Goal: Contribute content: Contribute content

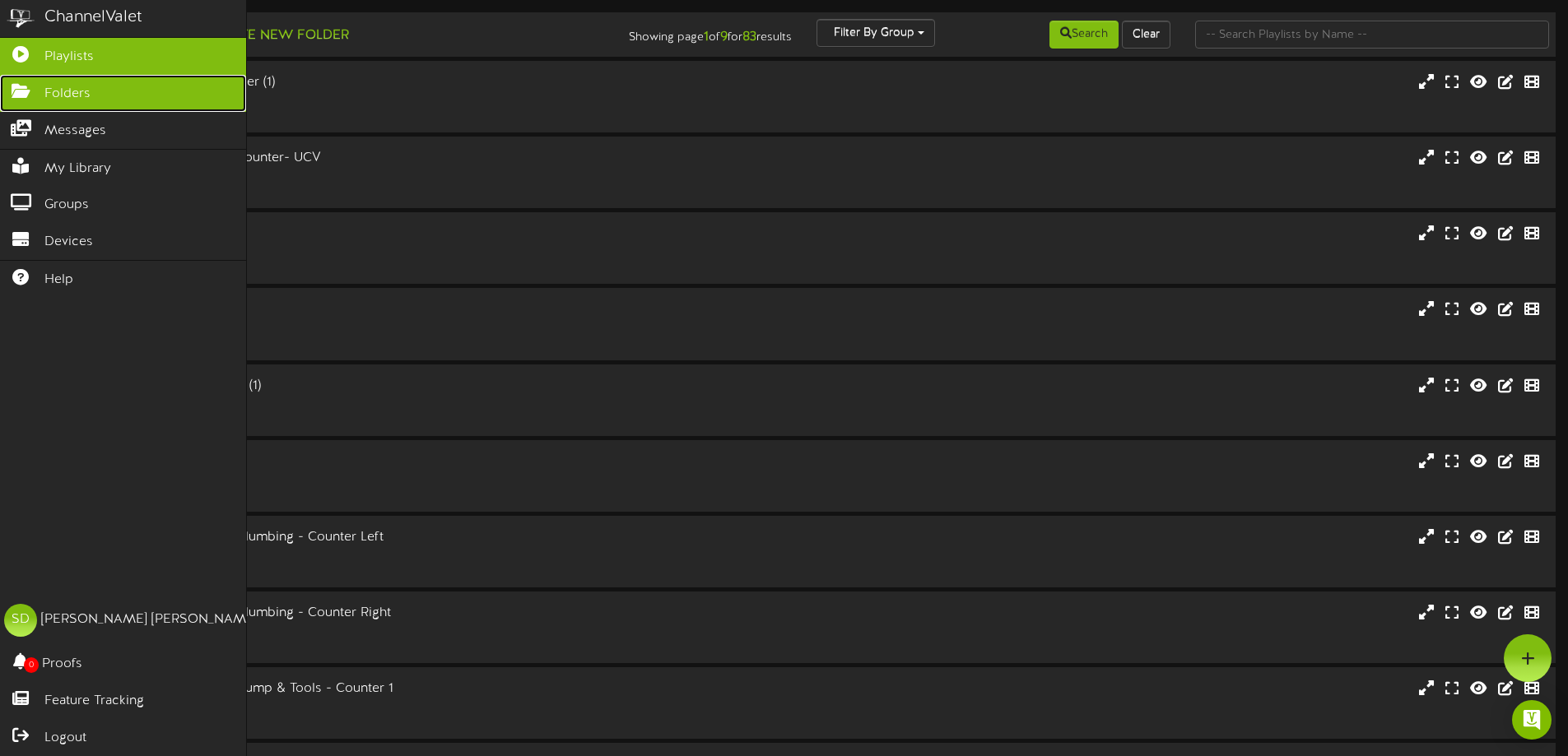
click at [56, 92] on span "Folders" at bounding box center [68, 94] width 46 height 19
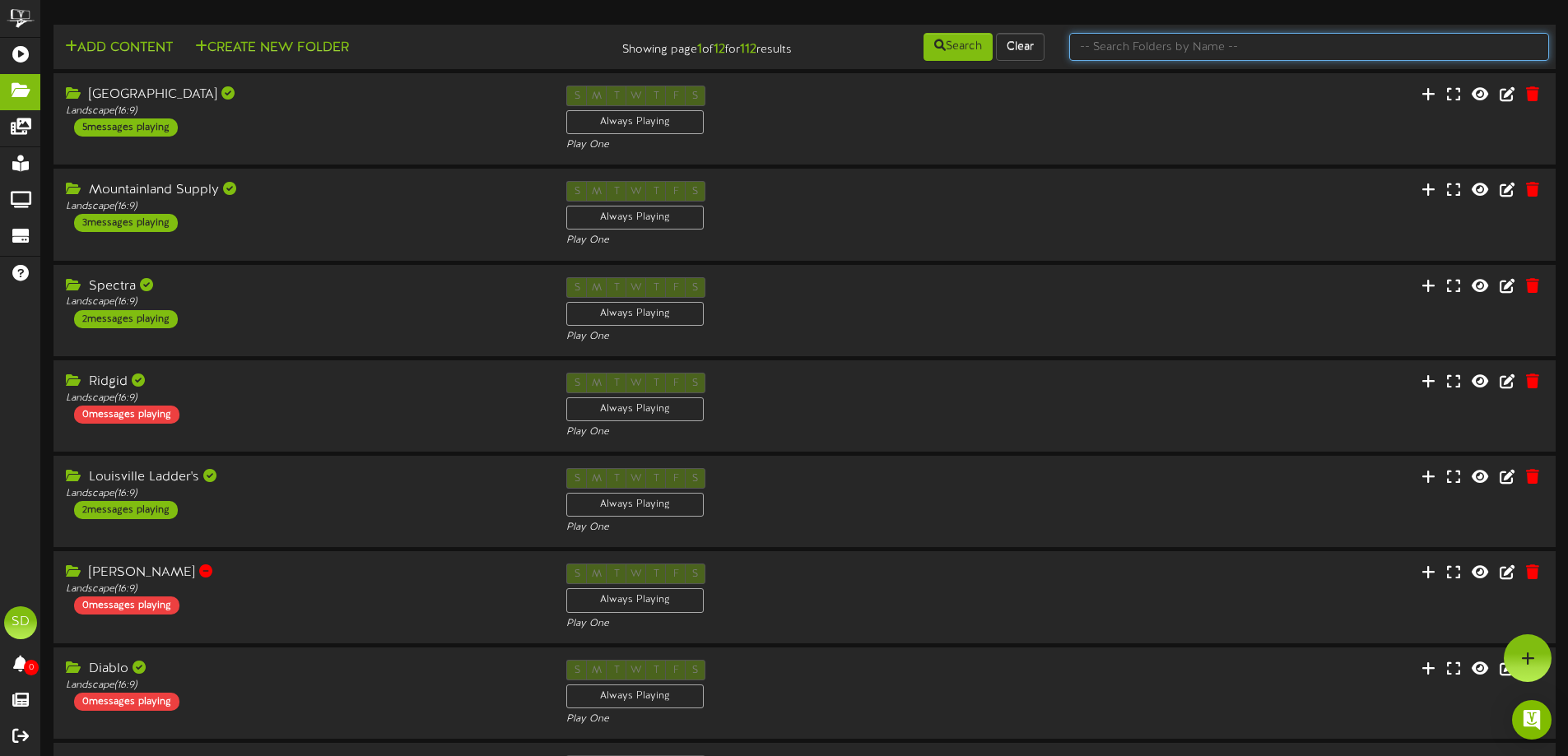
click at [1177, 50] on input "text" at bounding box center [1309, 46] width 480 height 28
type input "wichita"
click at [958, 44] on button "Search" at bounding box center [958, 46] width 70 height 28
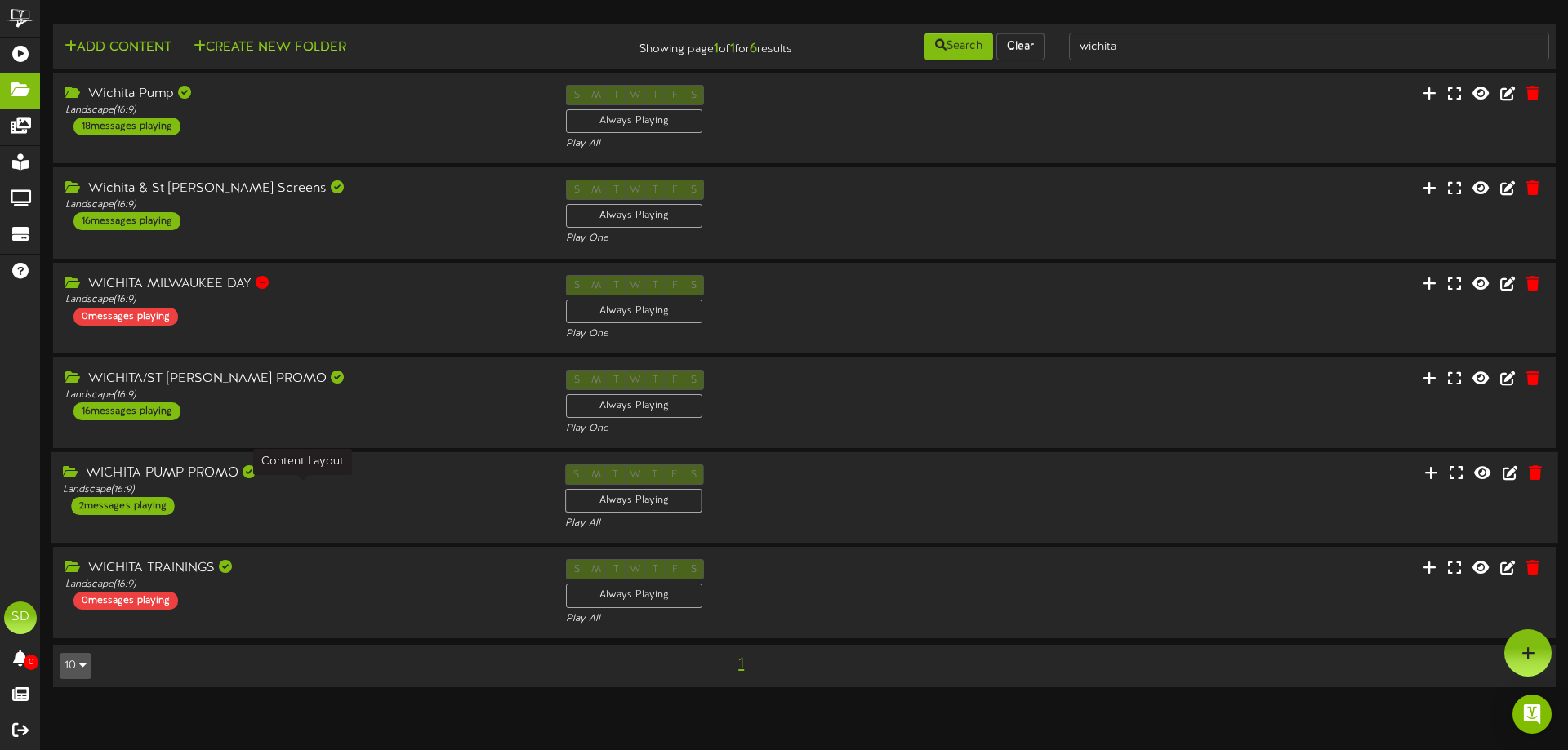
click at [345, 490] on div "Landscape ( 16:9 )" at bounding box center [302, 490] width 478 height 14
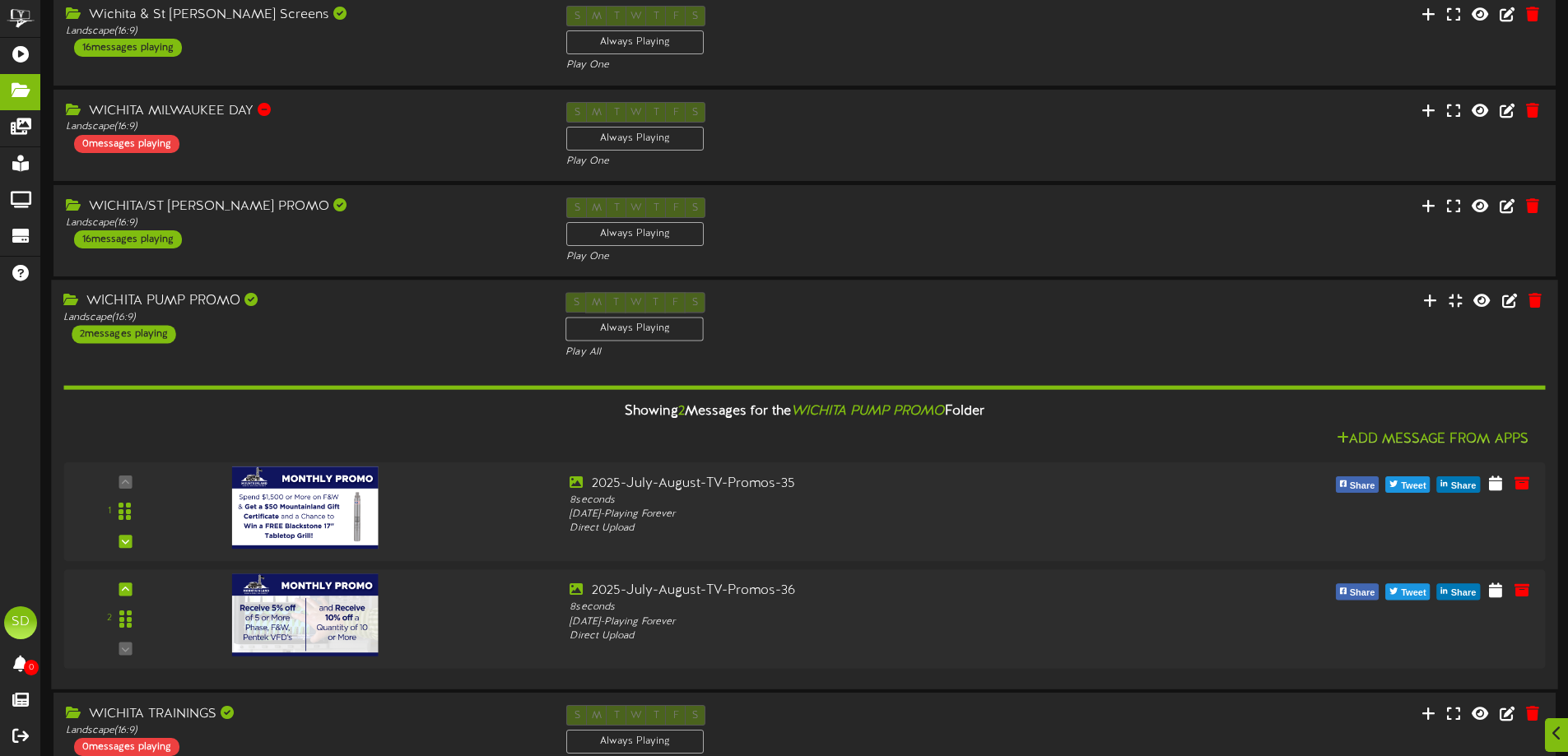
scroll to position [269, 0]
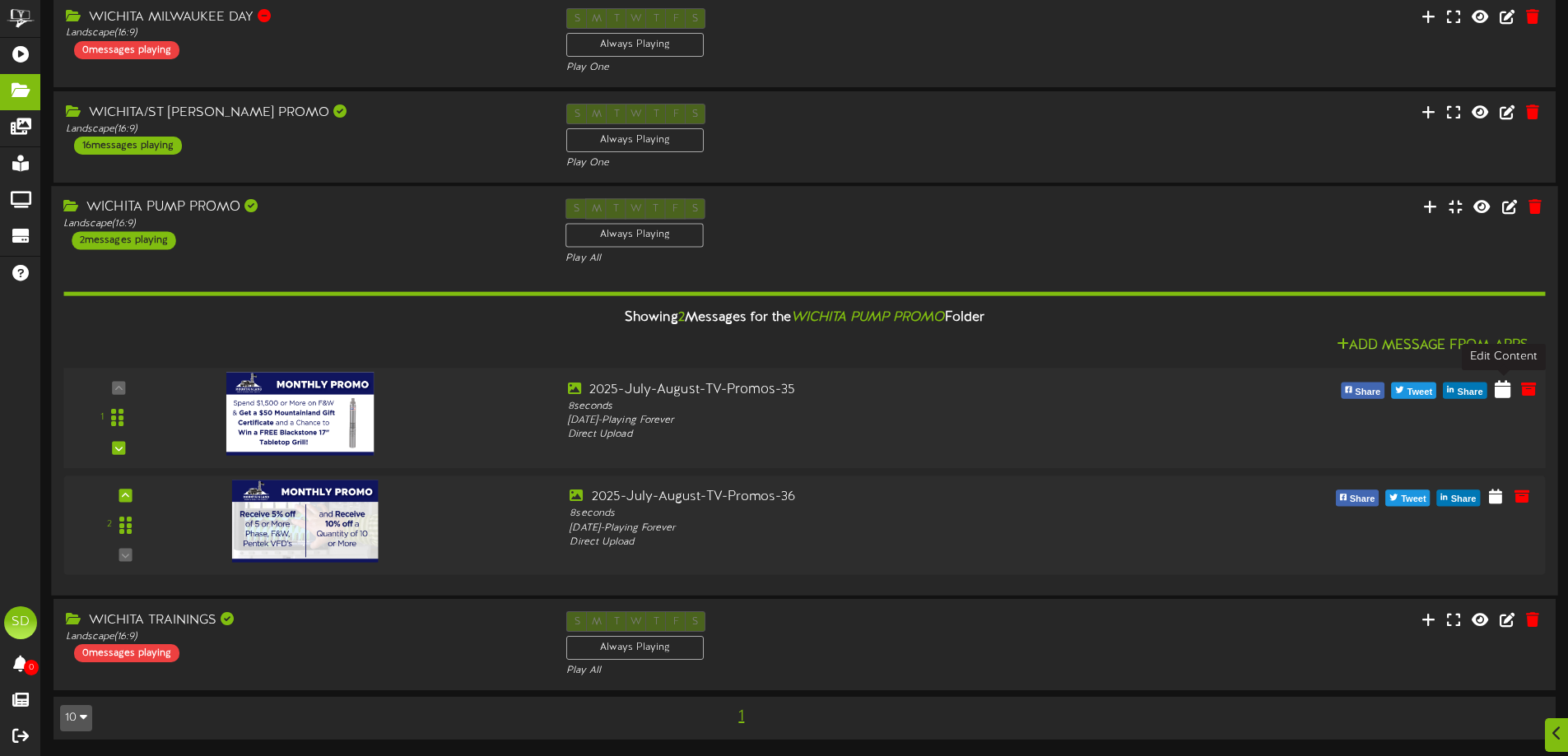
click at [1507, 393] on icon at bounding box center [1503, 388] width 15 height 18
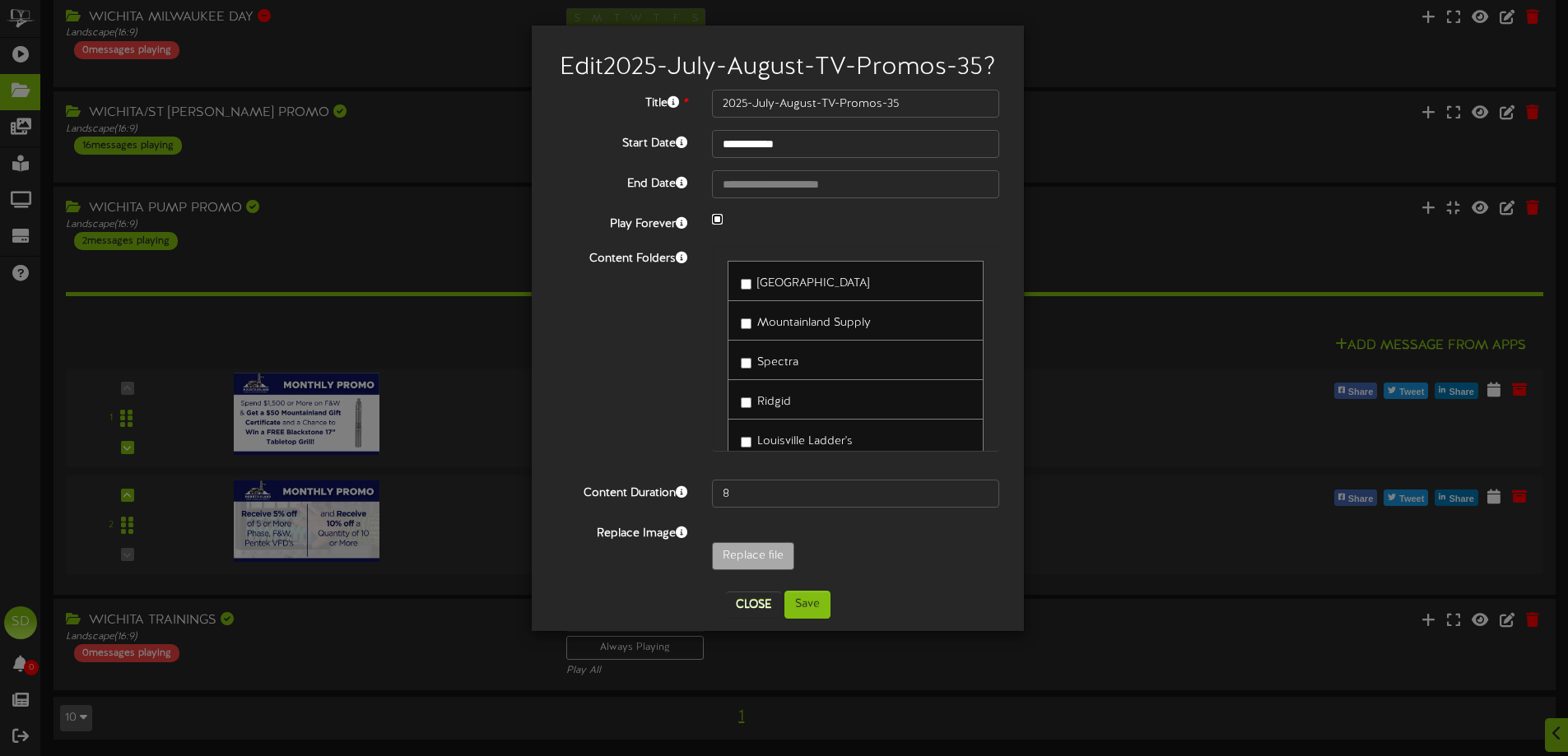
select select "*"
click at [826, 198] on input "**********" at bounding box center [856, 184] width 288 height 28
click at [746, 618] on button "Close" at bounding box center [754, 605] width 55 height 27
type input "**********"
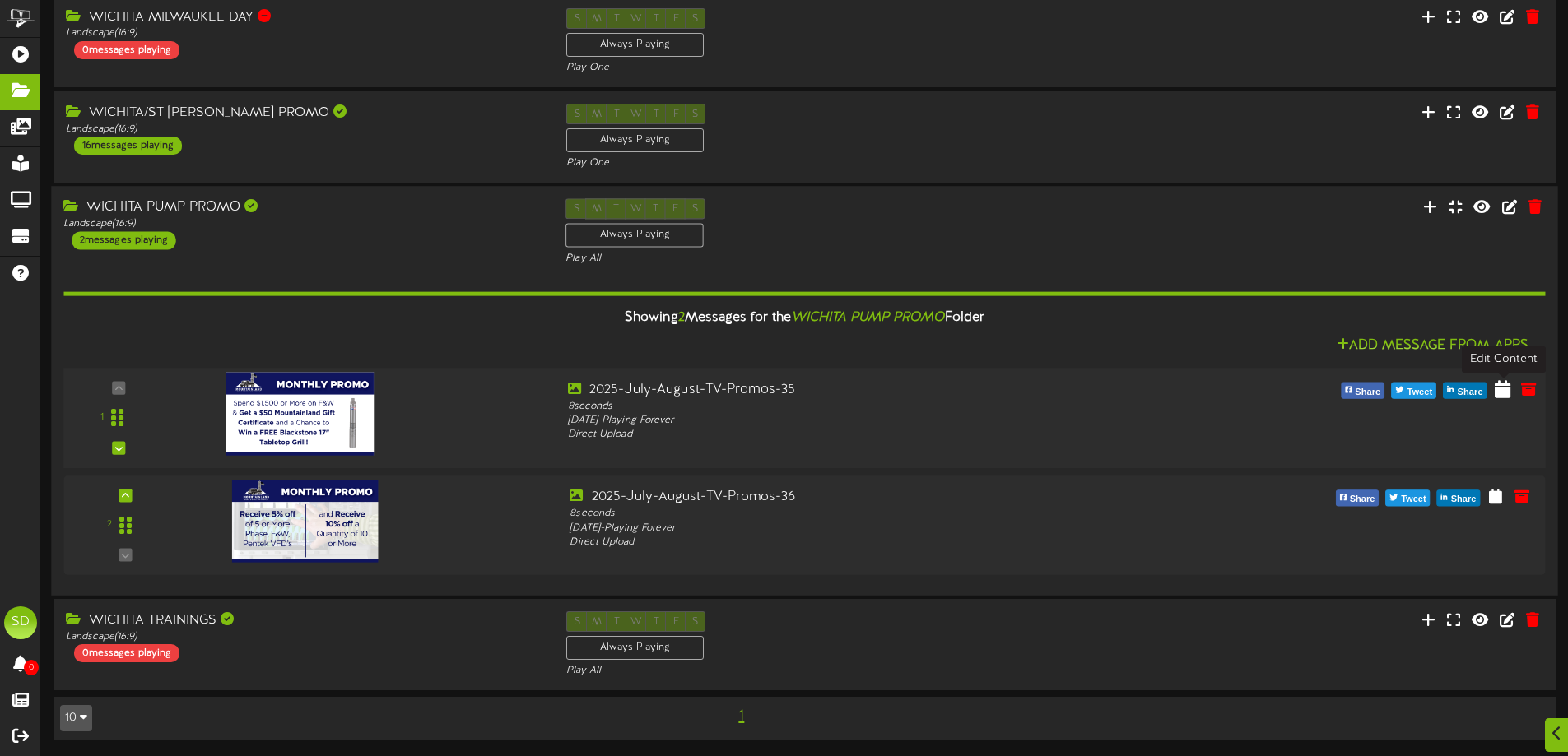
click at [1502, 394] on icon at bounding box center [1503, 388] width 15 height 18
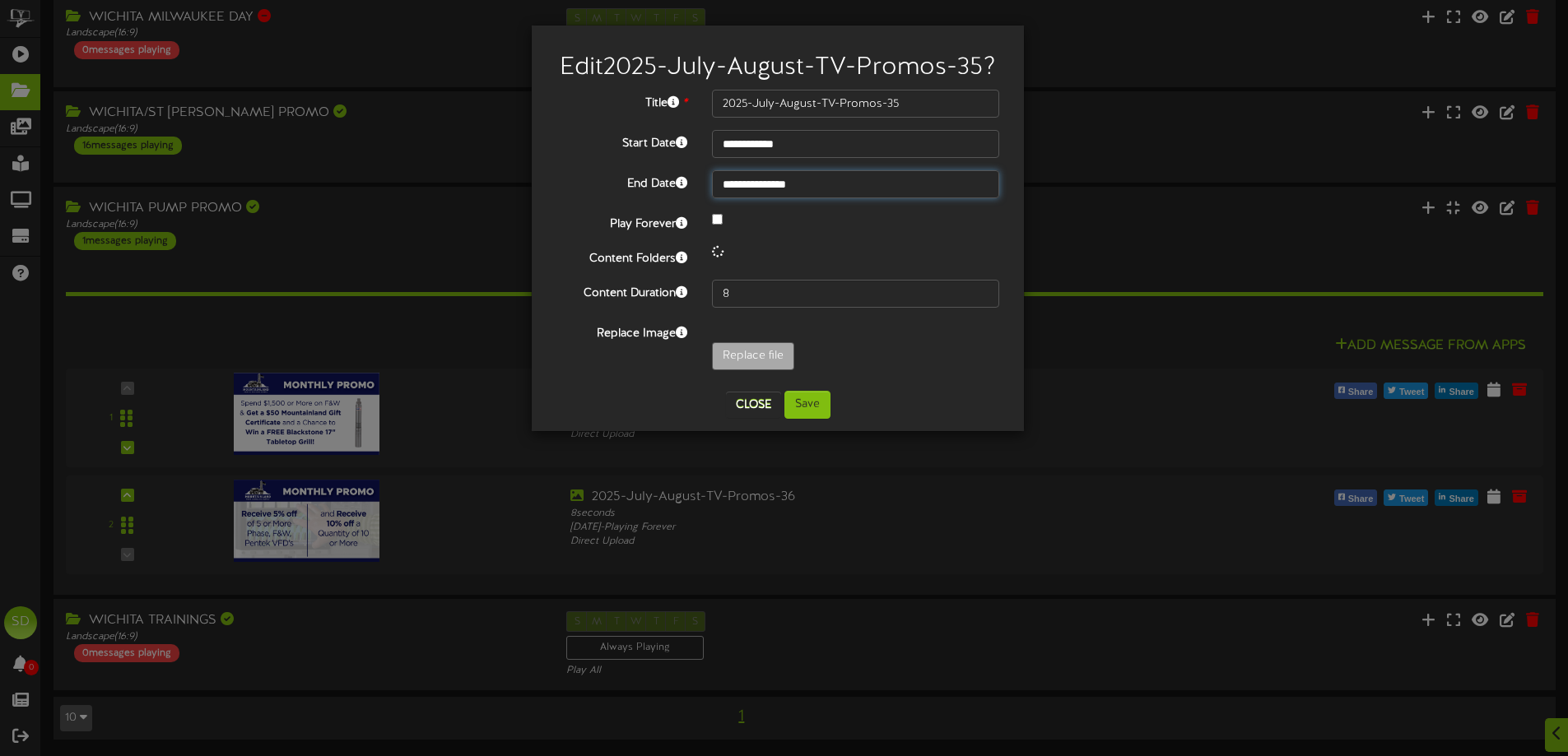
click at [826, 198] on input "**********" at bounding box center [856, 184] width 288 height 28
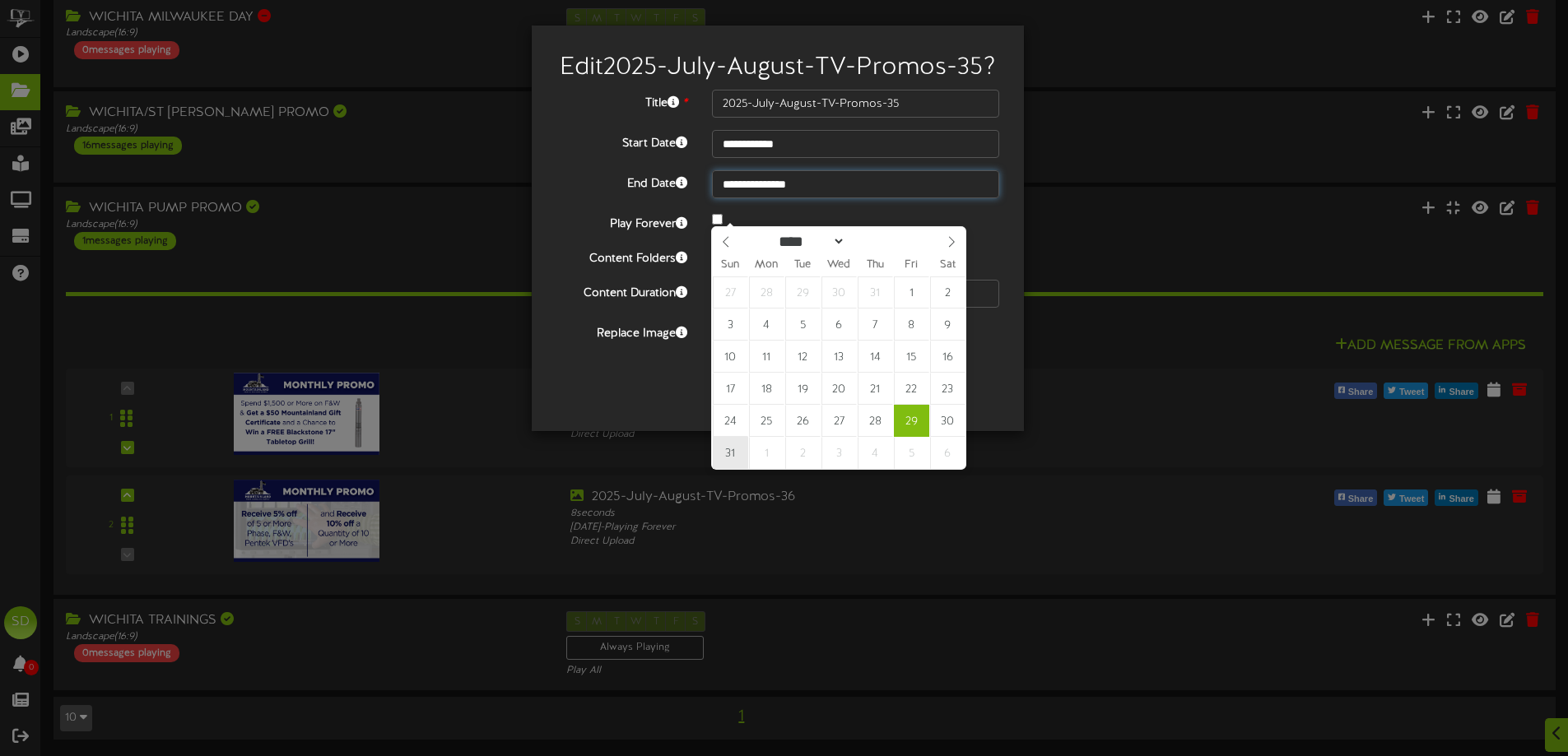
type input "**********"
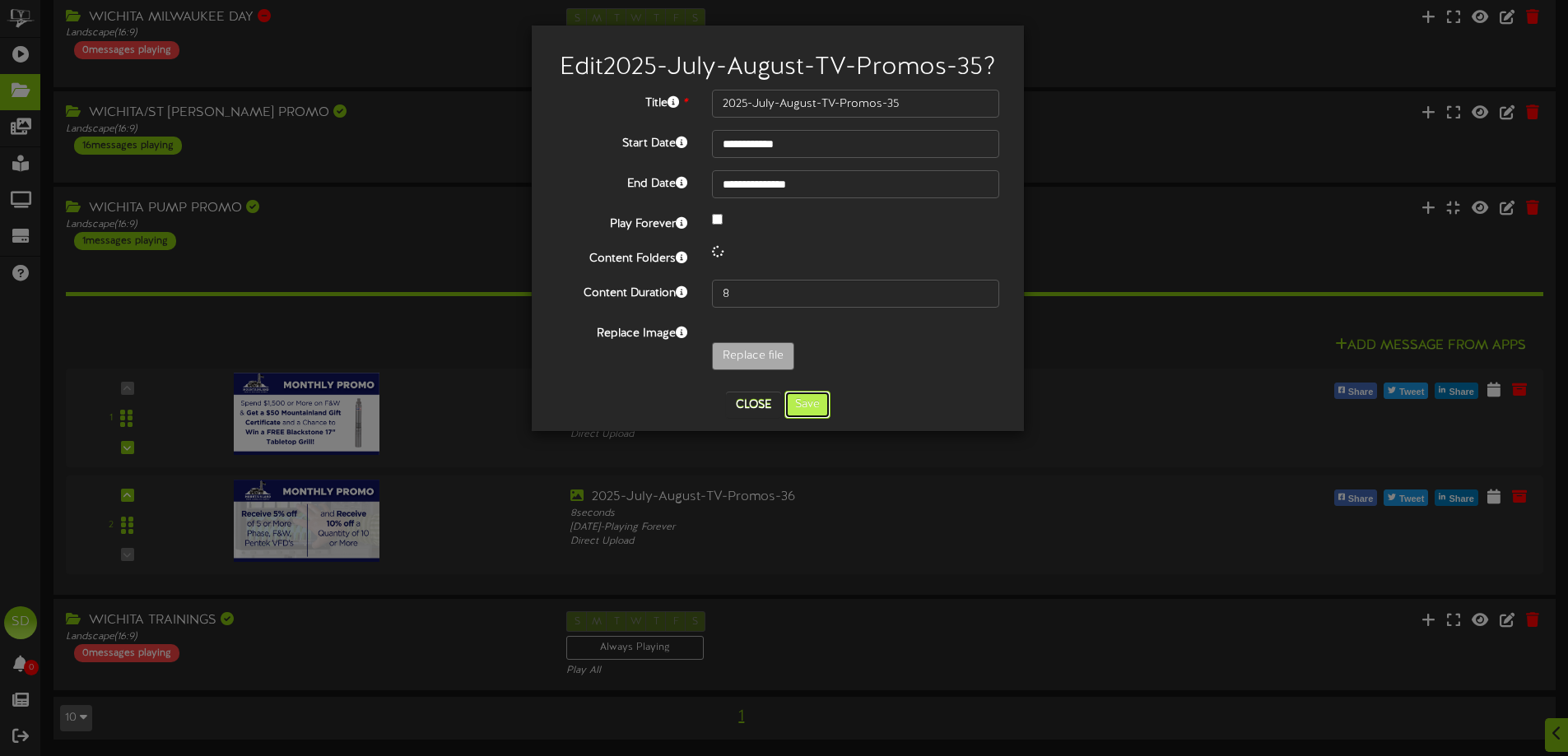
click at [814, 419] on button "Save" at bounding box center [808, 405] width 46 height 28
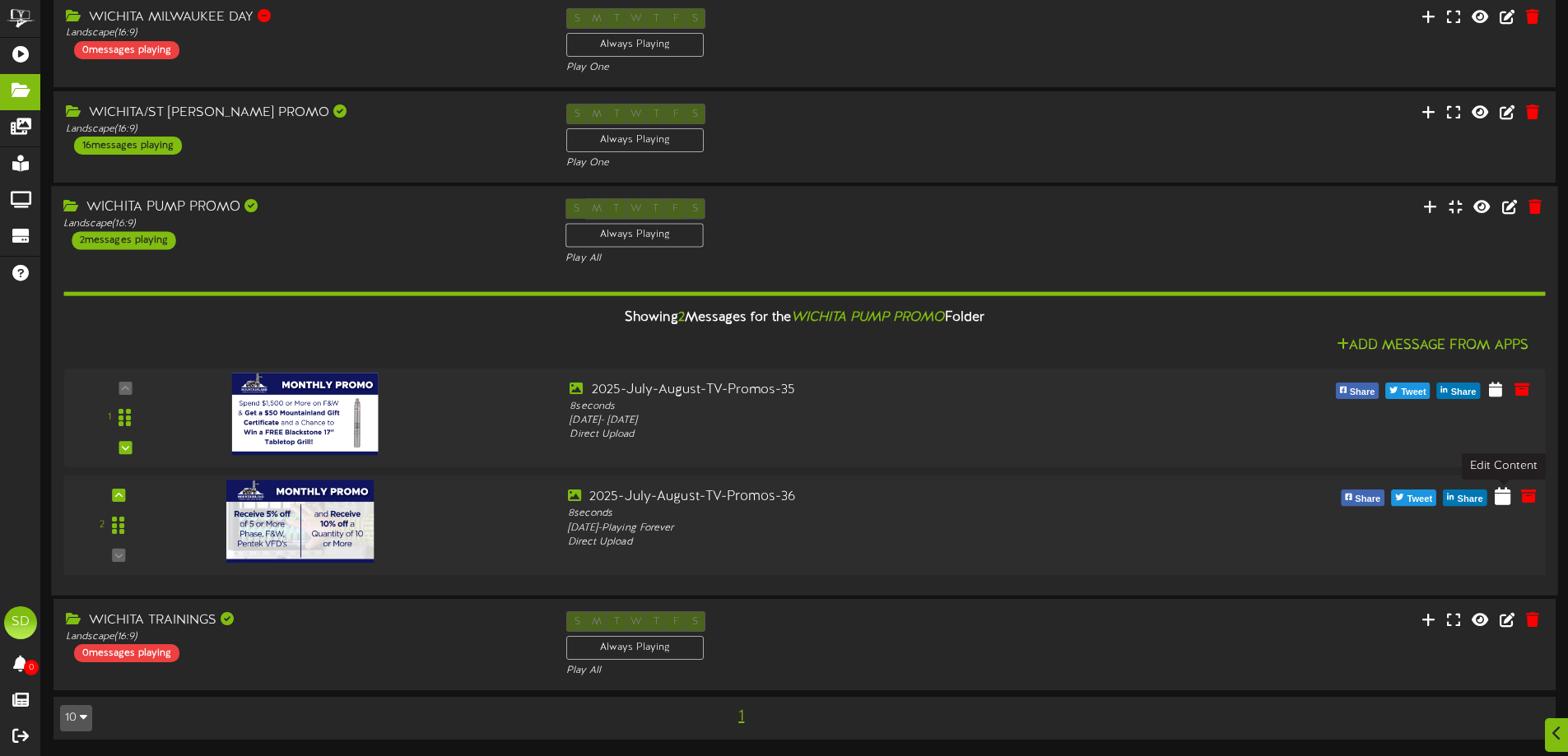
click at [1498, 498] on icon at bounding box center [1503, 496] width 15 height 18
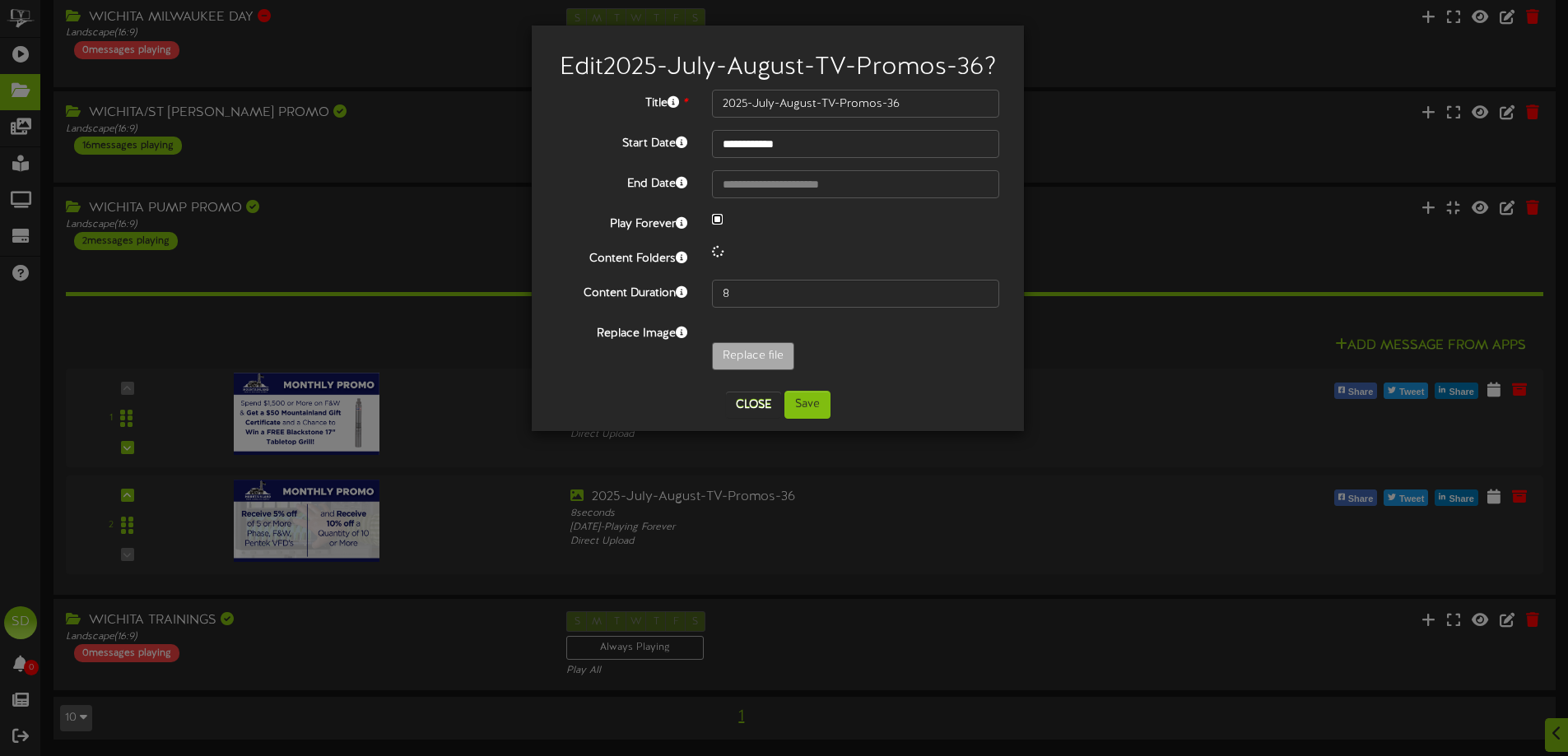
select select "*"
click at [828, 198] on input "**********" at bounding box center [856, 184] width 288 height 28
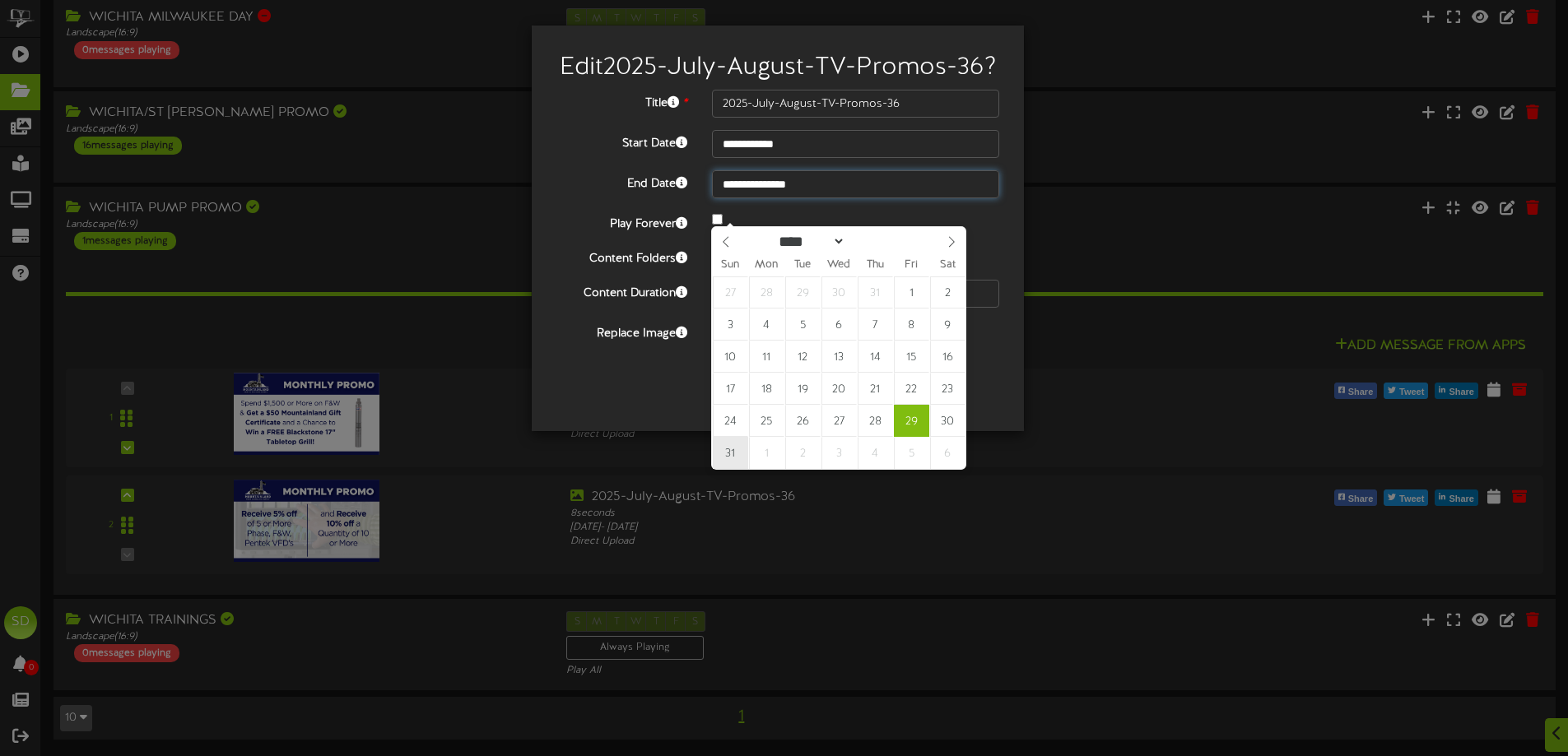
type input "**********"
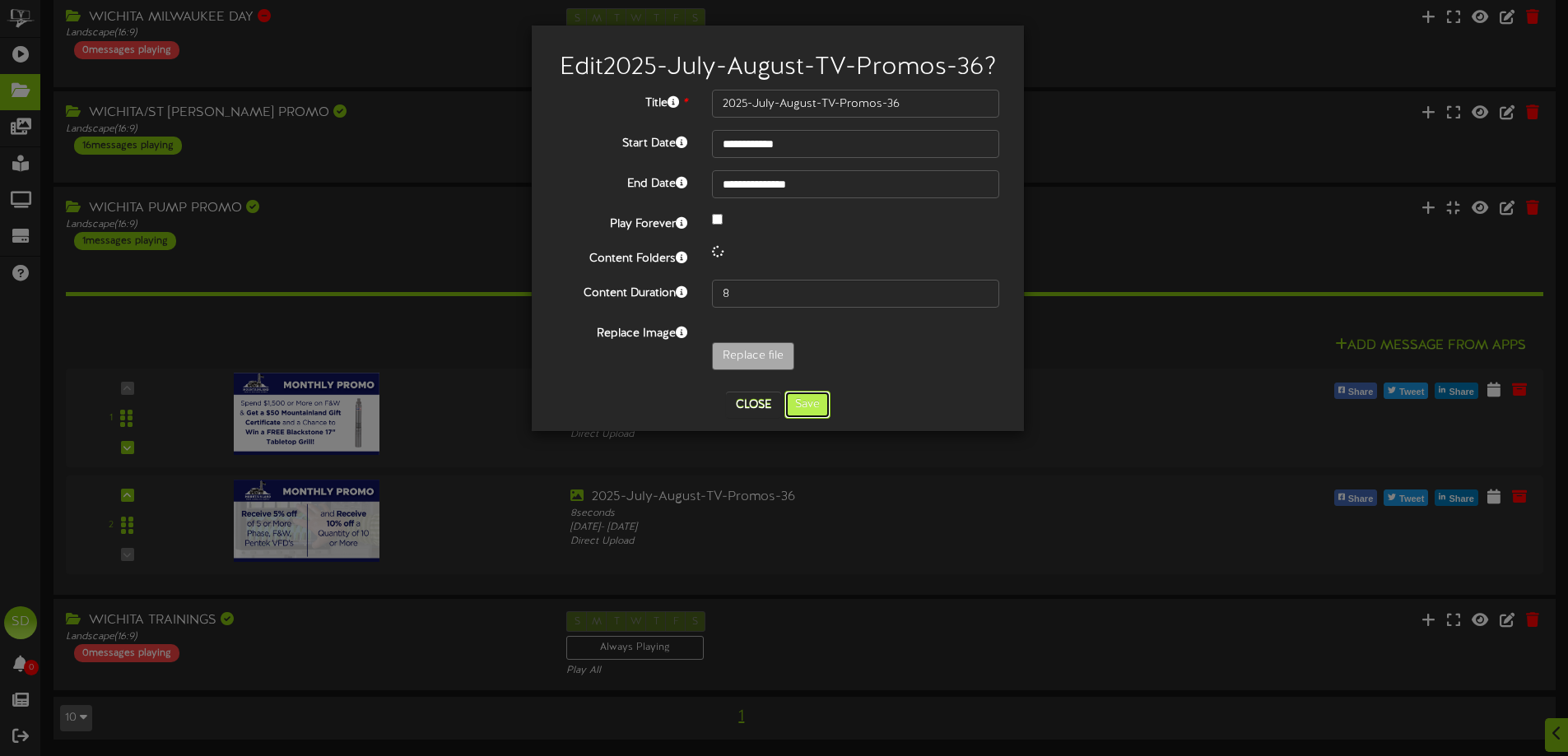
click at [810, 419] on button "Save" at bounding box center [808, 405] width 46 height 28
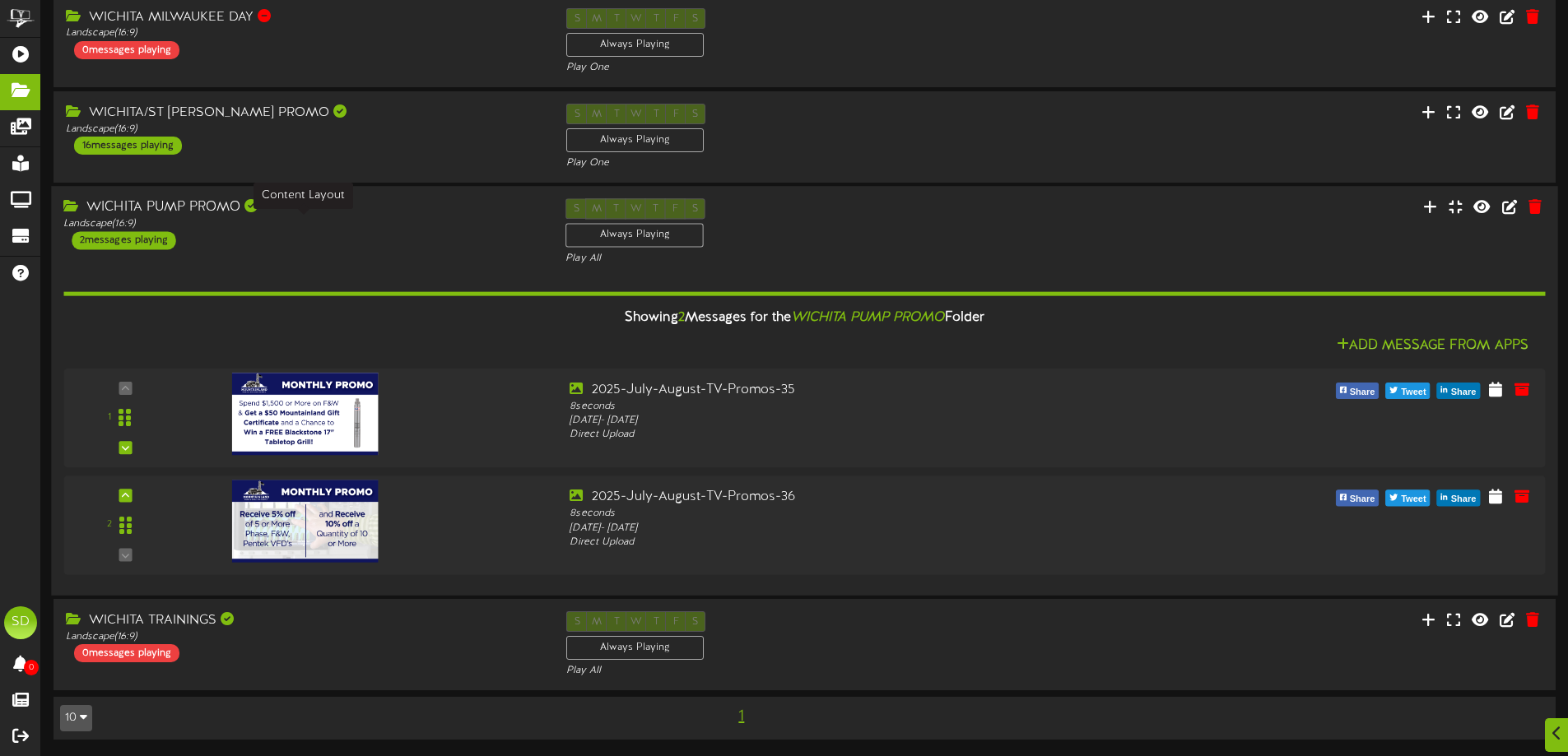
click at [389, 230] on div "Landscape ( 16:9 )" at bounding box center [302, 224] width 477 height 14
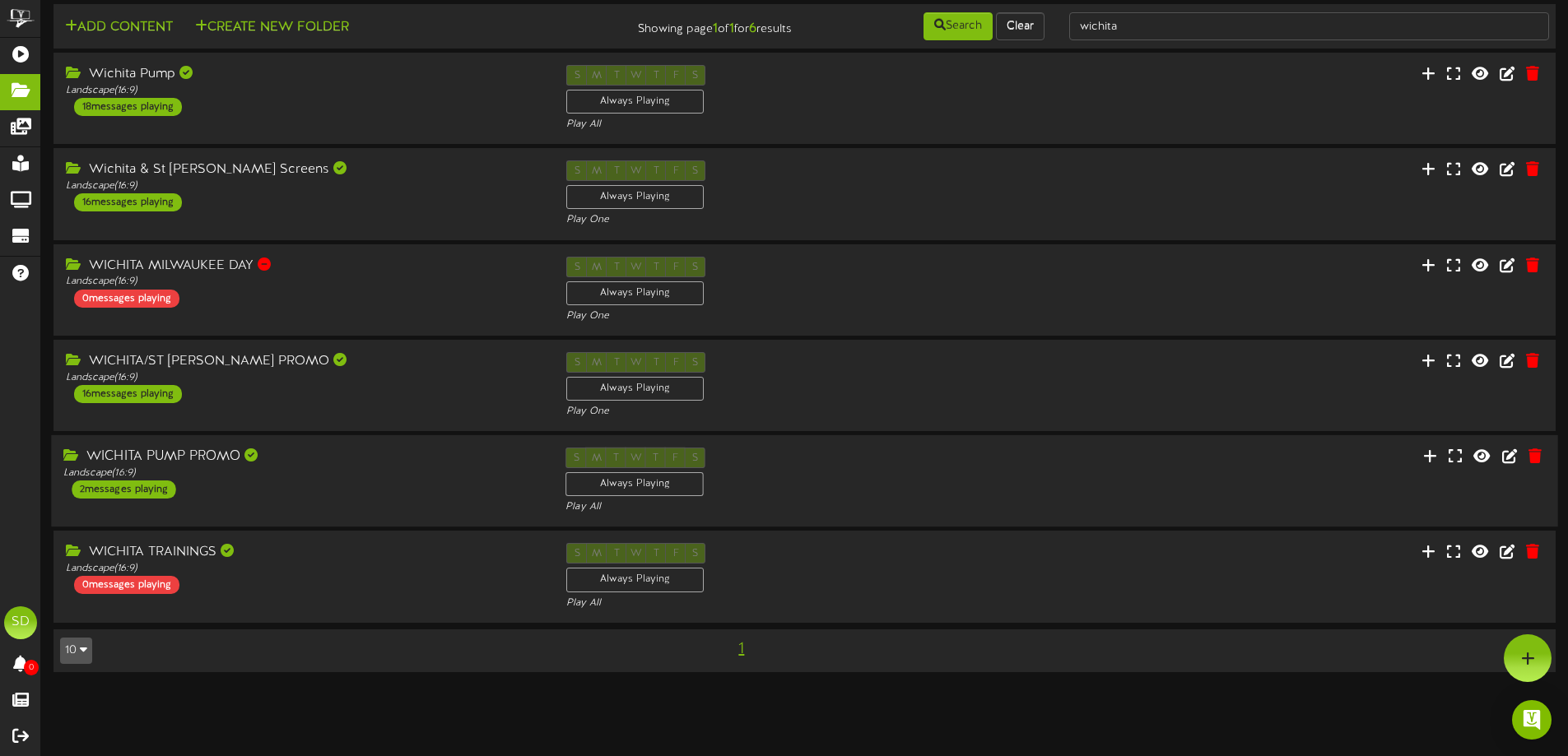
scroll to position [18, 0]
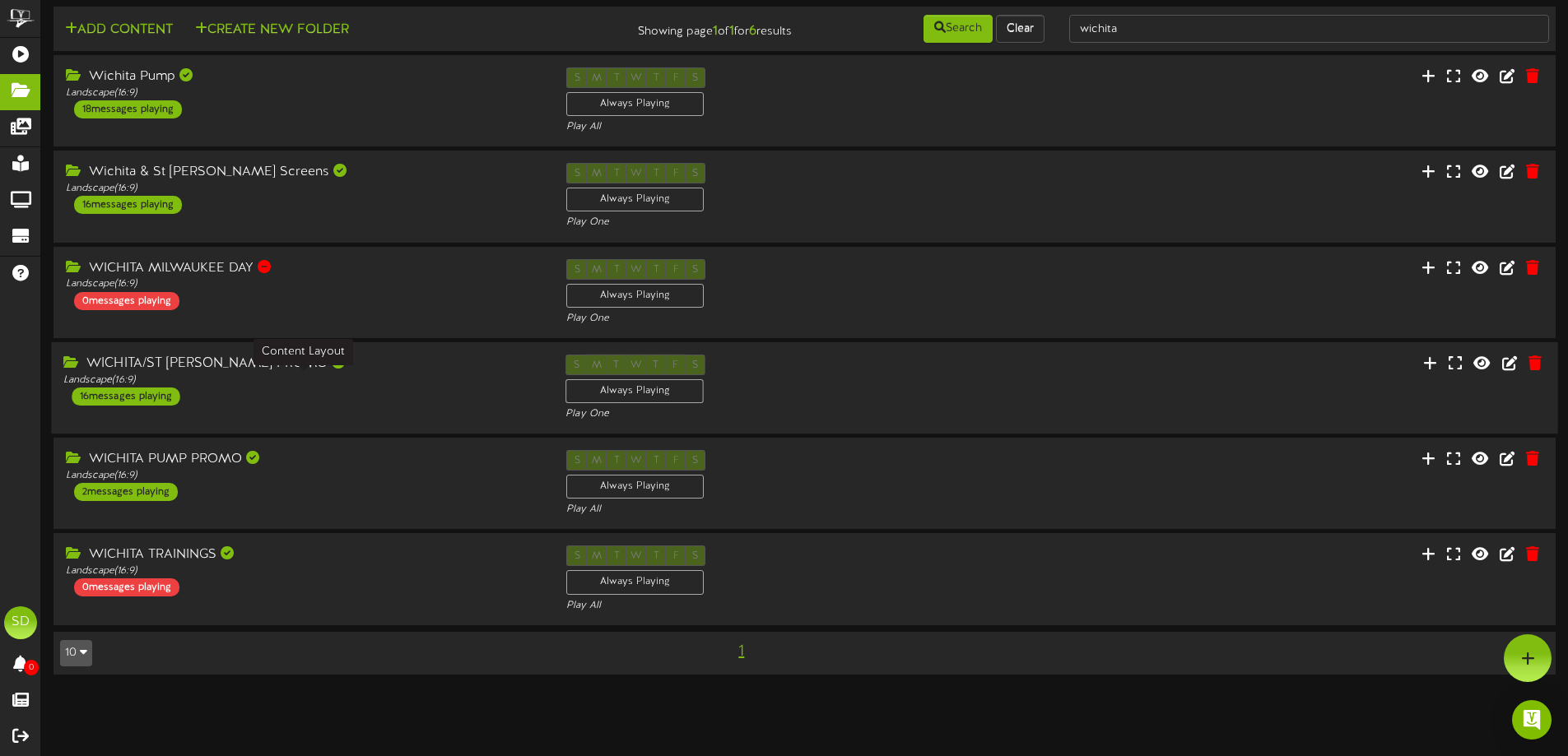
click at [386, 382] on div "Landscape ( 16:9 )" at bounding box center [302, 380] width 477 height 14
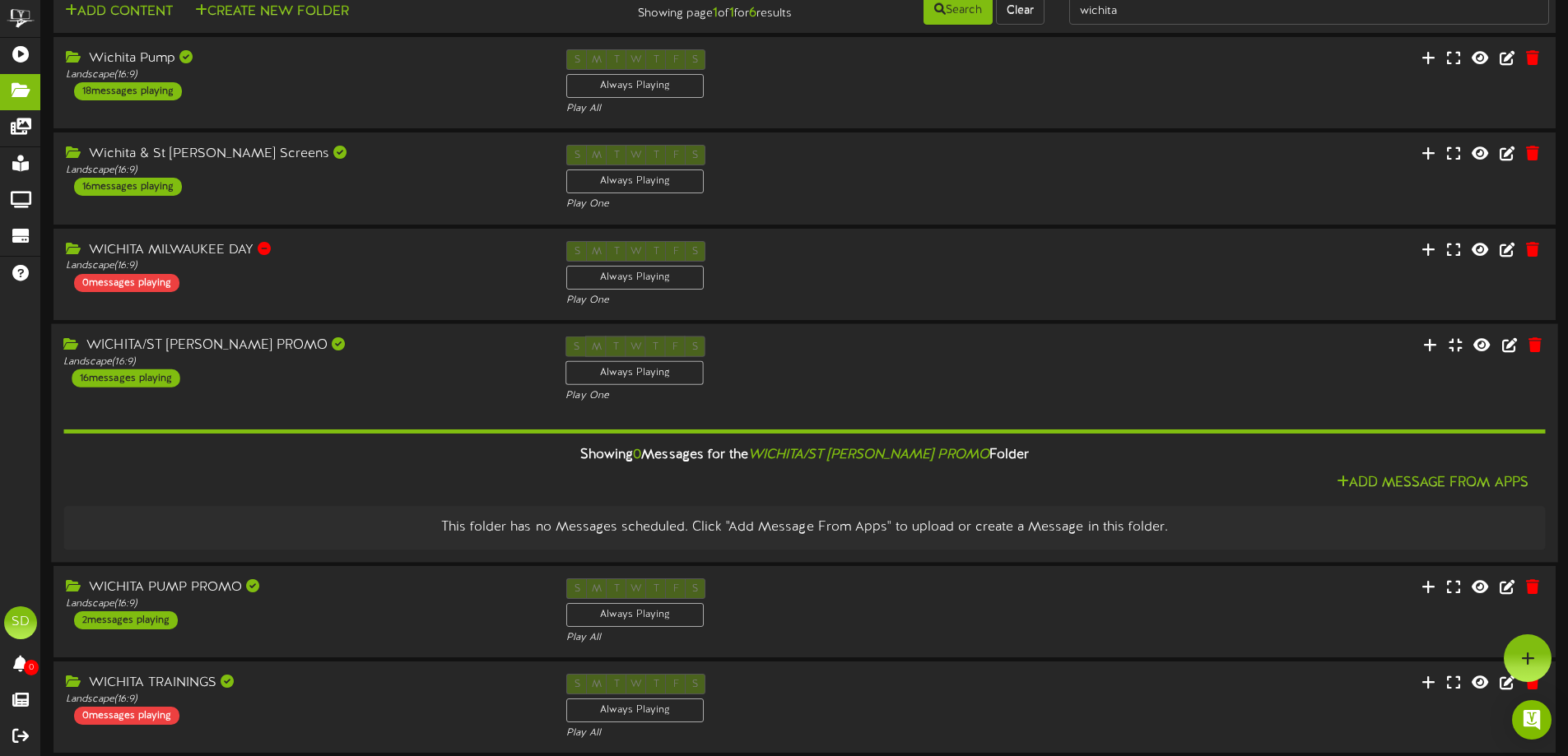
scroll to position [0, 0]
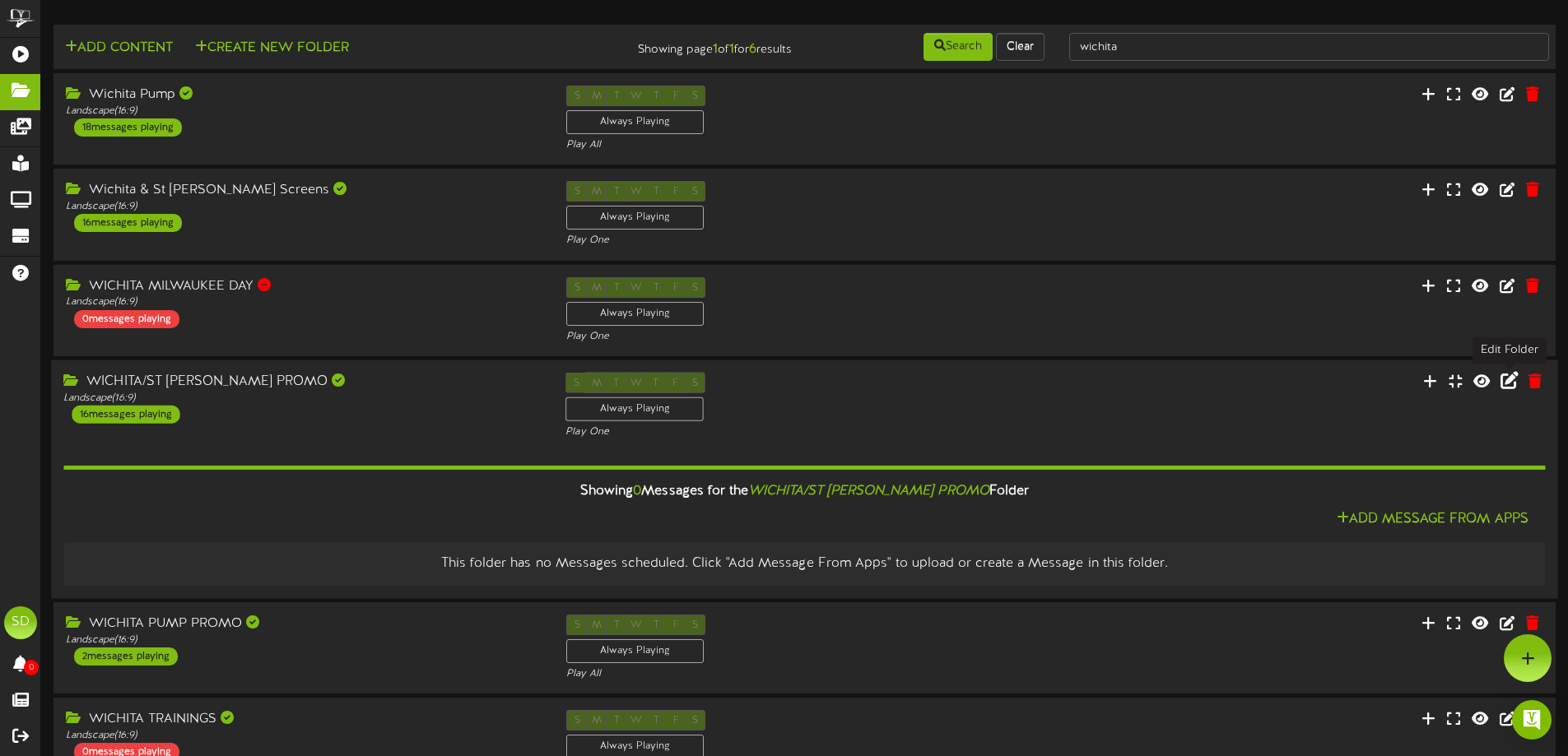
click at [1506, 383] on icon at bounding box center [1509, 380] width 18 height 18
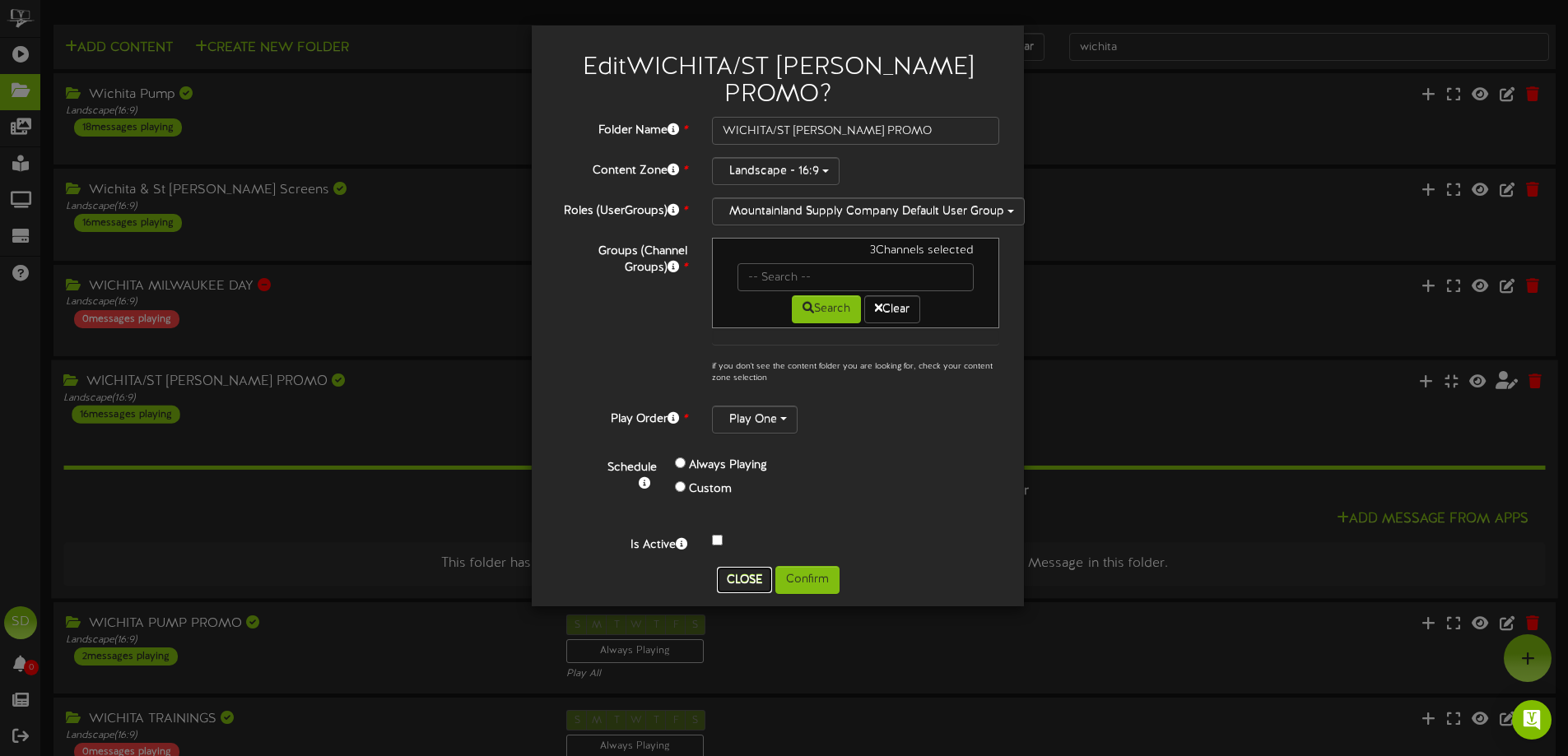
click at [736, 567] on button "Close" at bounding box center [744, 580] width 55 height 27
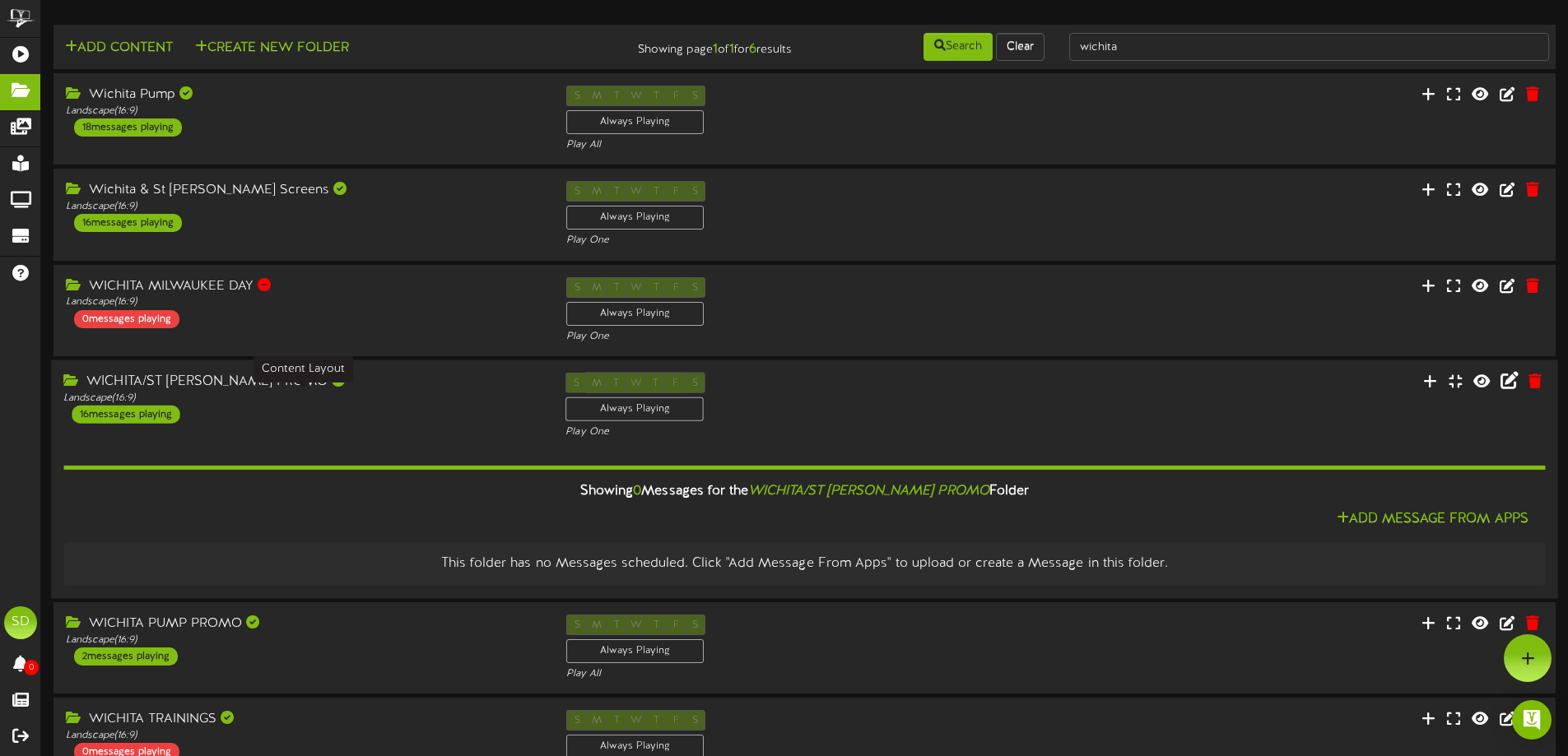
click at [344, 402] on div "Landscape ( 16:9 )" at bounding box center [302, 398] width 477 height 14
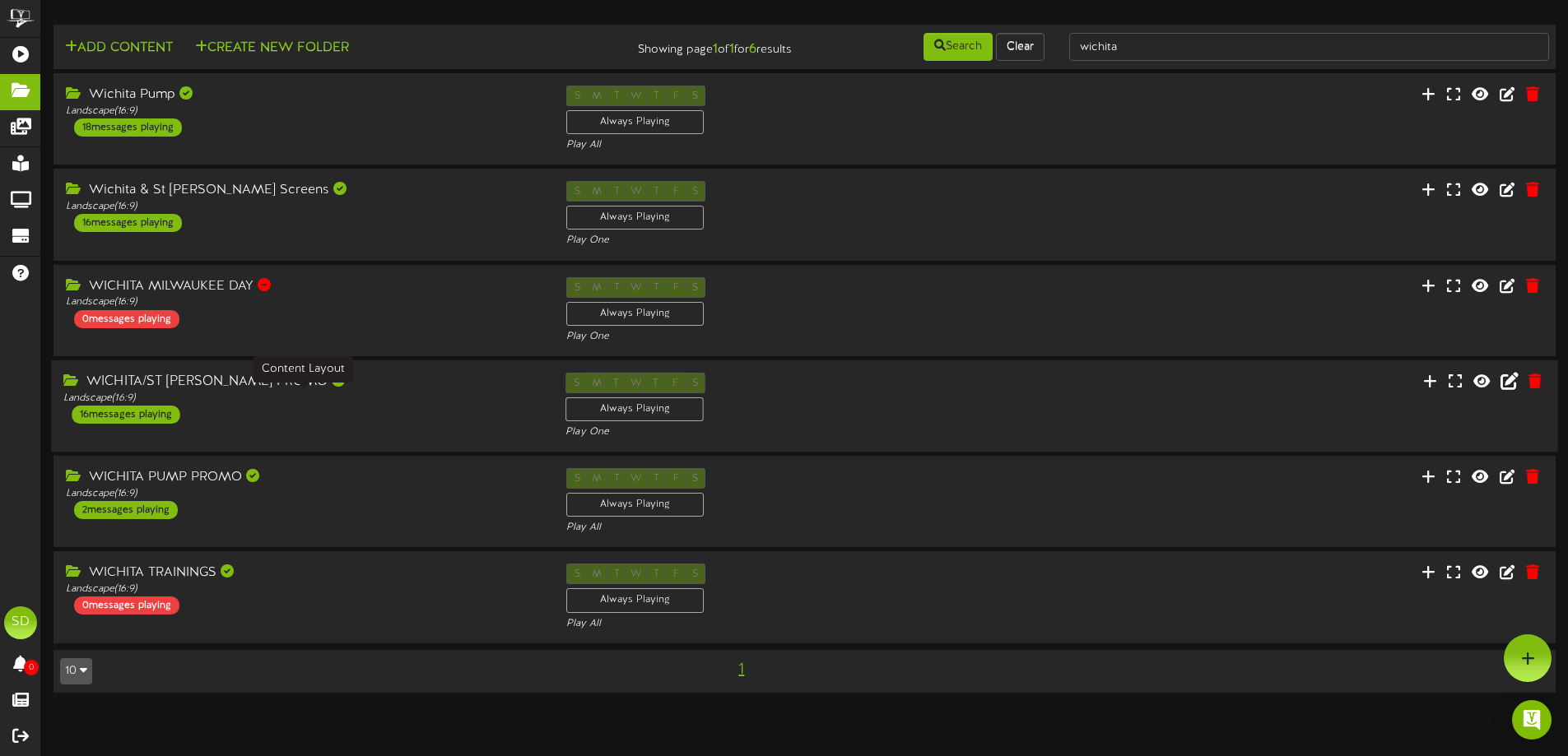
click at [348, 401] on div "Landscape ( 16:9 )" at bounding box center [302, 399] width 477 height 14
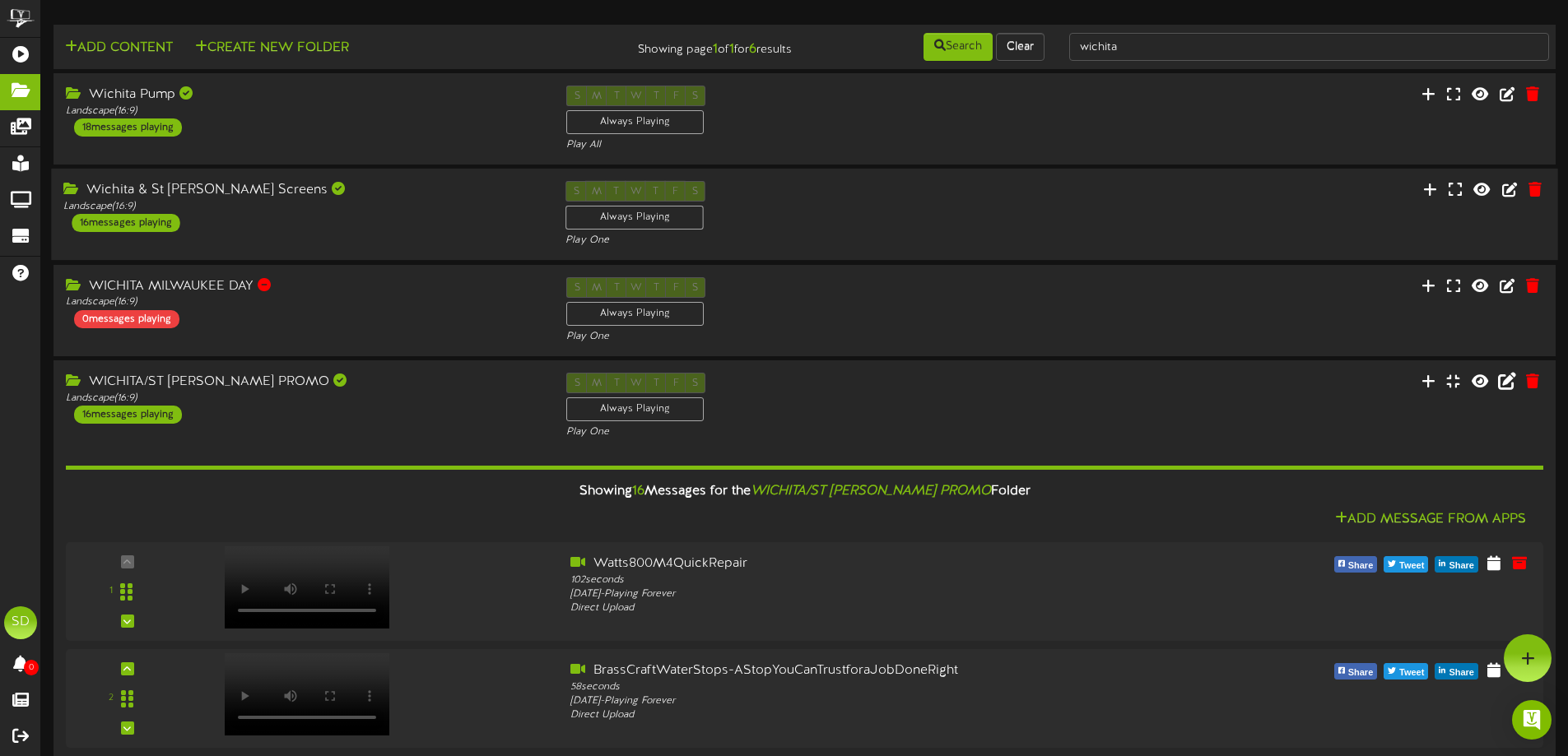
click at [403, 220] on div "Wichita & St [PERSON_NAME] Screens Landscape ( 16:9 ) 16 messages playing" at bounding box center [301, 206] width 502 height 51
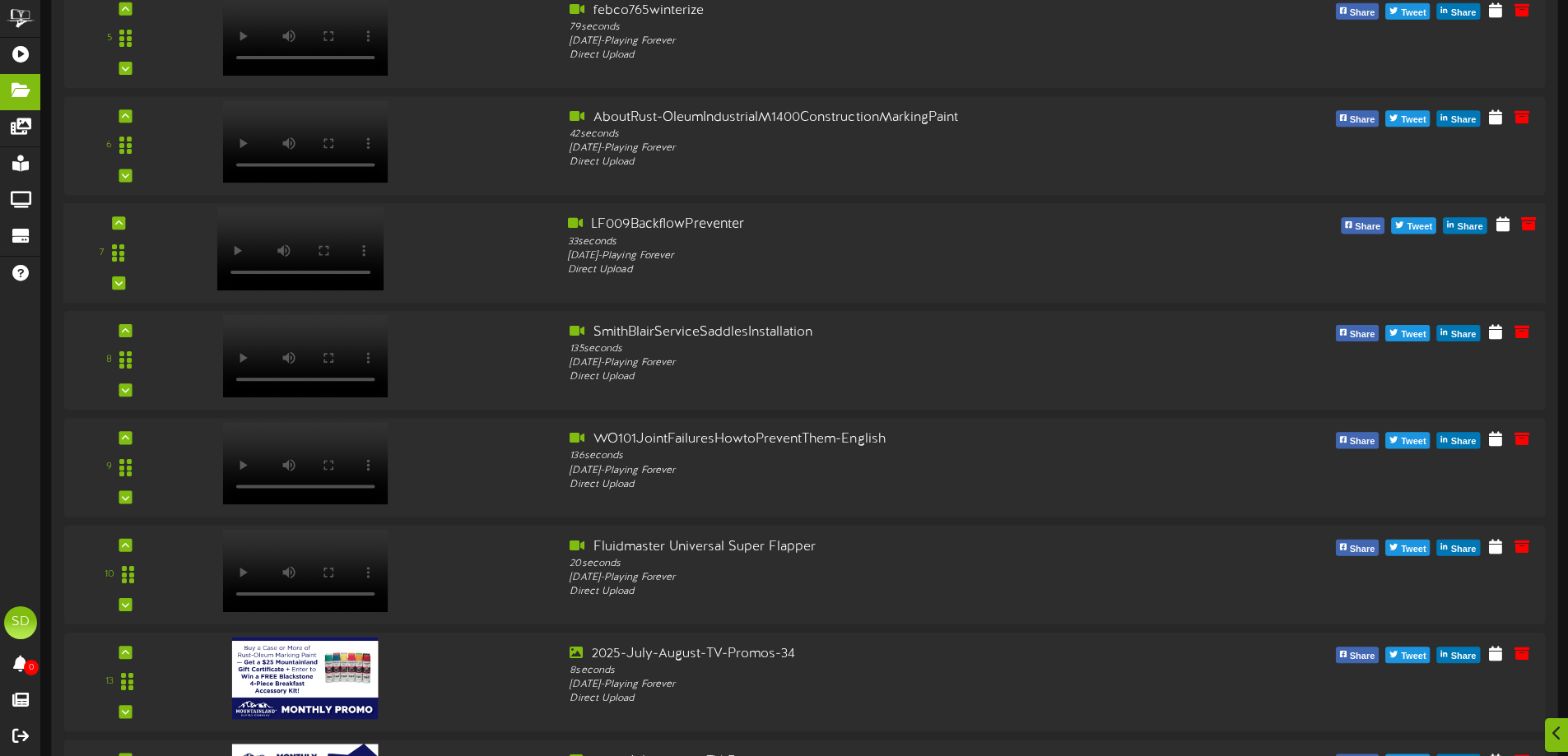
scroll to position [2798, 0]
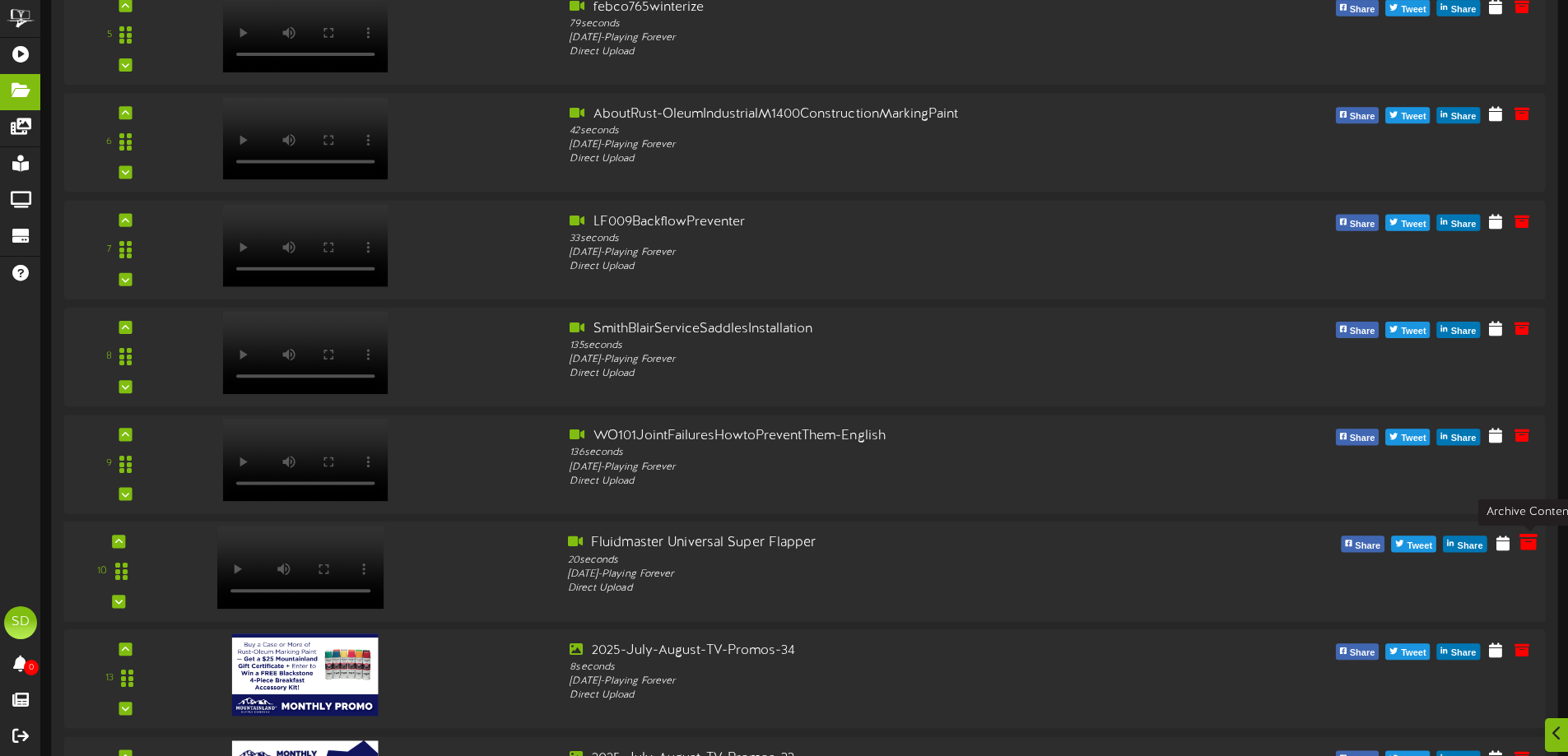
click at [1529, 544] on icon at bounding box center [1529, 541] width 18 height 18
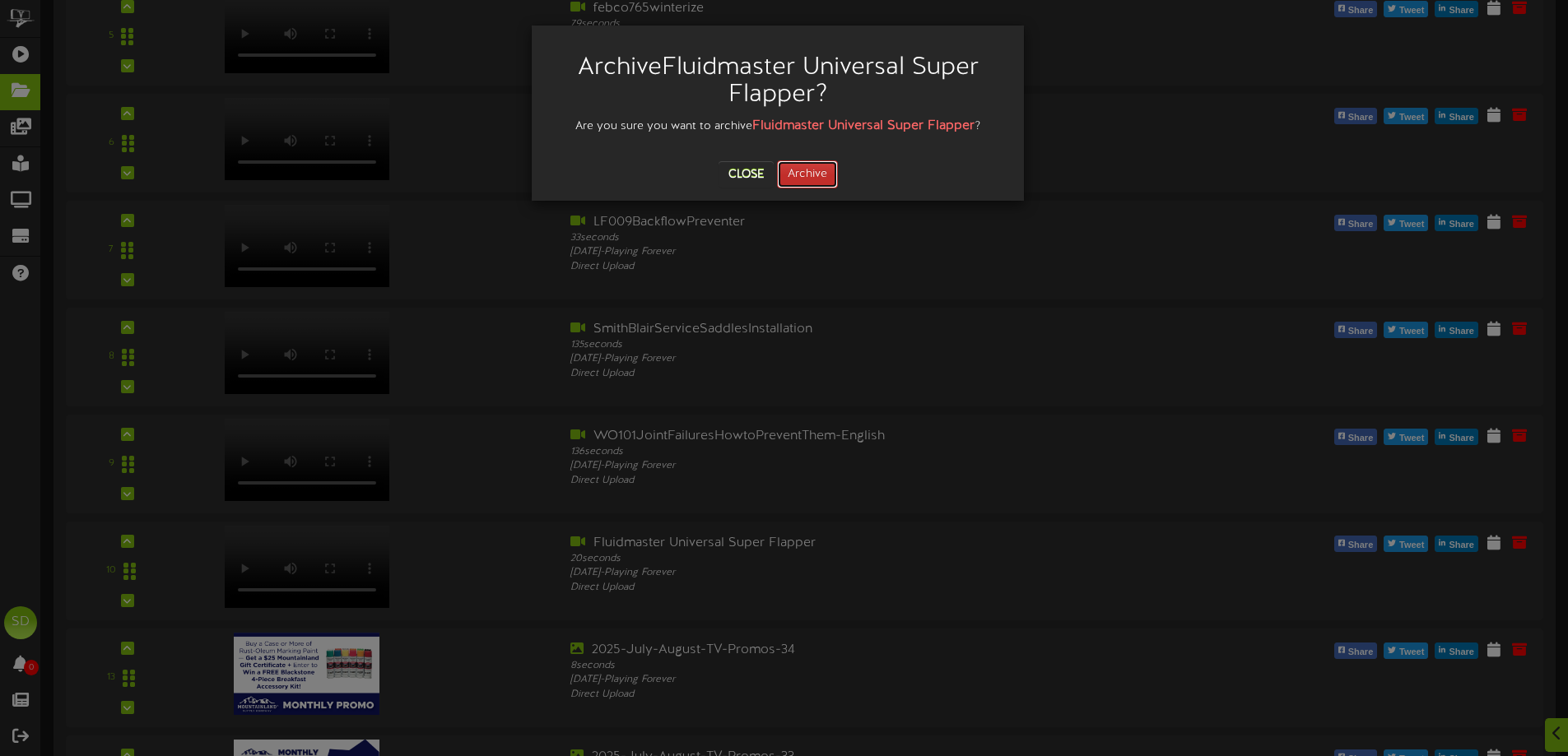
click at [818, 176] on button "Archive" at bounding box center [807, 174] width 61 height 28
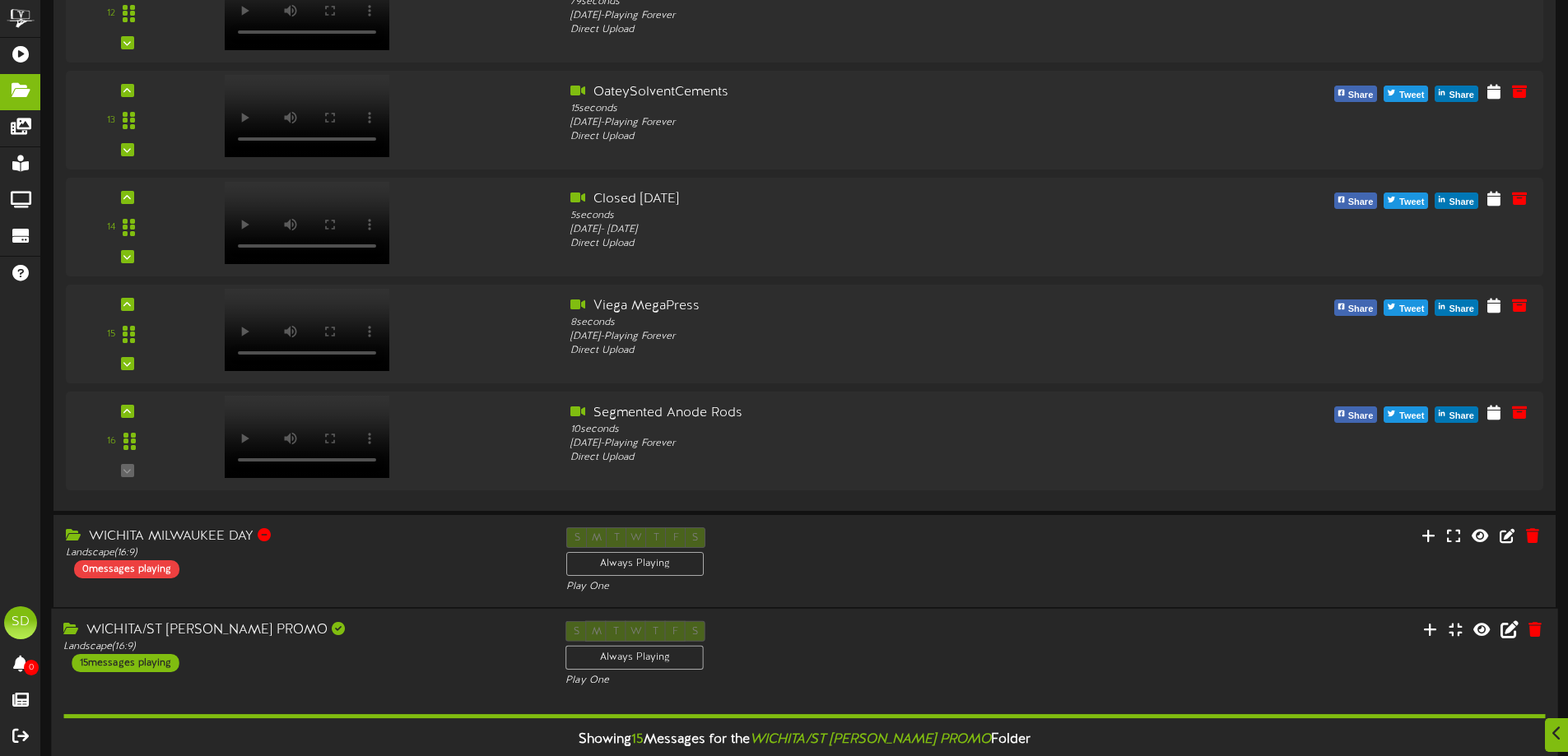
scroll to position [1893, 0]
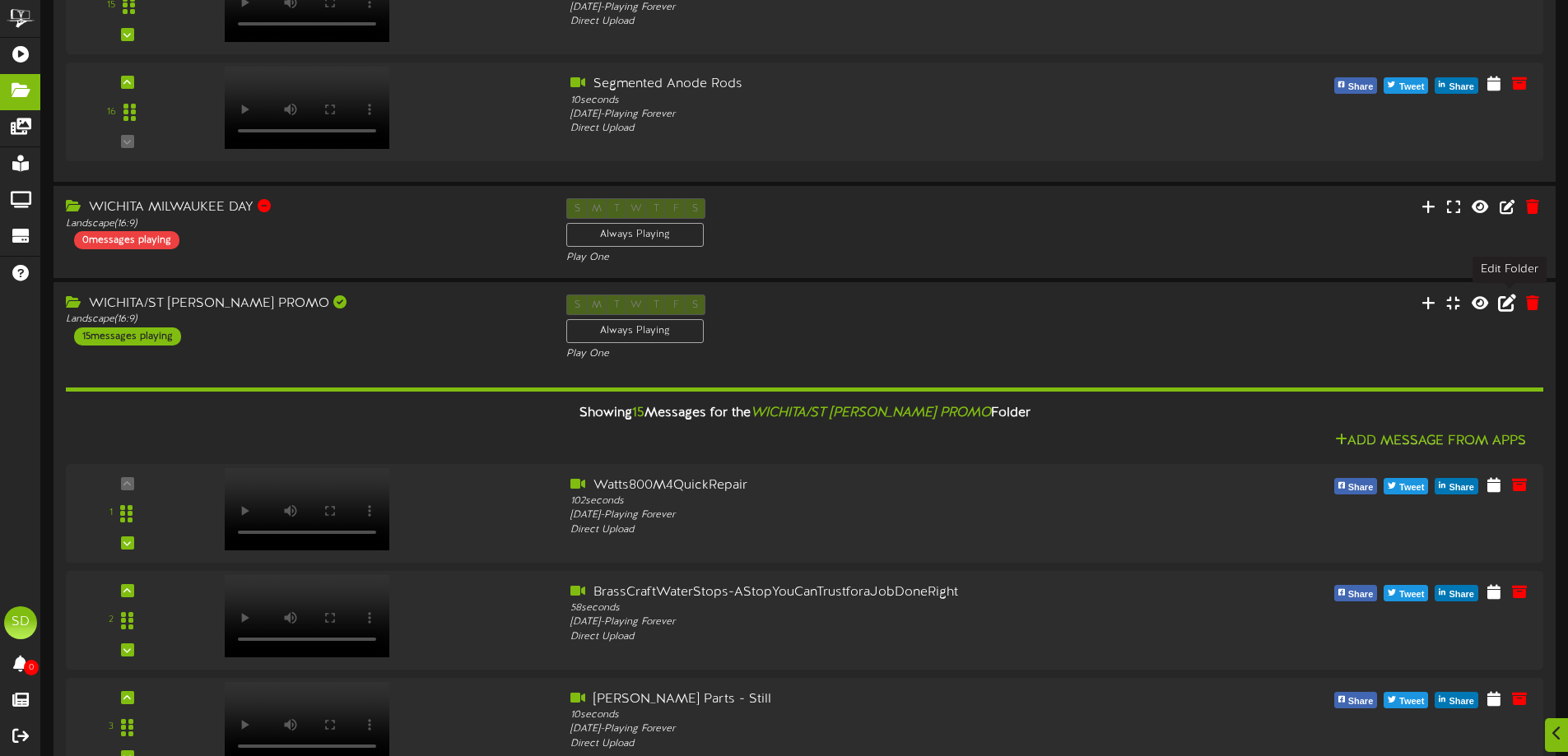
click at [1510, 300] on icon at bounding box center [1507, 301] width 18 height 18
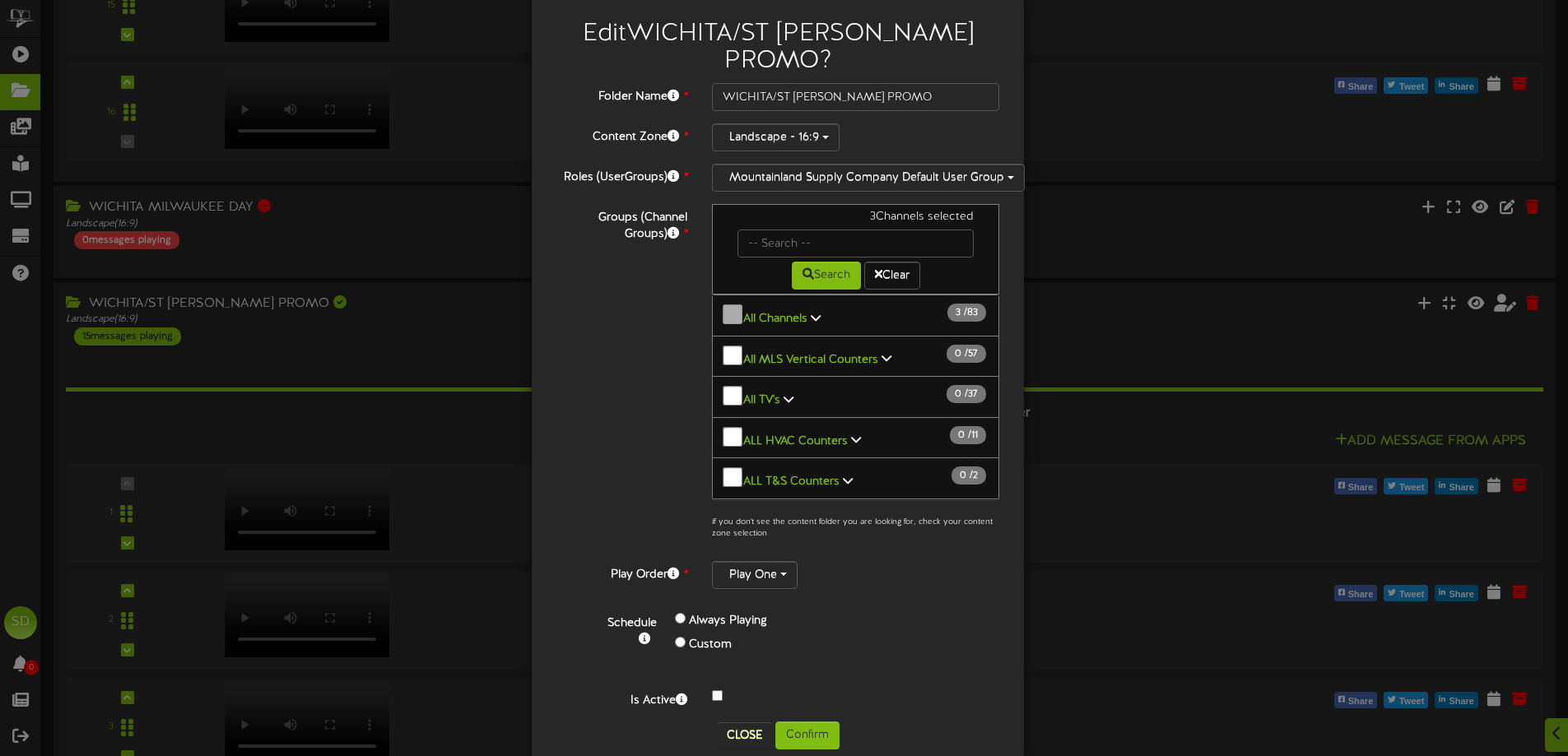
scroll to position [34, 0]
click at [804, 721] on button "Confirm" at bounding box center [807, 735] width 64 height 28
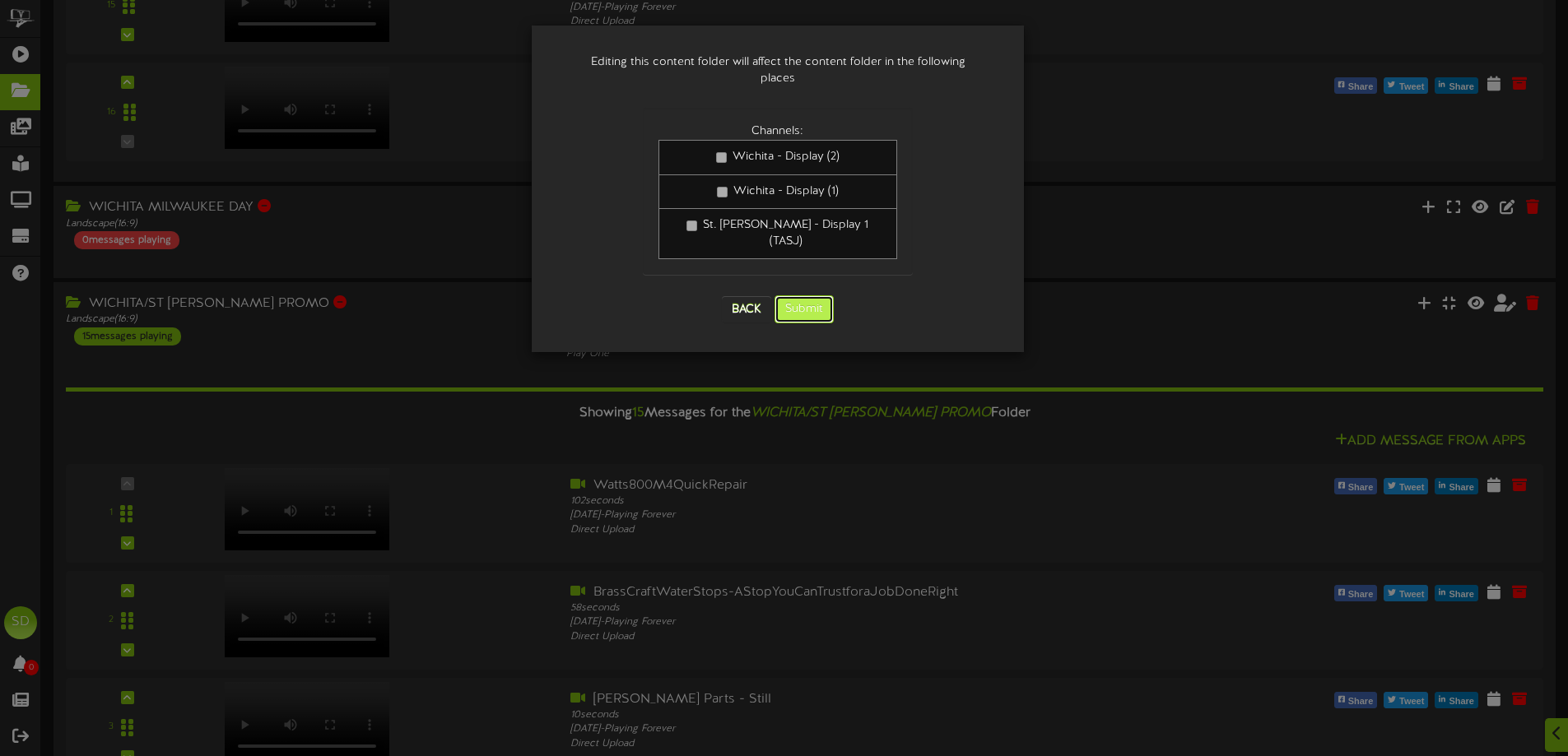
click at [808, 295] on button "Submit" at bounding box center [804, 309] width 59 height 28
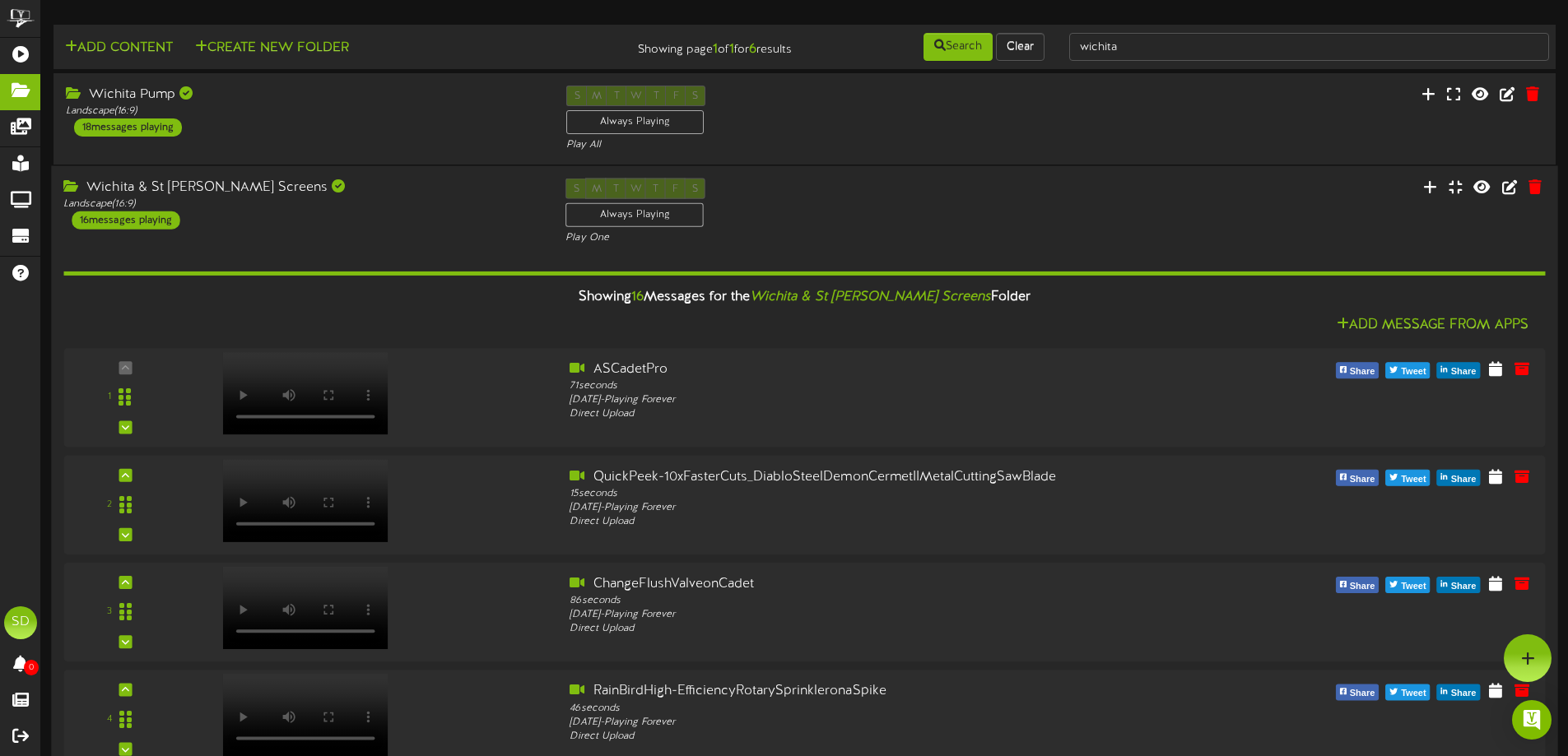
click at [958, 227] on div "S M T W T F S Always Playing Play One" at bounding box center [804, 212] width 502 height 68
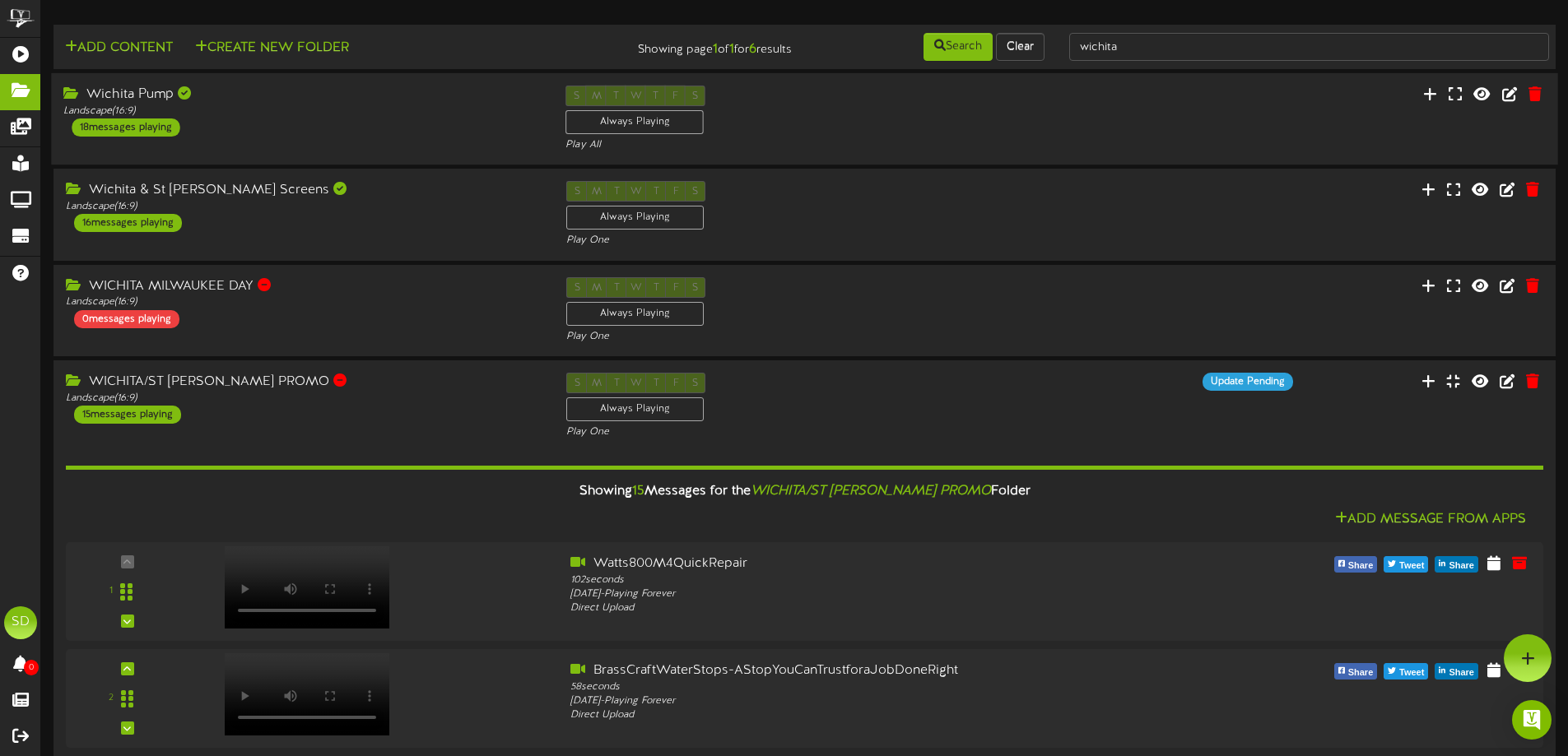
click at [877, 124] on div "S M T W T F S Always Playing Play All" at bounding box center [804, 119] width 502 height 68
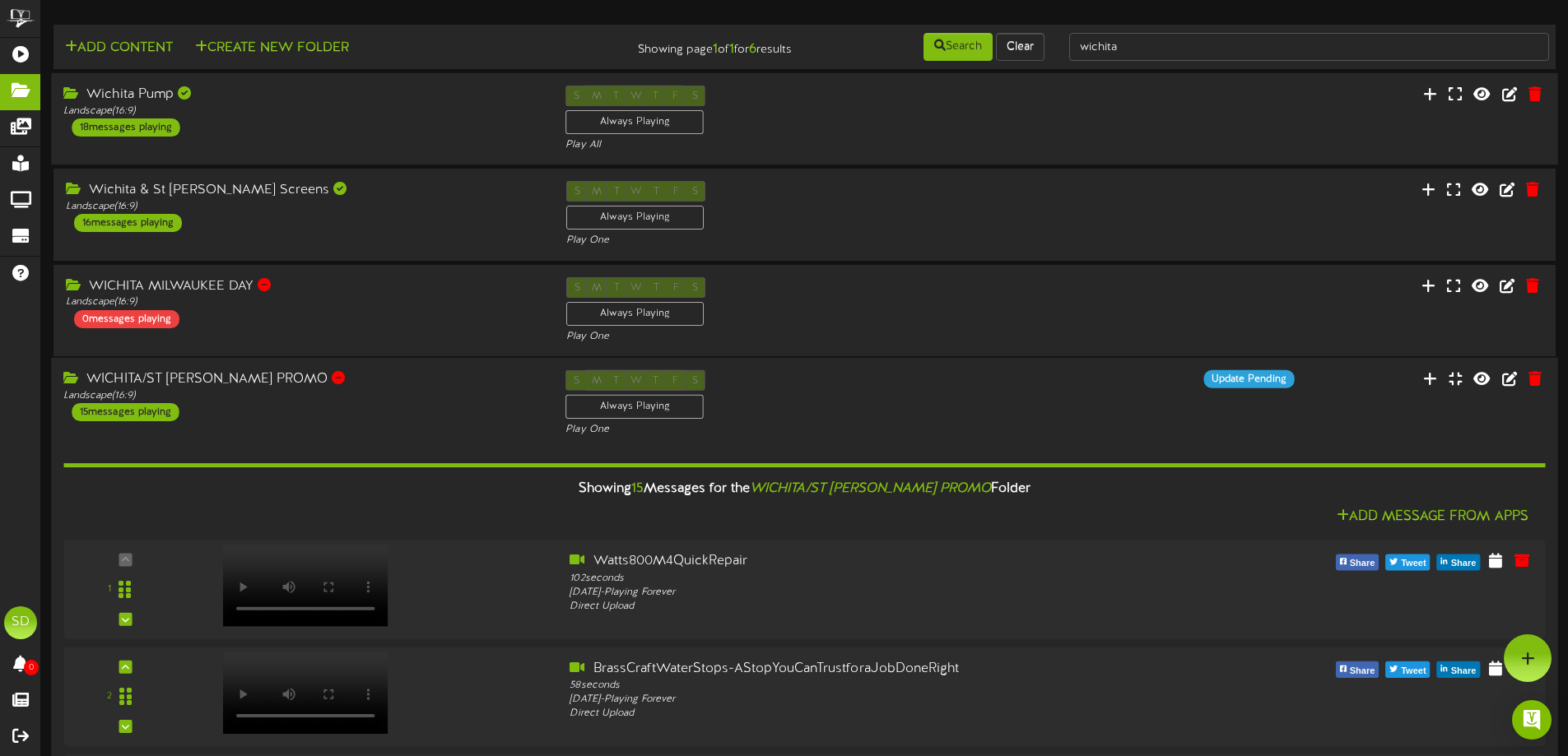
click at [851, 410] on div "S M T W T F S Always Playing Play One" at bounding box center [804, 404] width 502 height 68
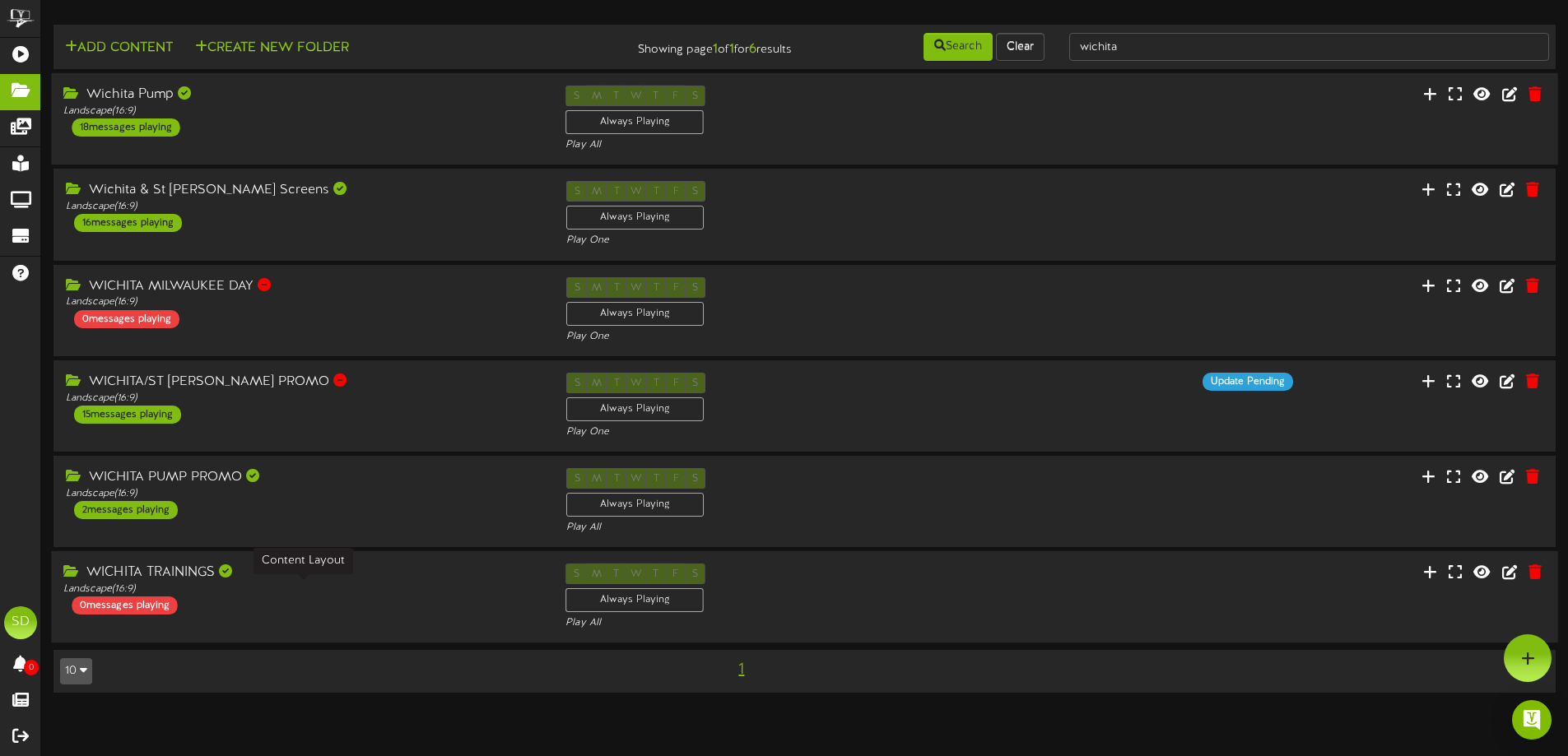
click at [294, 584] on div "Landscape ( 16:9 )" at bounding box center [302, 590] width 477 height 14
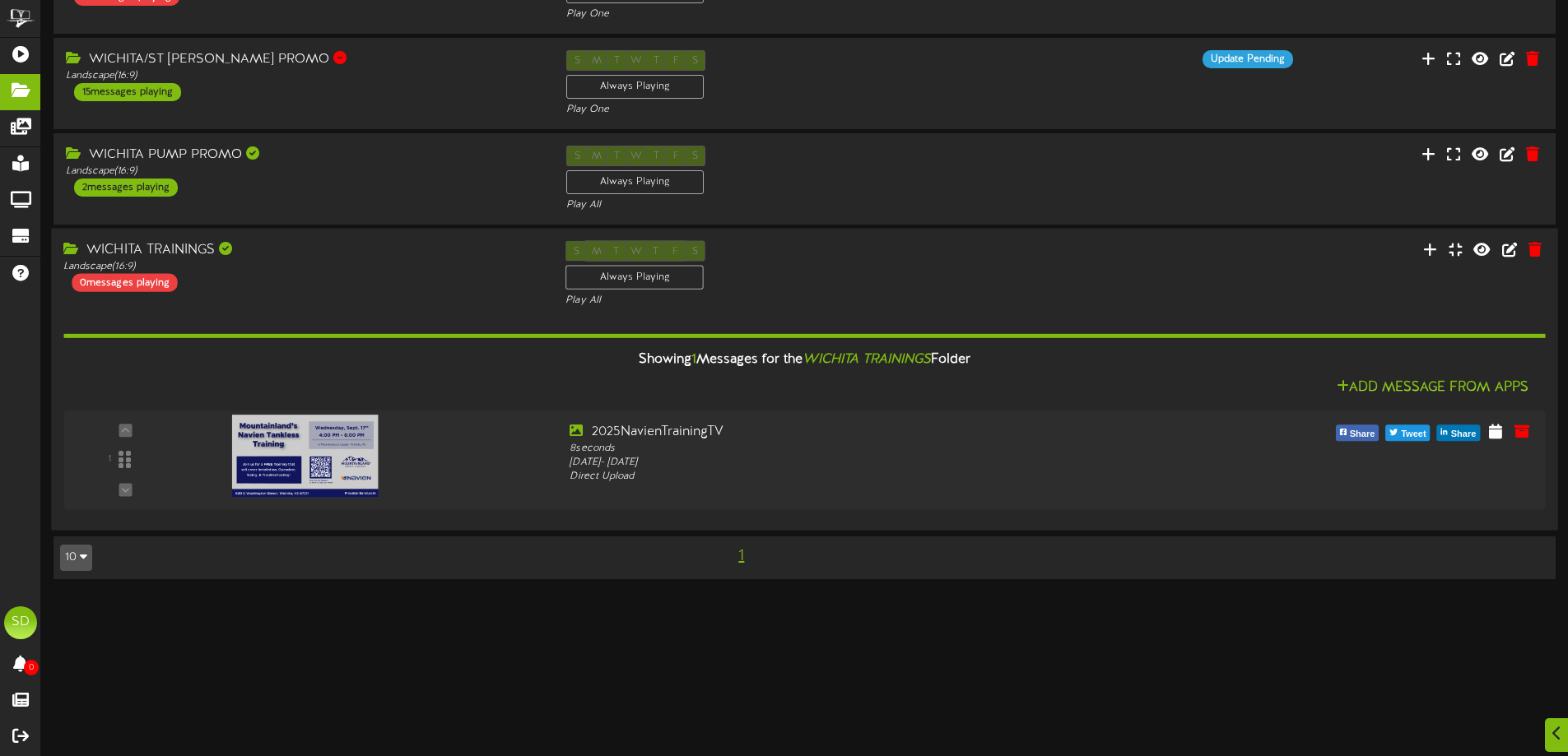
scroll to position [330, 0]
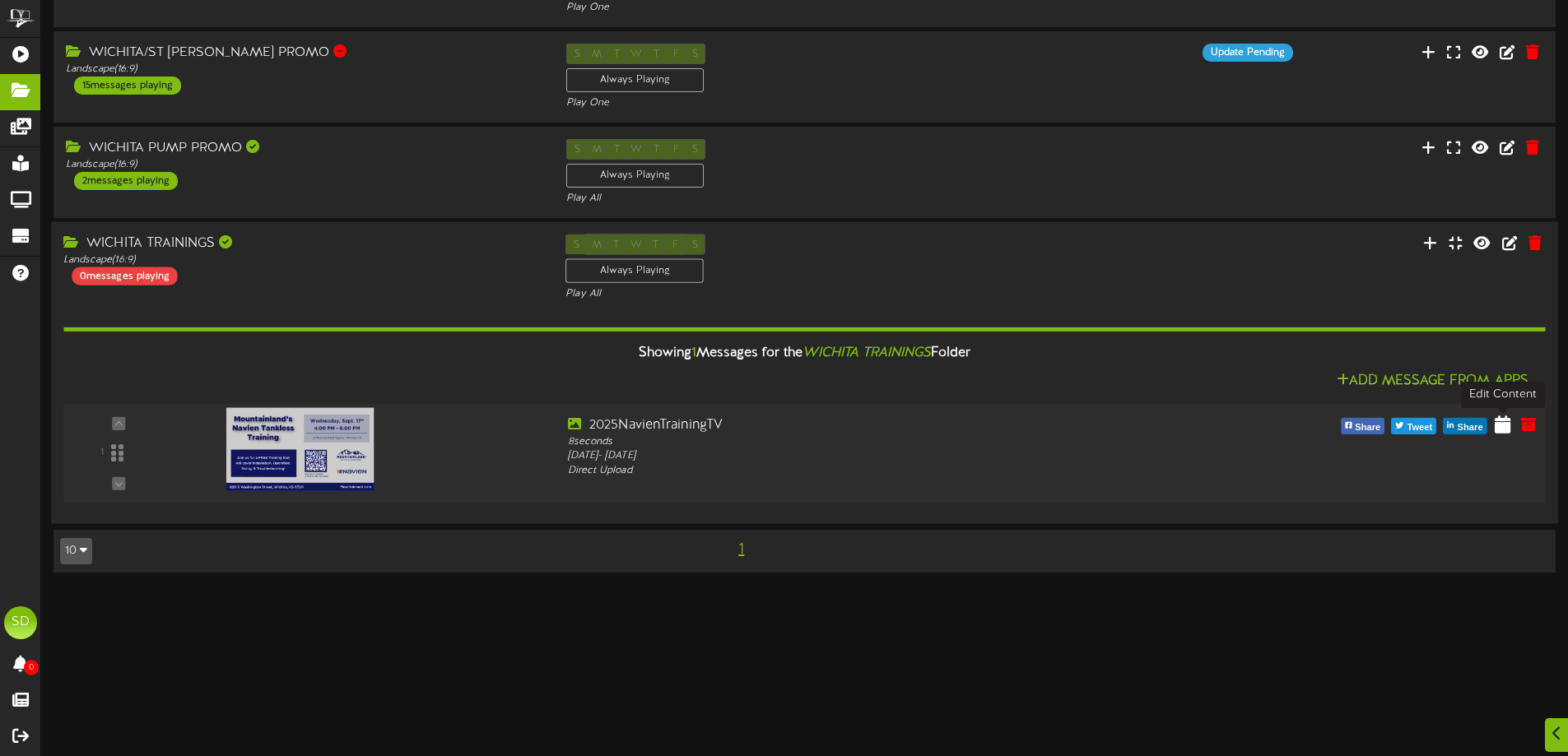
click at [1504, 427] on icon at bounding box center [1503, 424] width 15 height 18
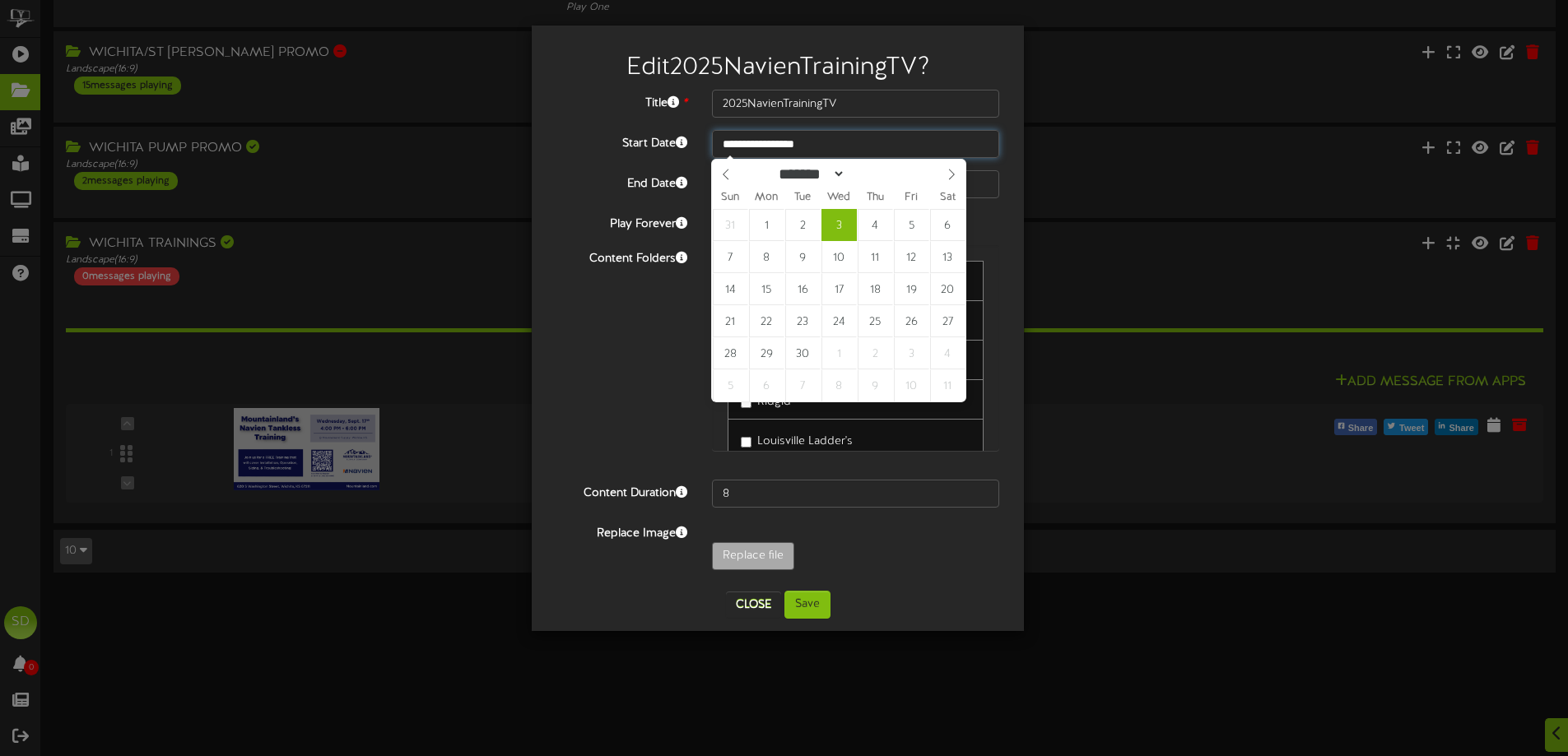
click at [878, 142] on input "**********" at bounding box center [856, 144] width 288 height 28
select select "*"
click at [722, 180] on icon at bounding box center [725, 174] width 11 height 11
type input "**********"
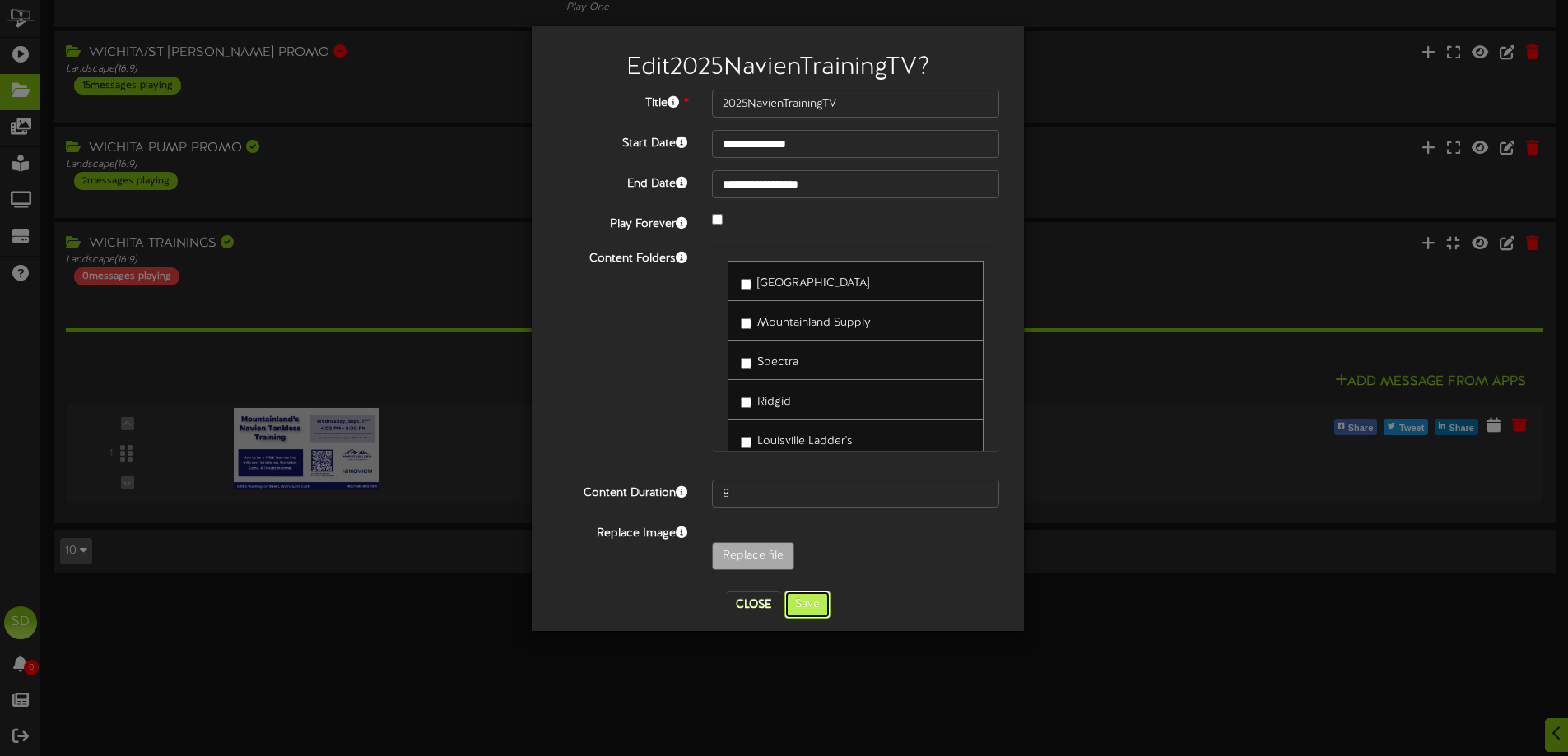
click at [806, 605] on button "Save" at bounding box center [808, 605] width 46 height 28
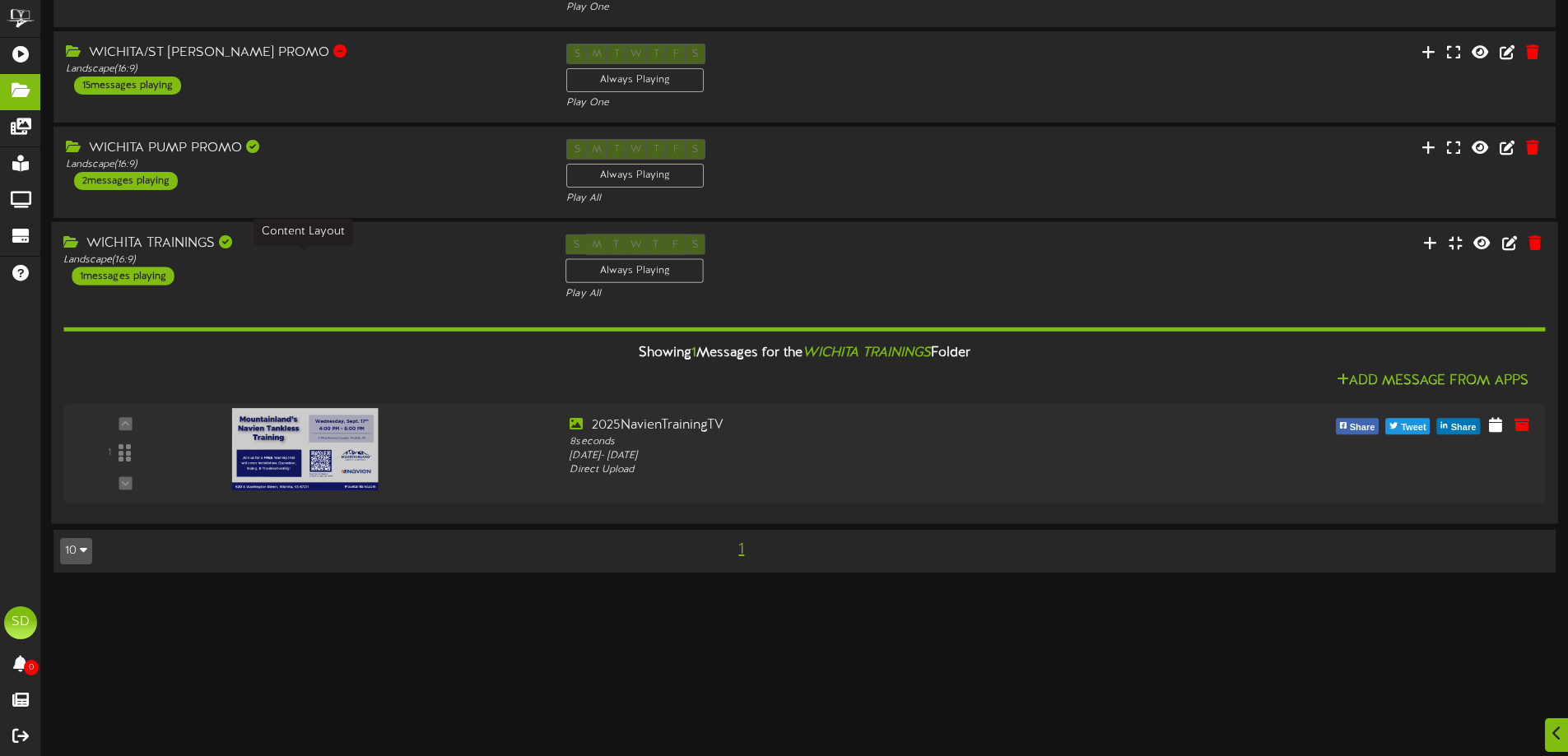
click at [429, 253] on div "Landscape ( 16:9 )" at bounding box center [302, 260] width 477 height 14
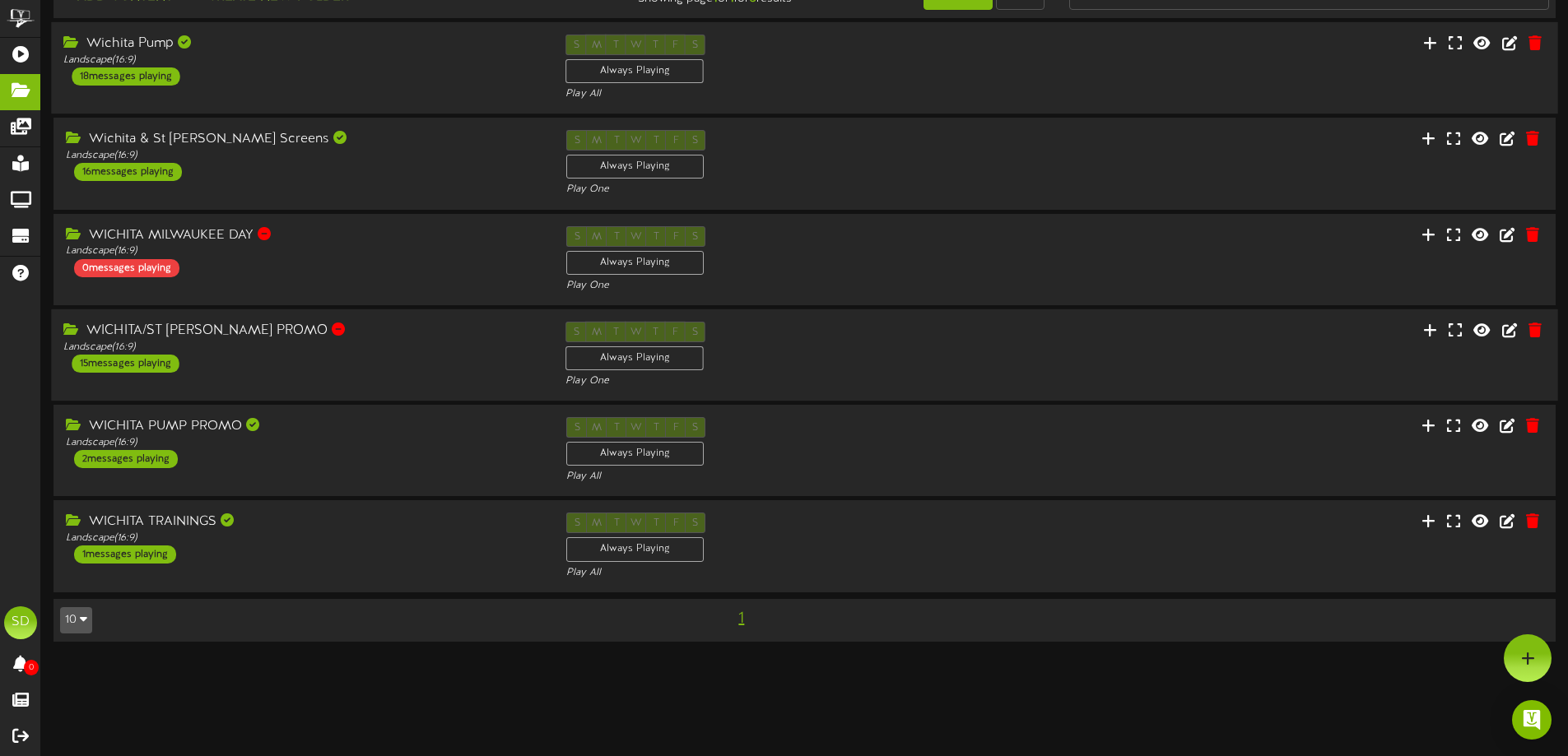
scroll to position [0, 0]
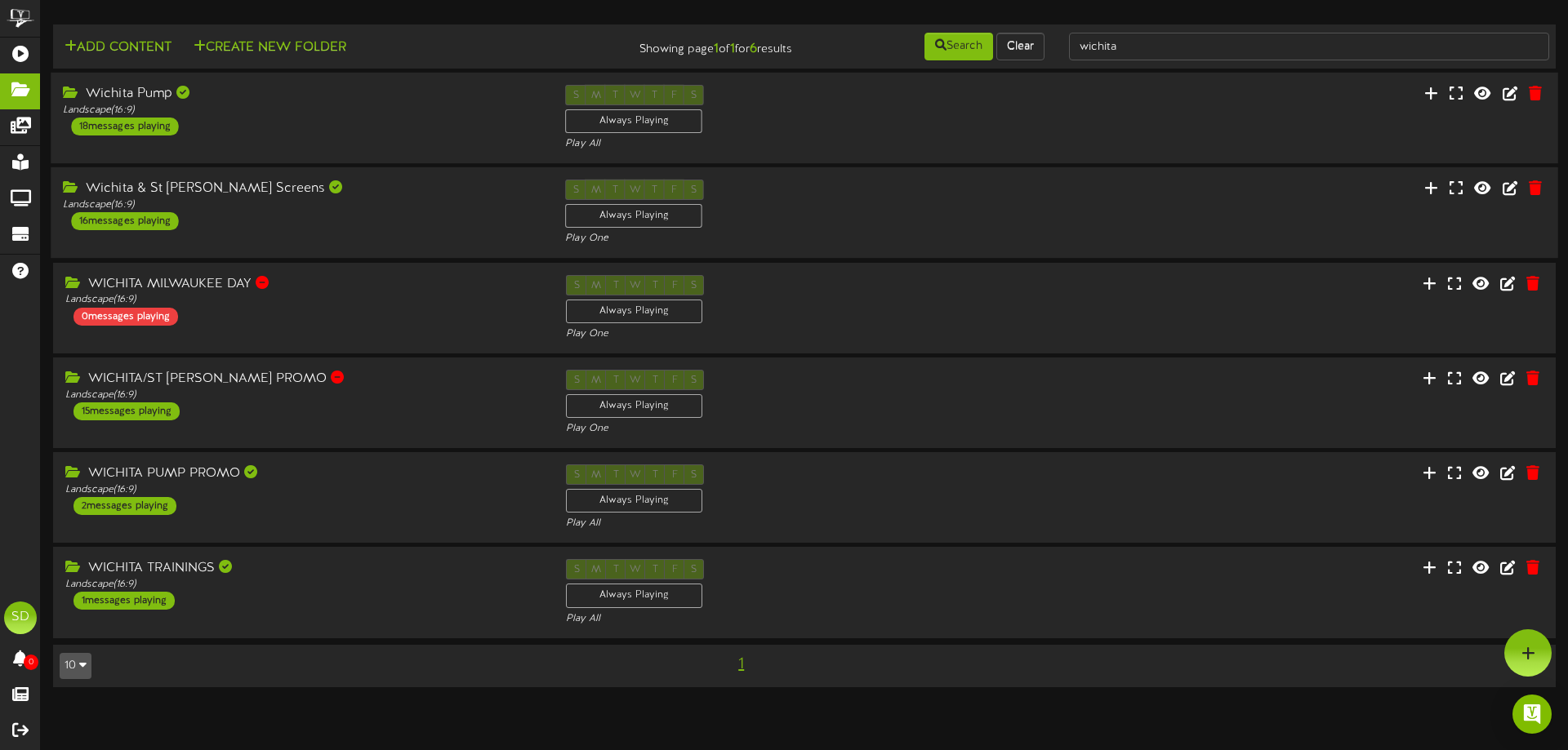
click at [389, 217] on div "Wichita & St [PERSON_NAME] Screens Landscape ( 16:9 ) 16 messages playing" at bounding box center [302, 204] width 503 height 50
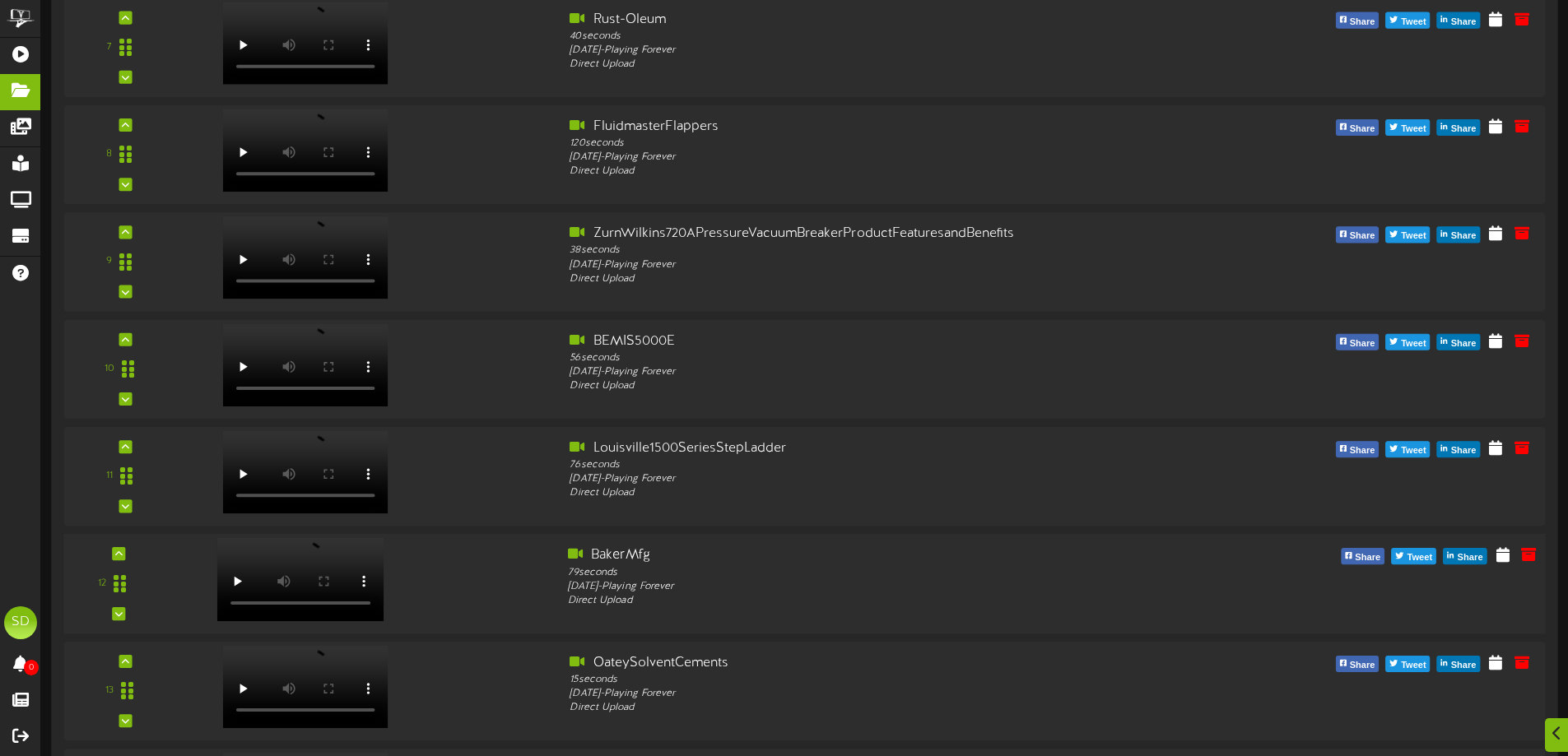
scroll to position [1481, 0]
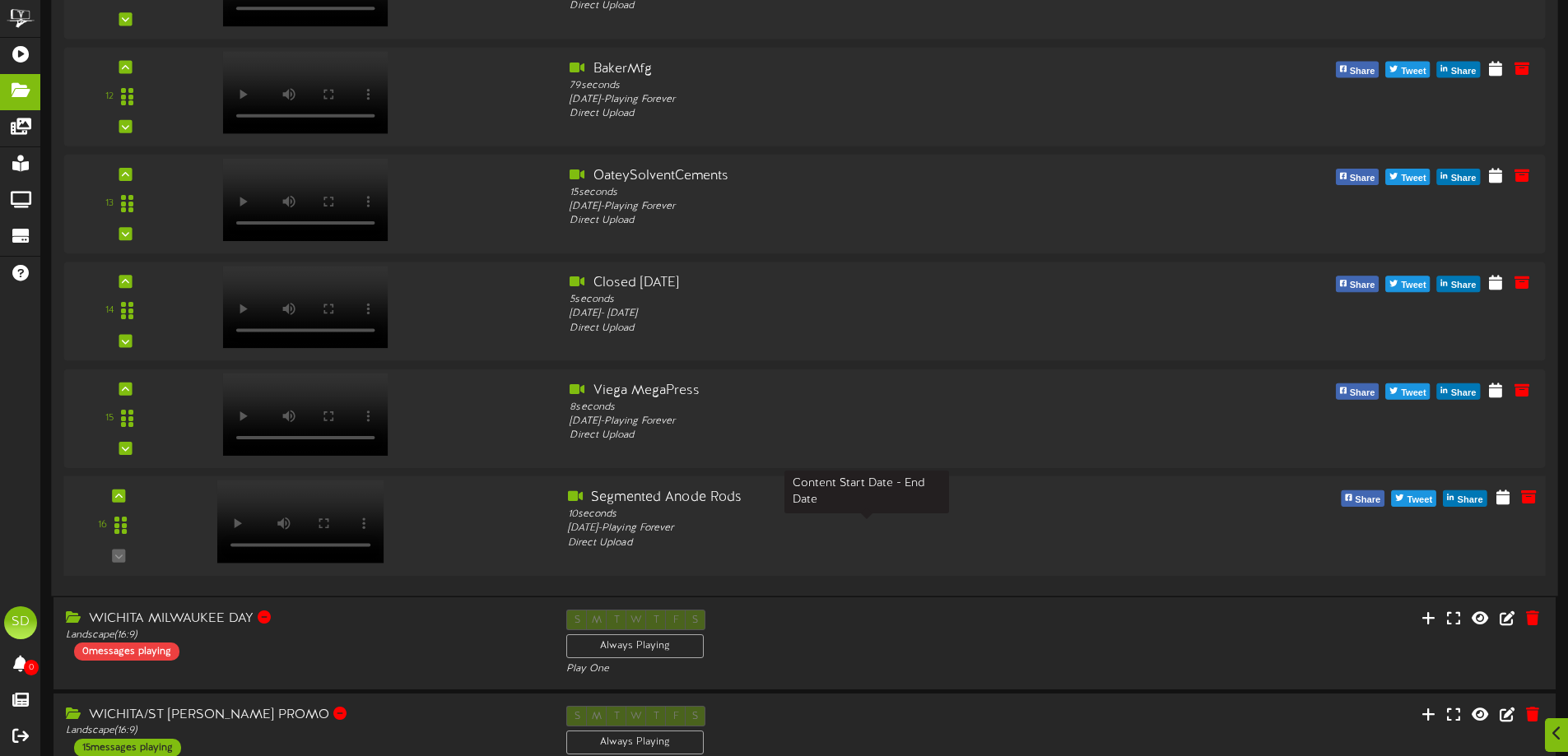
click at [982, 533] on div "[DATE] - Playing Forever" at bounding box center [867, 529] width 598 height 14
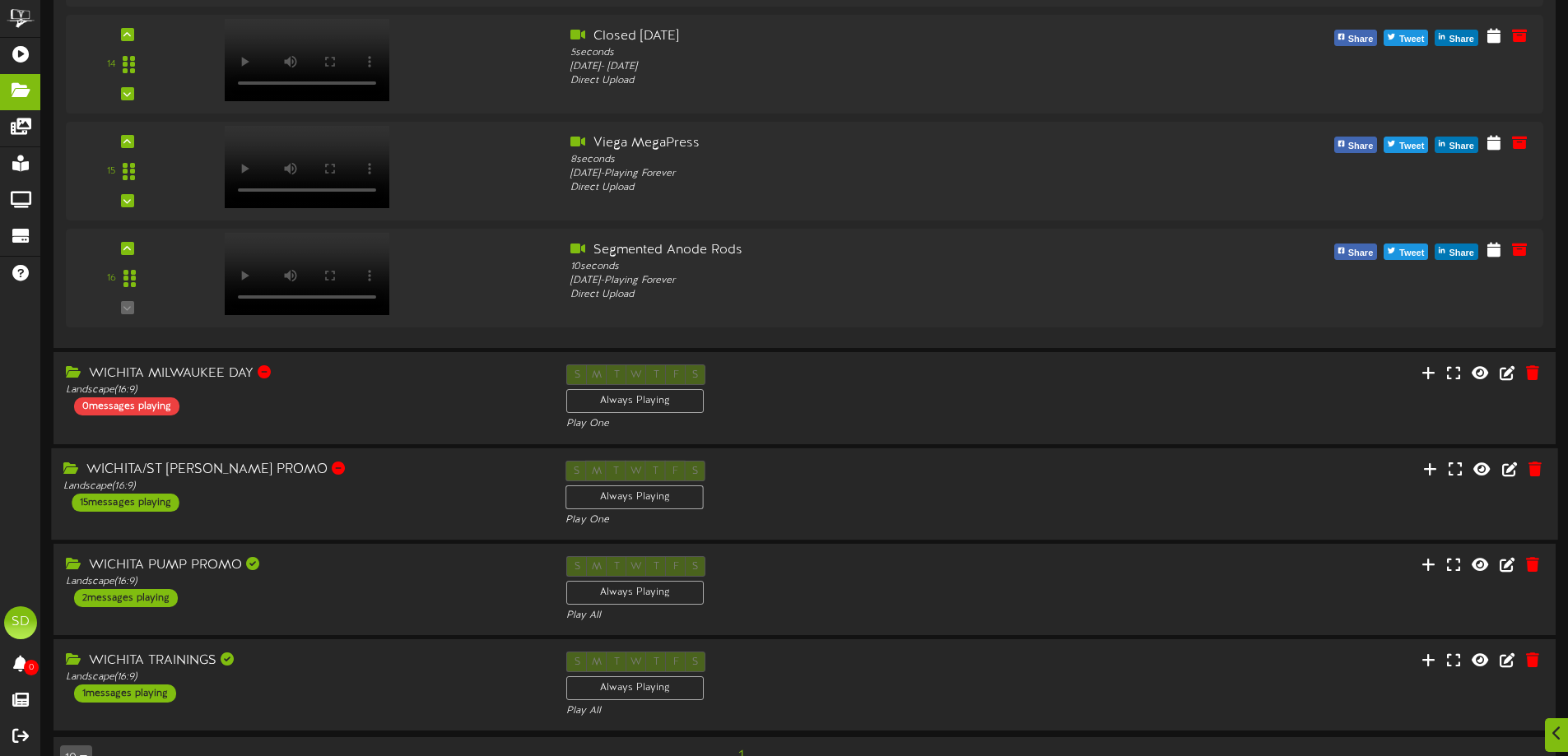
scroll to position [1728, 0]
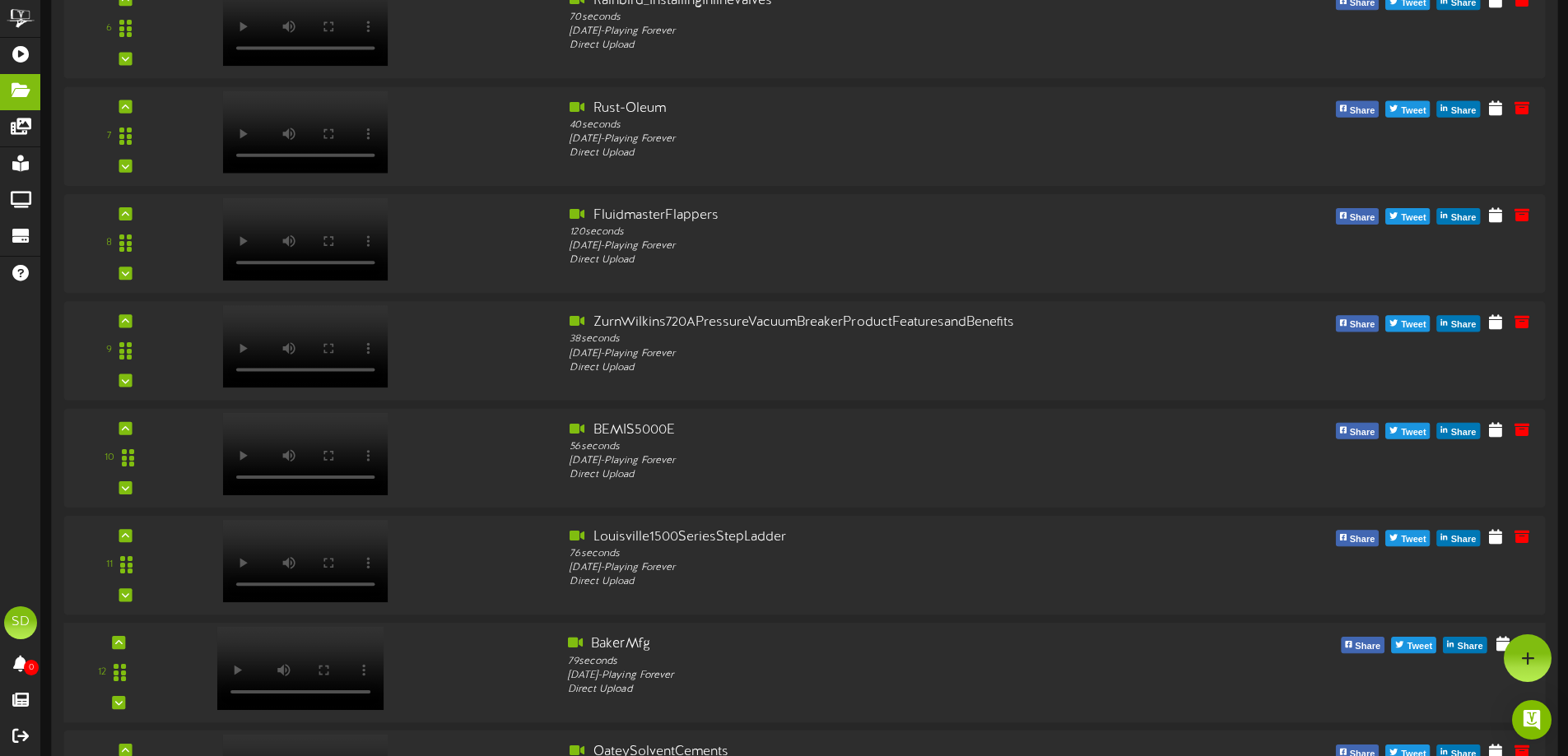
drag, startPoint x: 1237, startPoint y: 420, endPoint x: 1190, endPoint y: 463, distance: 63.7
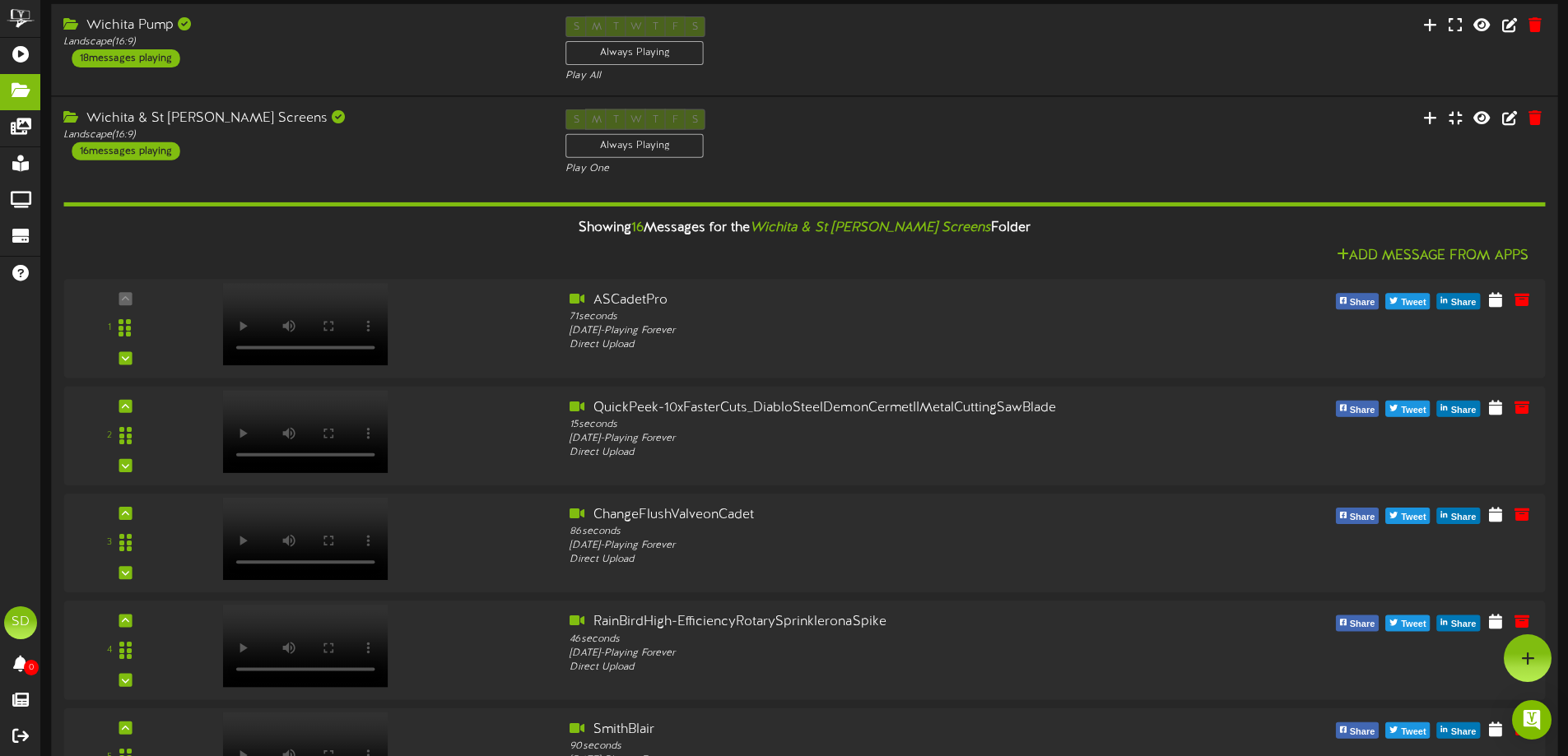
scroll to position [0, 0]
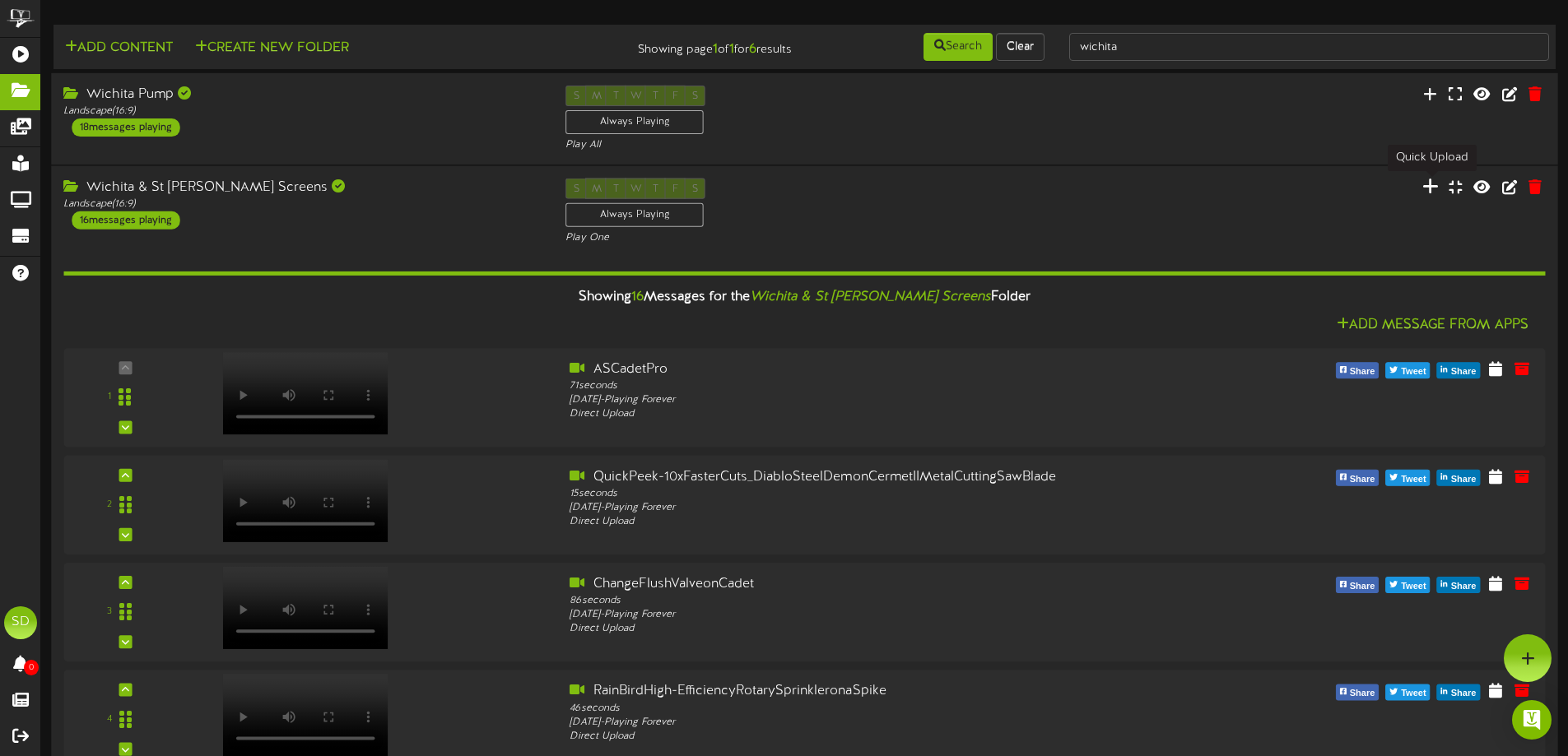
click at [1430, 185] on icon at bounding box center [1430, 185] width 16 height 18
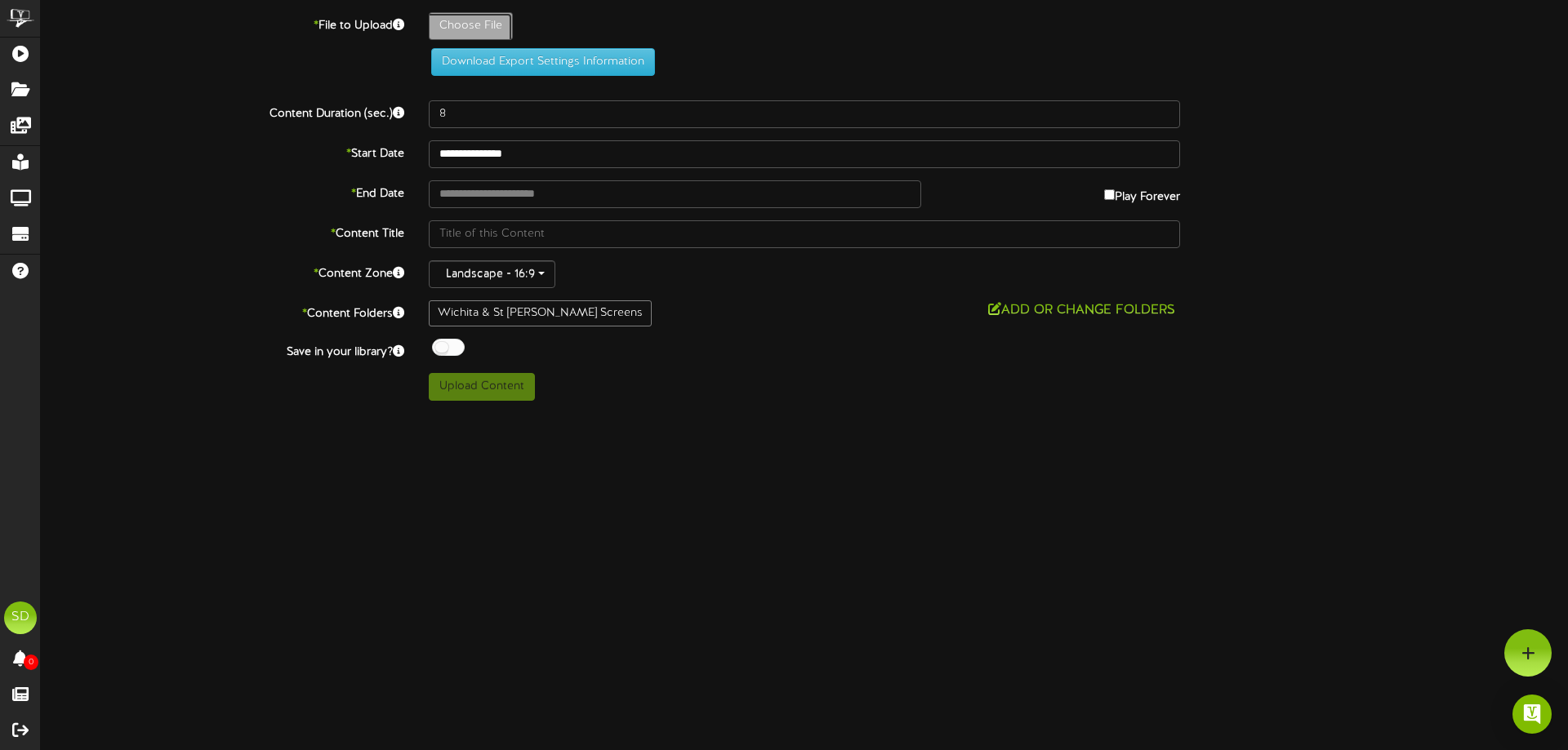
click at [1520, 655] on div at bounding box center [1529, 653] width 48 height 48
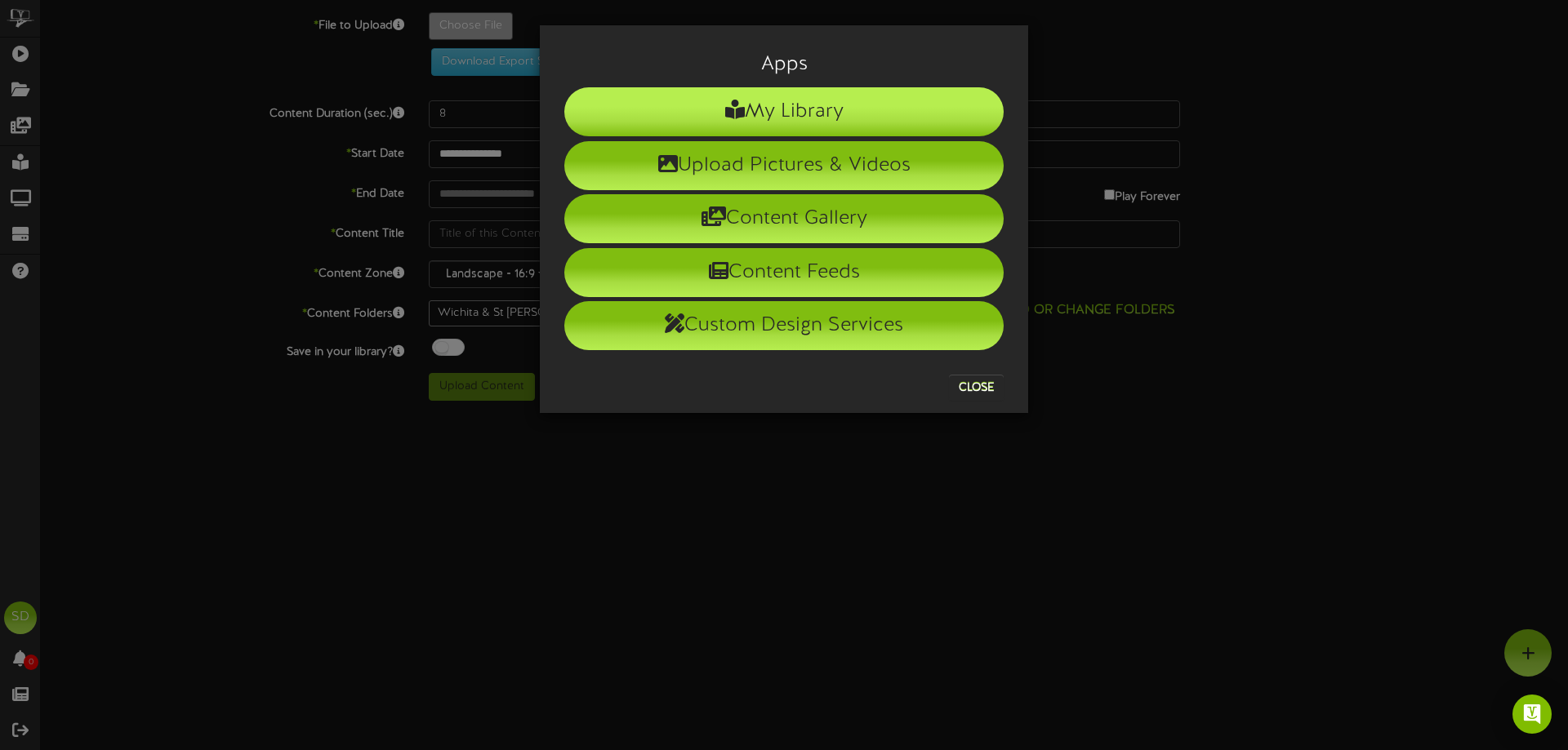
click at [829, 110] on li "My Library" at bounding box center [784, 112] width 439 height 49
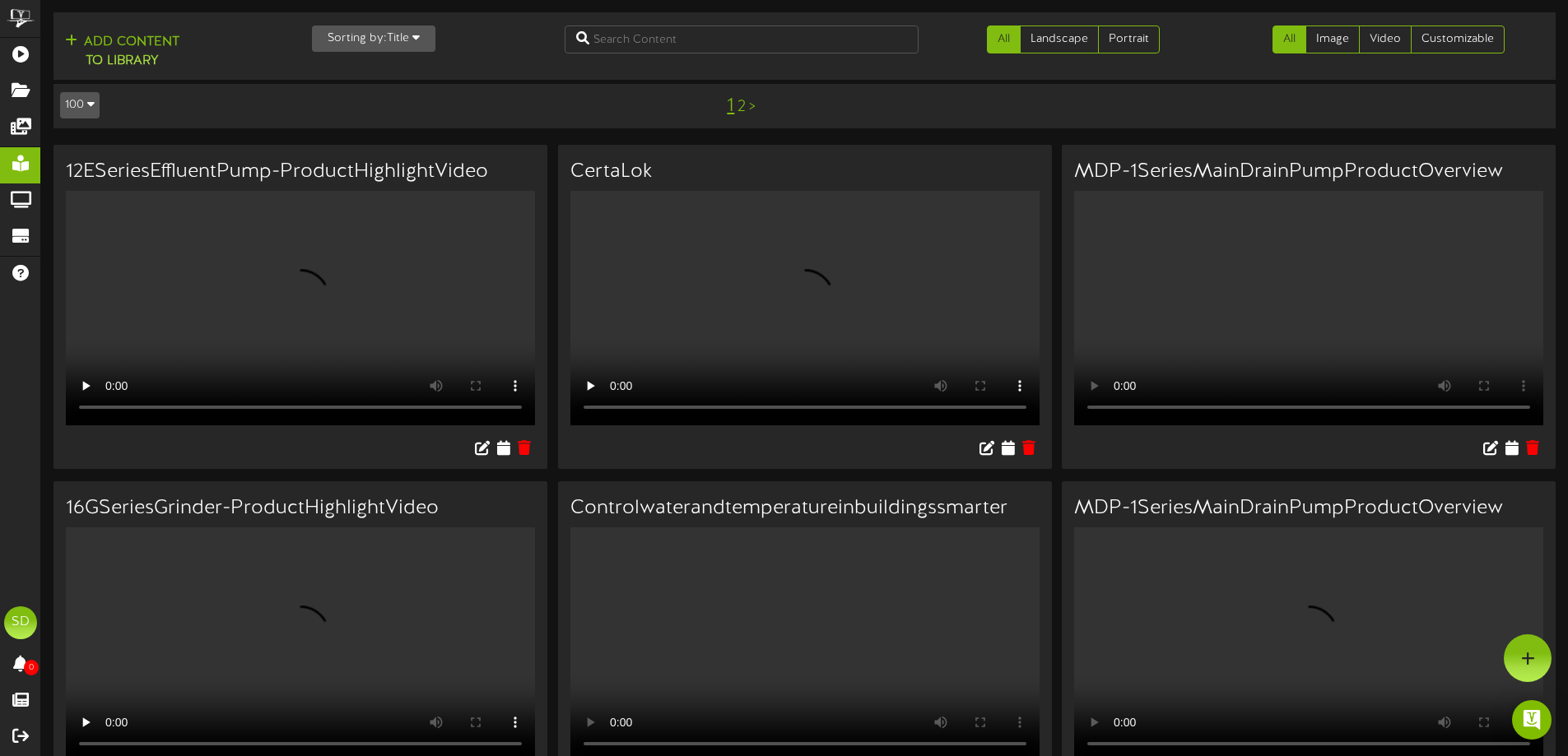
click at [424, 38] on button "Sorting by: Title" at bounding box center [374, 39] width 124 height 27
click at [357, 67] on div "Newest" at bounding box center [378, 70] width 130 height 25
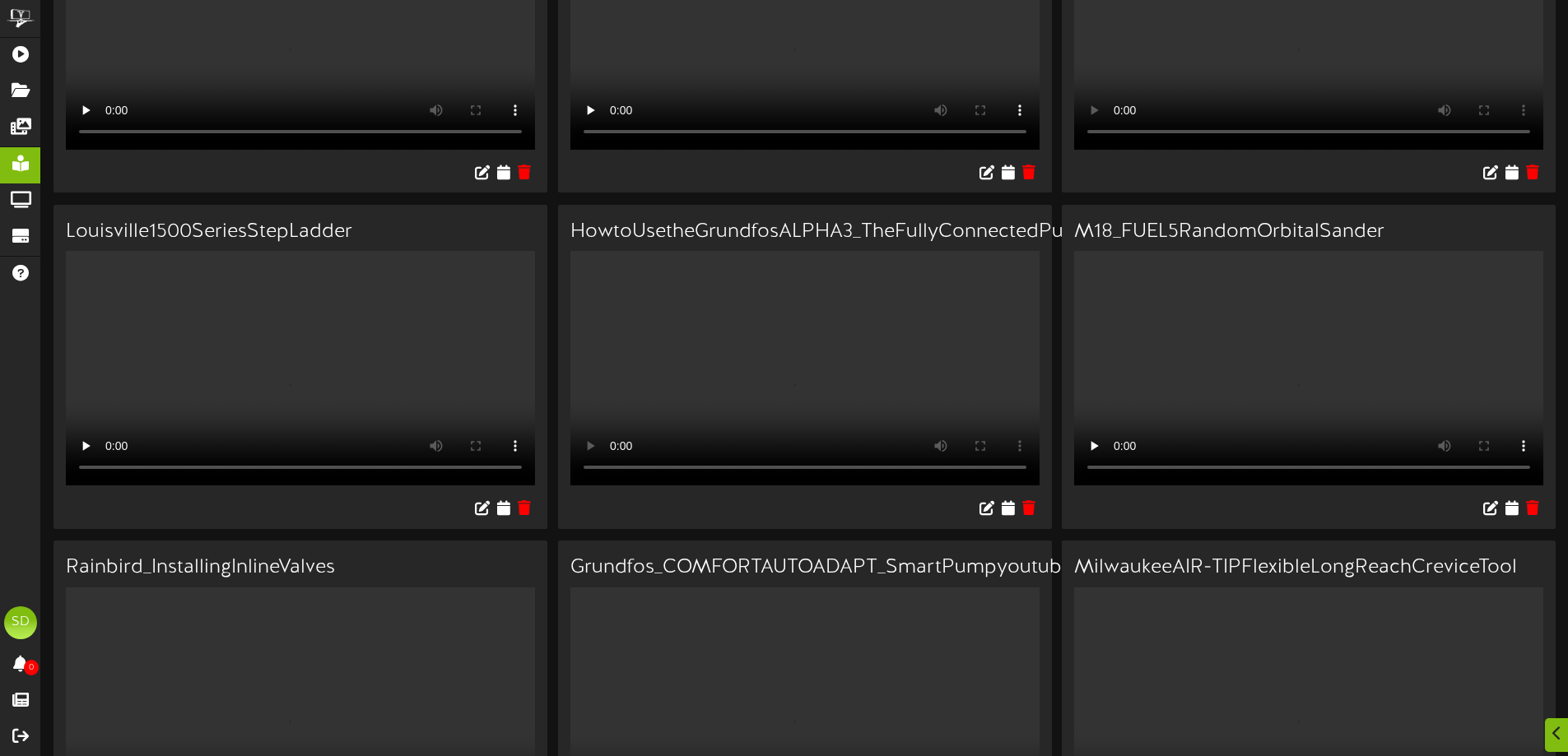
scroll to position [988, 0]
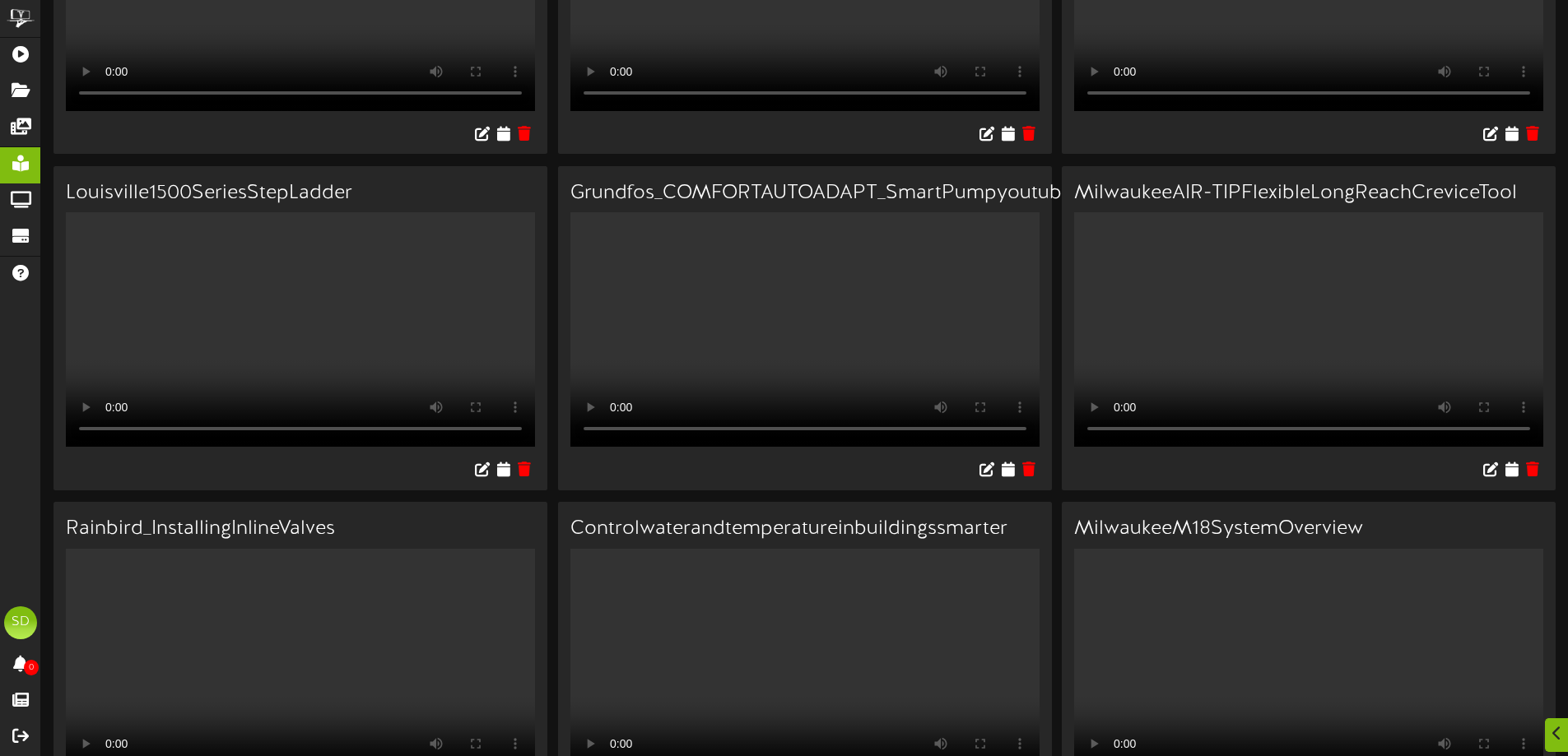
click at [354, 491] on div at bounding box center [300, 472] width 493 height 38
click at [391, 204] on h3 "Louisville1500SeriesStepLadder" at bounding box center [300, 193] width 469 height 21
click at [506, 478] on icon at bounding box center [503, 469] width 15 height 18
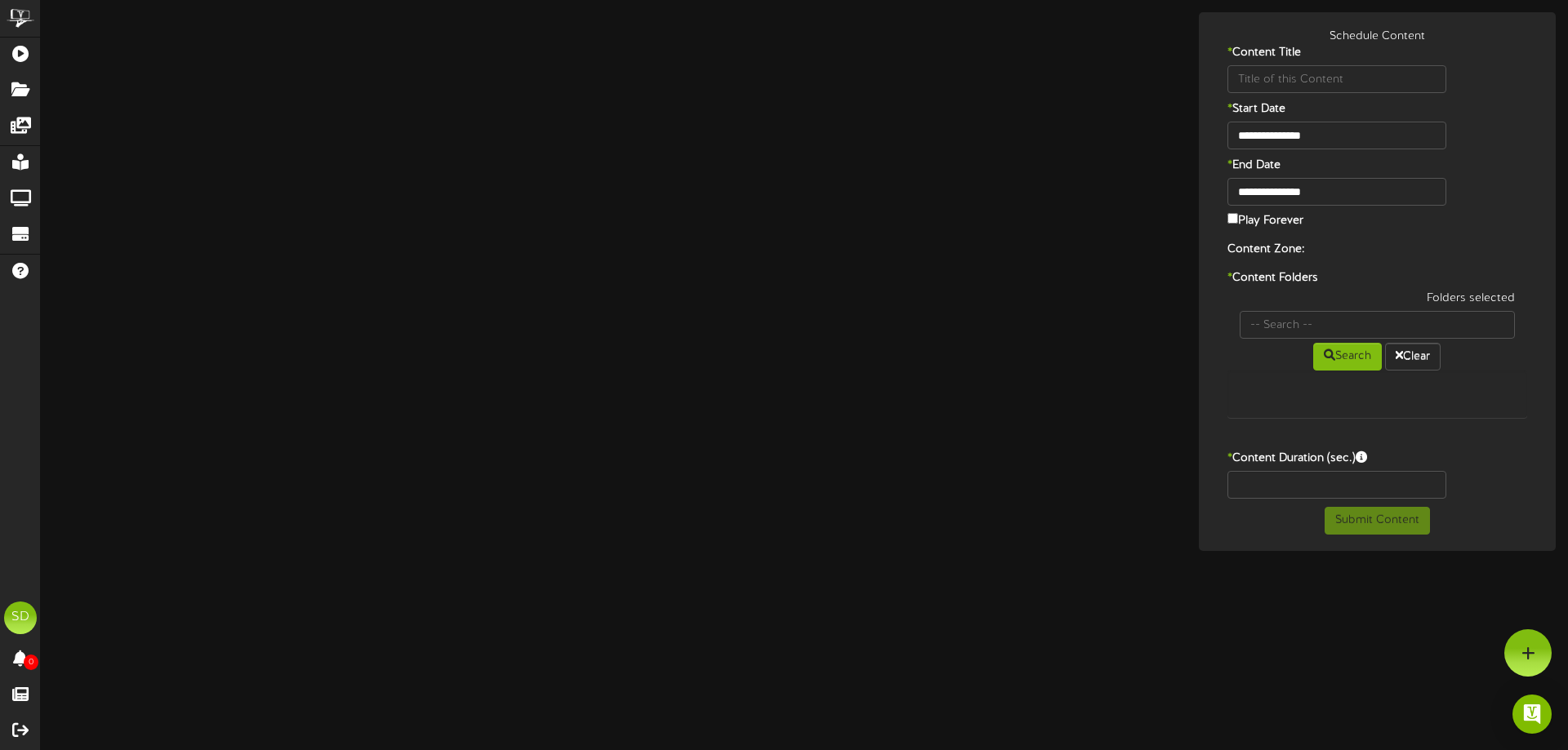
type input "Louisville1500SeriesStepLadder"
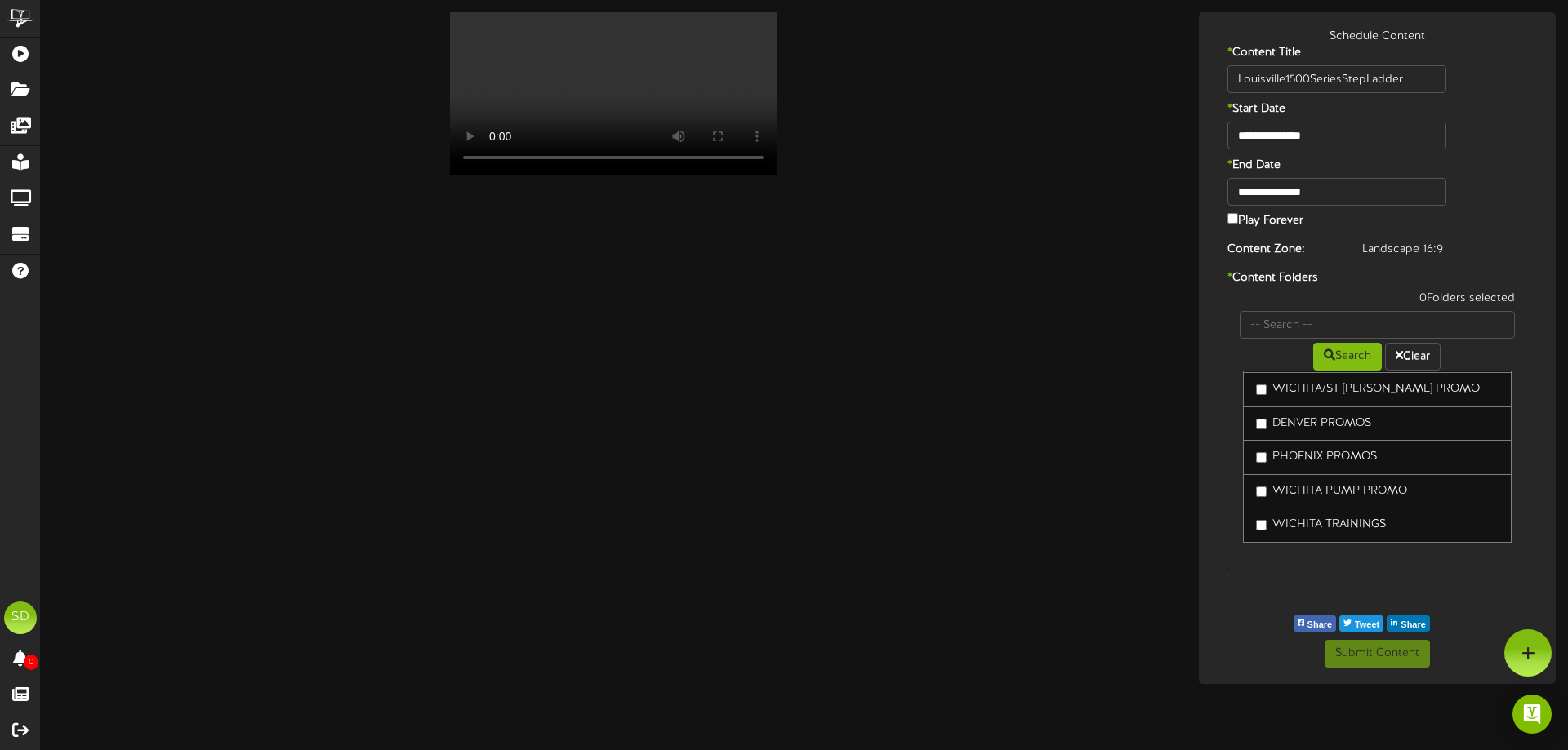
scroll to position [3988, 0]
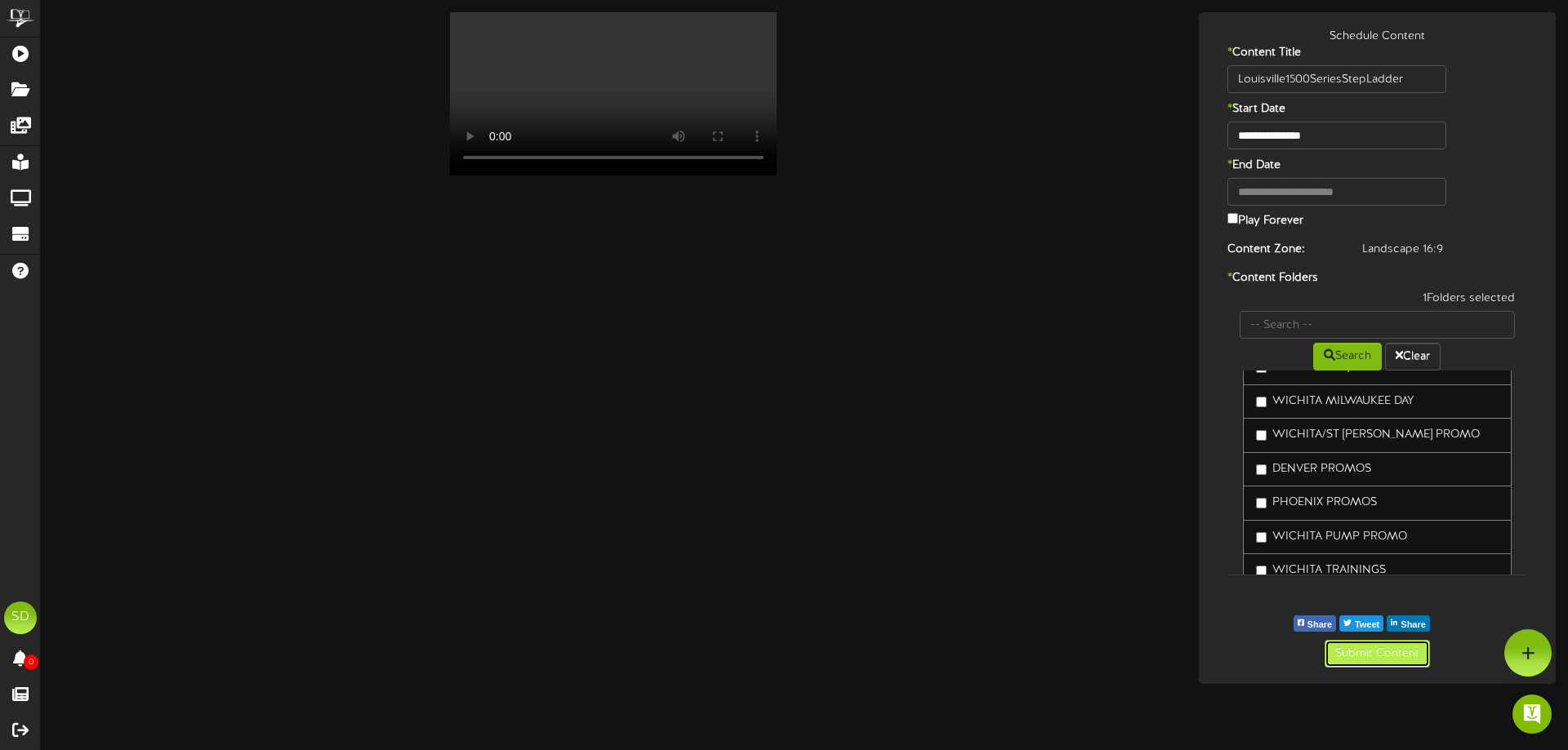
click at [1366, 654] on button "Submit Content" at bounding box center [1378, 654] width 106 height 28
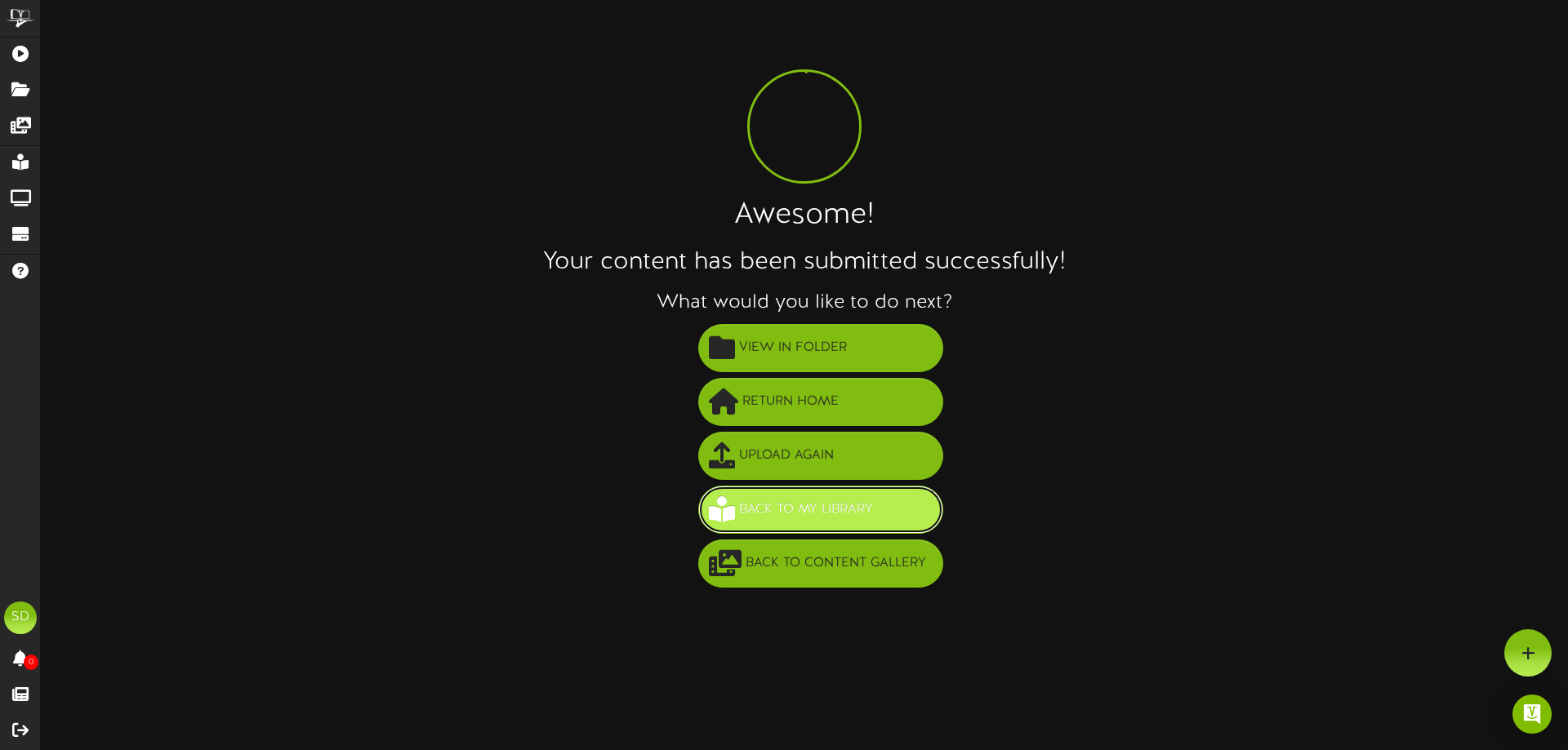
click at [834, 502] on span "Back to My Library" at bounding box center [806, 510] width 142 height 27
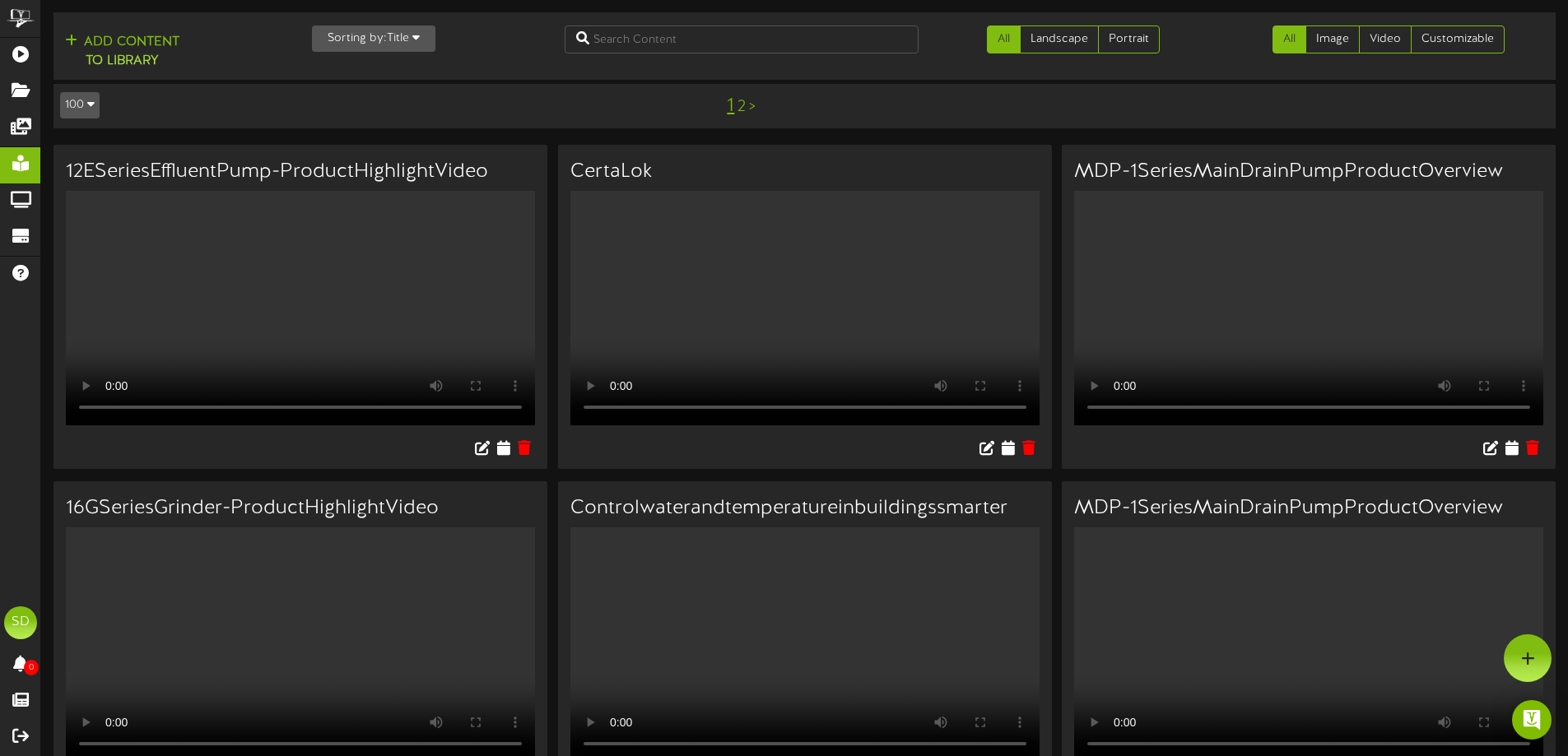
click at [415, 36] on icon "button" at bounding box center [416, 36] width 8 height 11
click at [359, 67] on div "Newest" at bounding box center [378, 70] width 130 height 25
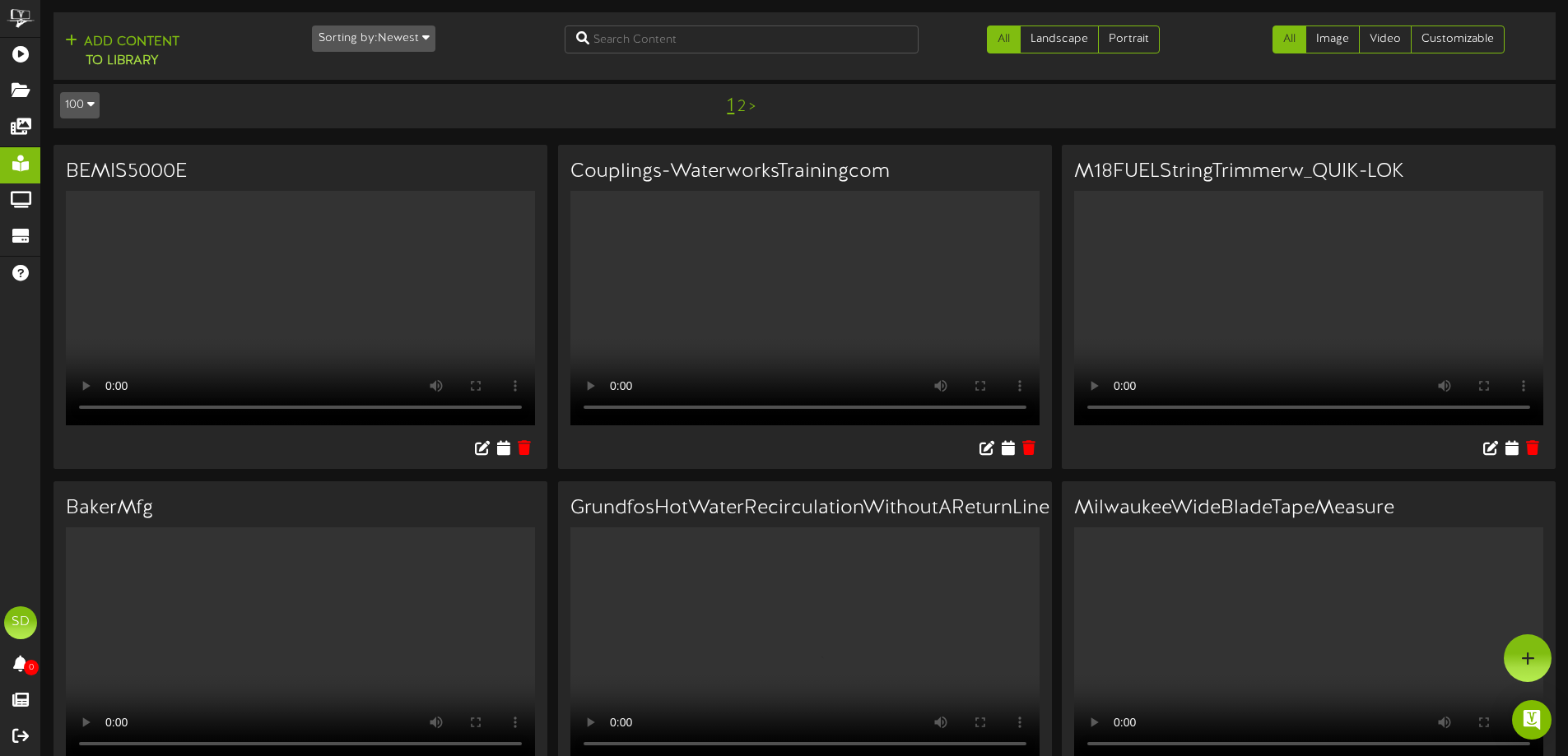
click at [535, 352] on video "Your browser does not support HTML5 video." at bounding box center [300, 308] width 469 height 234
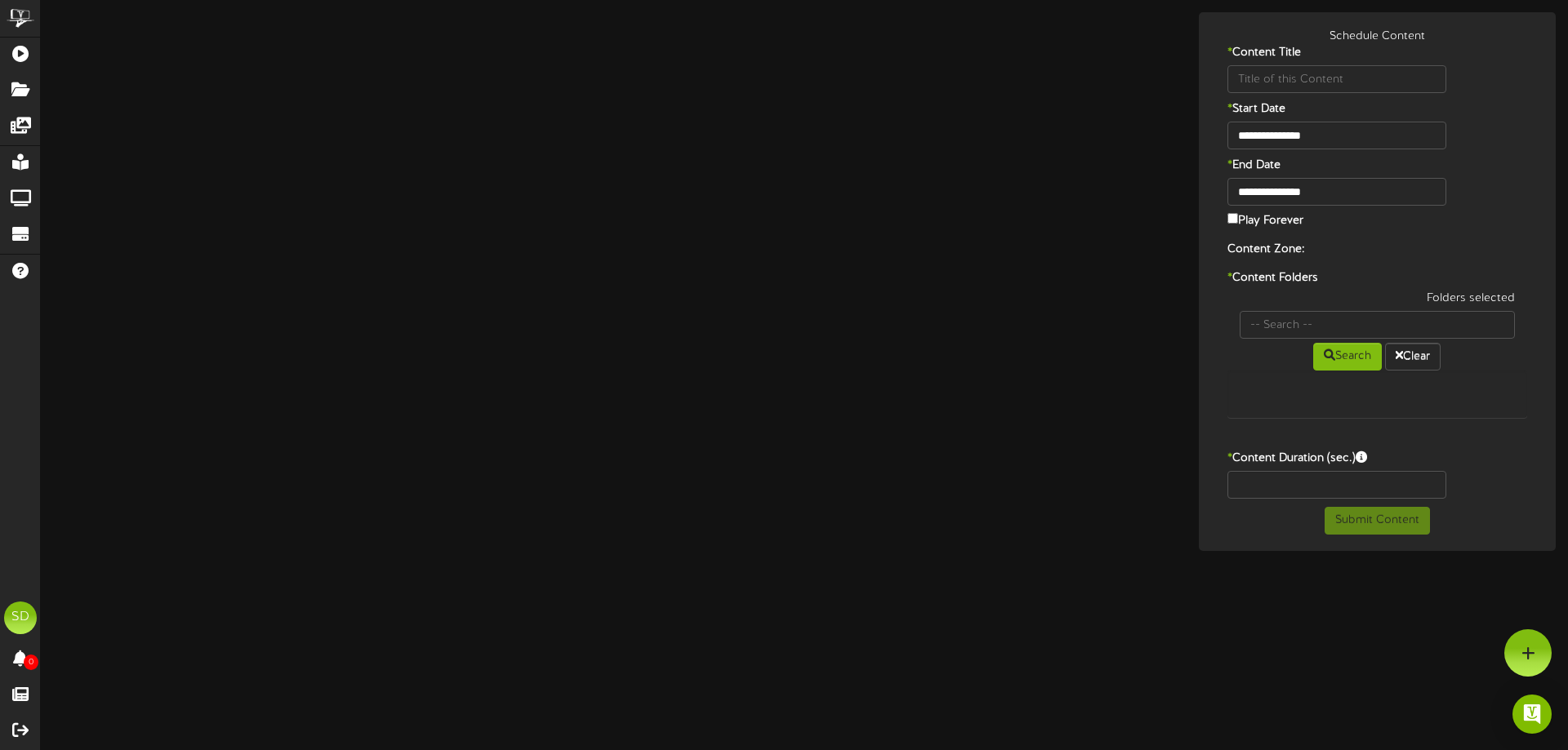
type input "wDmSiHiEYWI"
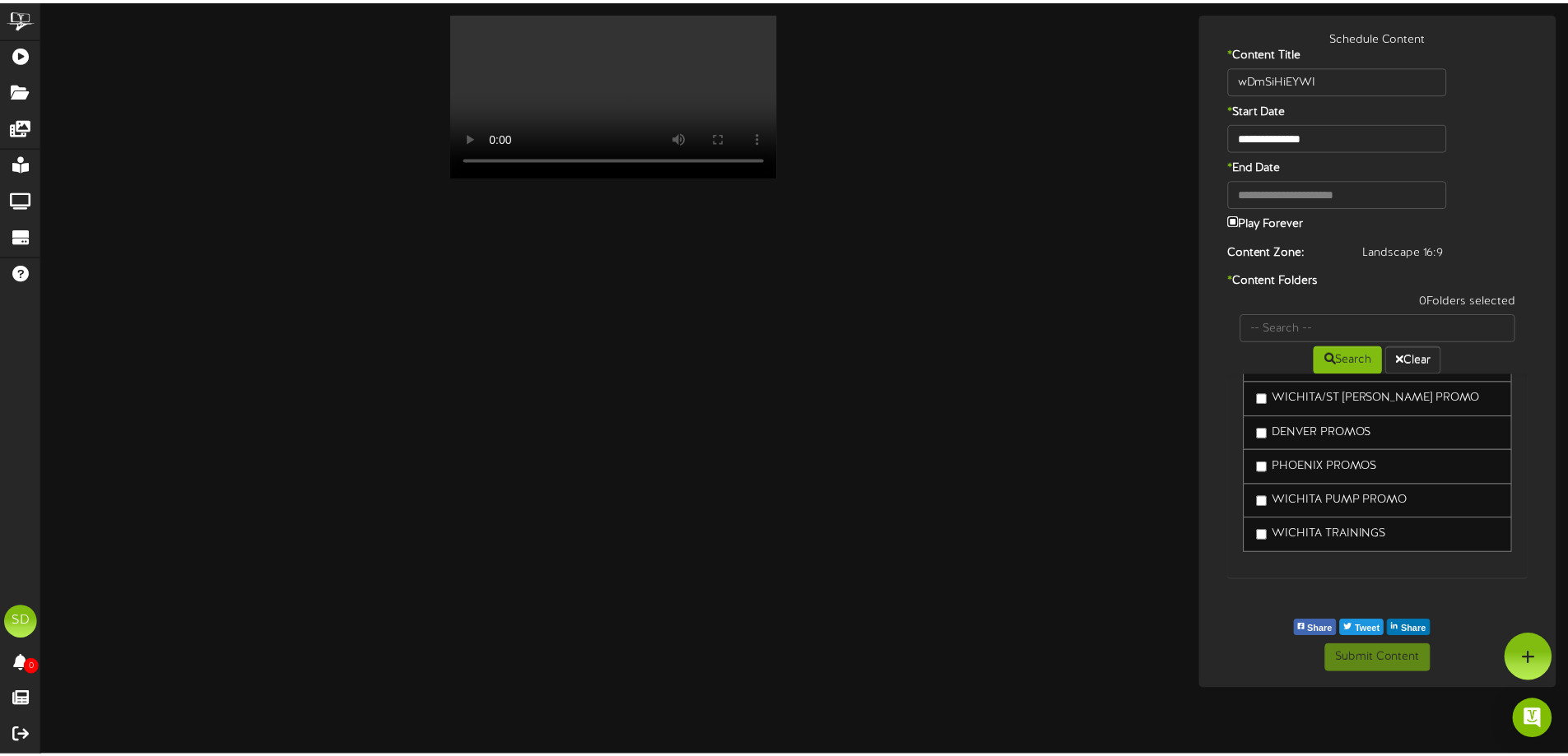
scroll to position [4019, 0]
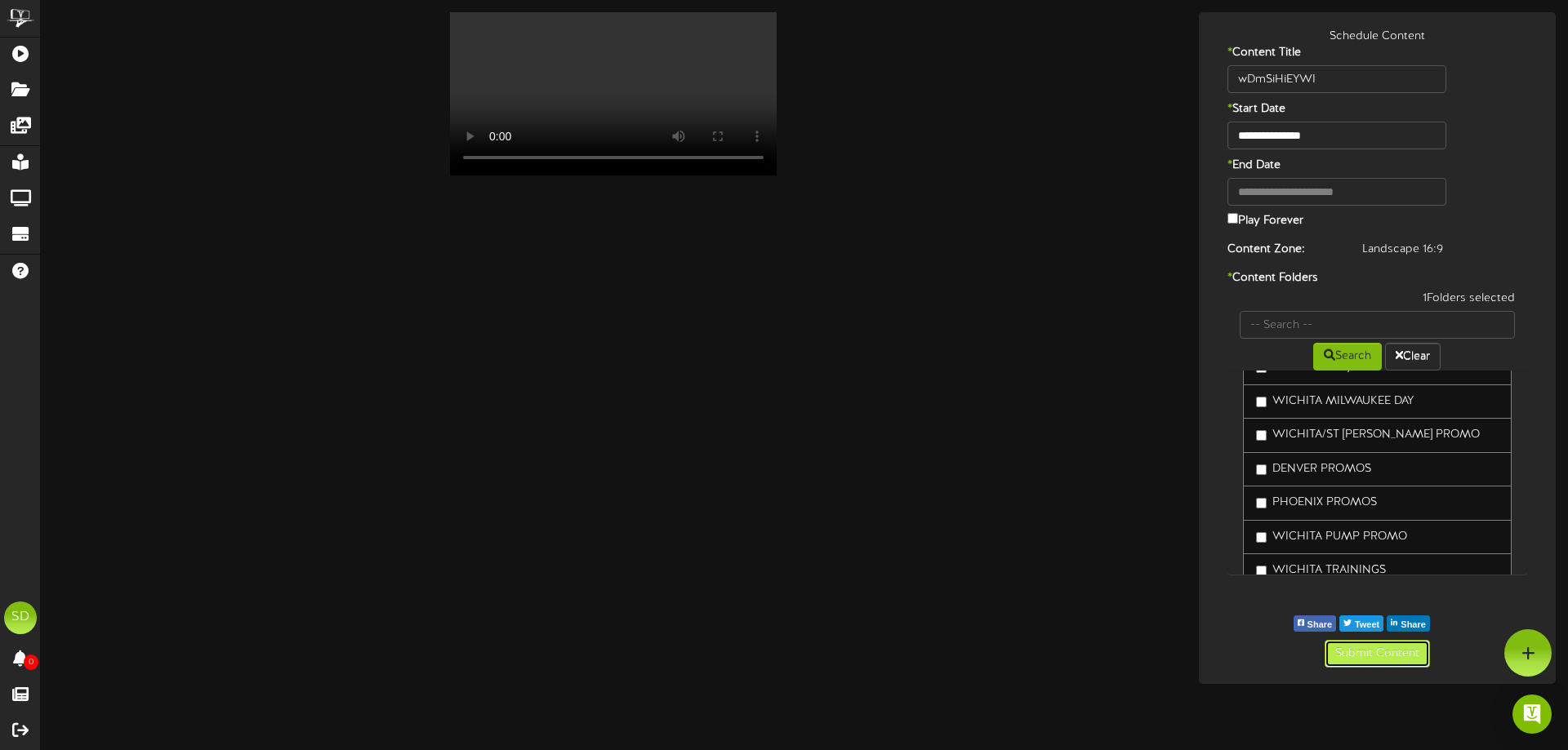
click at [1379, 655] on button "Submit Content" at bounding box center [1378, 654] width 106 height 28
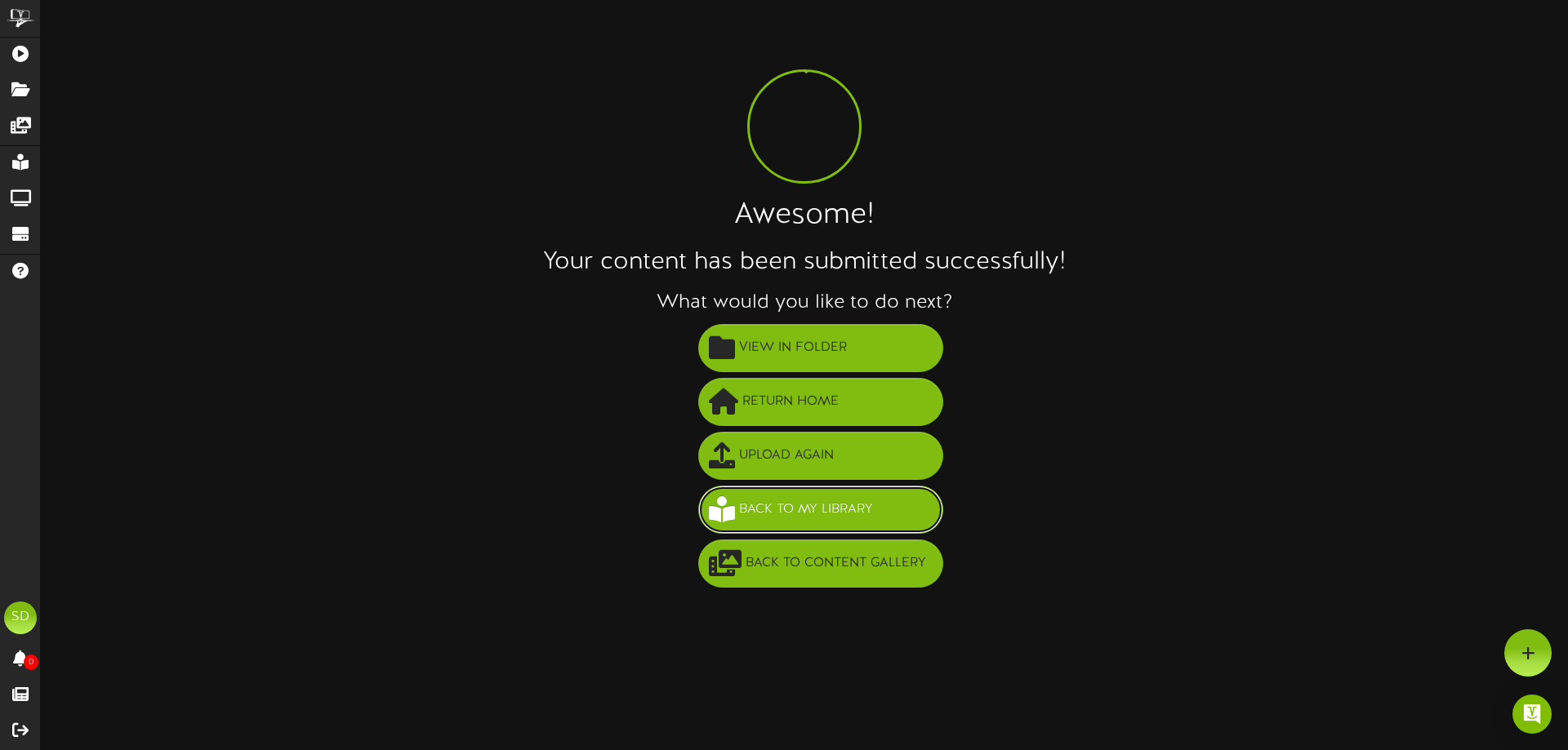
click at [847, 512] on span "Back to My Library" at bounding box center [806, 510] width 142 height 27
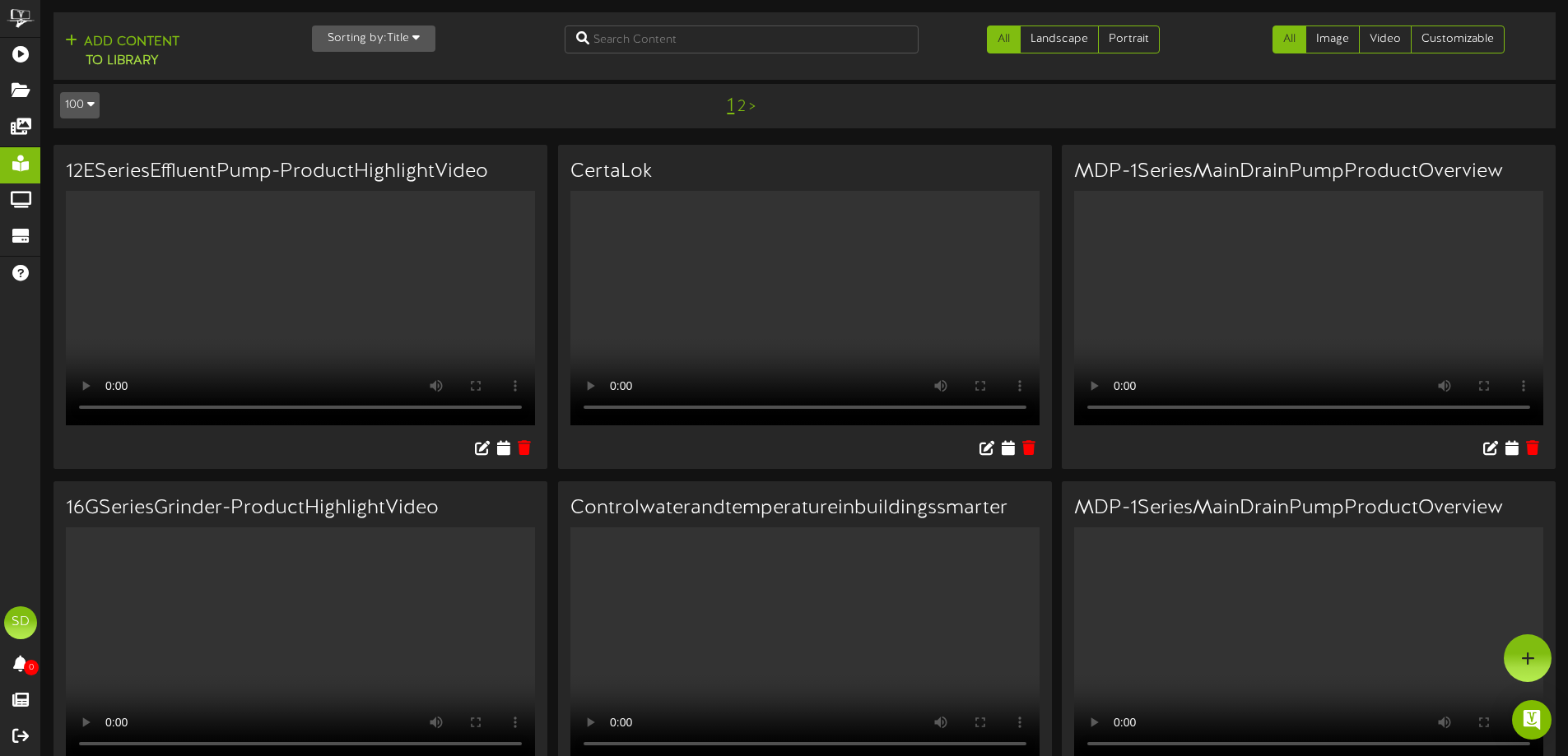
click at [420, 42] on icon "button" at bounding box center [416, 36] width 8 height 11
click at [383, 72] on div "Newest" at bounding box center [378, 70] width 130 height 25
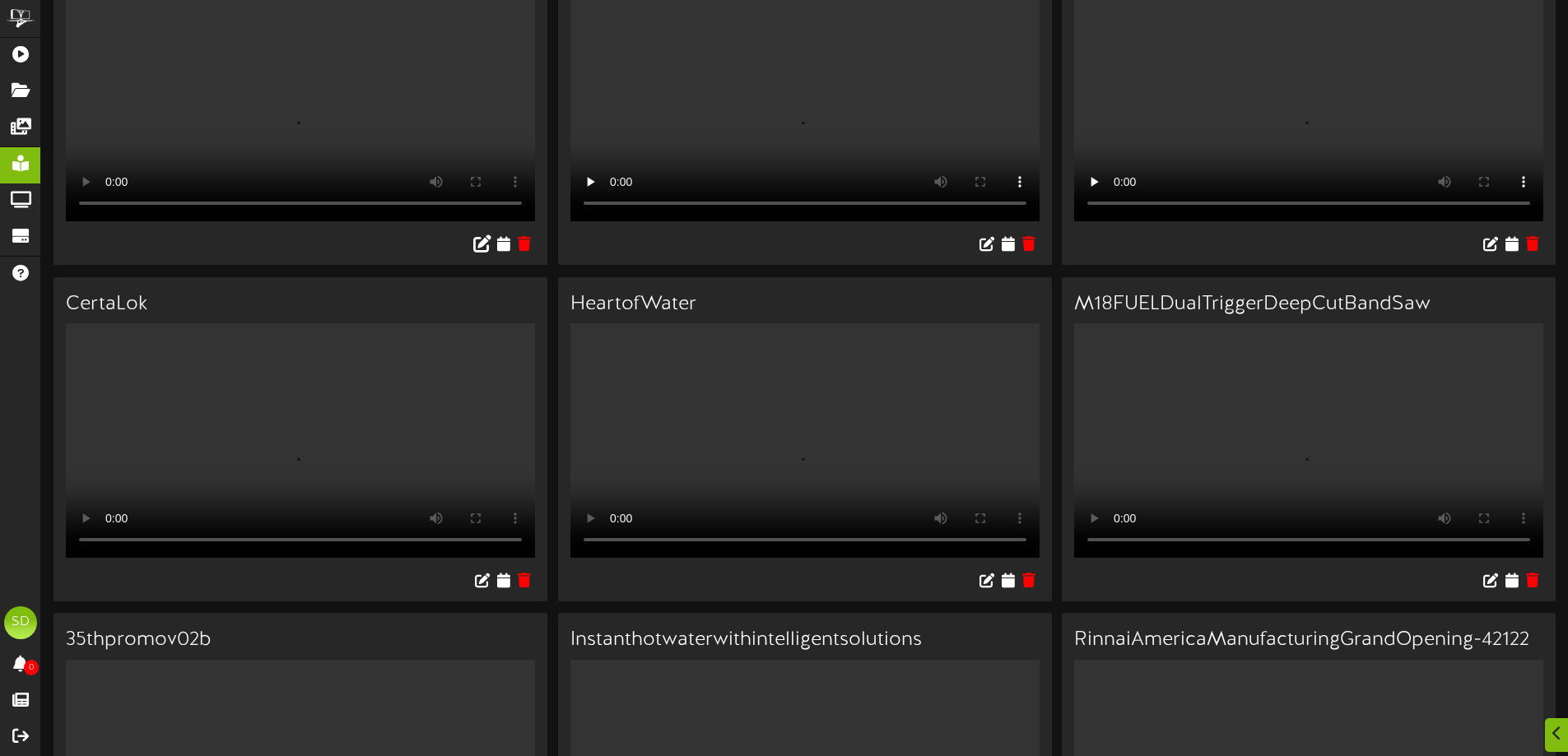
scroll to position [1893, 0]
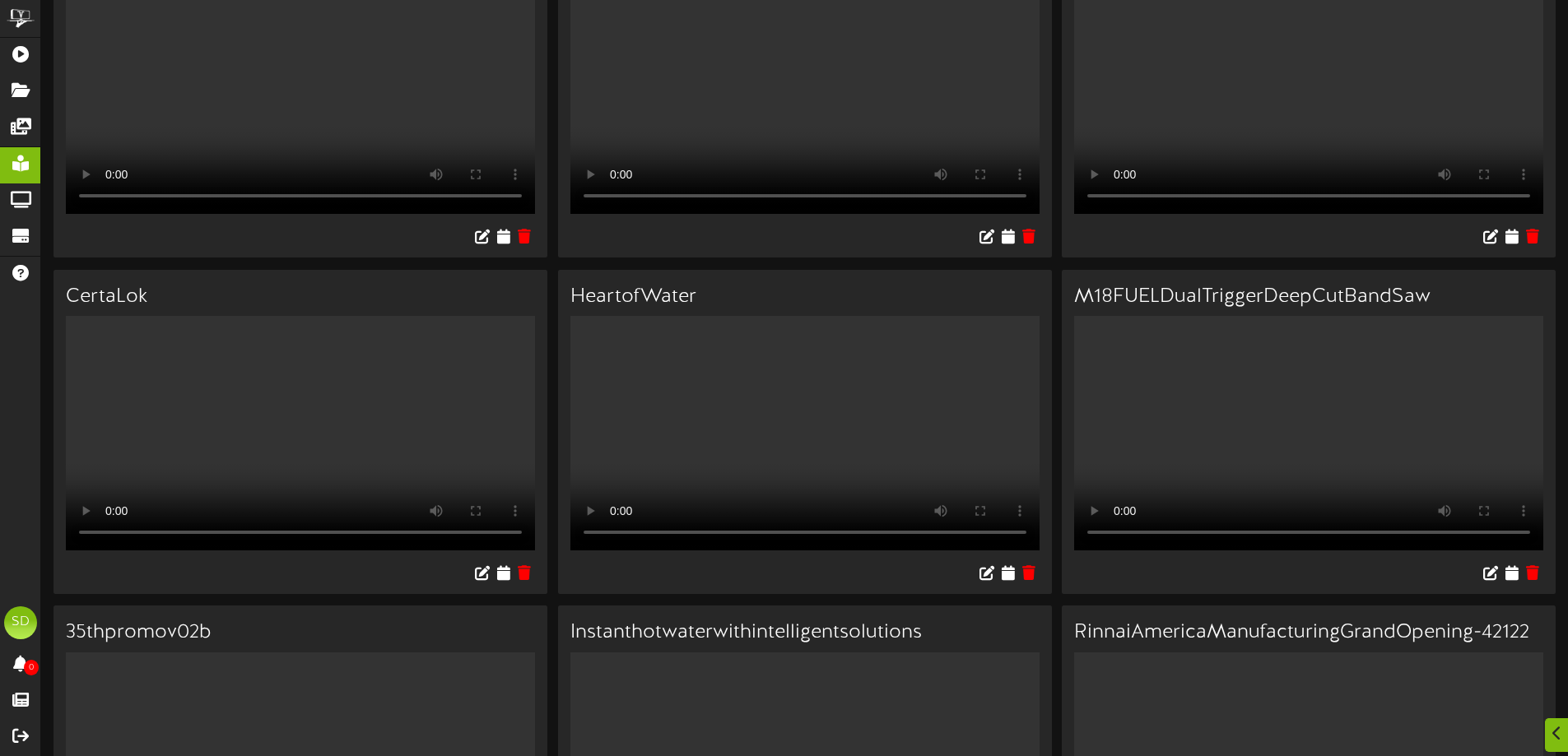
click at [498, 245] on icon at bounding box center [503, 236] width 15 height 18
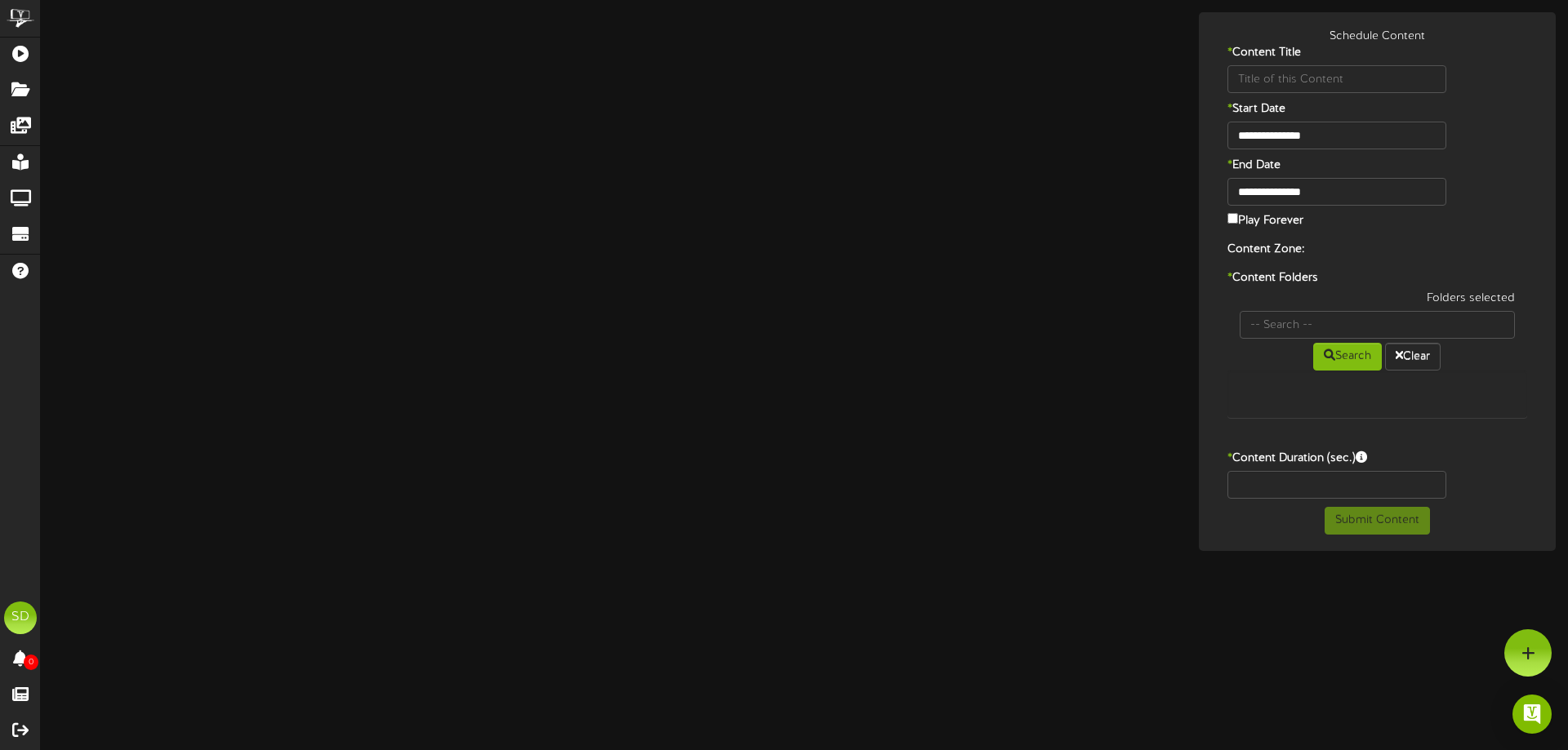
type input "Certa-Lok"
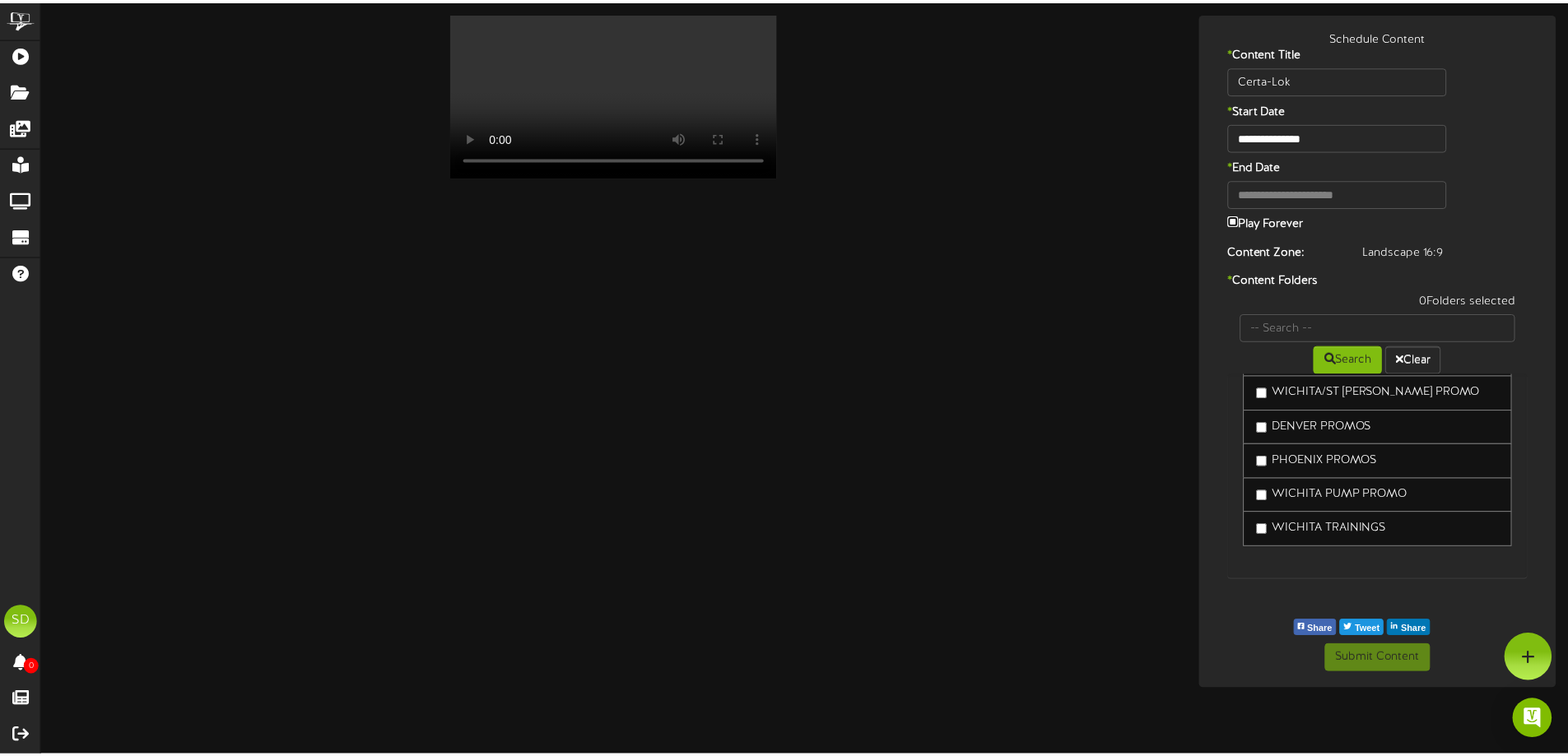
scroll to position [4019, 0]
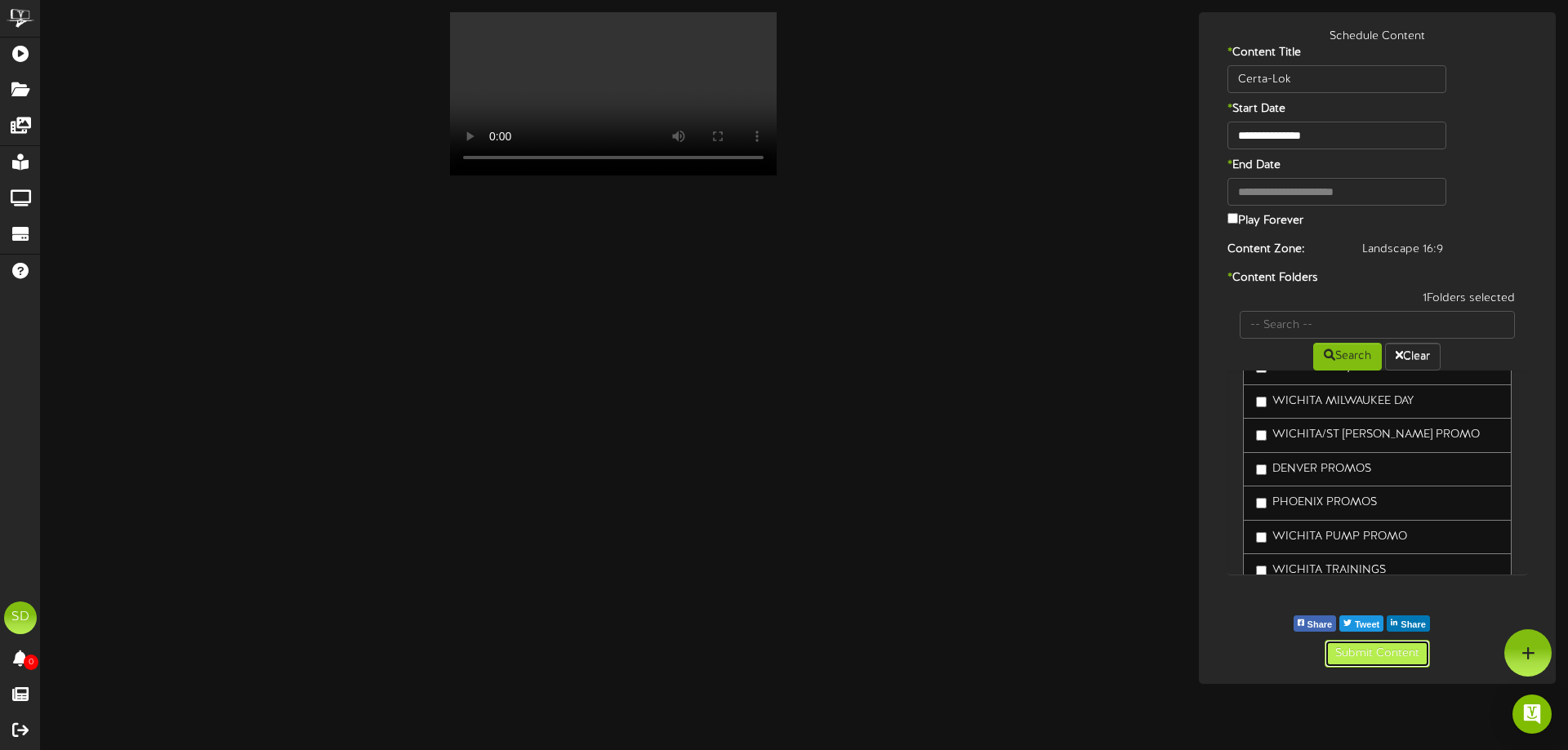
click at [1380, 661] on button "Submit Content" at bounding box center [1378, 654] width 106 height 28
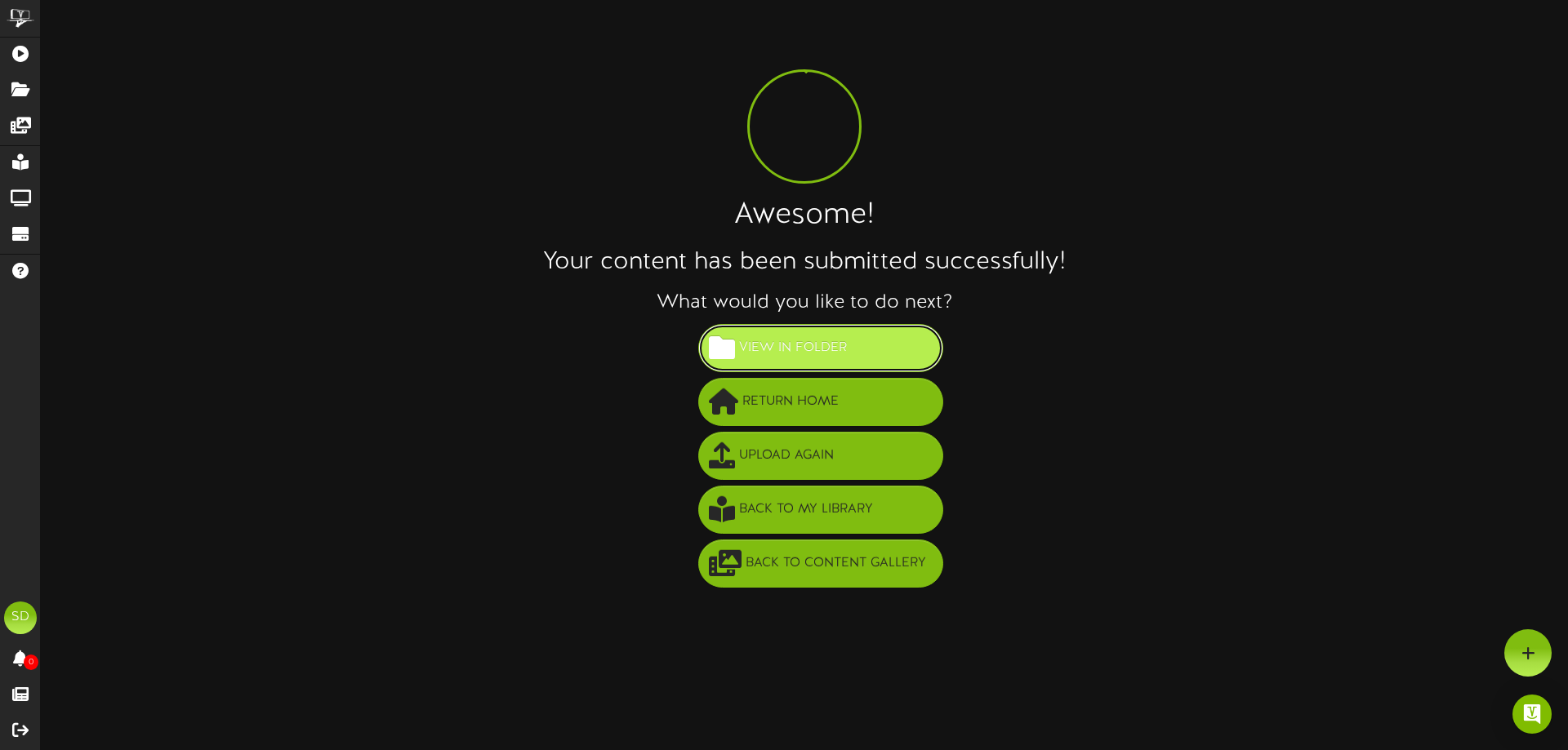
click at [826, 350] on span "View in Folder" at bounding box center [793, 348] width 116 height 27
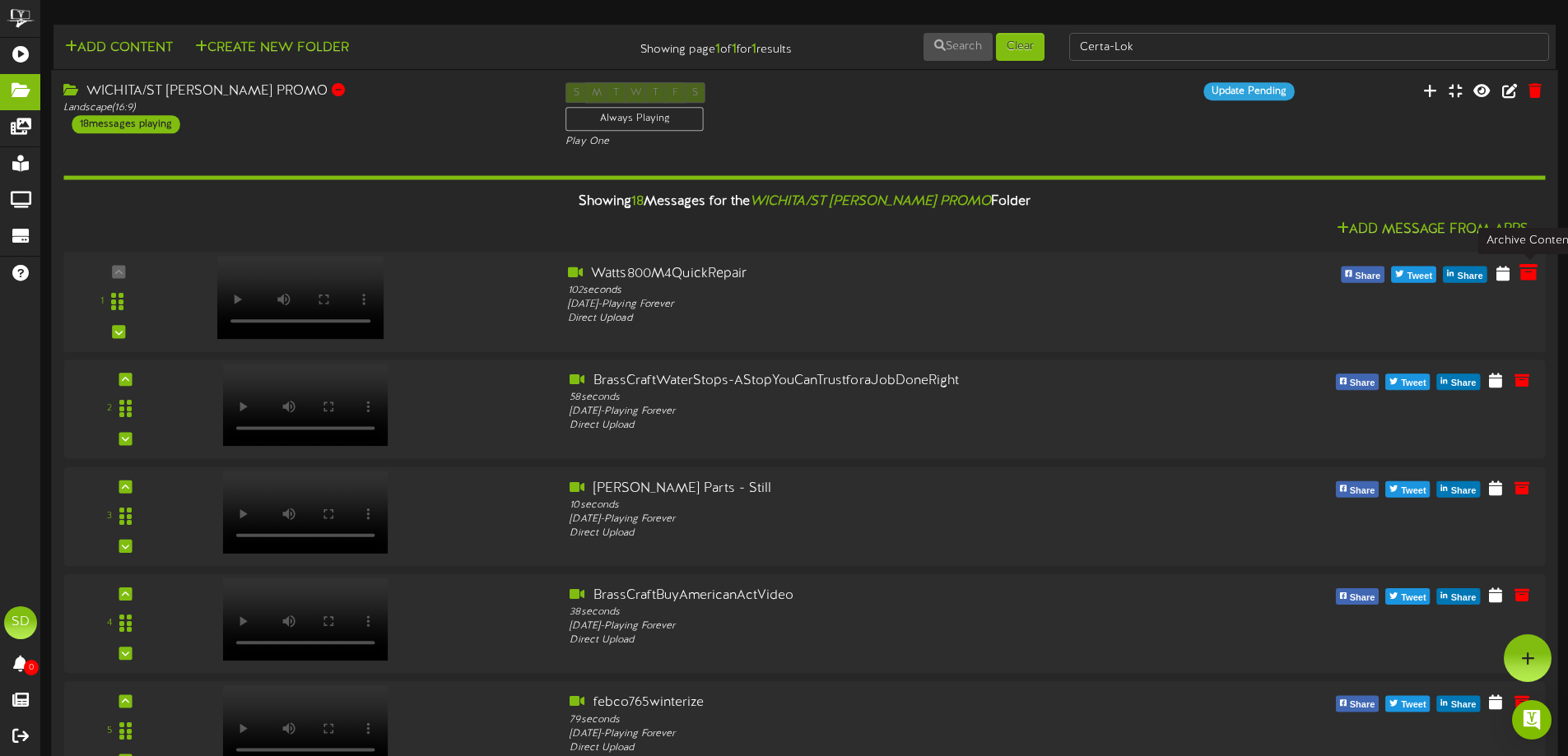
click at [1528, 275] on icon at bounding box center [1529, 272] width 18 height 18
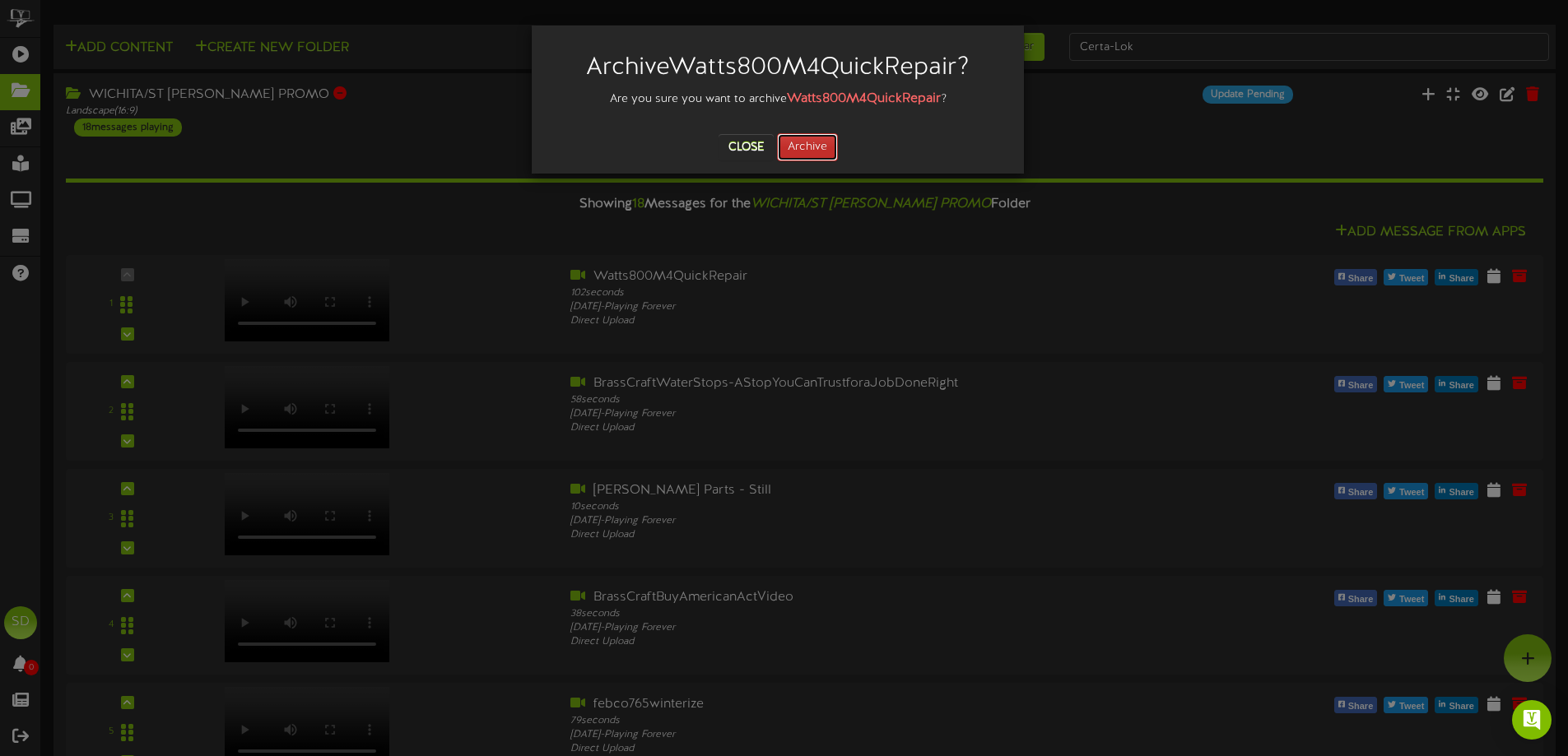
click at [807, 151] on button "Archive" at bounding box center [807, 147] width 61 height 28
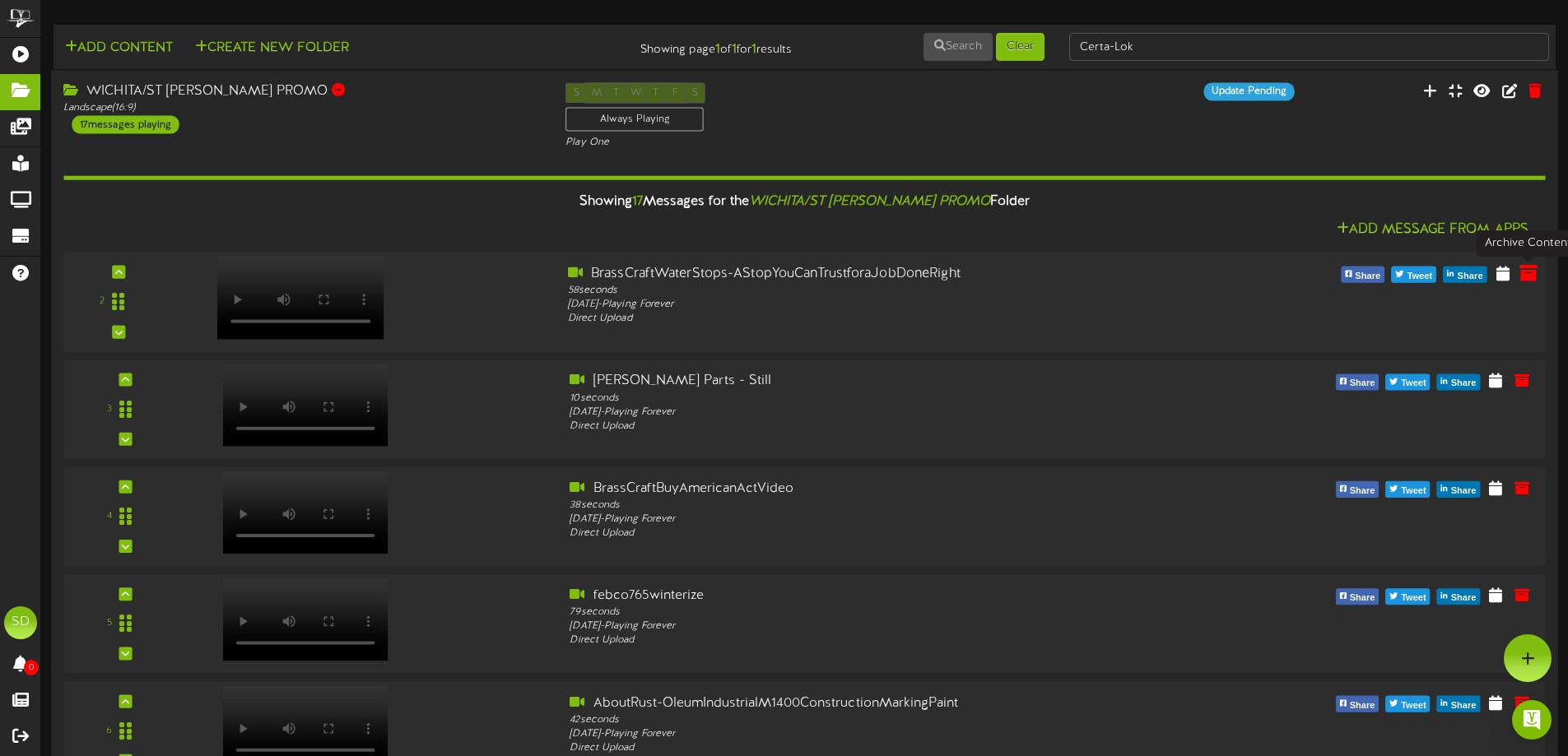
click at [1529, 276] on icon at bounding box center [1529, 272] width 18 height 18
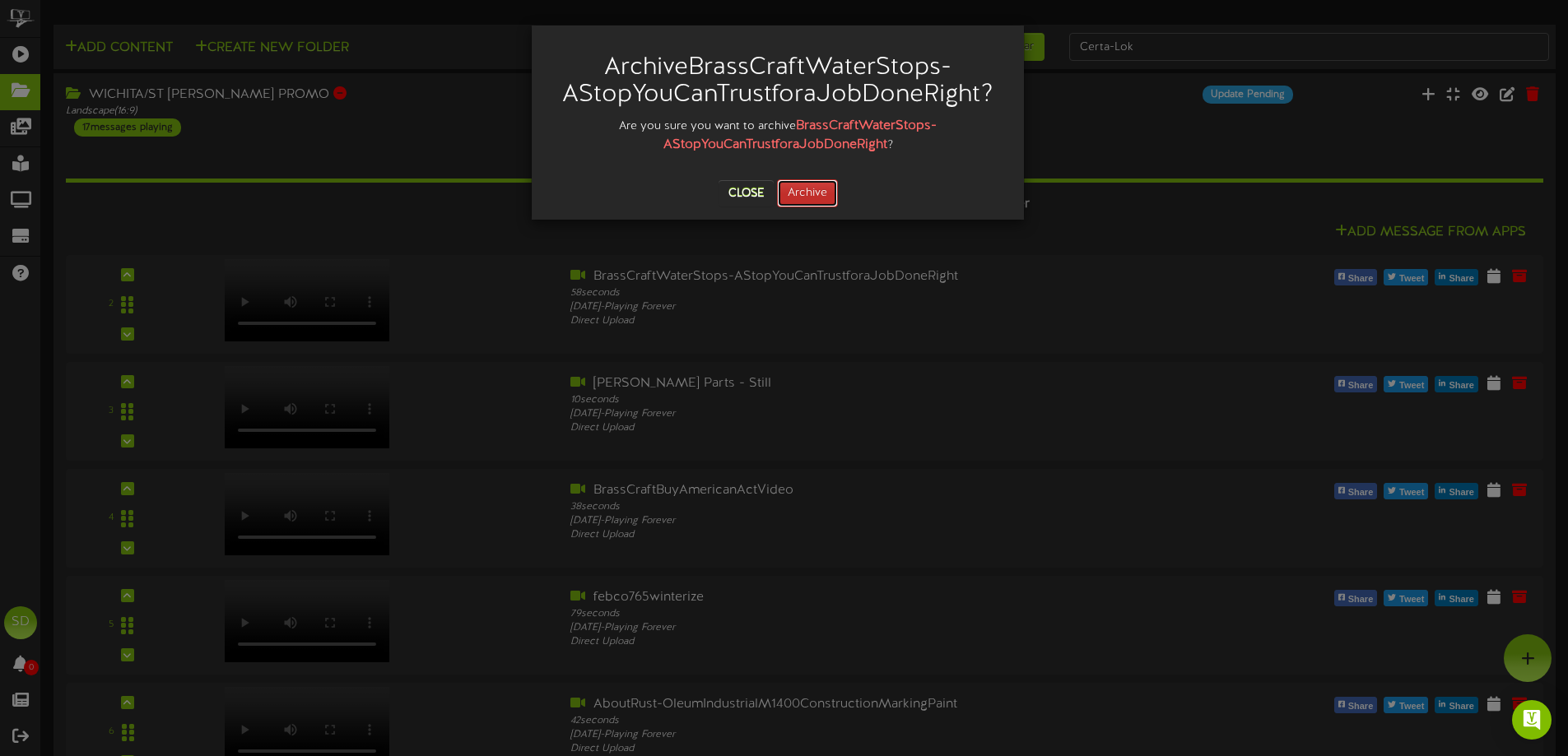
click at [817, 189] on button "Archive" at bounding box center [807, 193] width 61 height 28
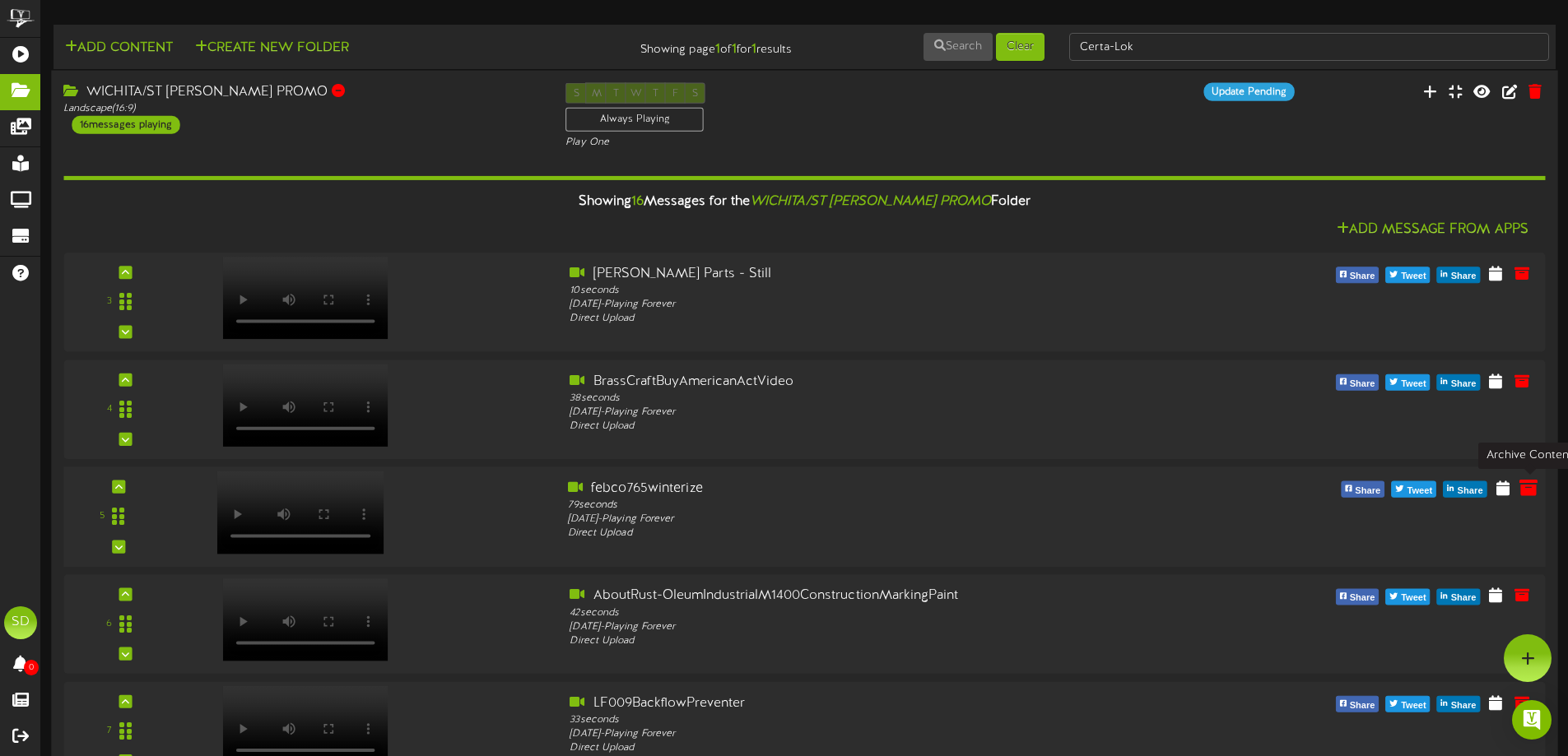
click at [1530, 493] on icon at bounding box center [1529, 487] width 18 height 18
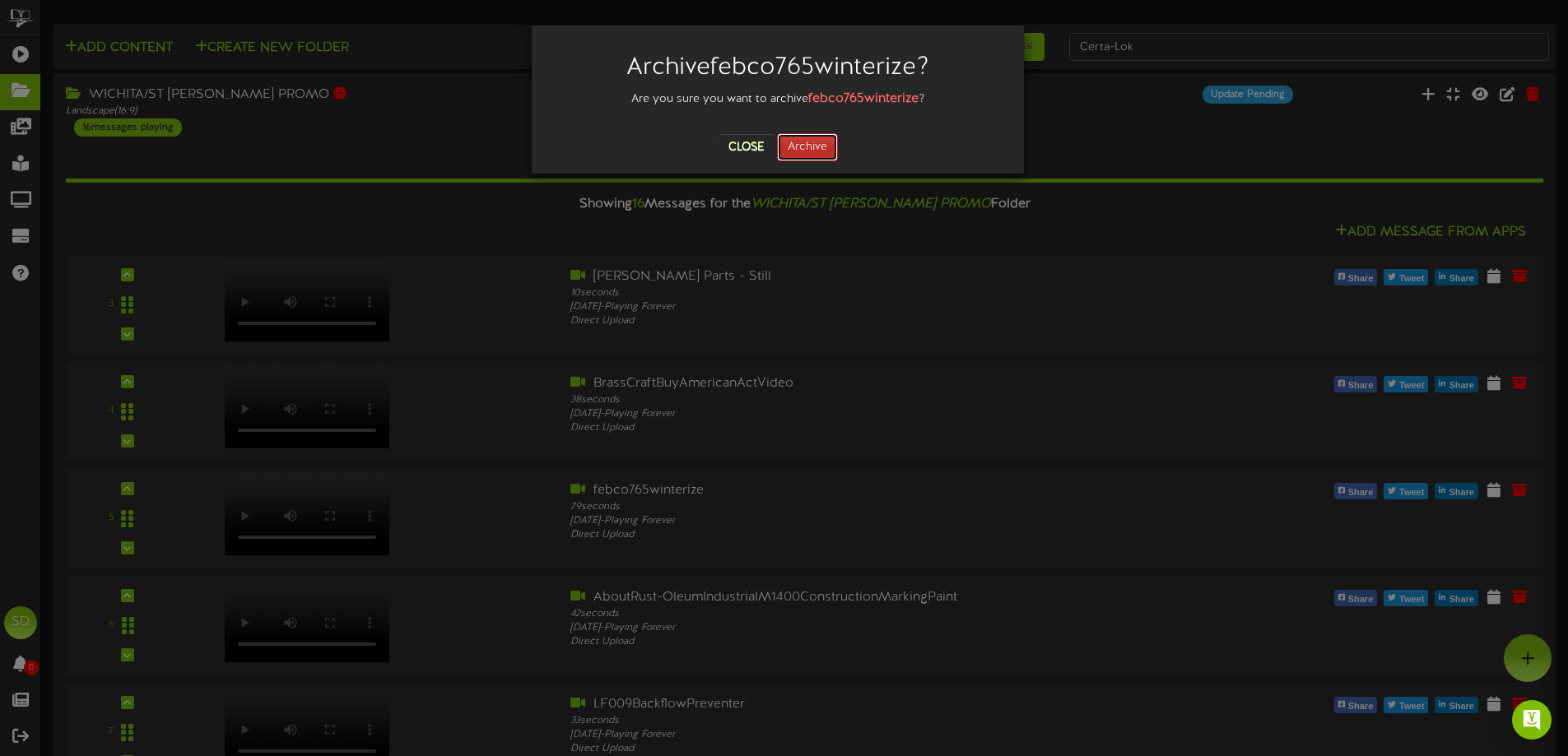
click at [791, 145] on button "Archive" at bounding box center [807, 147] width 61 height 28
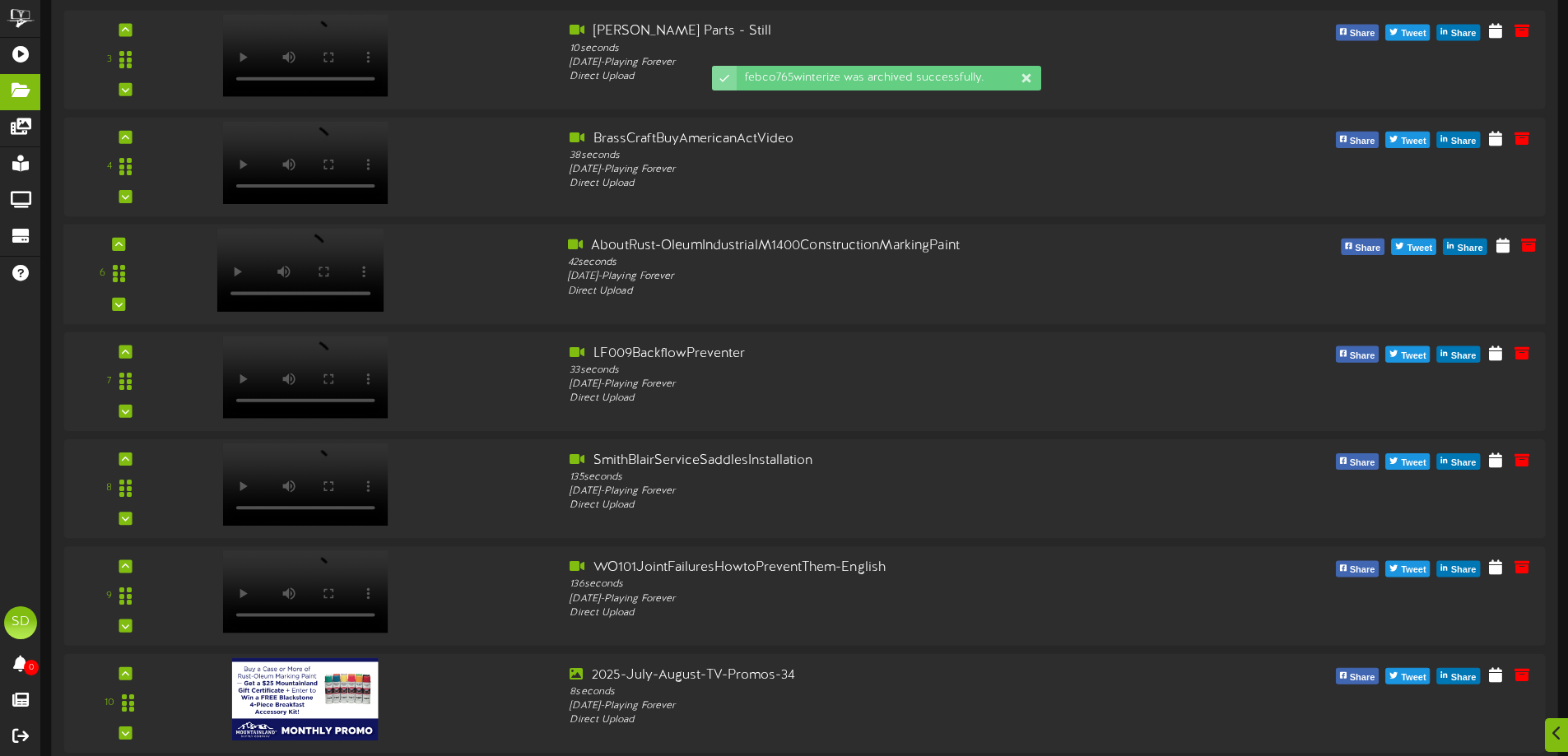
scroll to position [247, 0]
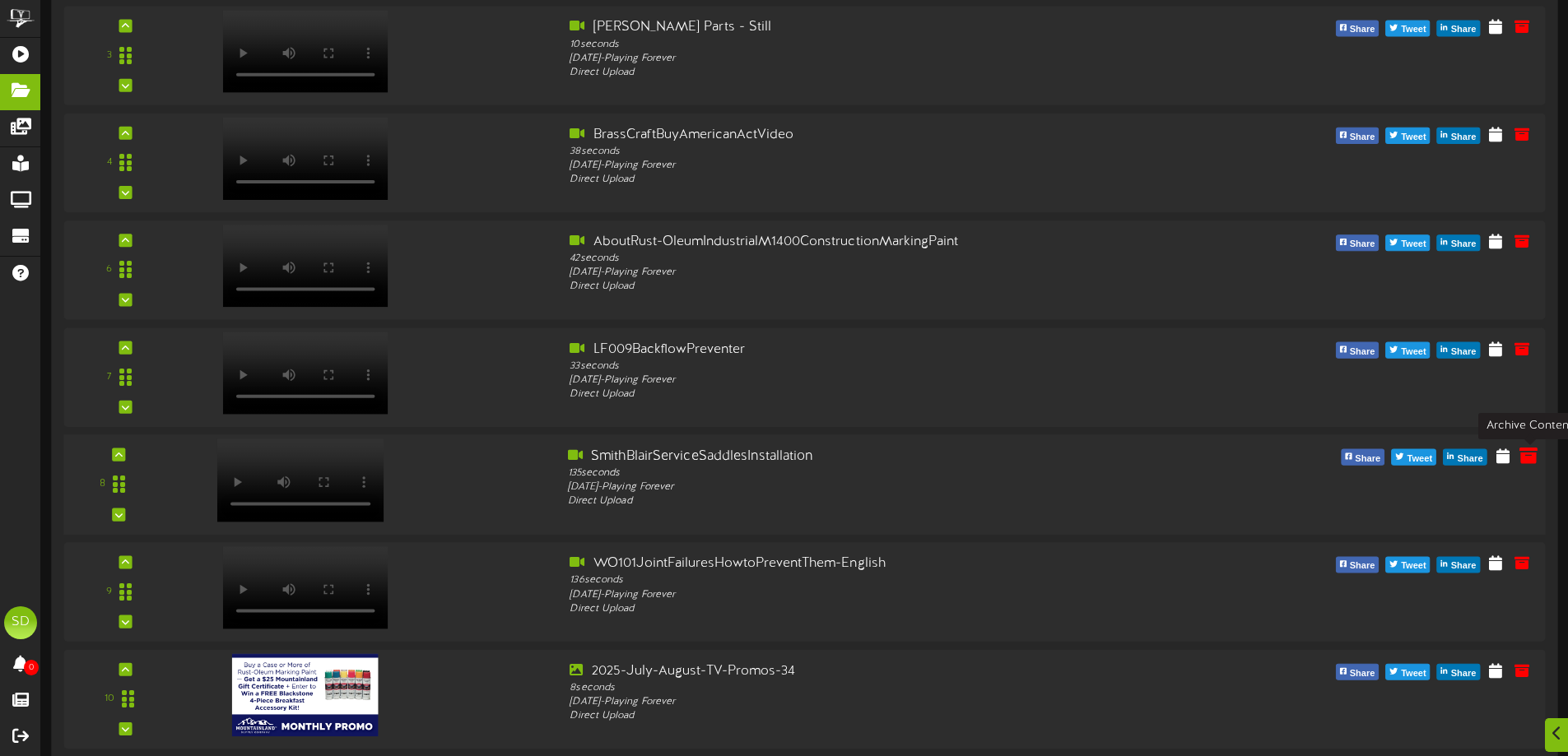
click at [1532, 462] on icon at bounding box center [1529, 455] width 18 height 18
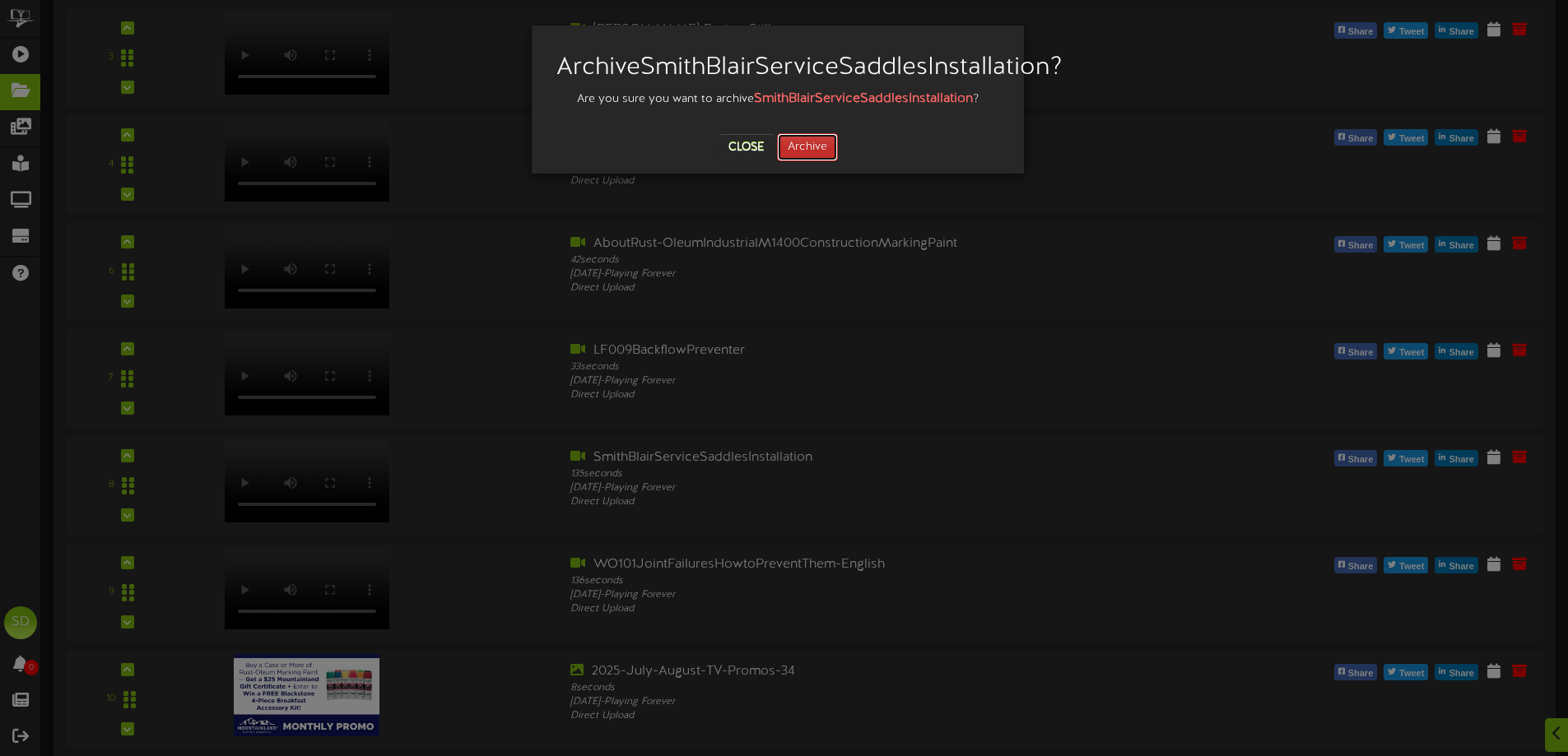
click at [802, 161] on button "Archive" at bounding box center [807, 147] width 61 height 28
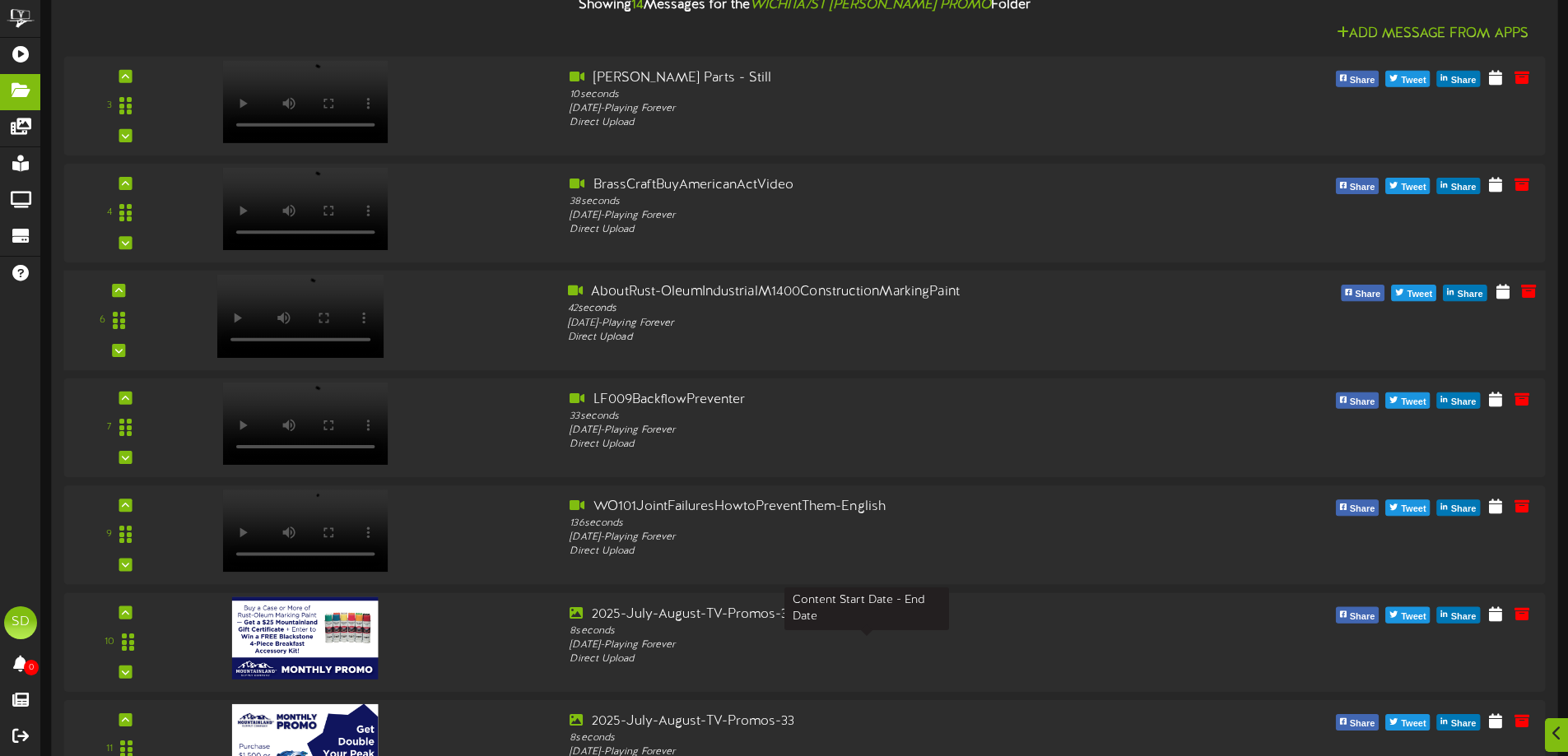
scroll to position [330, 0]
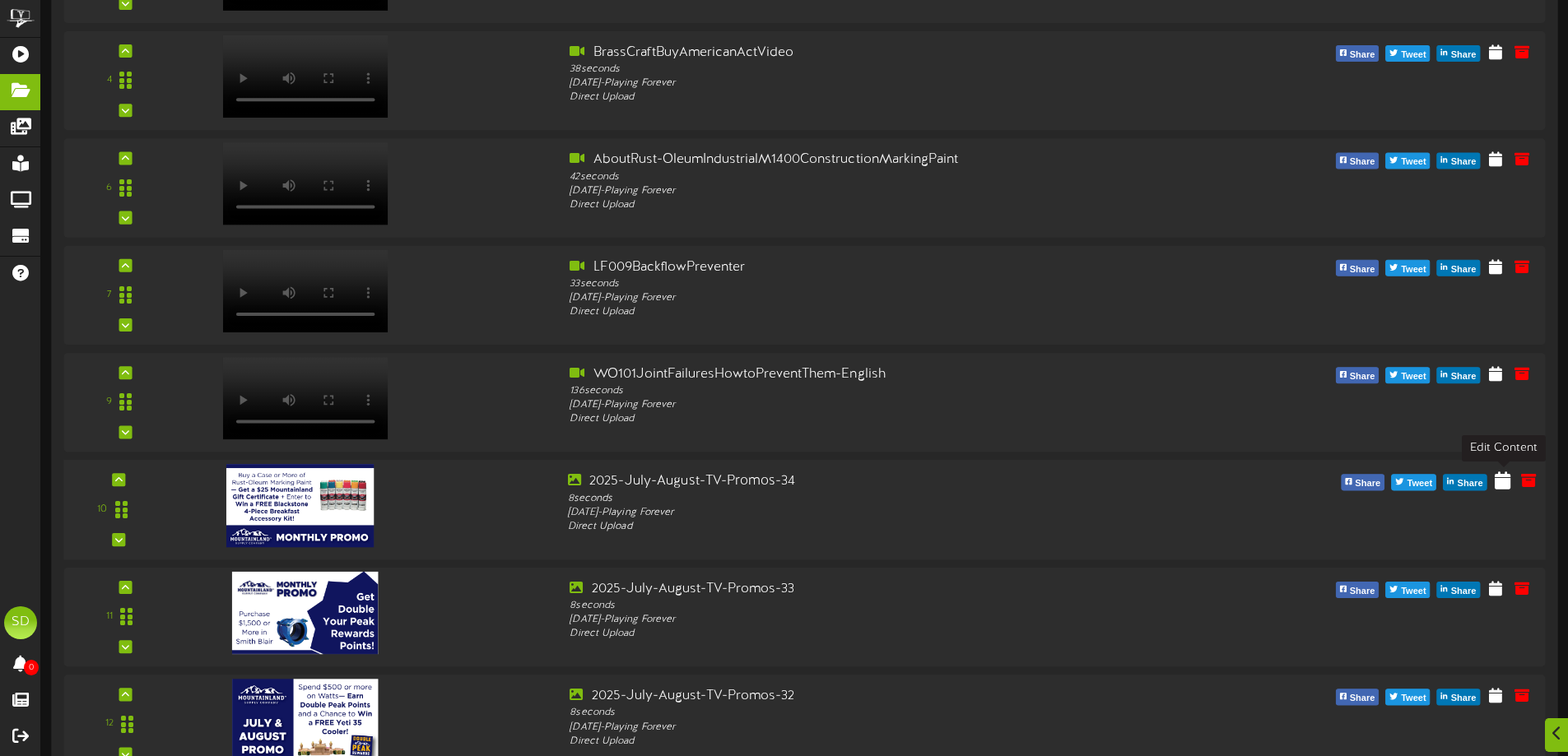
click at [1500, 484] on icon at bounding box center [1503, 481] width 15 height 18
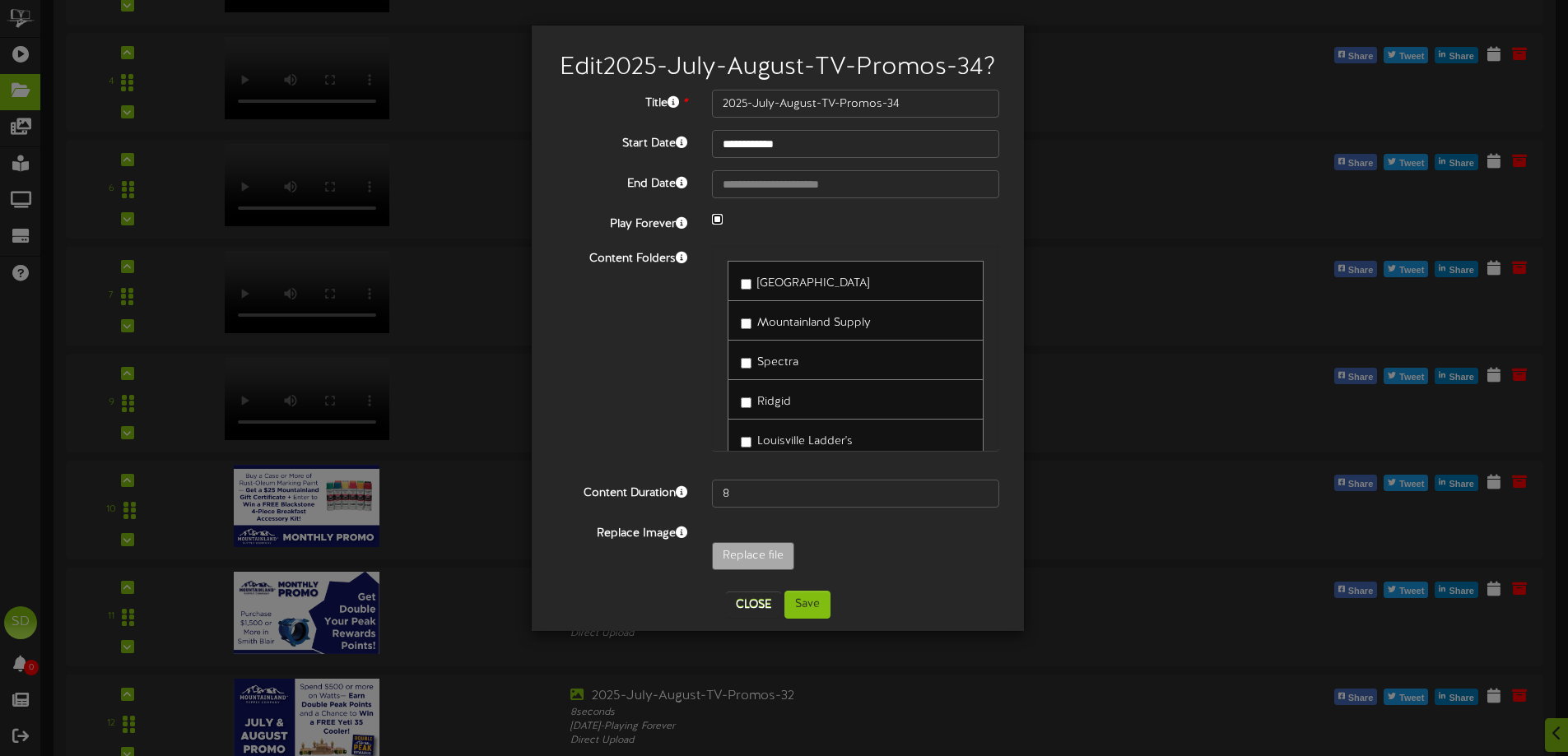
select select "*"
click at [886, 198] on input "**********" at bounding box center [856, 184] width 288 height 28
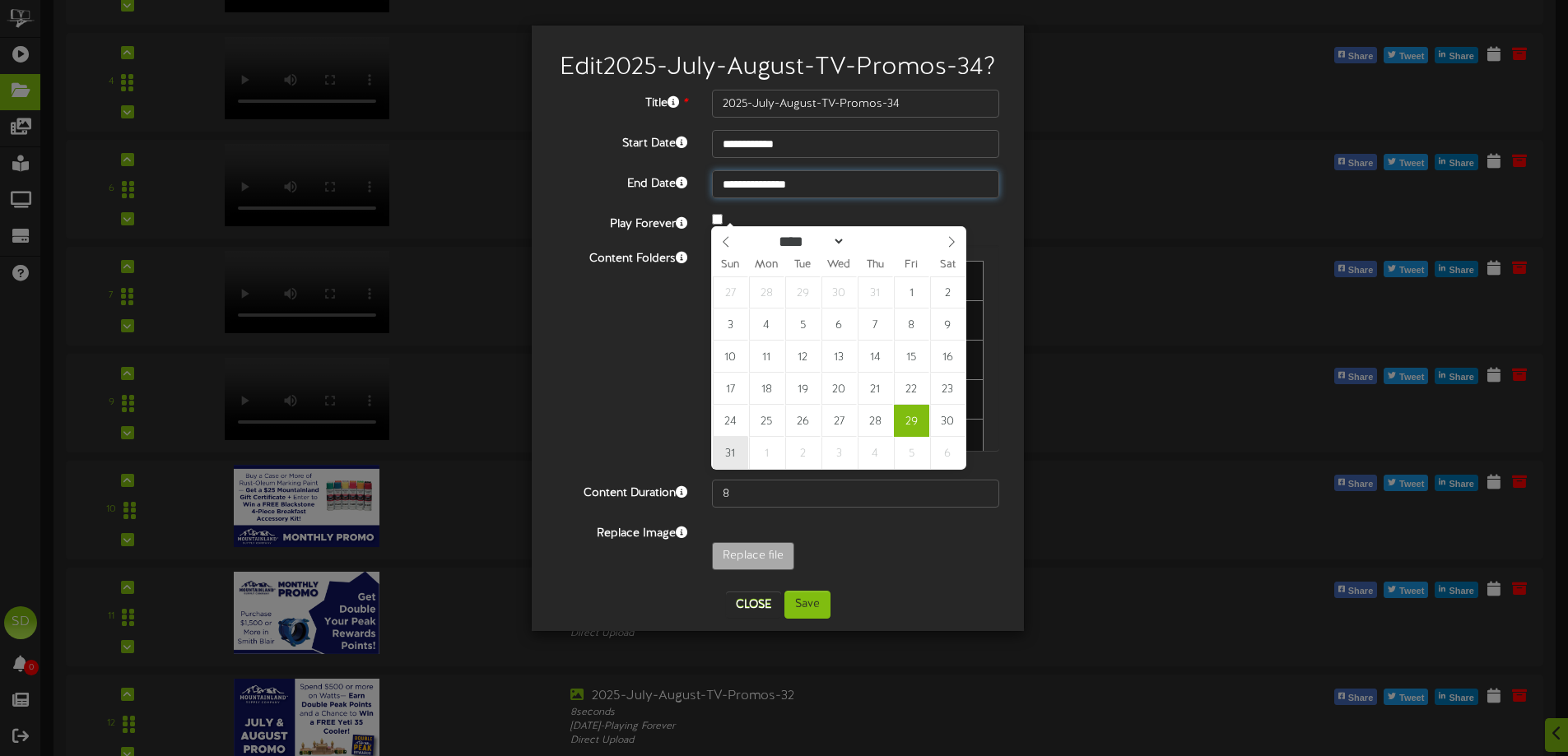
type input "**********"
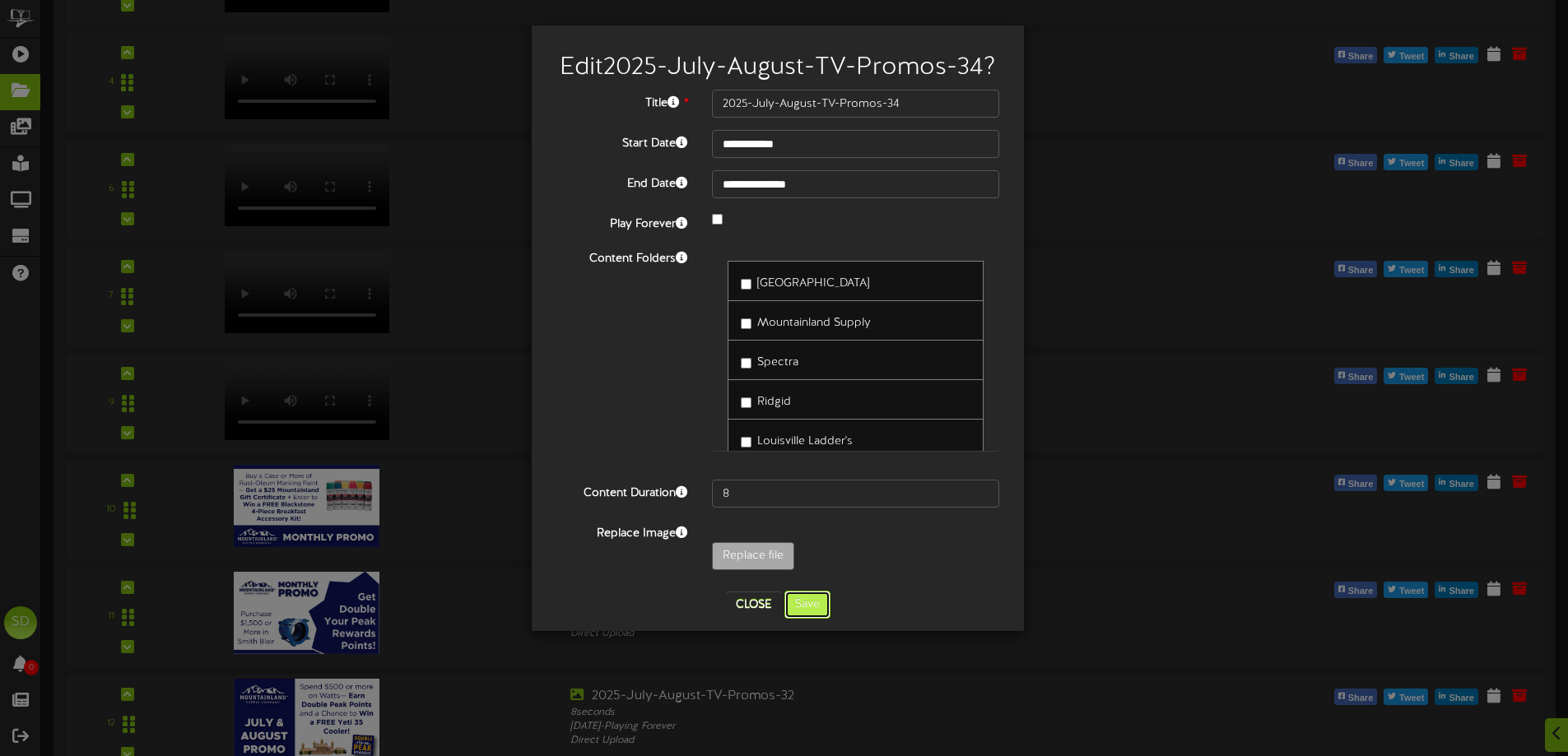
click at [814, 619] on button "Save" at bounding box center [808, 605] width 46 height 28
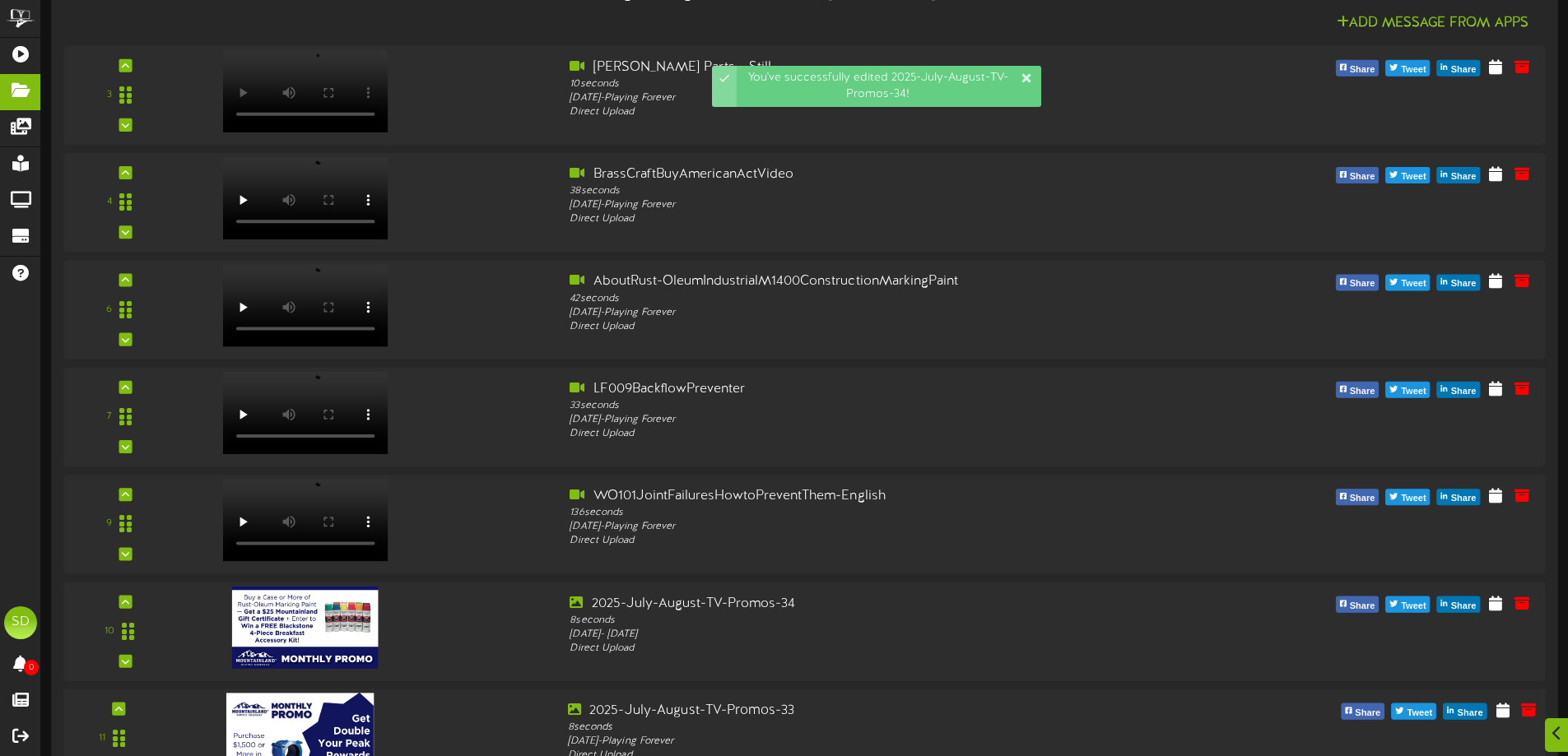
scroll to position [412, 0]
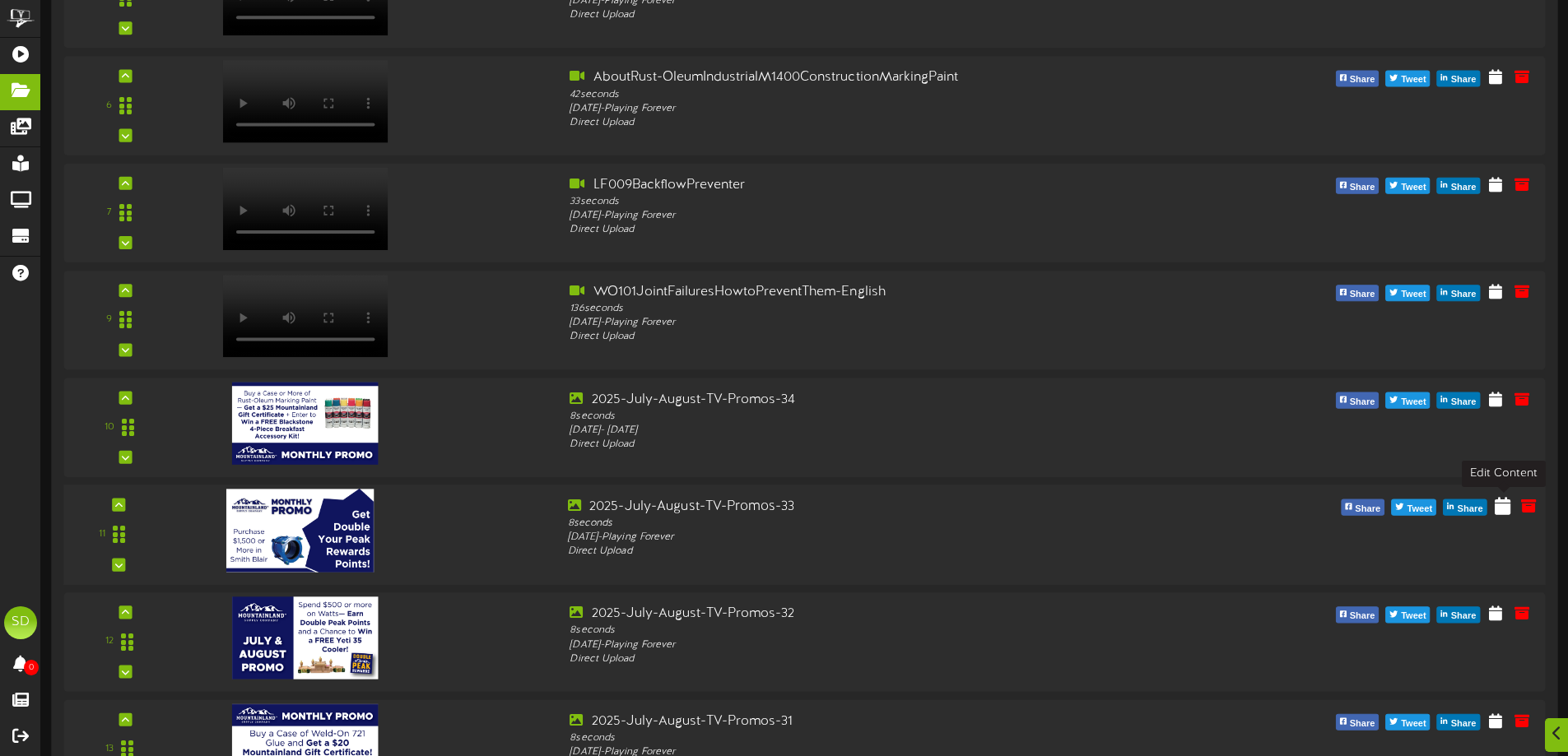
click at [1504, 512] on icon at bounding box center [1503, 505] width 15 height 18
select select "*"
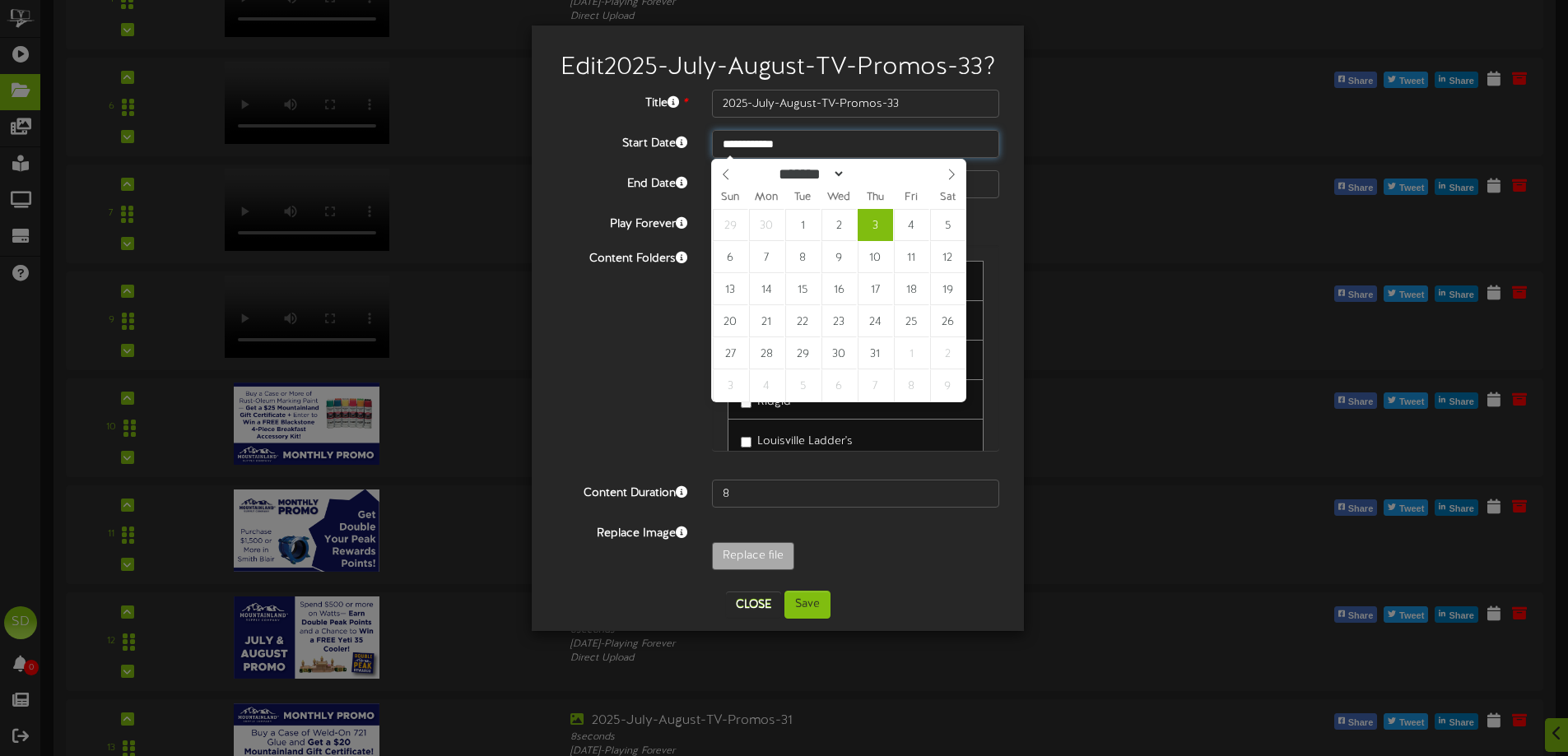
click at [812, 142] on input "**********" at bounding box center [856, 144] width 288 height 28
click at [1078, 225] on div "**********" at bounding box center [784, 378] width 1568 height 756
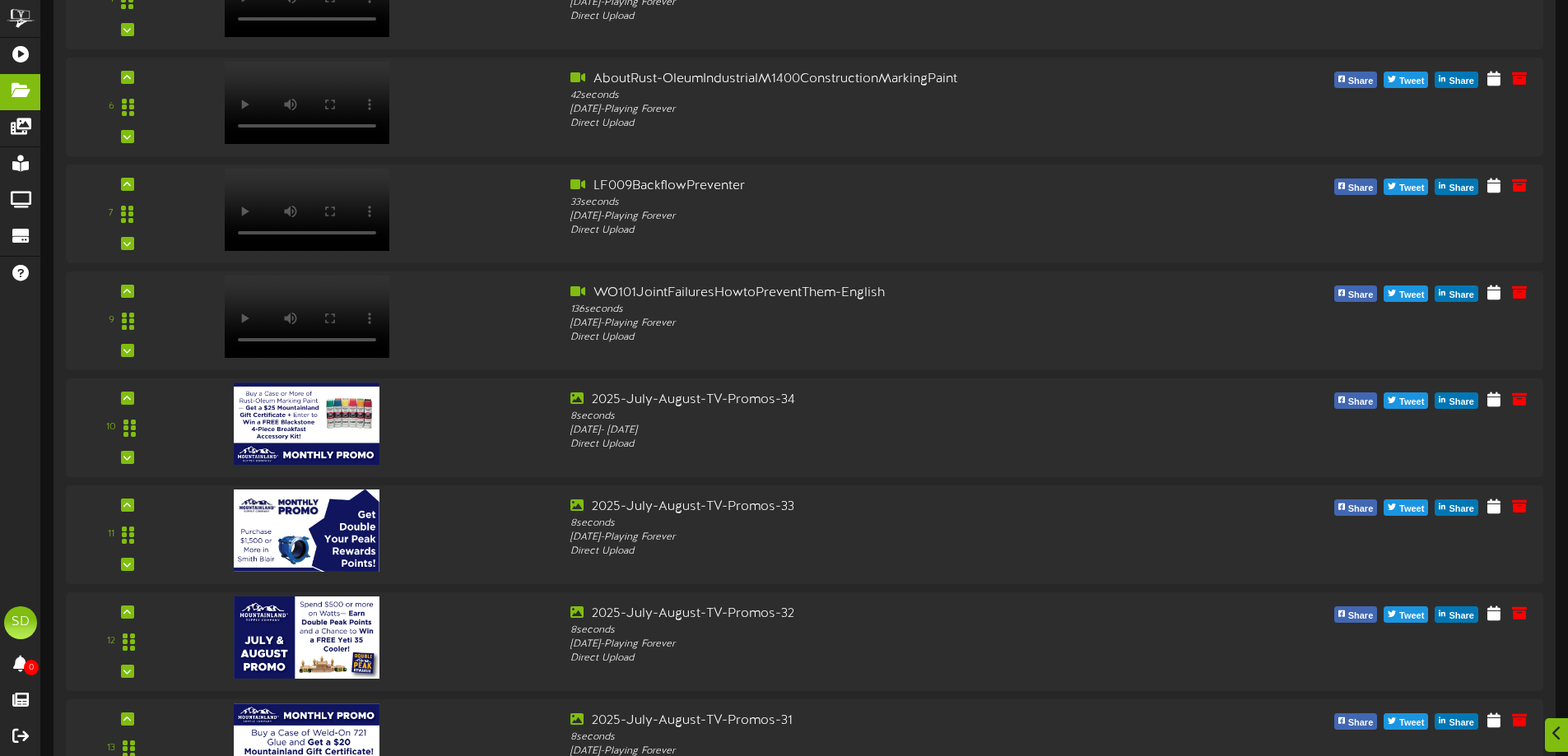
type input "**********"
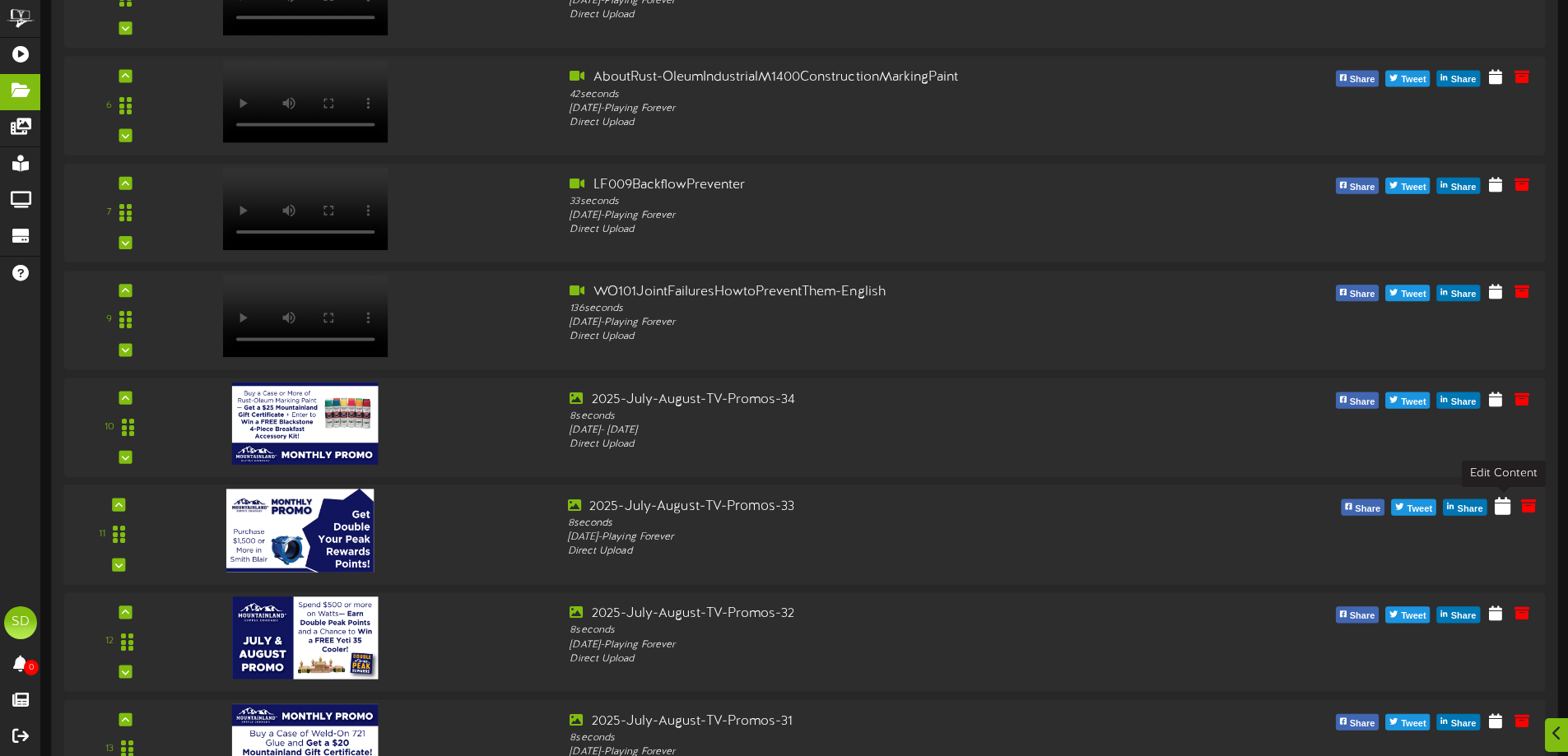
click at [1503, 510] on icon at bounding box center [1503, 505] width 15 height 18
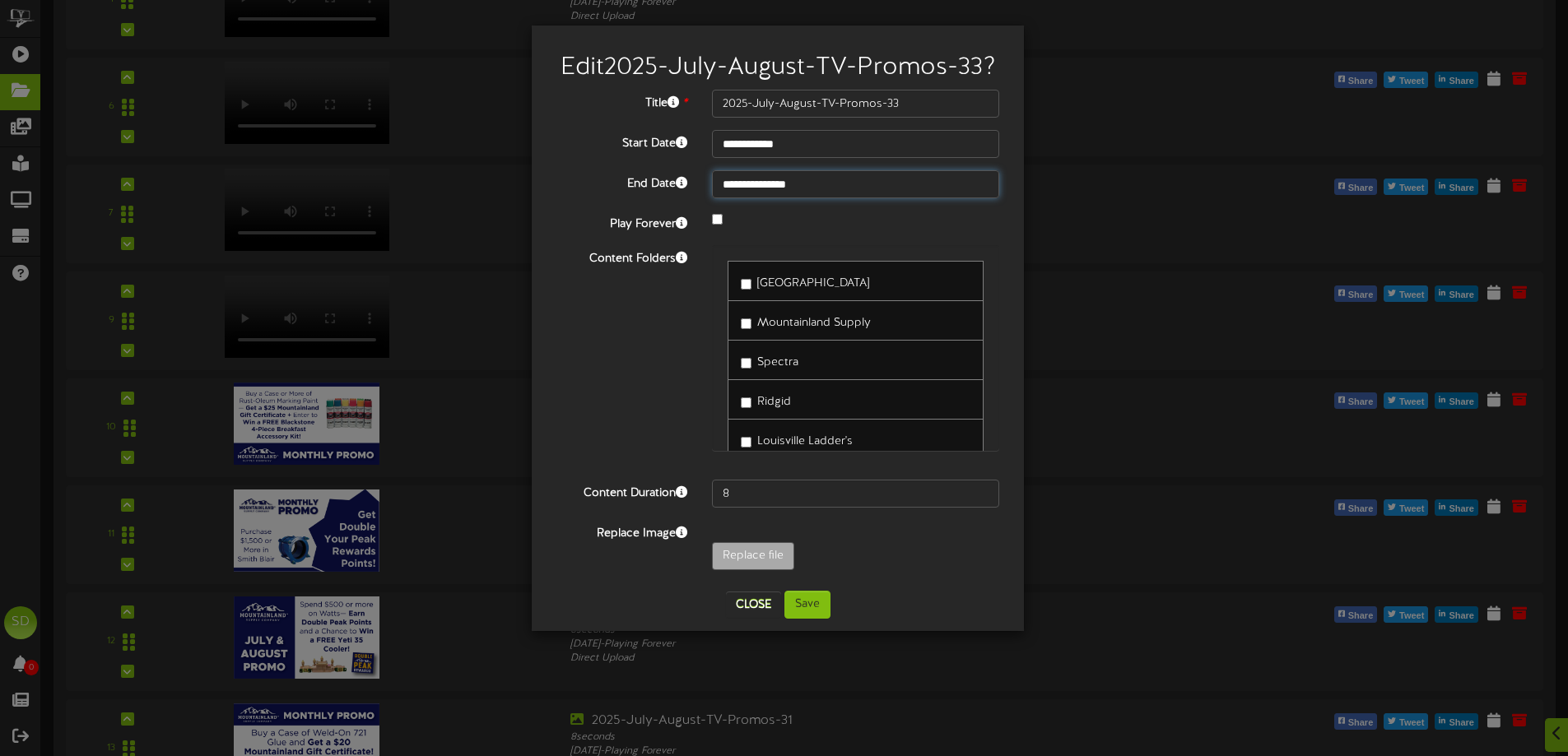
click at [754, 188] on input "**********" at bounding box center [856, 184] width 288 height 28
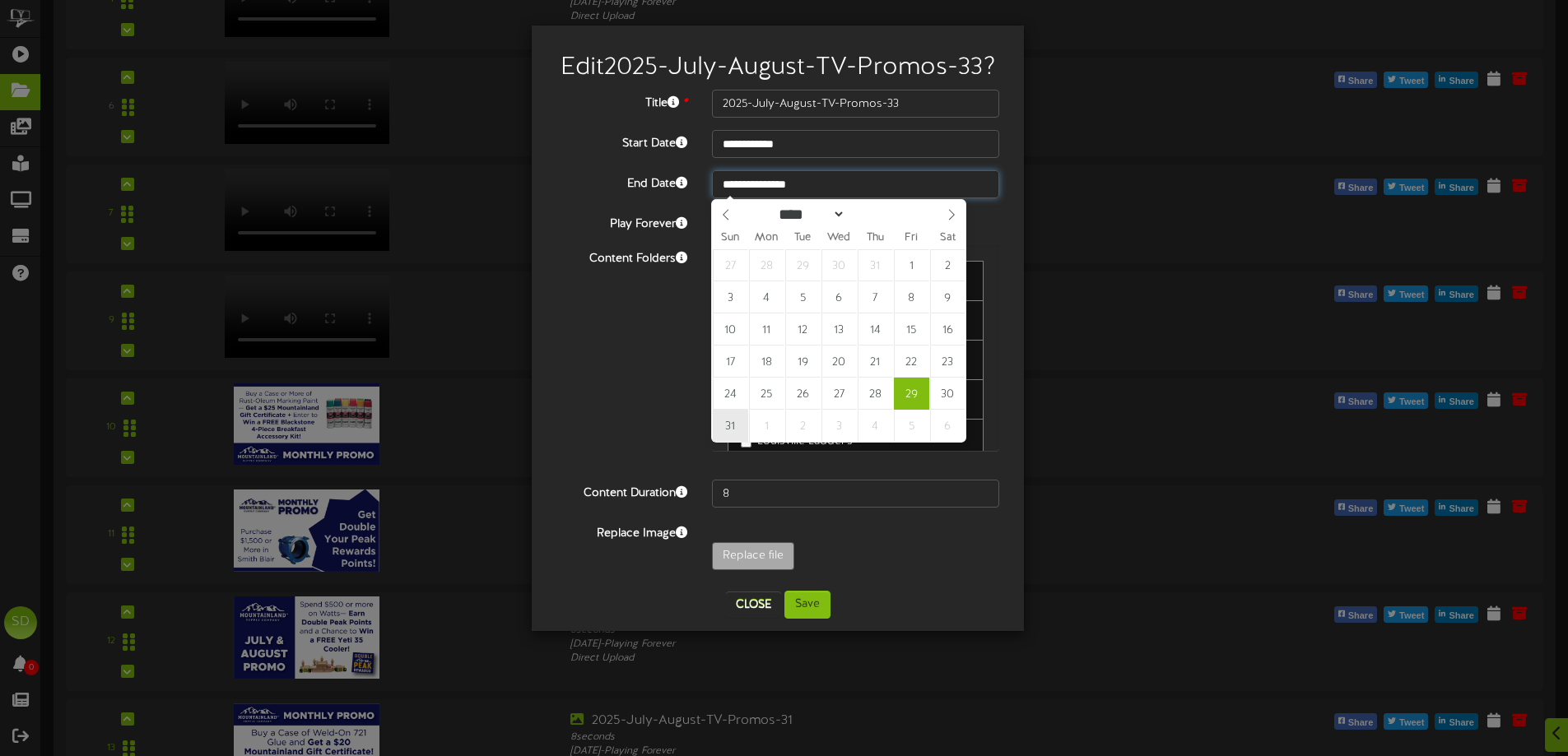
type input "**********"
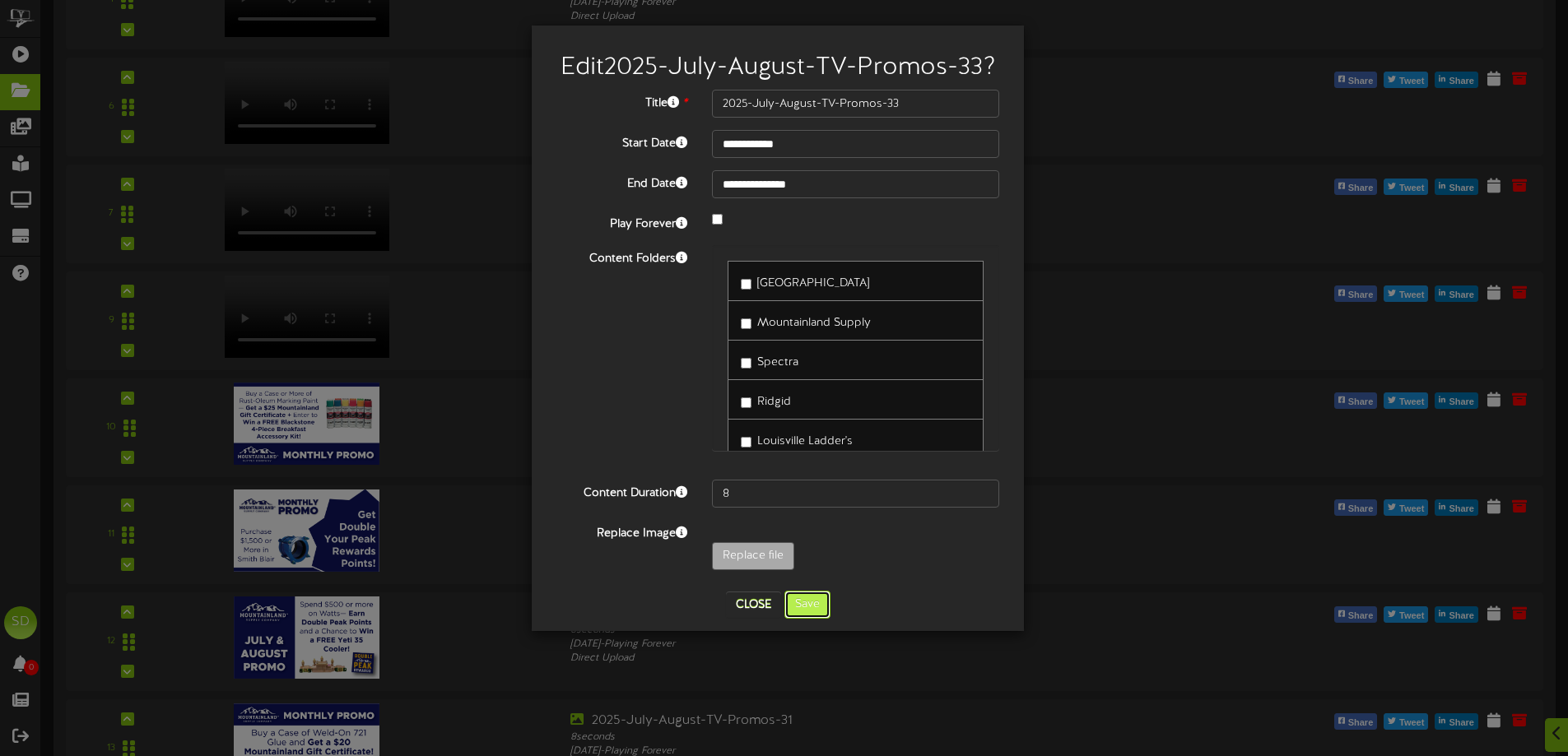
click at [811, 604] on button "Save" at bounding box center [808, 605] width 46 height 28
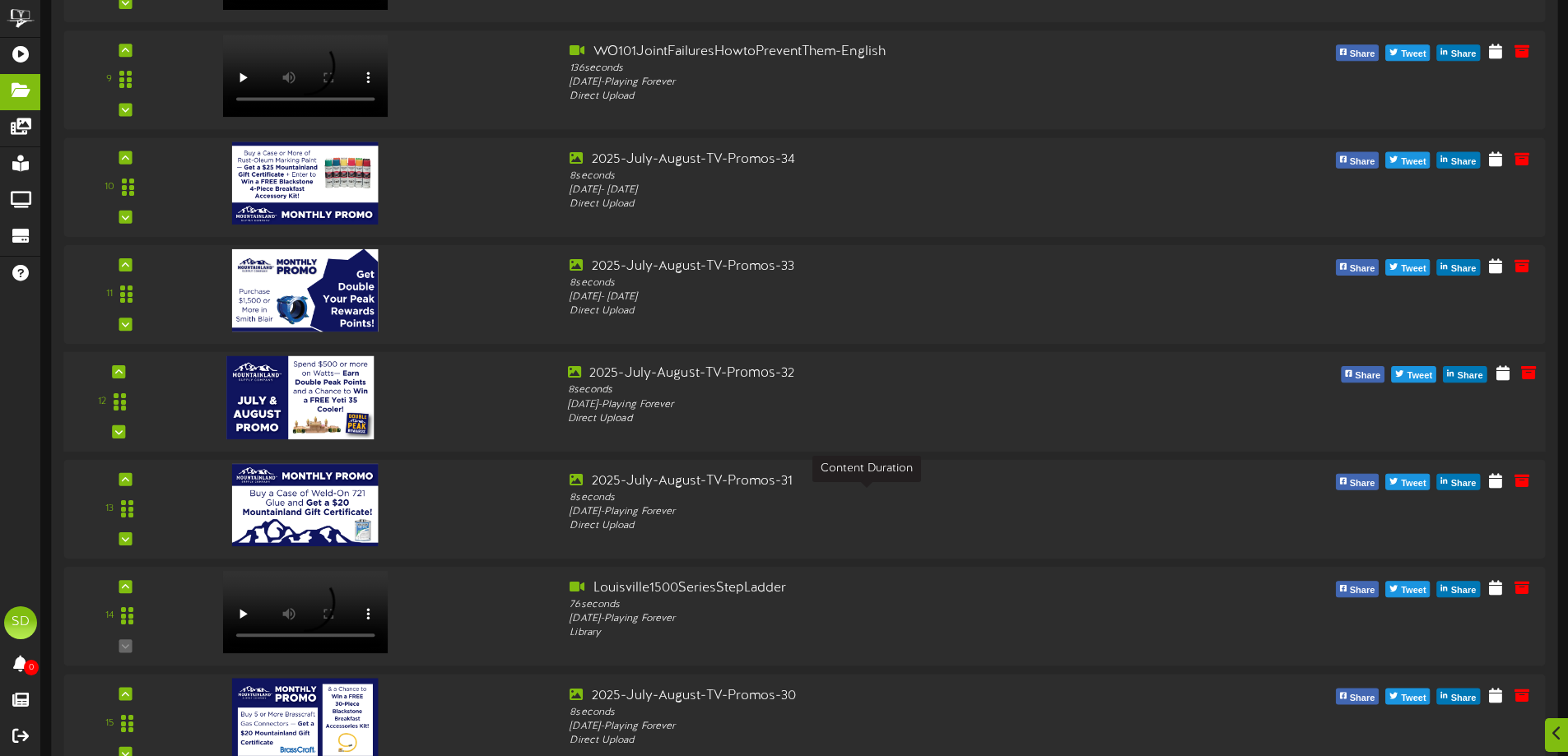
scroll to position [658, 0]
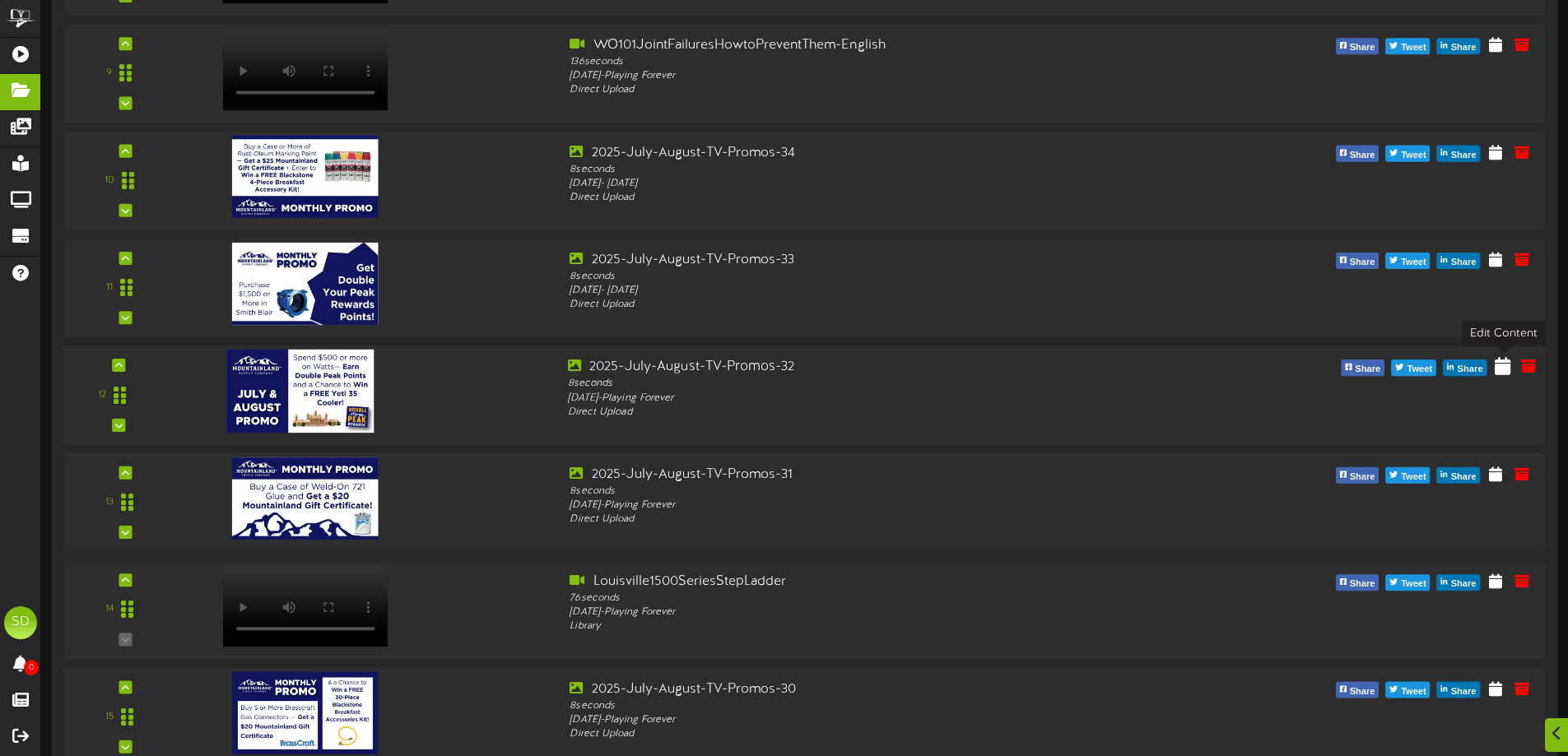
click at [1504, 372] on icon at bounding box center [1503, 365] width 15 height 18
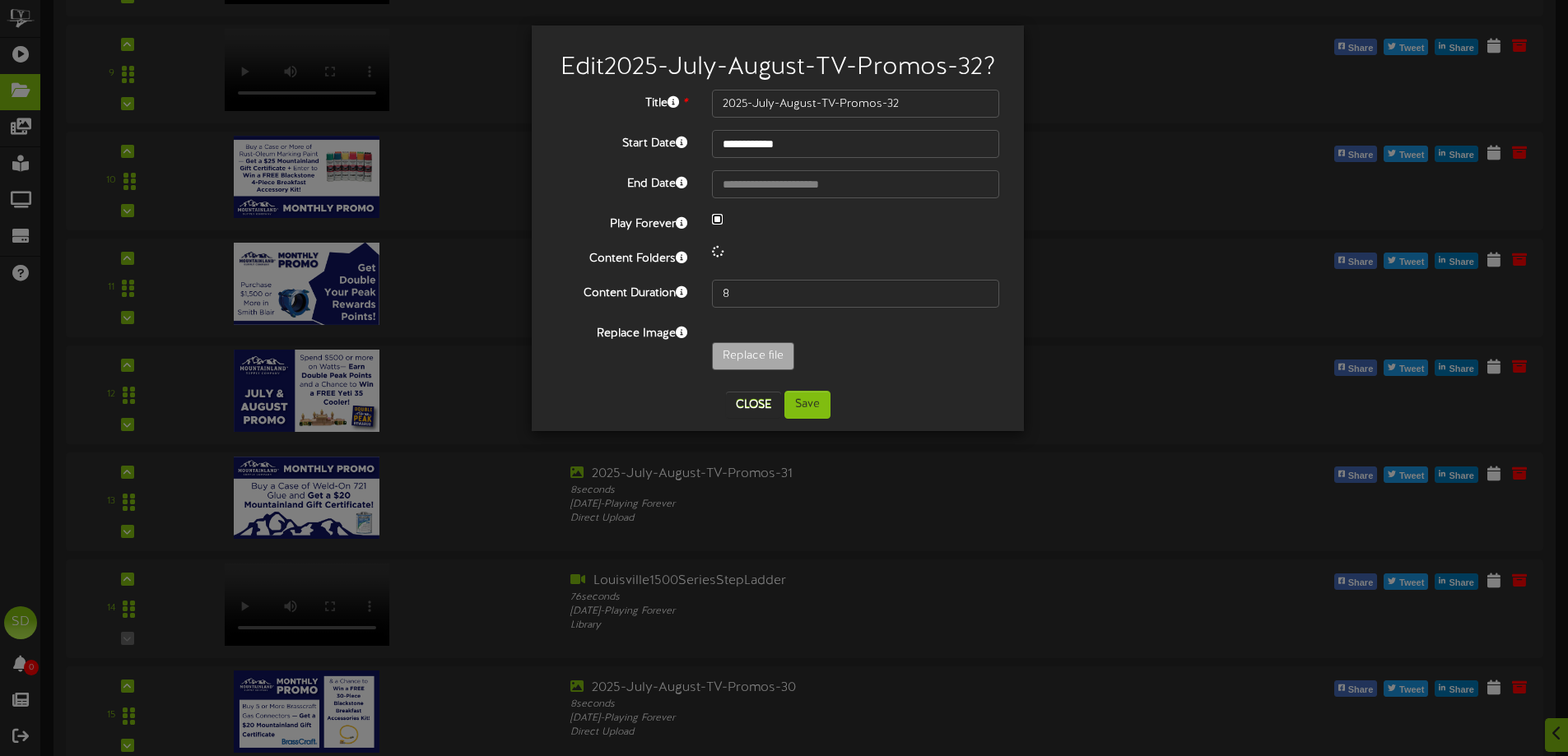
select select "*"
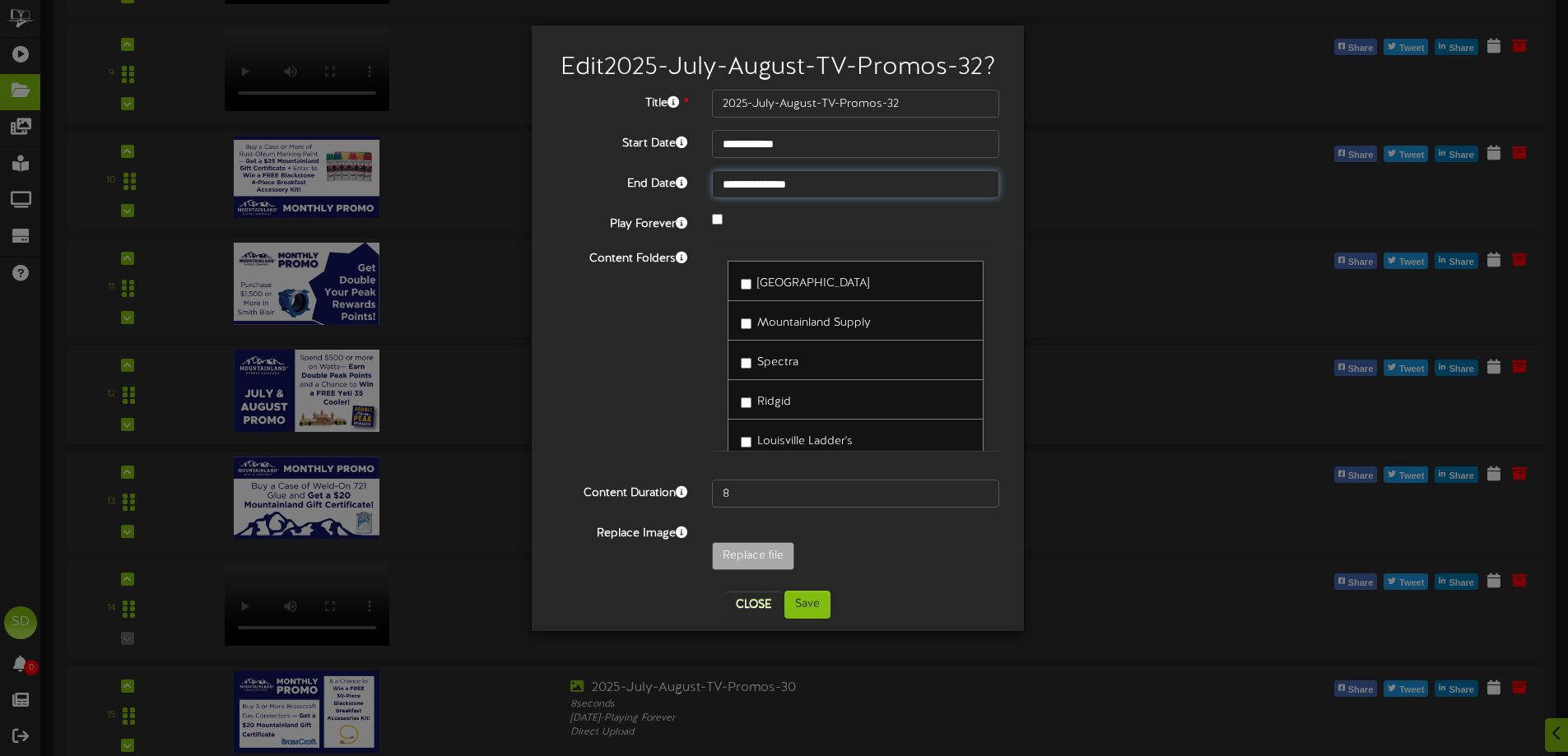
click at [852, 182] on input "**********" at bounding box center [856, 184] width 288 height 28
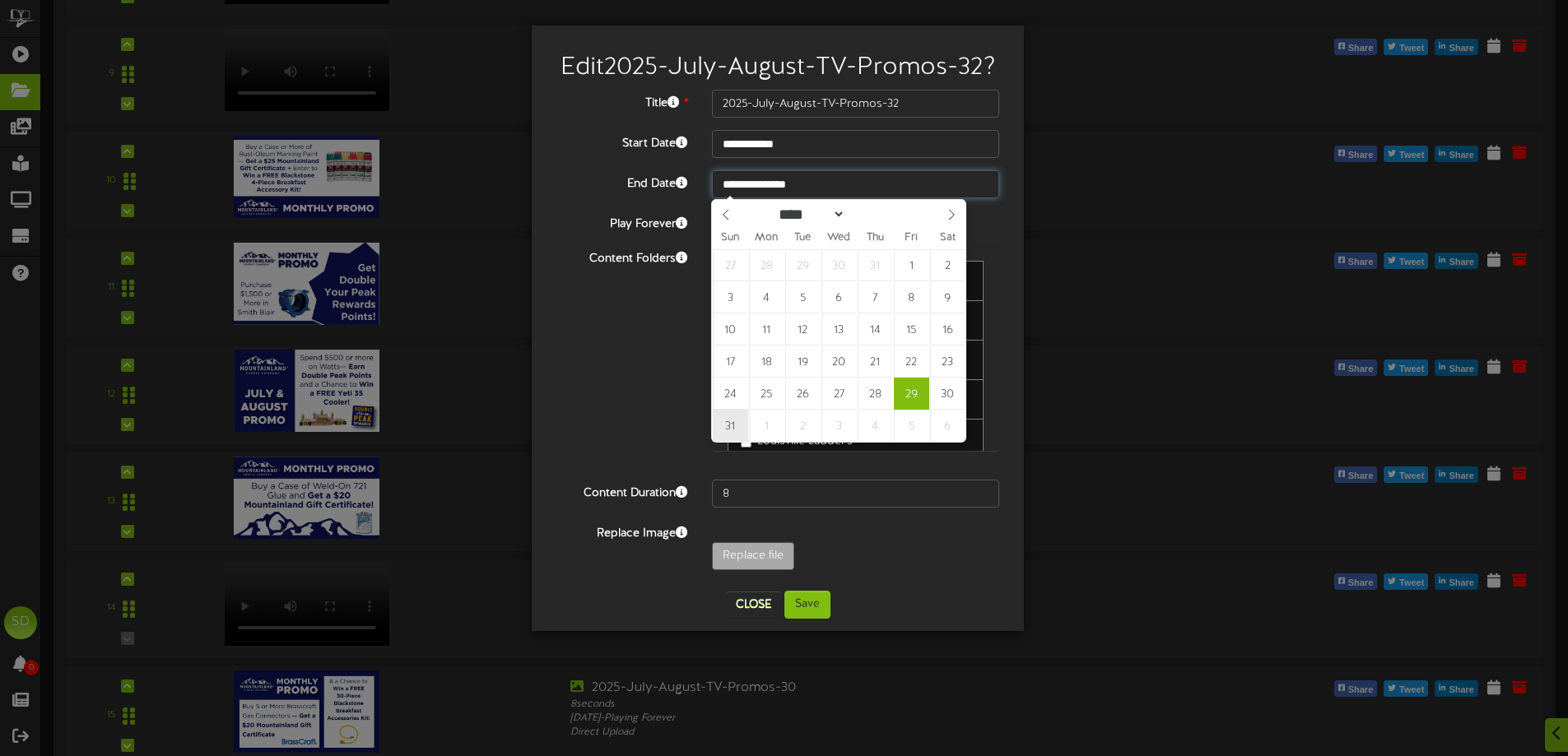
type input "**********"
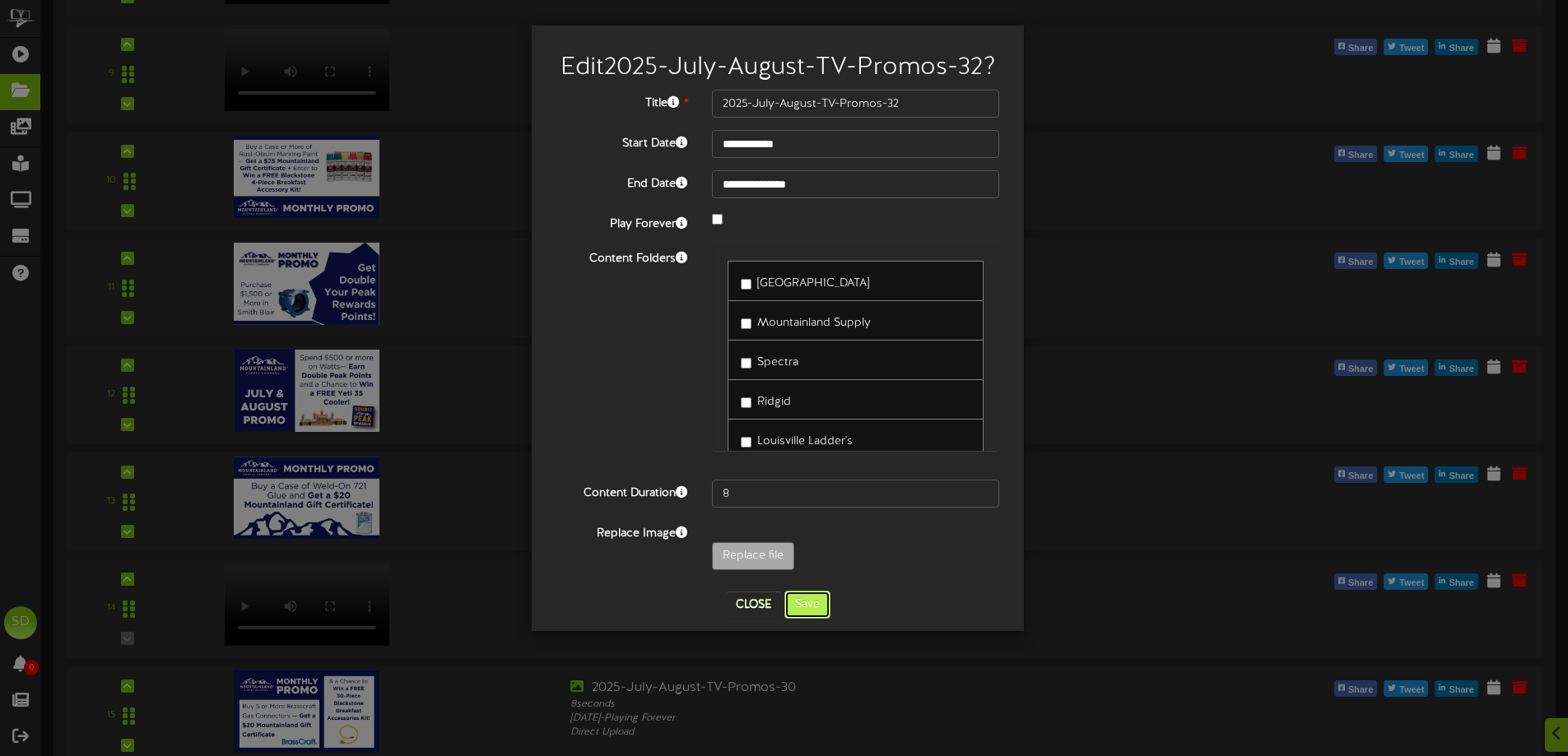
click at [815, 604] on button "Save" at bounding box center [808, 605] width 46 height 28
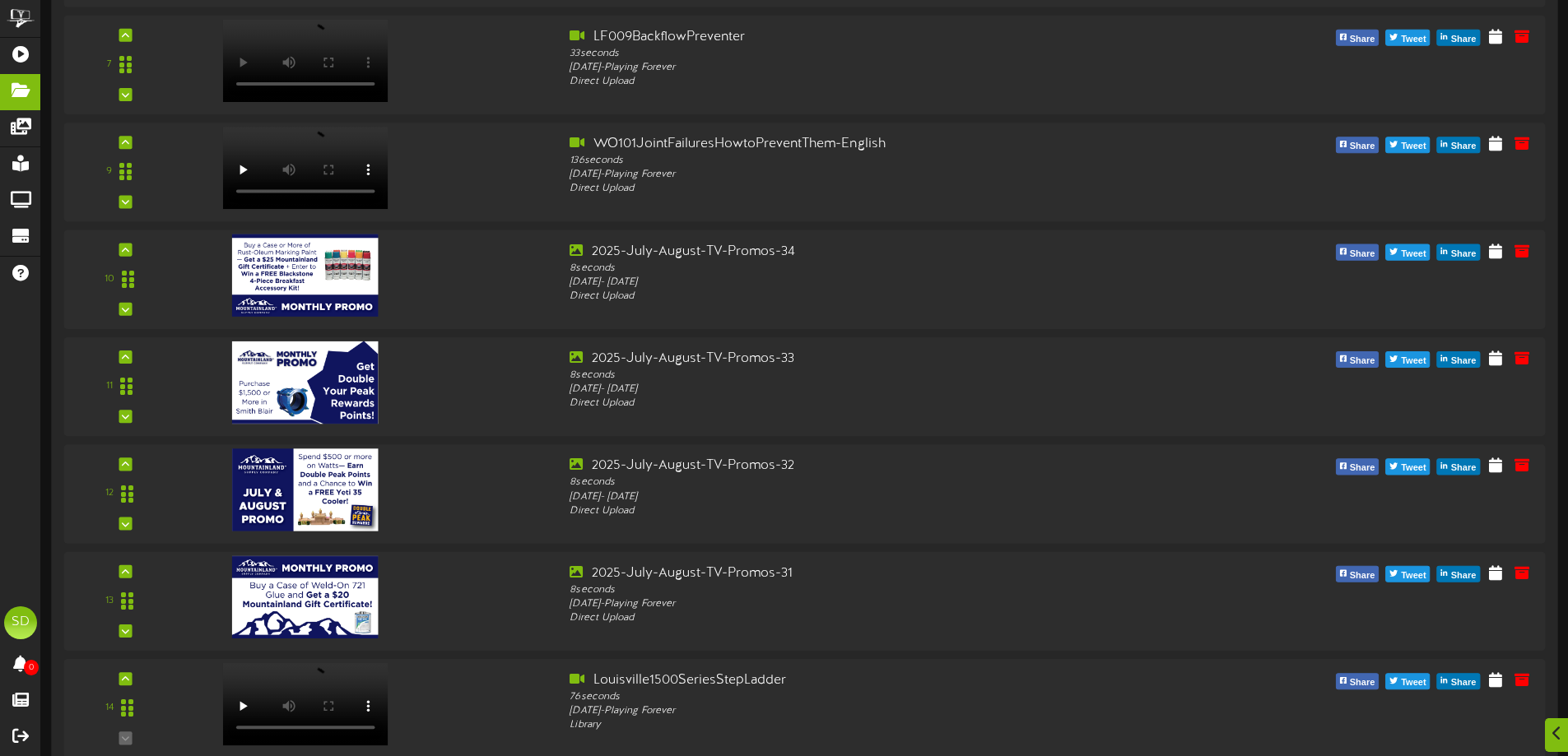
scroll to position [741, 0]
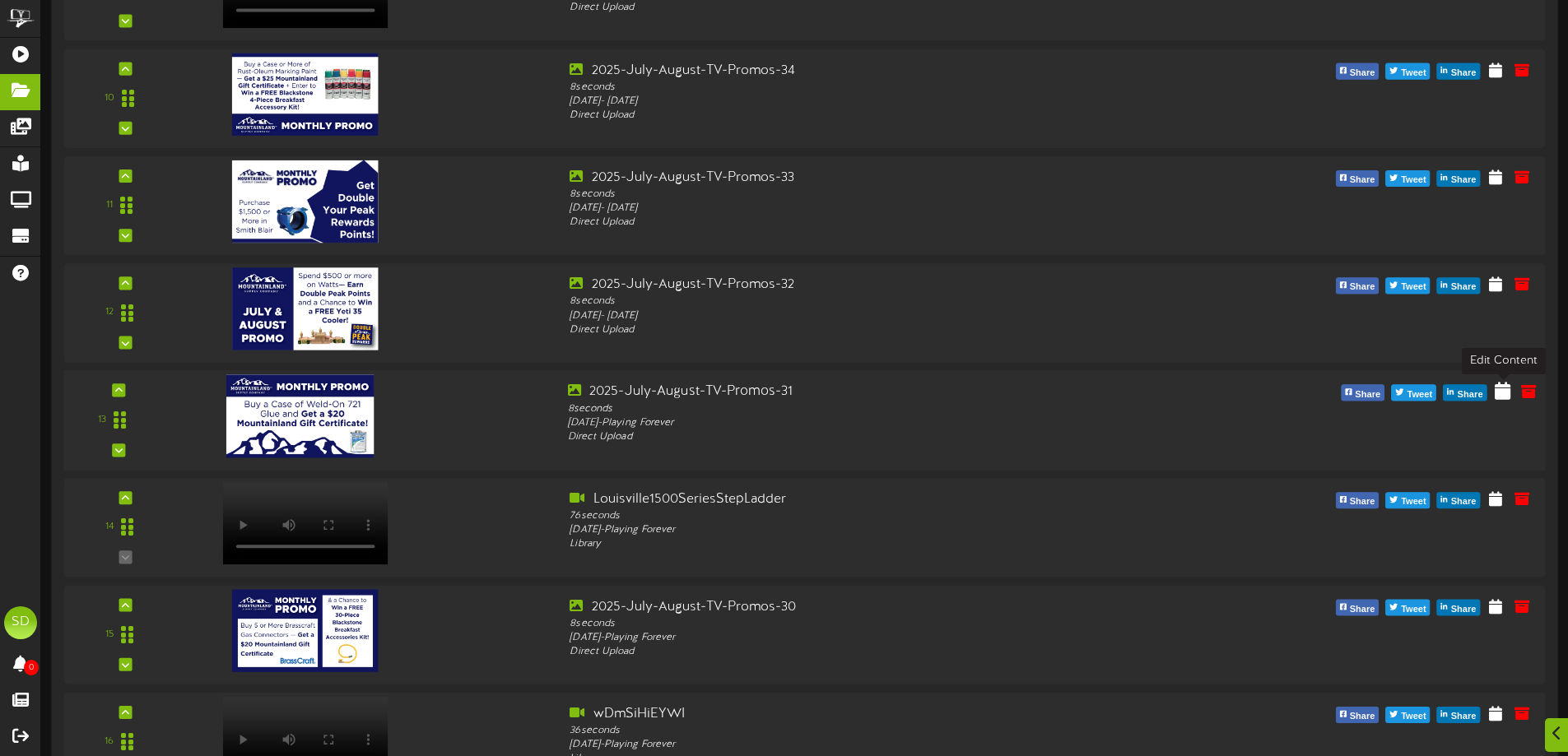
click at [1502, 398] on icon at bounding box center [1503, 390] width 15 height 18
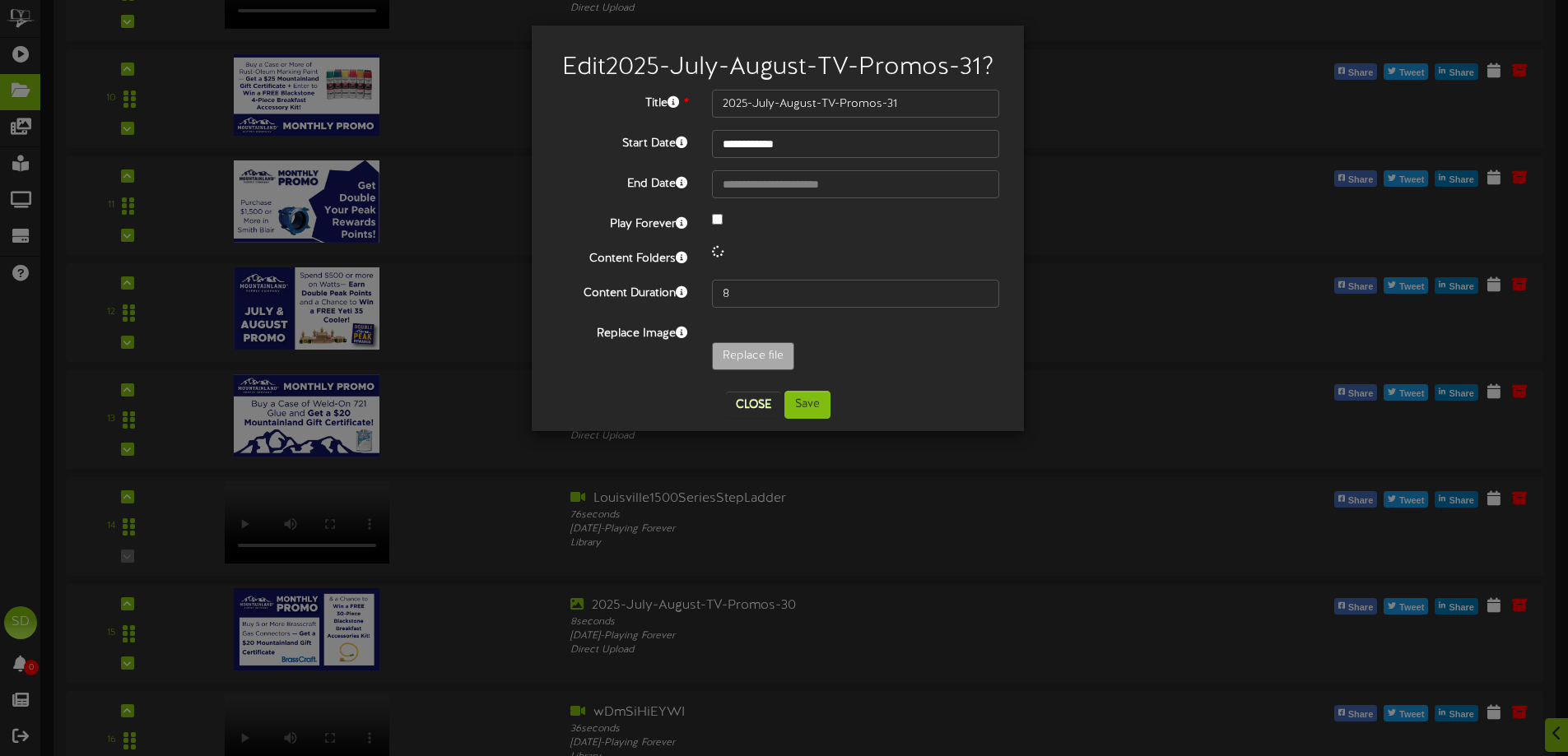
click at [715, 227] on div at bounding box center [856, 221] width 312 height 20
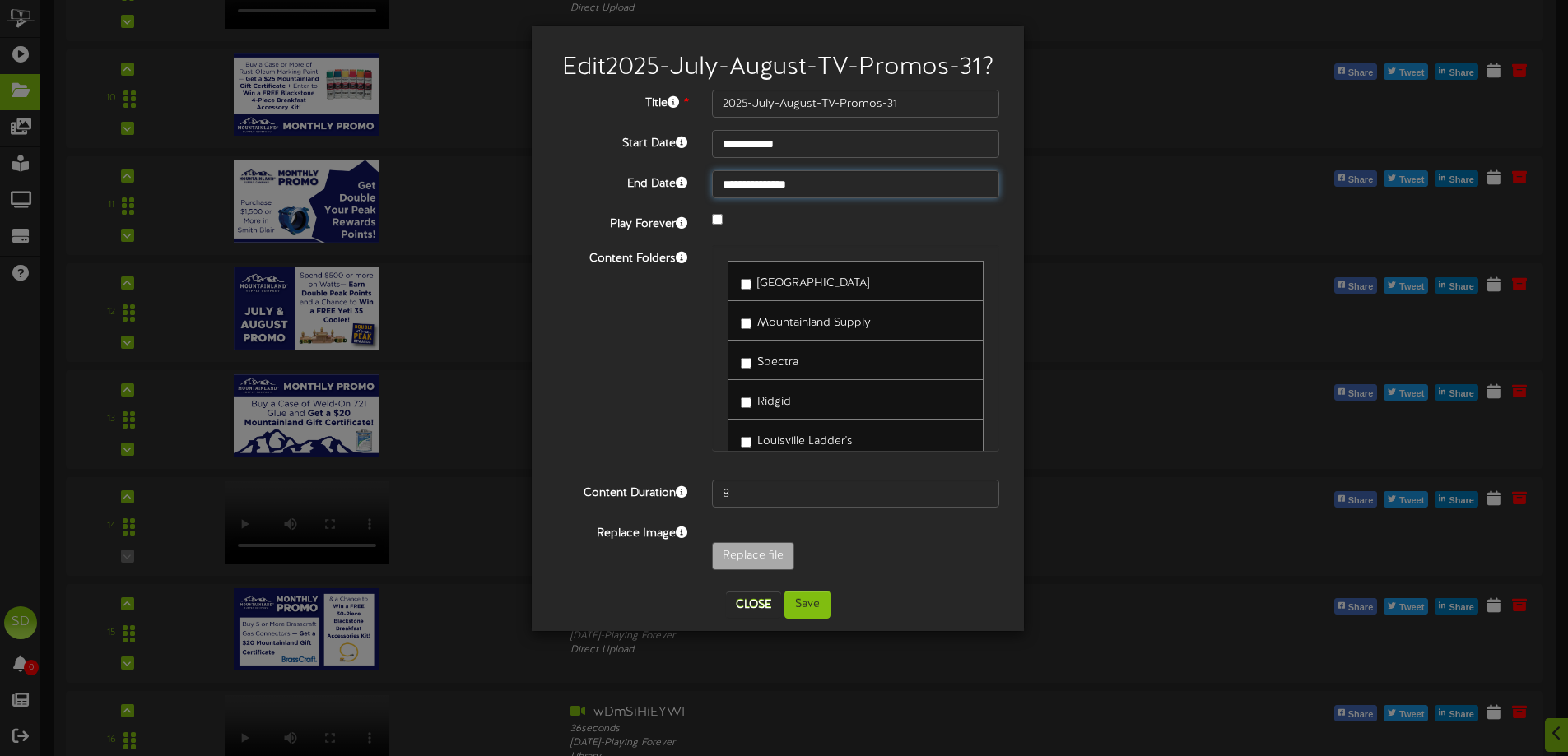
click at [802, 182] on input "**********" at bounding box center [856, 184] width 288 height 28
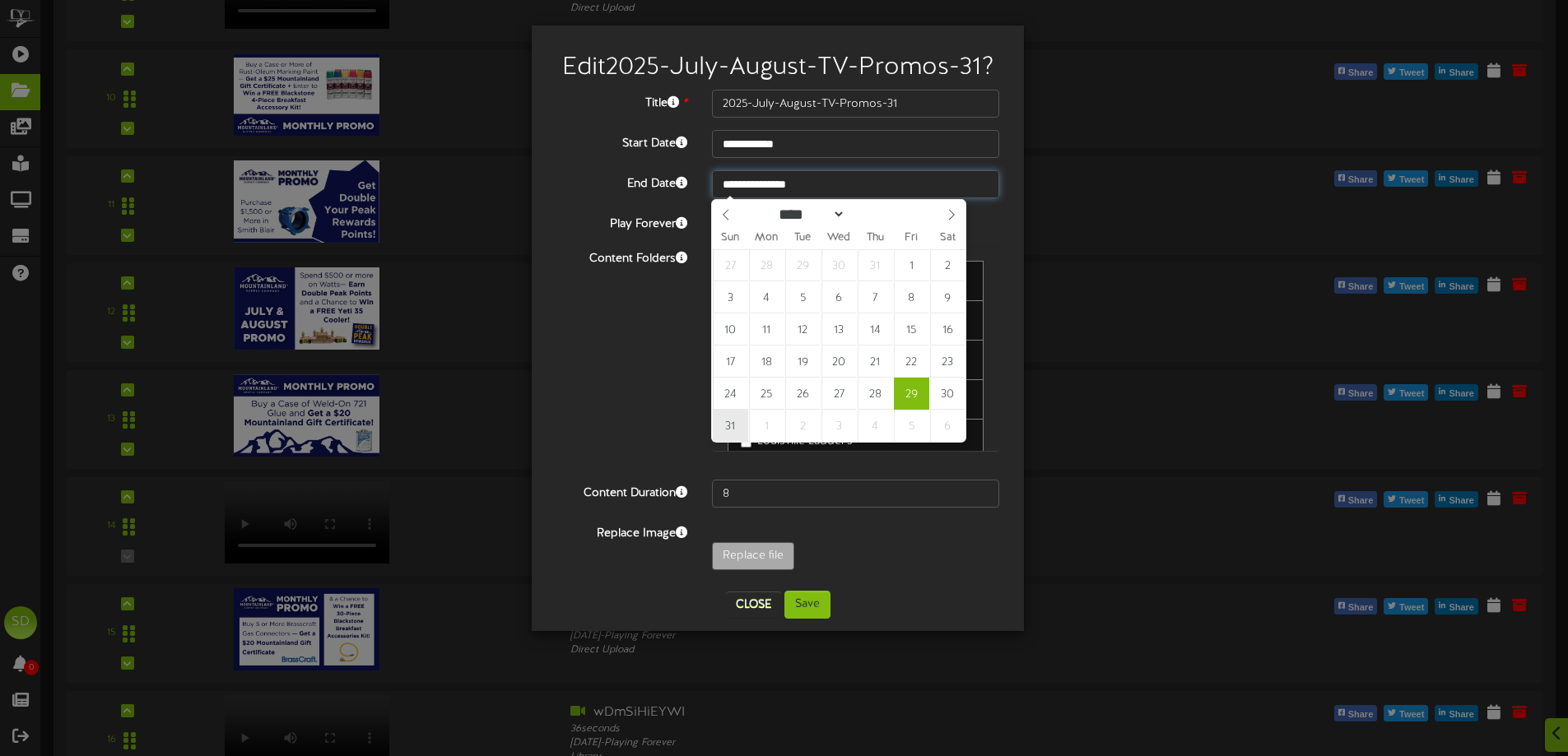
type input "**********"
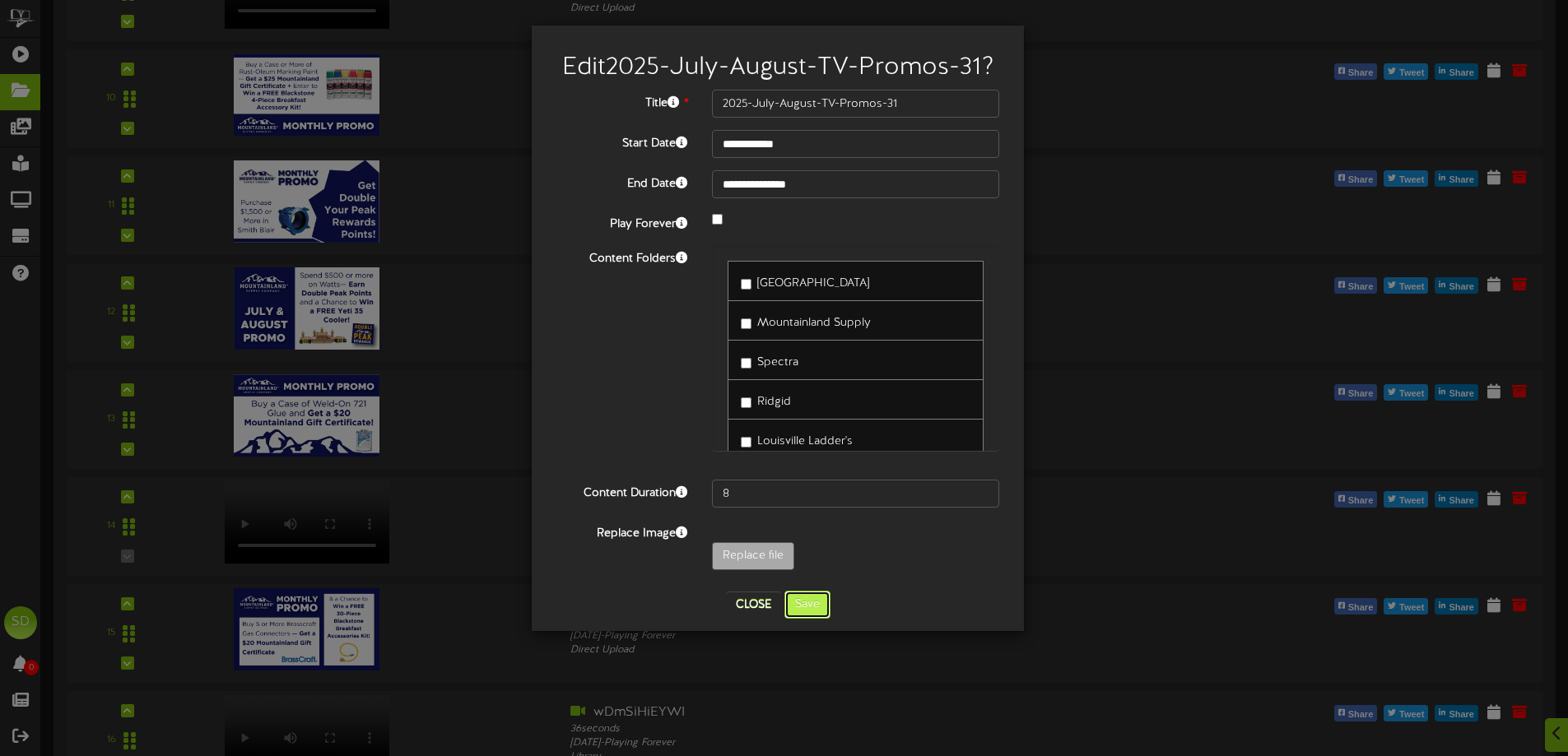
click at [801, 609] on button "Save" at bounding box center [808, 605] width 46 height 28
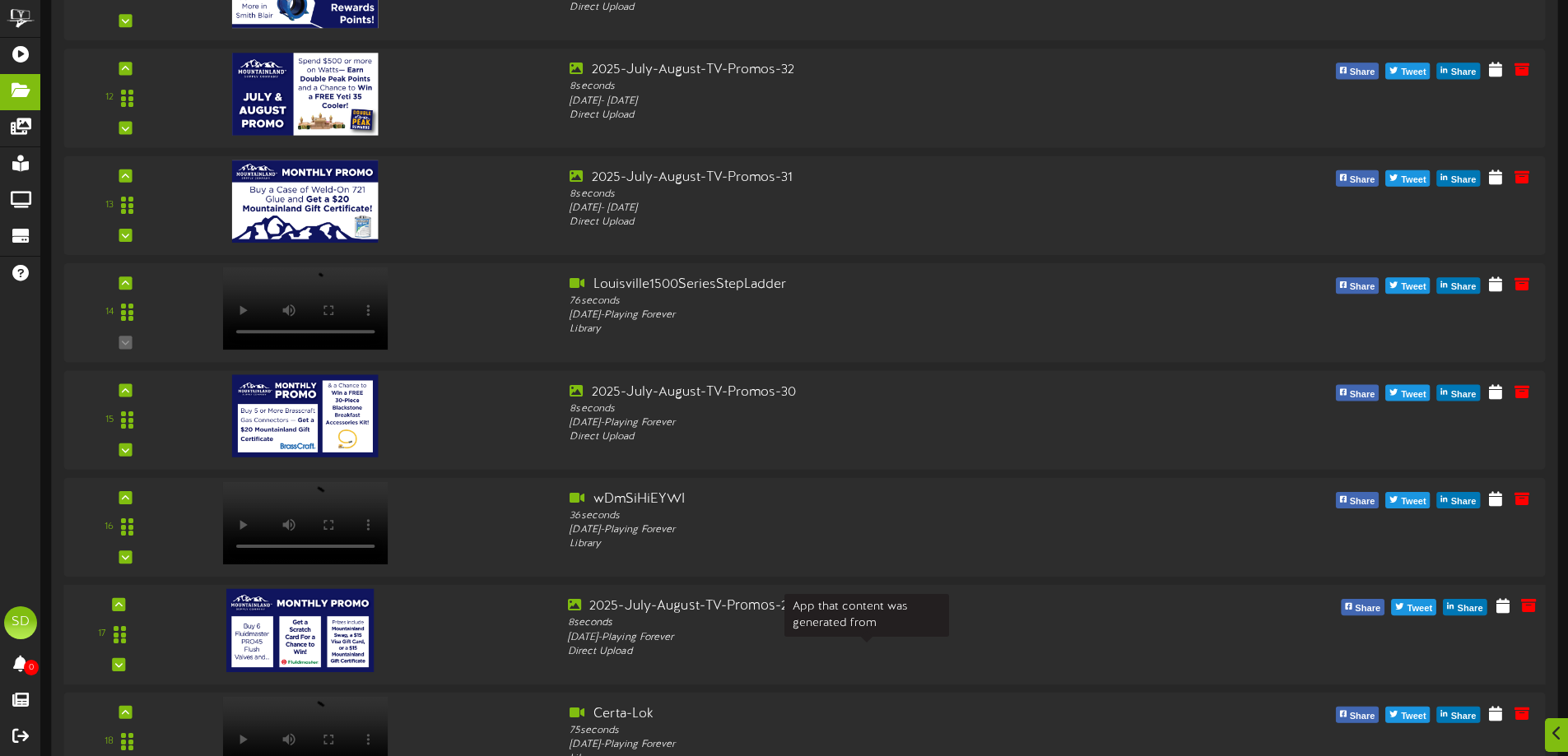
scroll to position [988, 0]
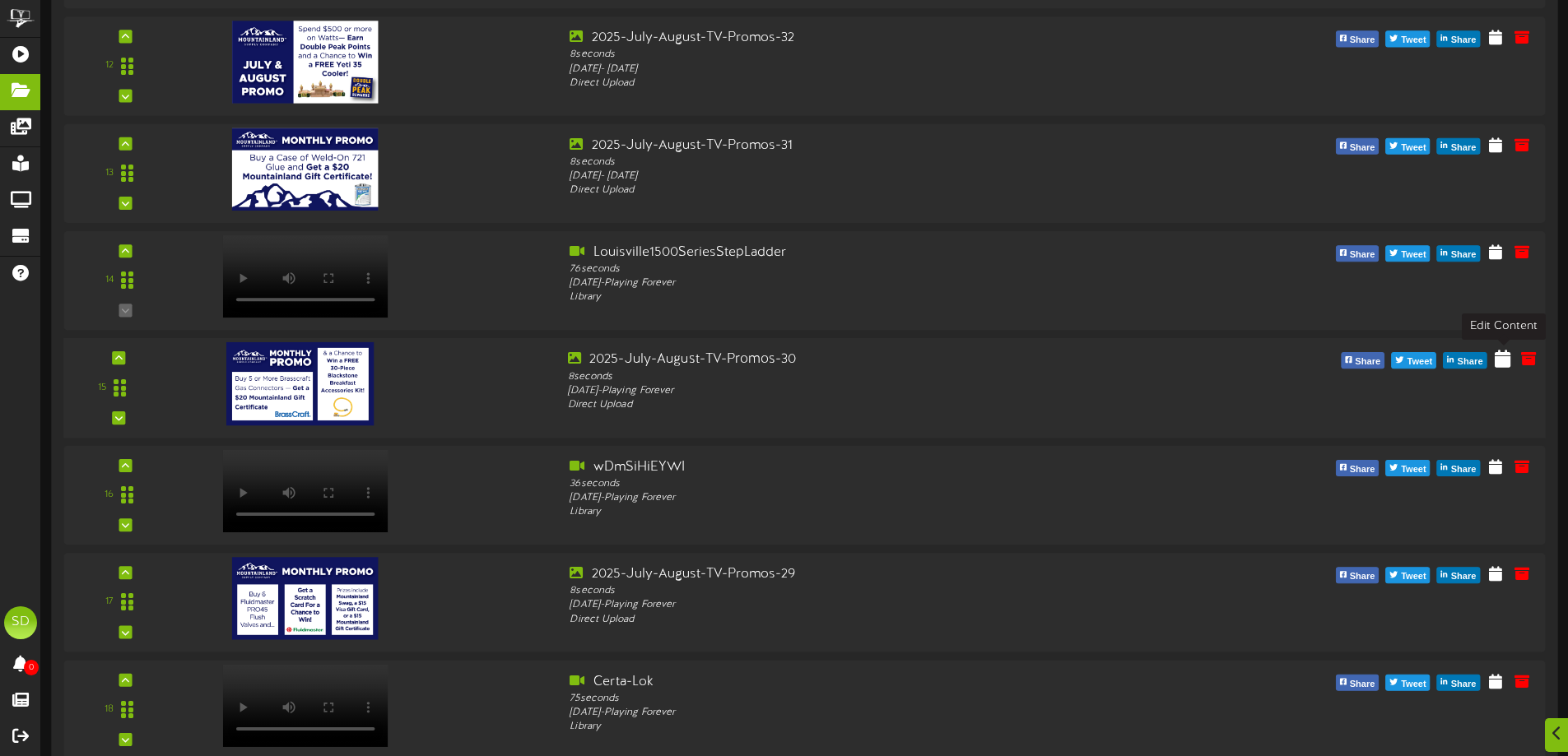
click at [1504, 365] on icon at bounding box center [1503, 359] width 15 height 18
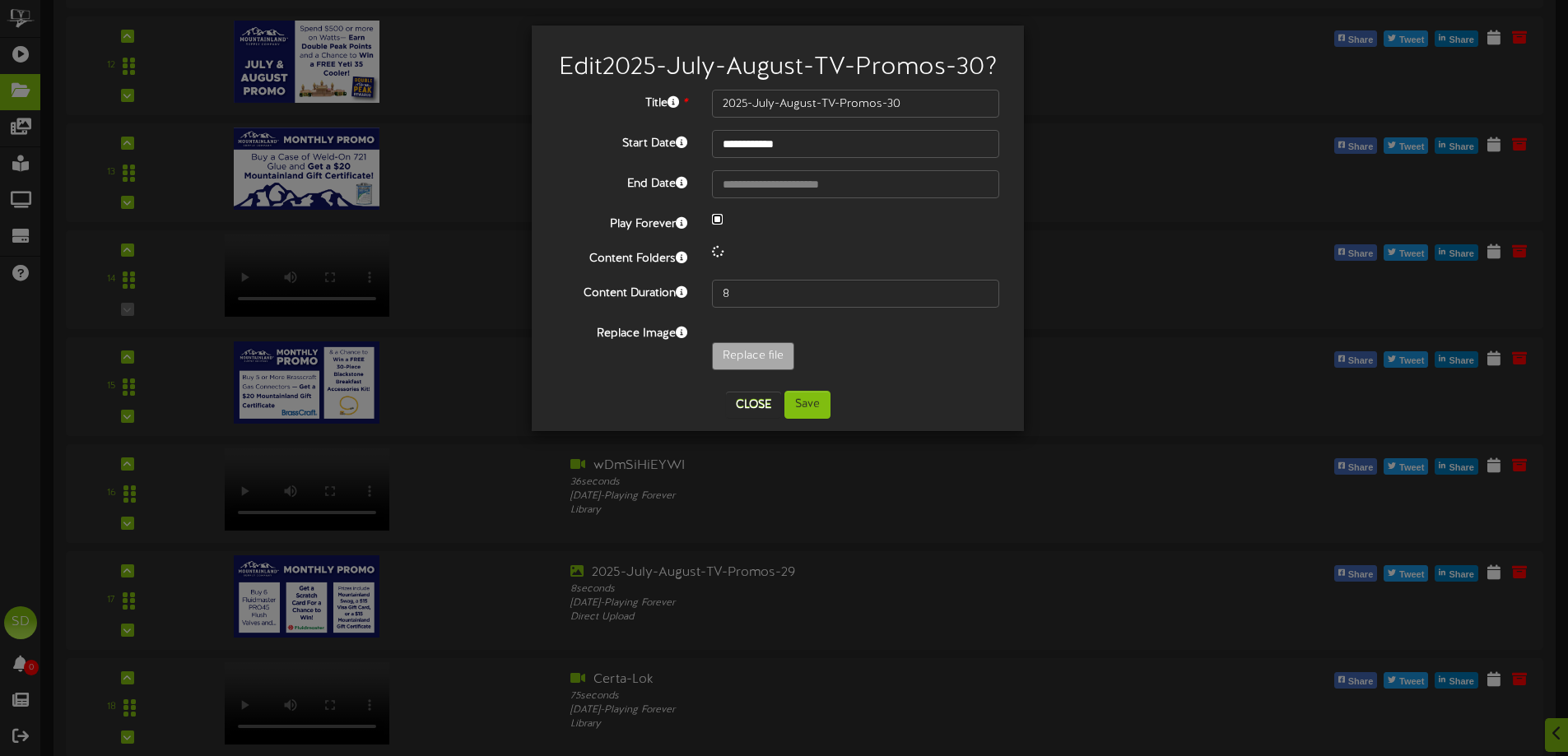
select select "*"
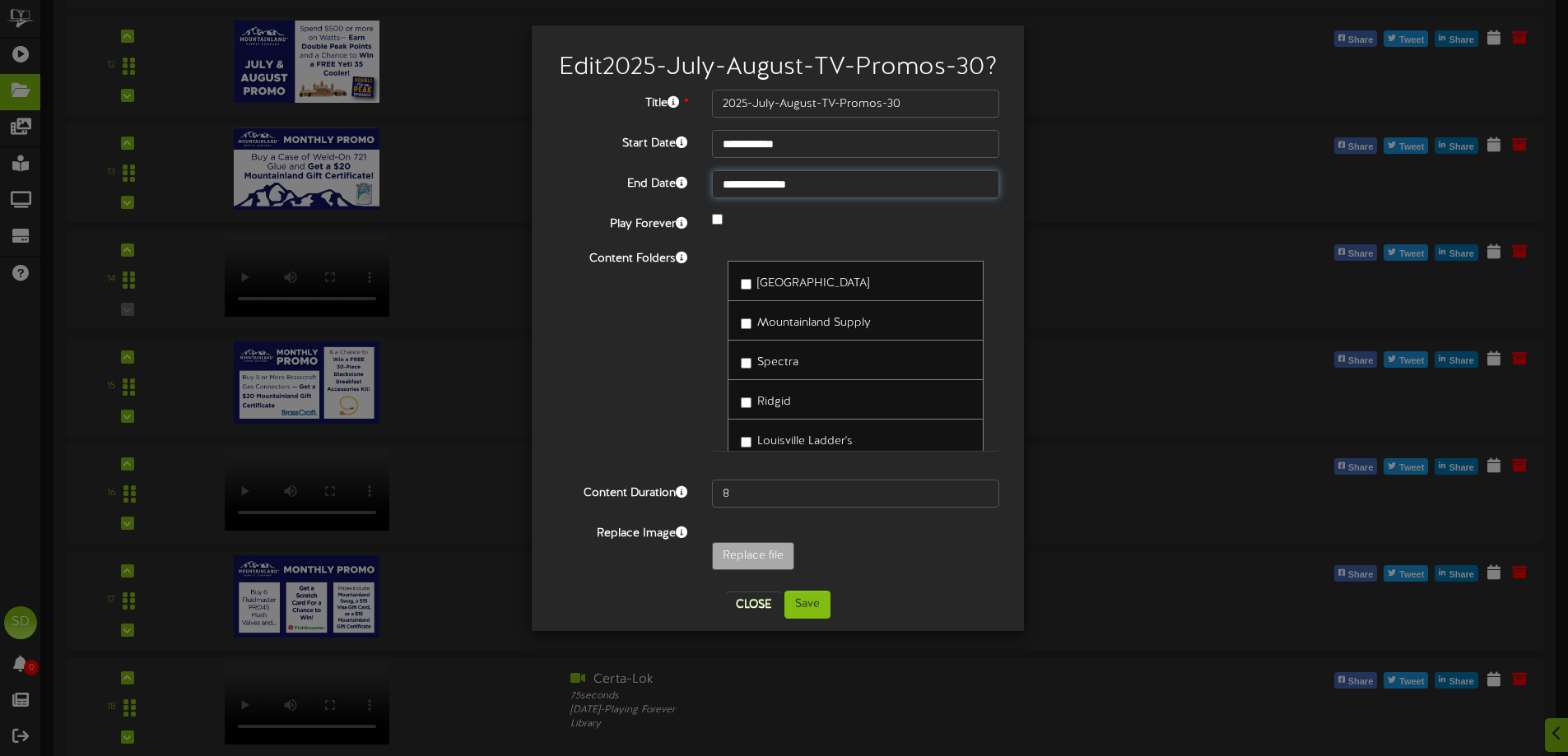
click at [838, 198] on input "**********" at bounding box center [856, 184] width 288 height 28
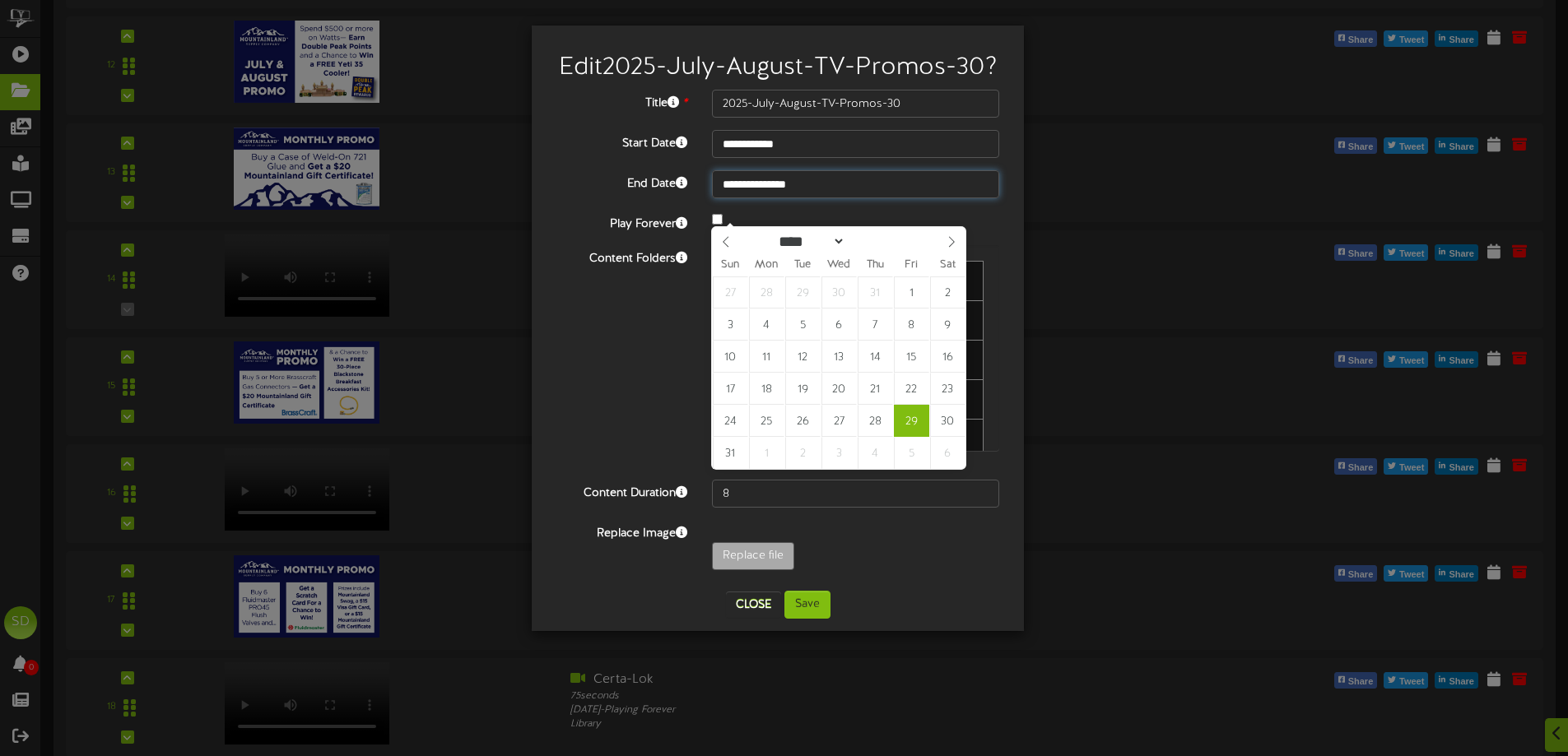
type input "**********"
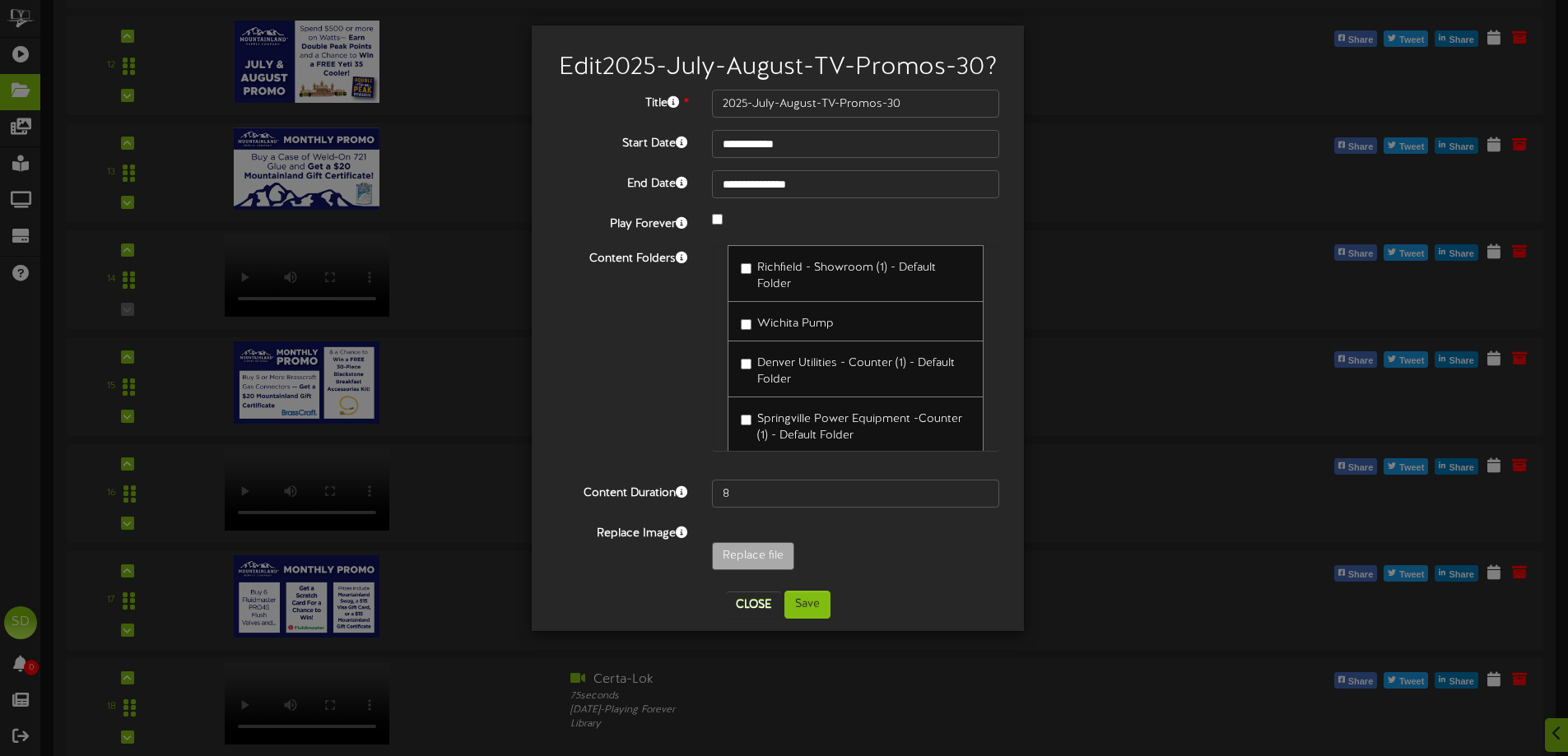
scroll to position [4748, 0]
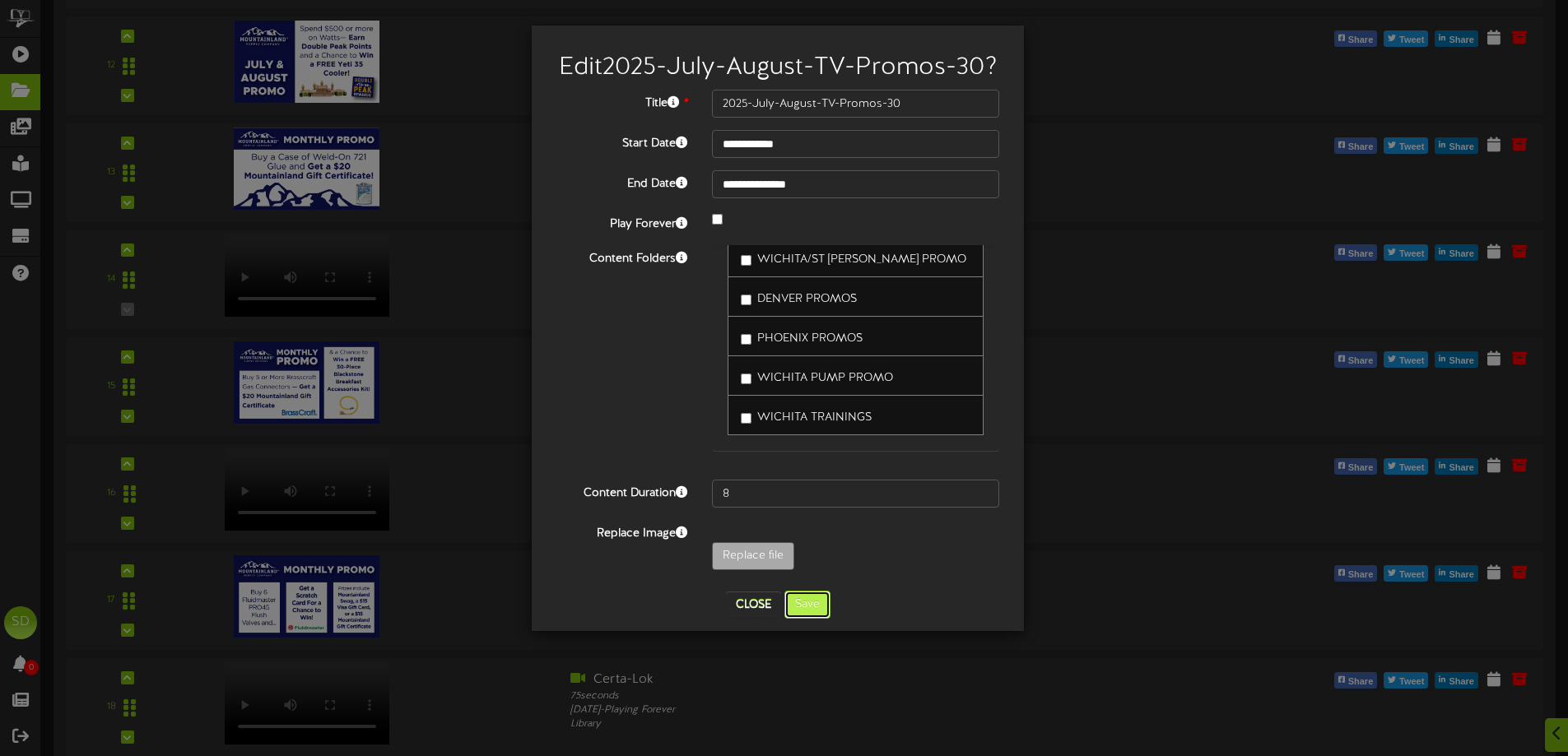
click at [800, 619] on button "Save" at bounding box center [808, 605] width 46 height 28
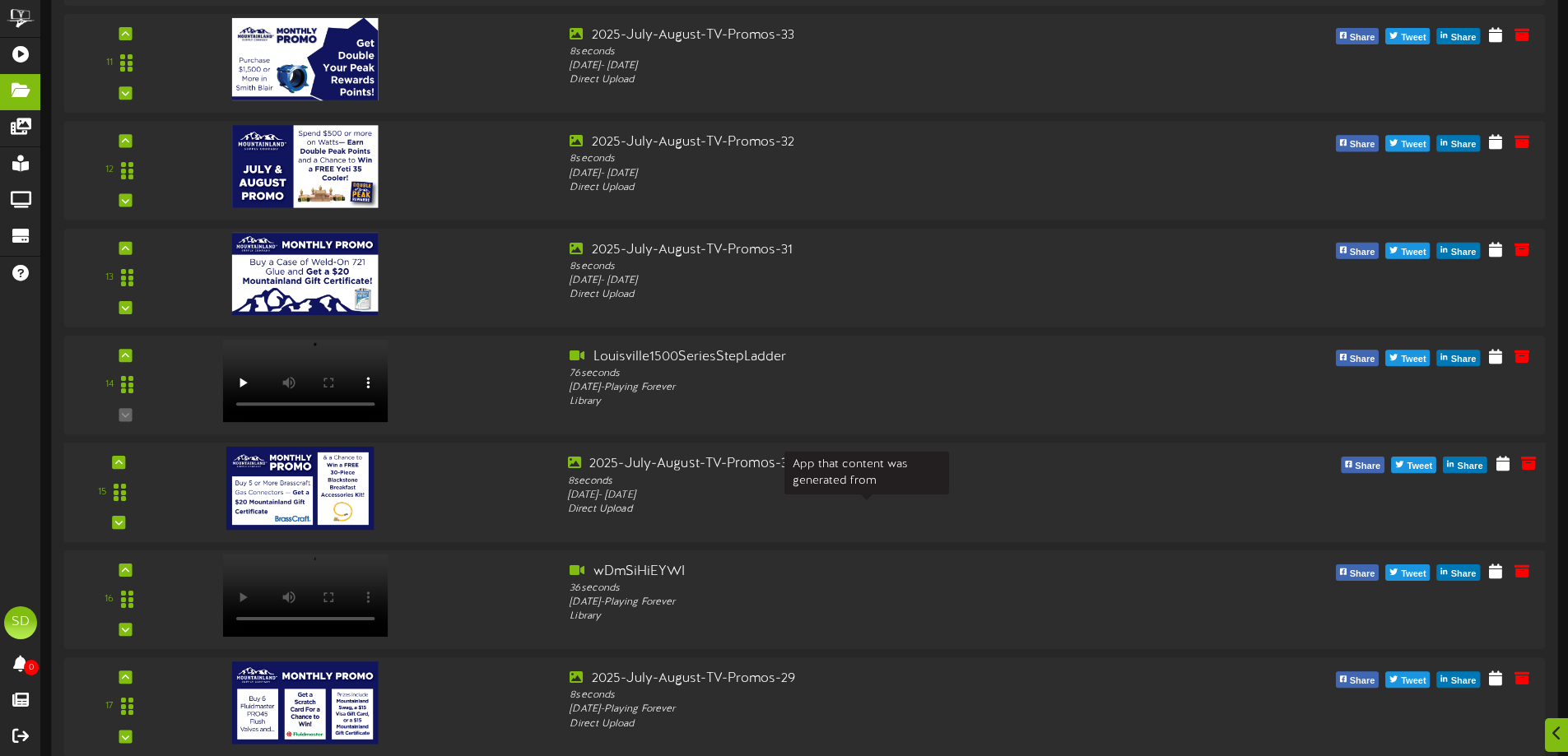
scroll to position [1013, 0]
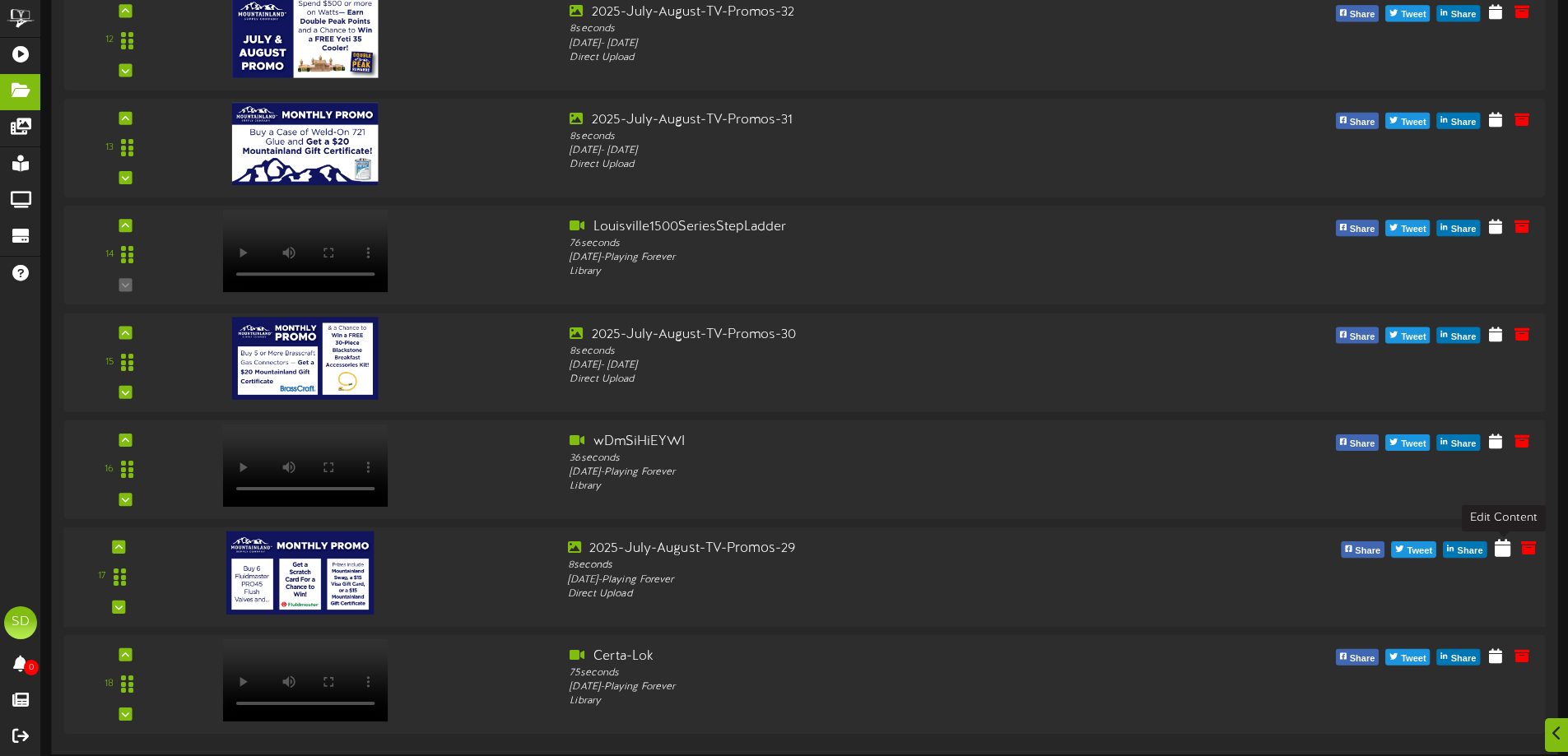
click at [1504, 553] on icon at bounding box center [1503, 547] width 15 height 18
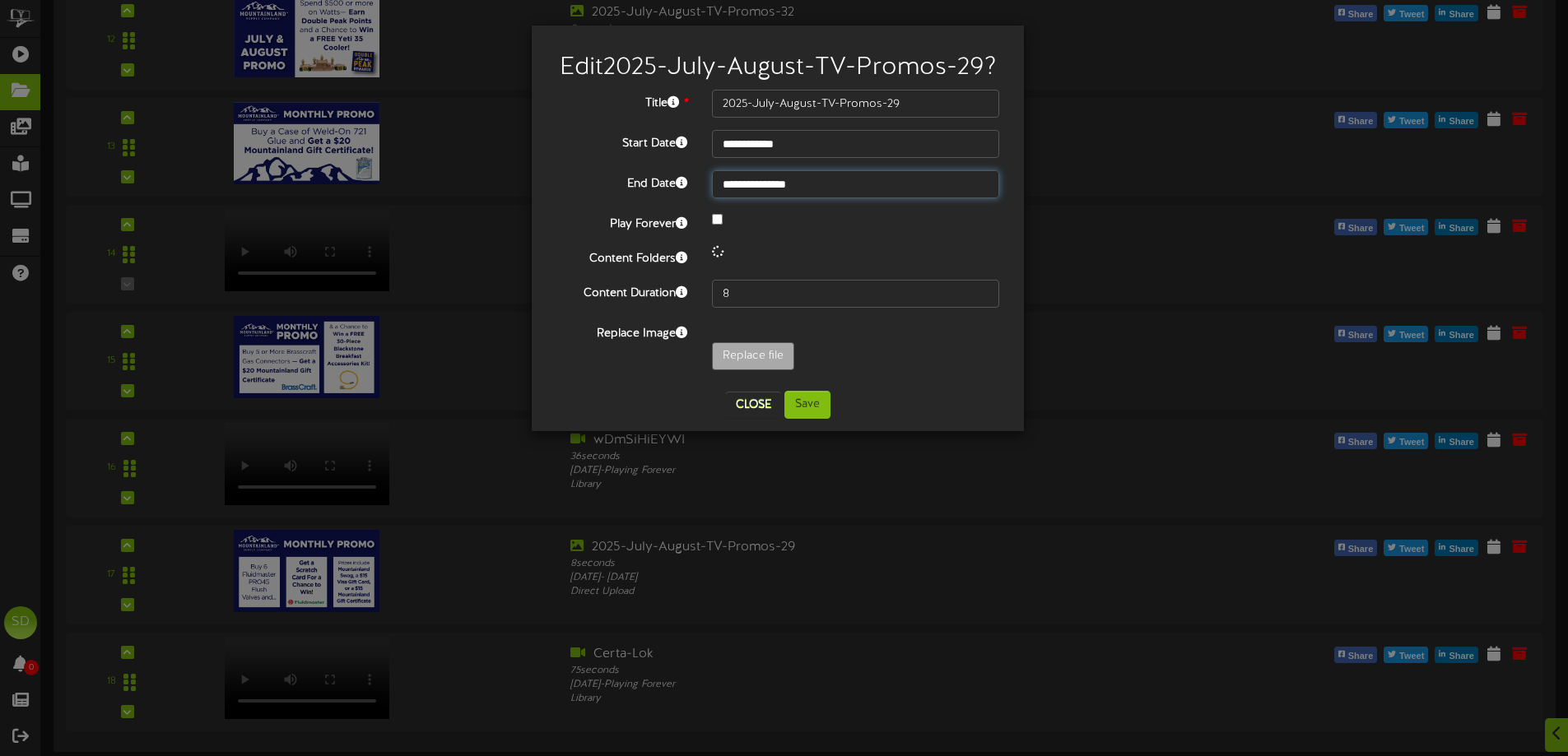
click at [814, 198] on input "**********" at bounding box center [856, 184] width 288 height 28
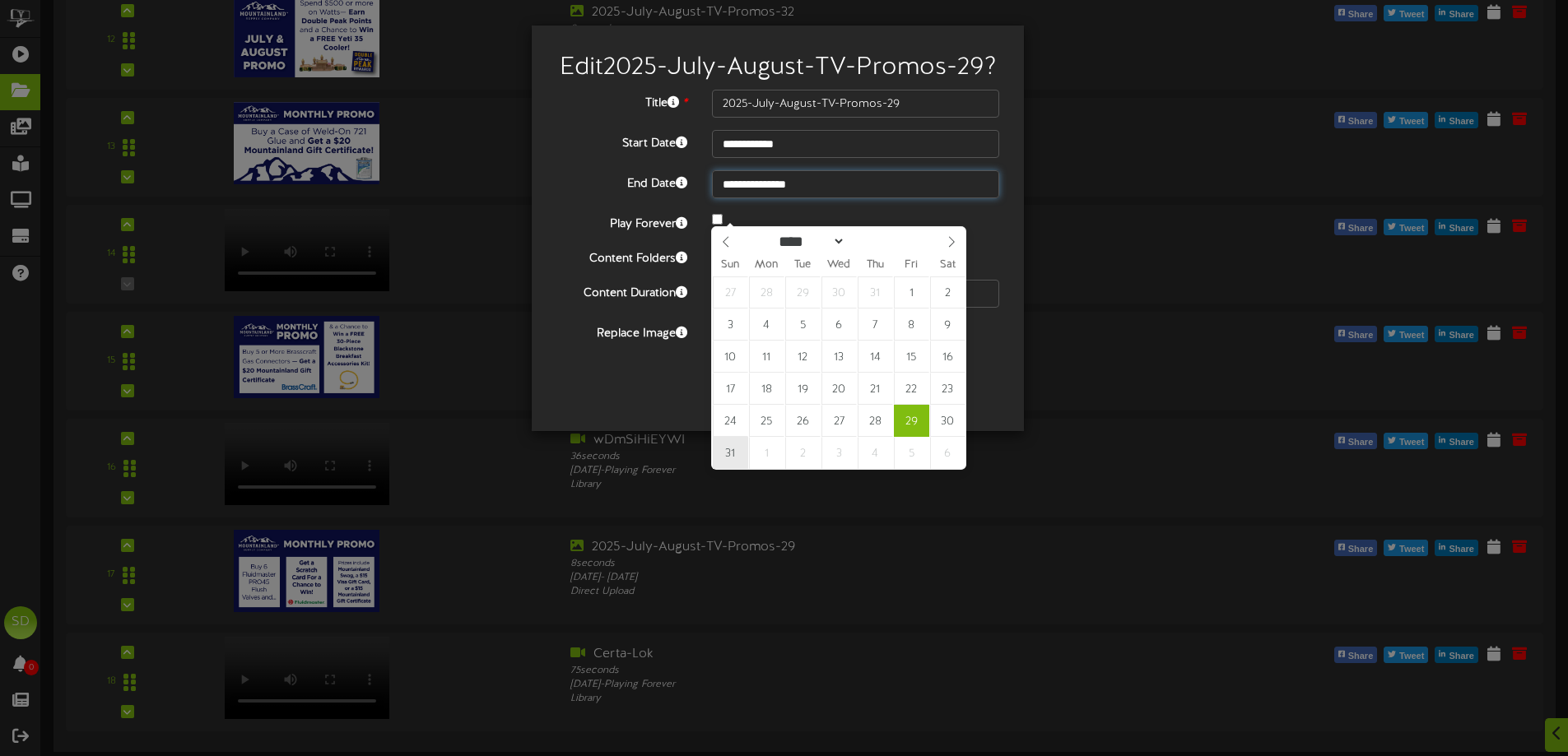
type input "**********"
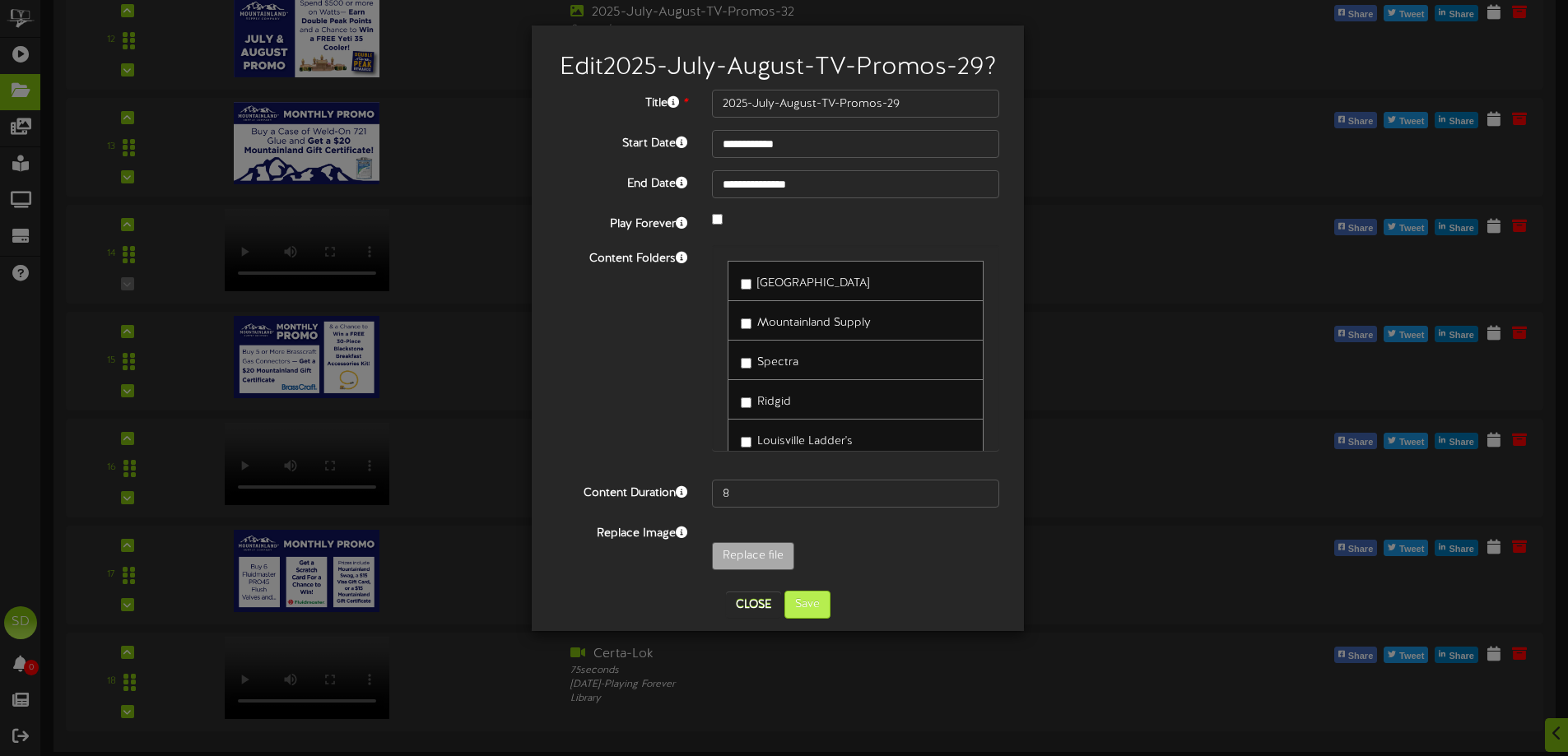
click at [807, 420] on div "Ridgid" at bounding box center [856, 399] width 256 height 40
click at [817, 619] on button "Save" at bounding box center [808, 605] width 46 height 28
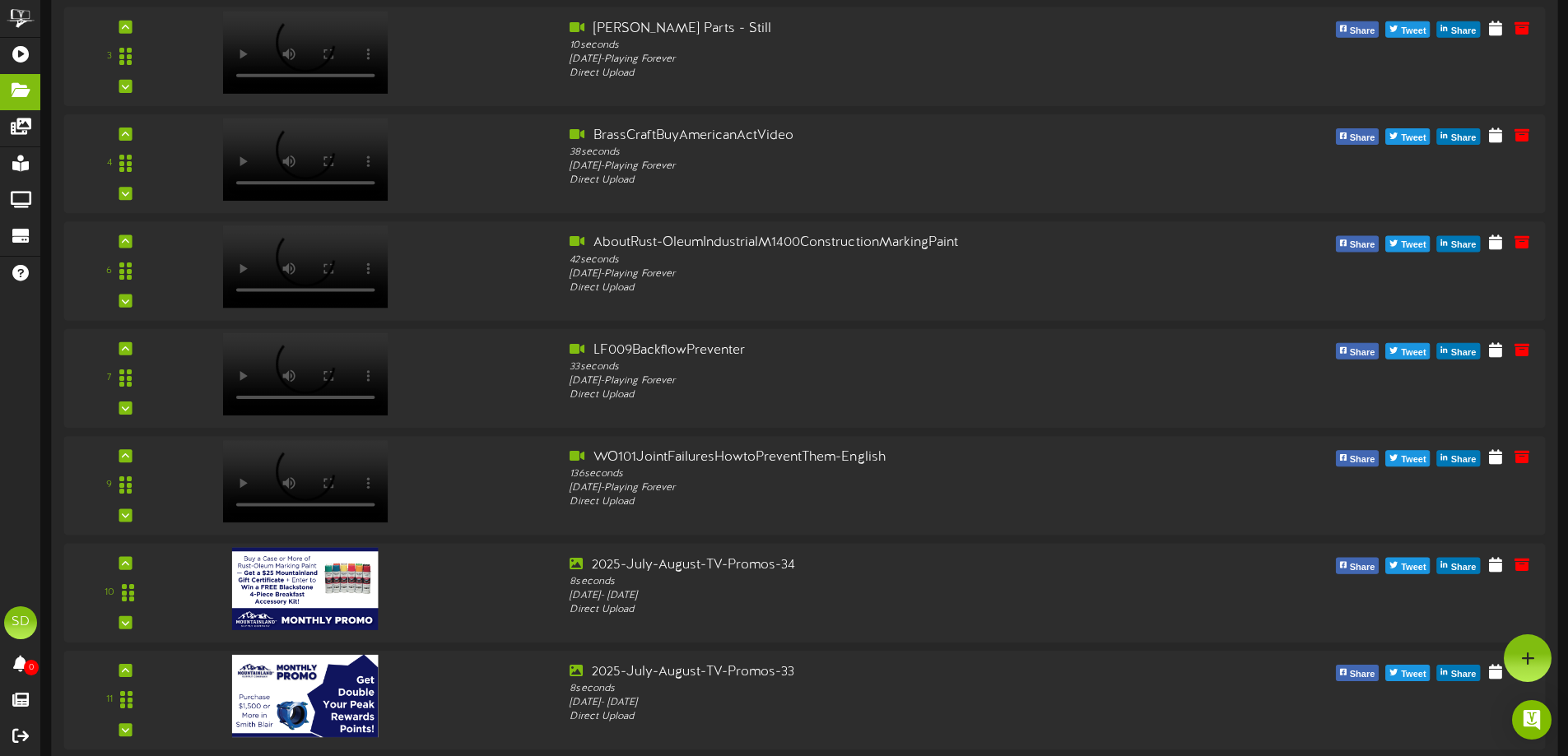
scroll to position [0, 0]
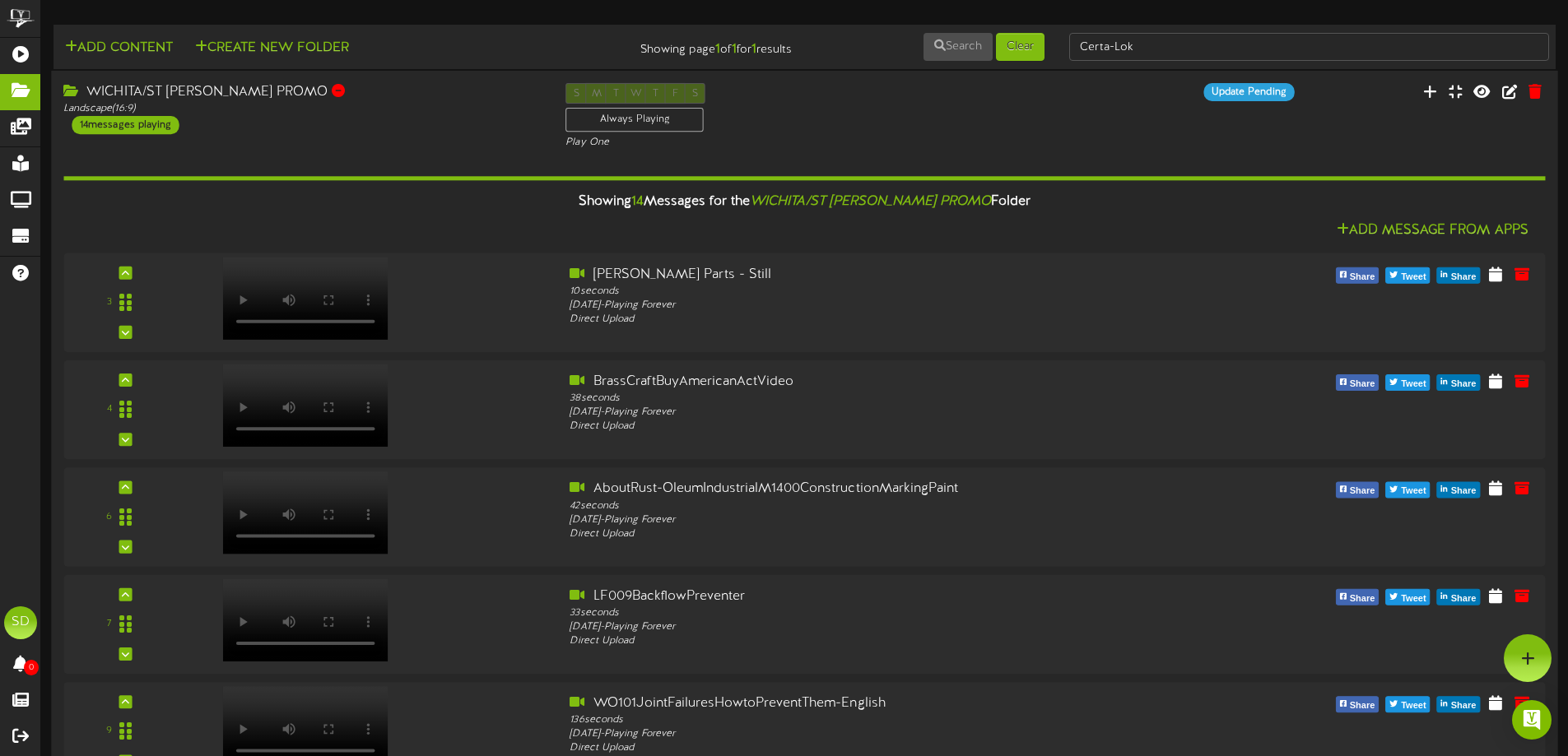
click at [995, 112] on div "S M T W T F S Always Playing Play One" at bounding box center [804, 117] width 502 height 68
click at [305, 121] on div "WICHITA/ST [PERSON_NAME] PROMO Landscape ( 16:9 ) 14 messages playing" at bounding box center [301, 108] width 502 height 51
click at [370, 107] on div "Landscape ( 16:9 )" at bounding box center [302, 109] width 477 height 14
click at [1157, 91] on div "Update Pending" at bounding box center [1182, 92] width 251 height 18
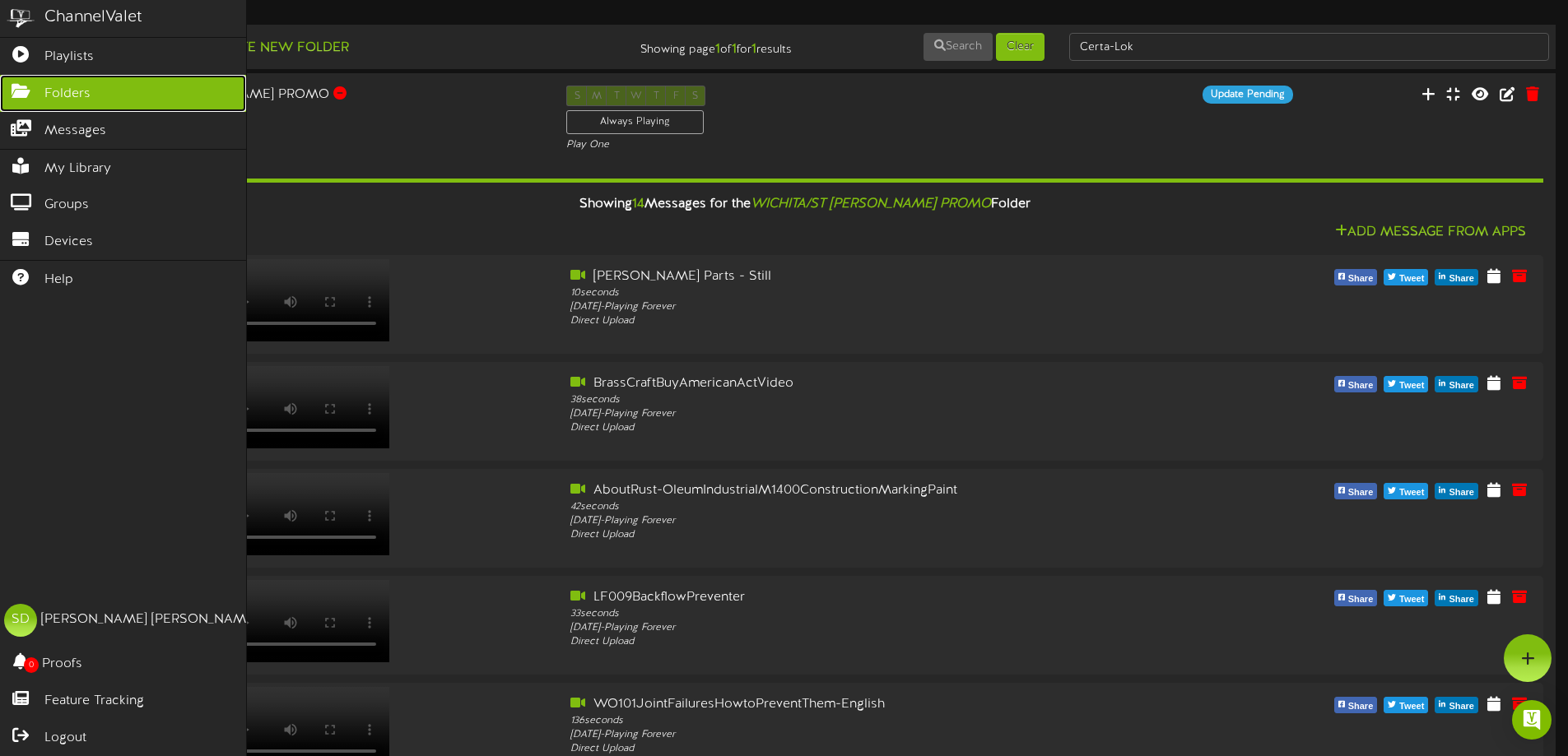
click at [68, 94] on span "Folders" at bounding box center [68, 94] width 46 height 19
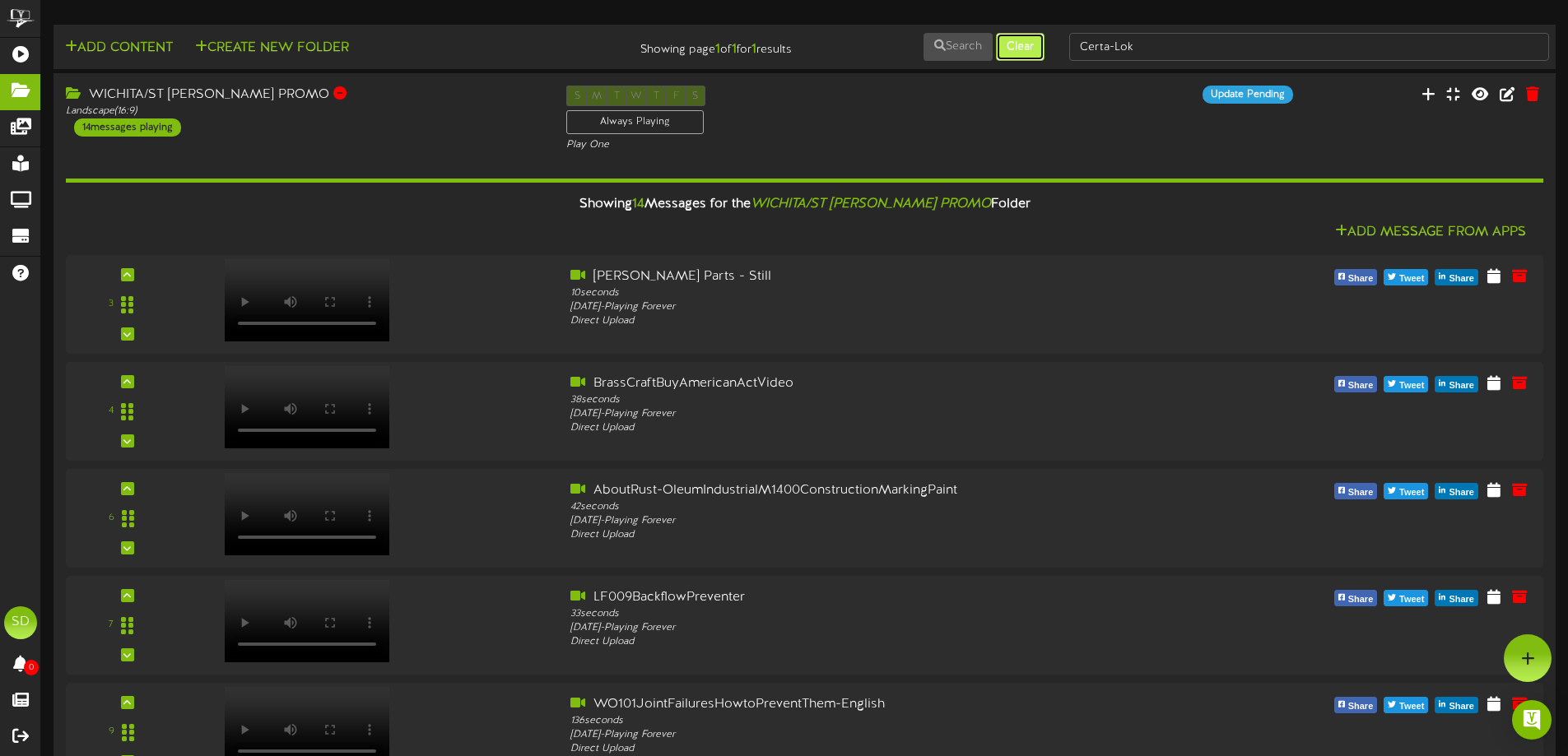
click at [1014, 49] on button "Clear" at bounding box center [1020, 46] width 49 height 28
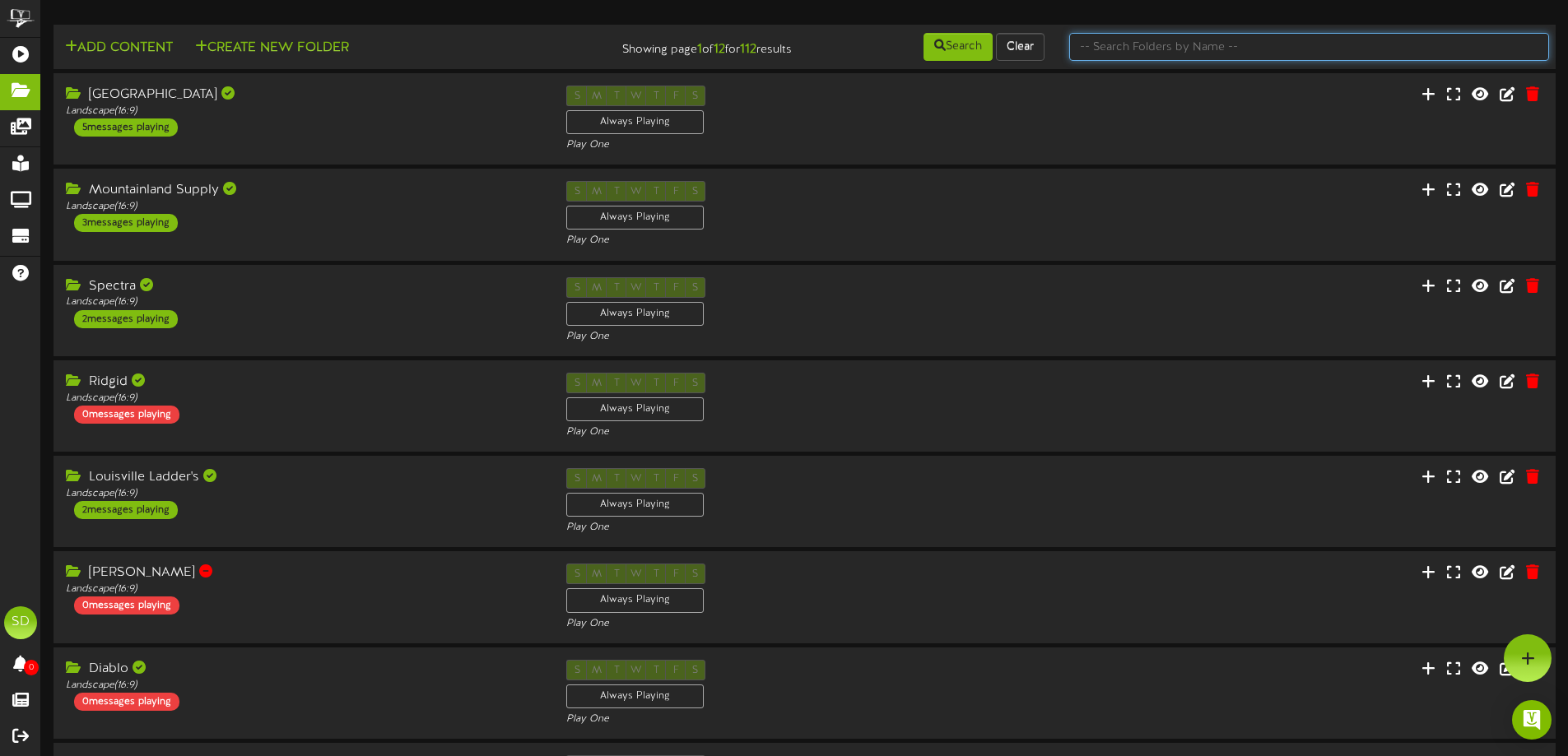
click at [1277, 37] on input "text" at bounding box center [1309, 46] width 480 height 28
type input "wichita"
click at [955, 59] on button "Search" at bounding box center [958, 46] width 70 height 28
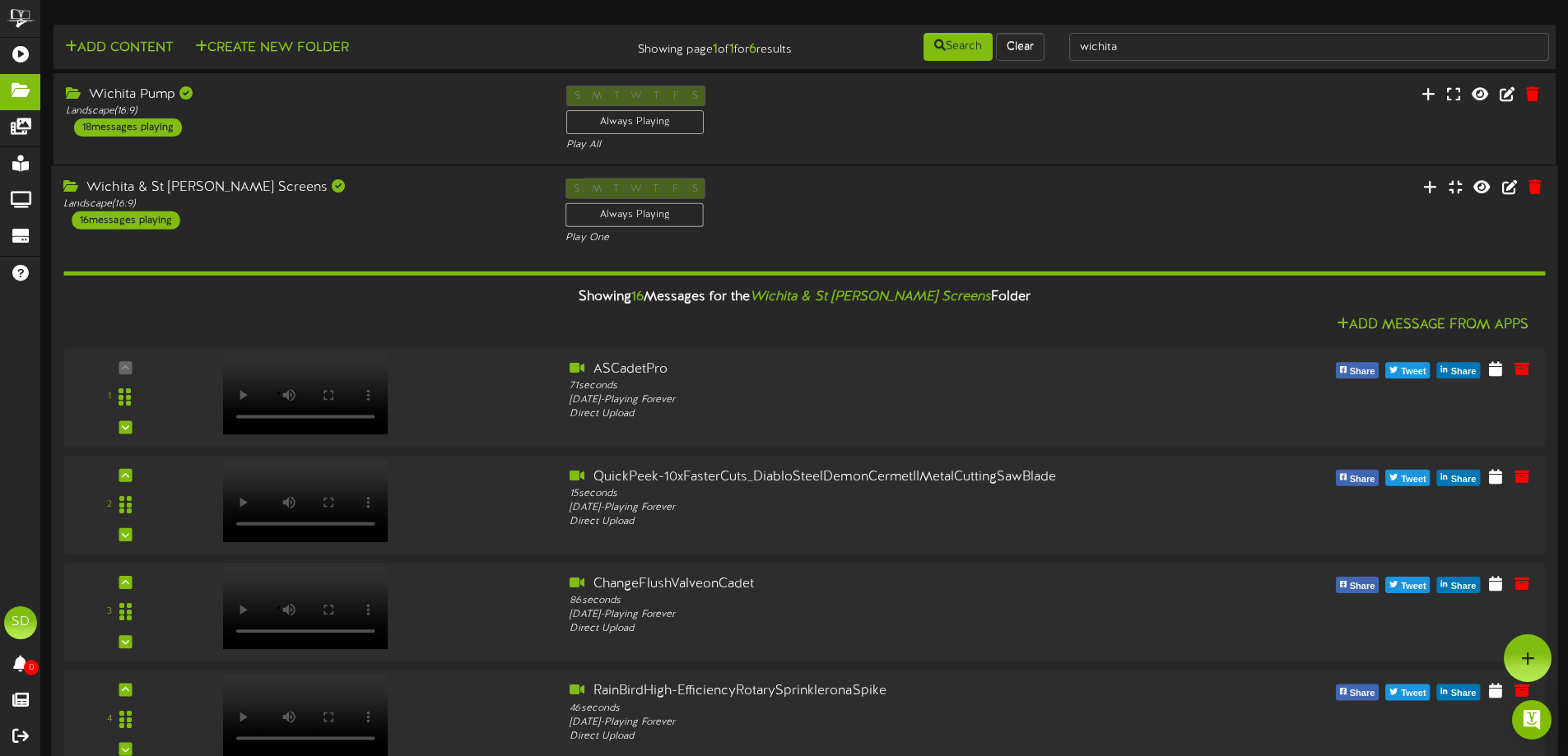
click at [324, 215] on div "Wichita & St [PERSON_NAME] Screens Landscape ( 16:9 ) 16 messages playing" at bounding box center [301, 203] width 502 height 51
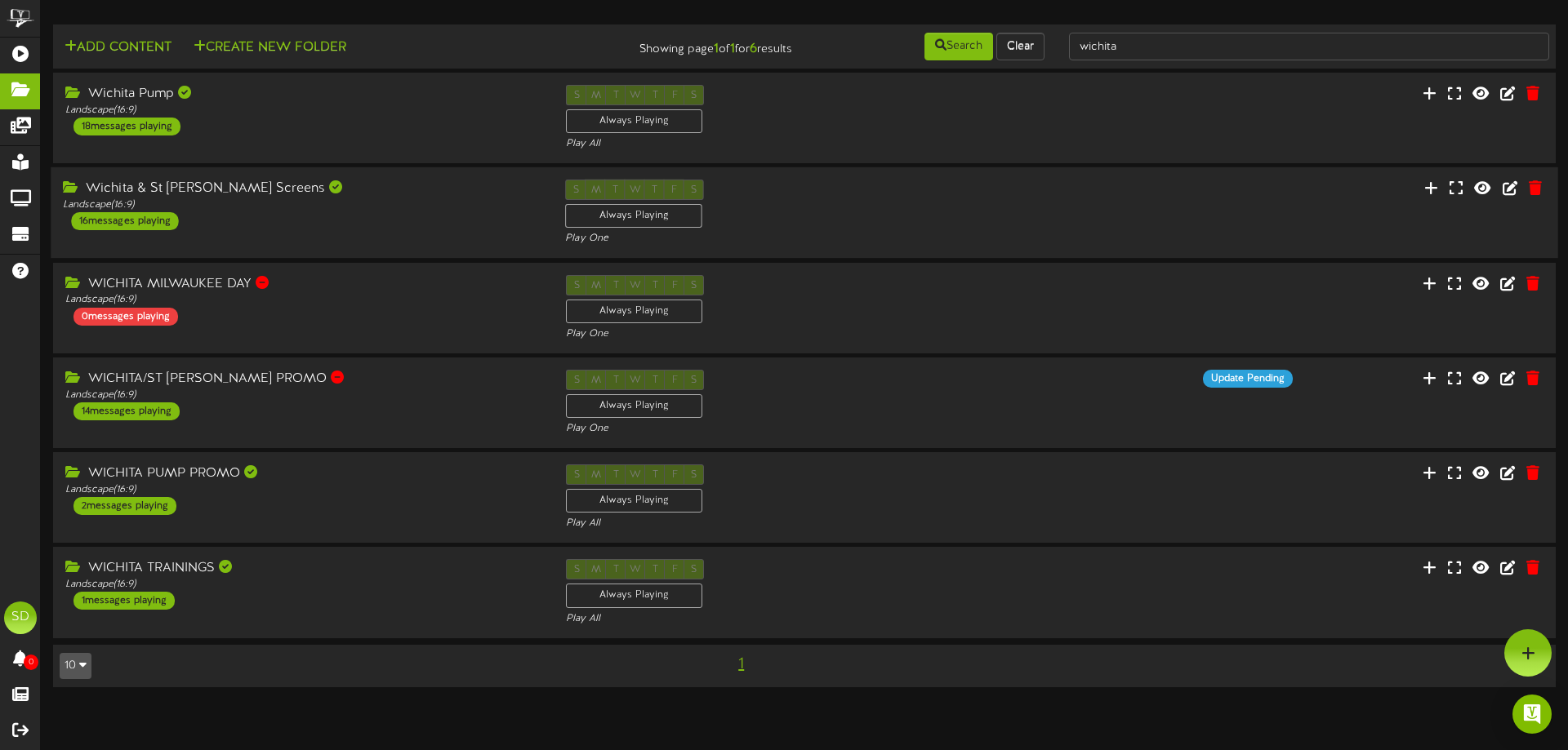
click at [819, 230] on div "S M T W T F S Always Playing Play One" at bounding box center [804, 213] width 503 height 67
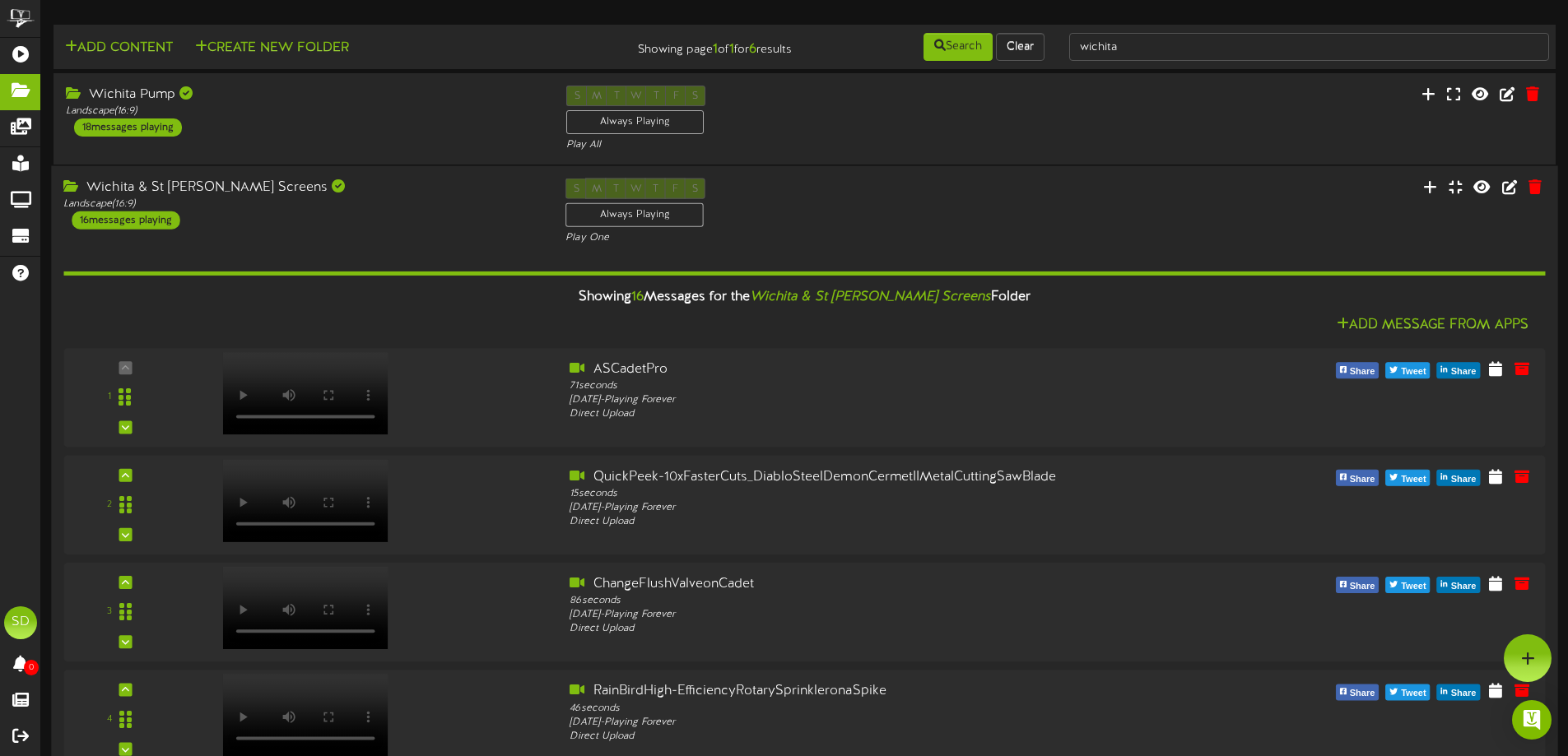
click at [420, 204] on div "Landscape ( 16:9 )" at bounding box center [302, 204] width 477 height 14
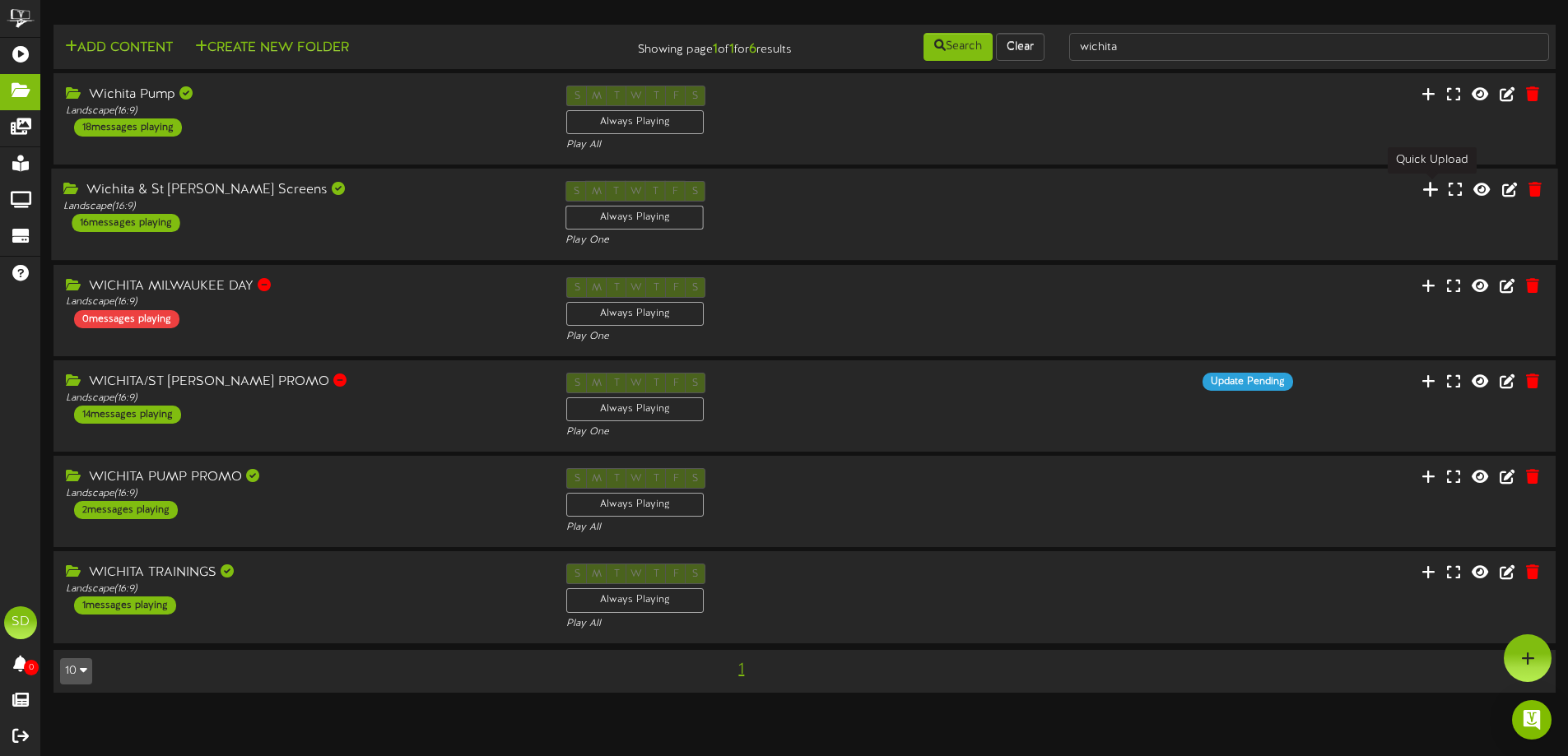
click at [1432, 193] on icon at bounding box center [1430, 189] width 16 height 18
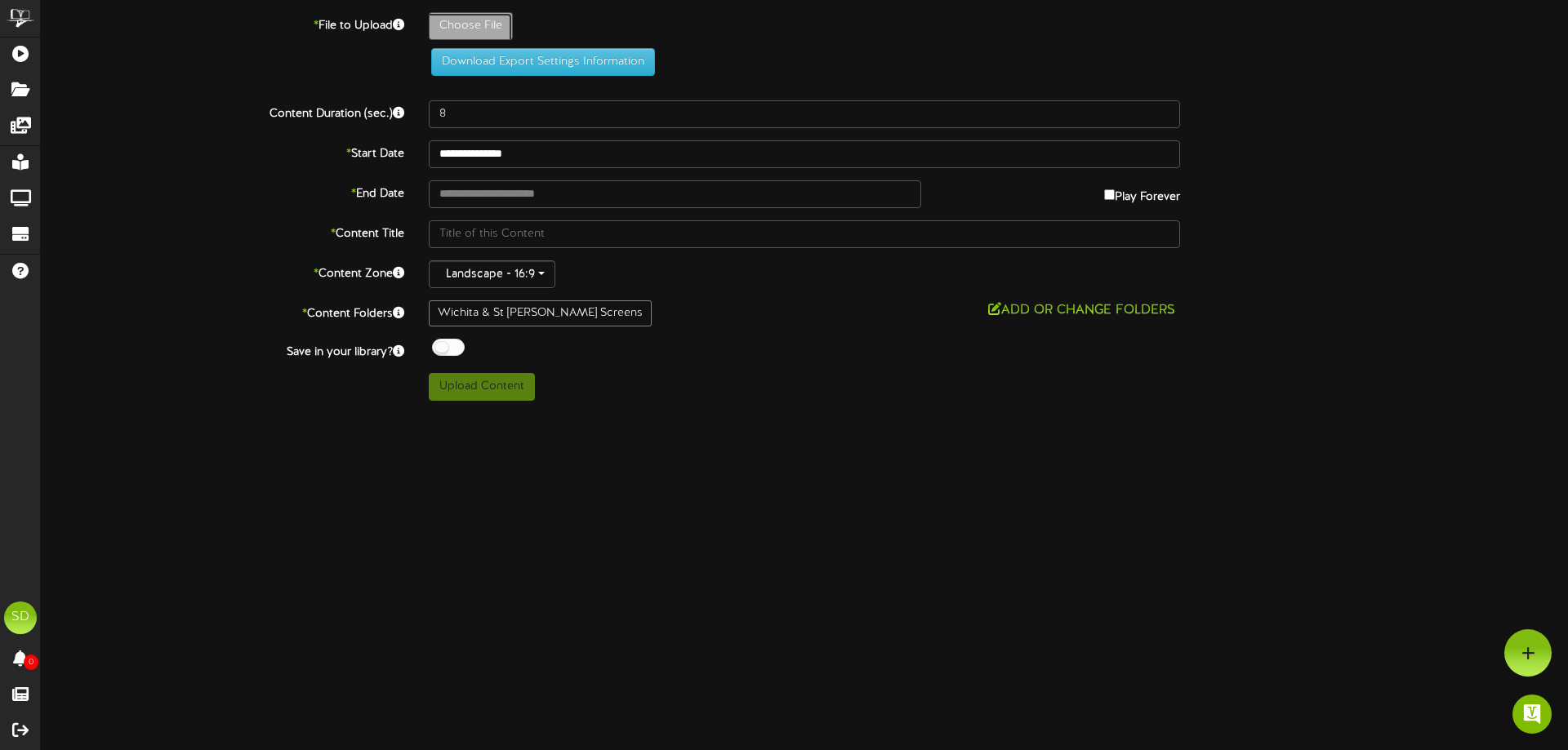
click at [1534, 649] on icon at bounding box center [1529, 653] width 14 height 14
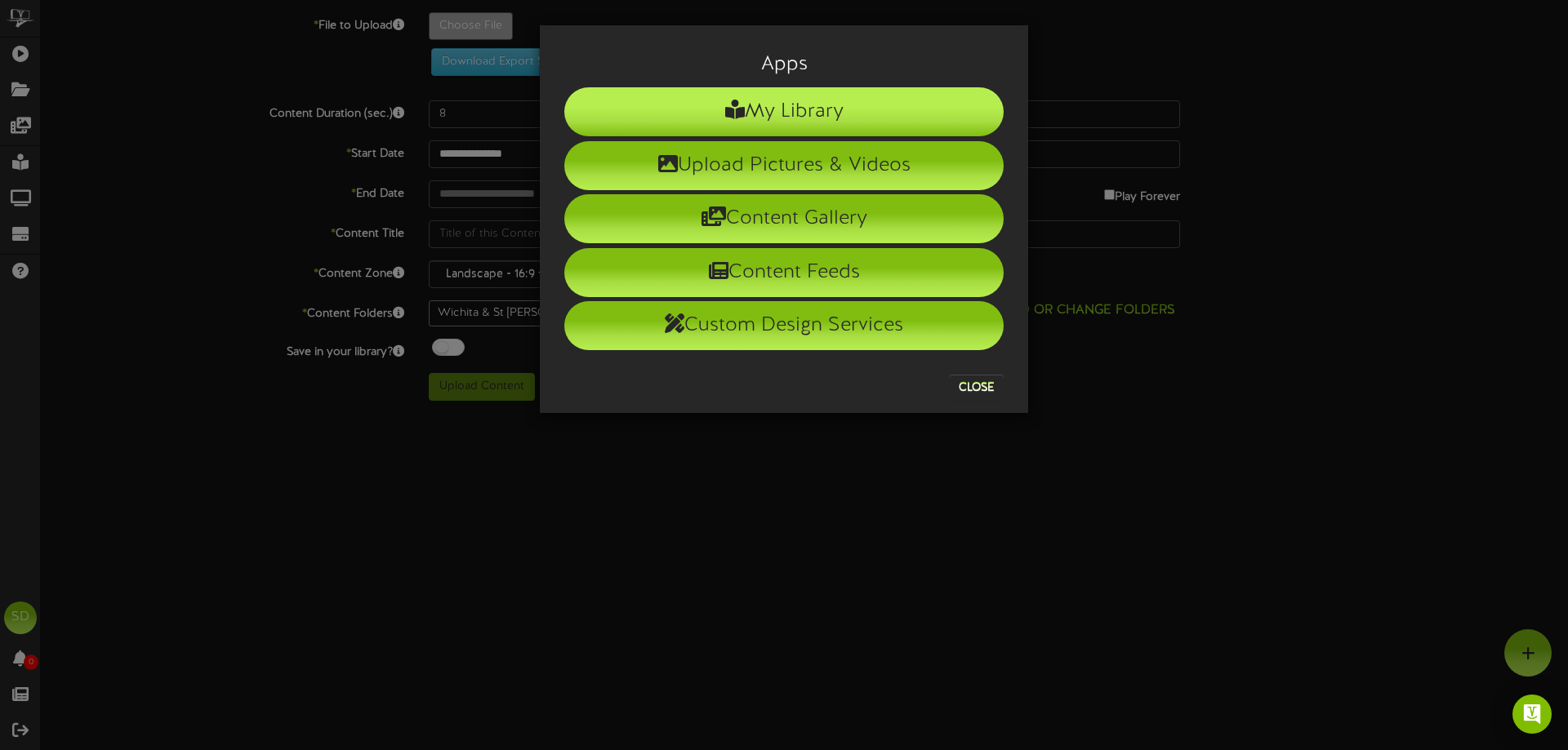
click at [775, 103] on li "My Library" at bounding box center [784, 112] width 439 height 49
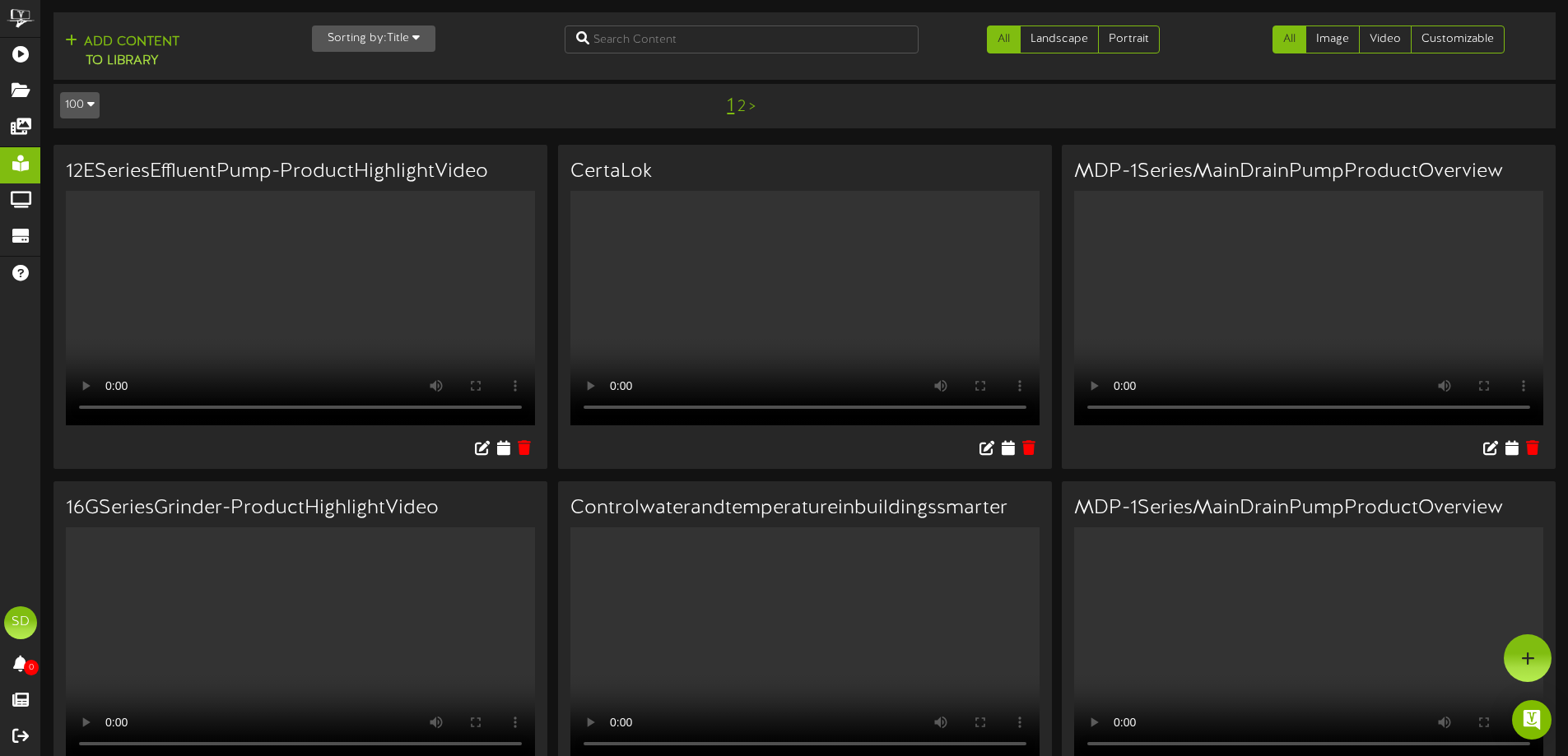
click at [421, 39] on button "Sorting by: Title" at bounding box center [374, 39] width 124 height 27
click at [348, 73] on div "Newest" at bounding box center [378, 70] width 130 height 25
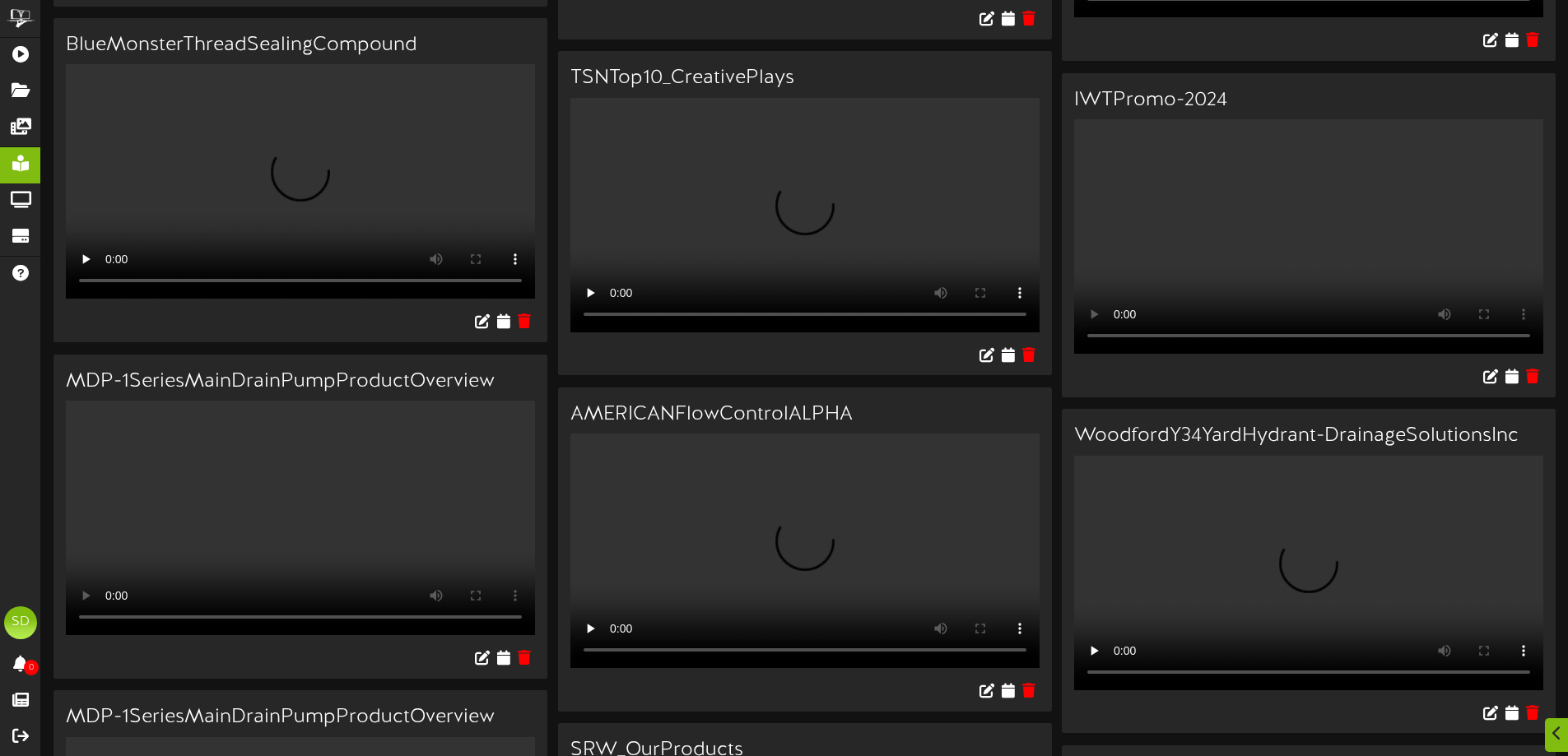
scroll to position [5267, 0]
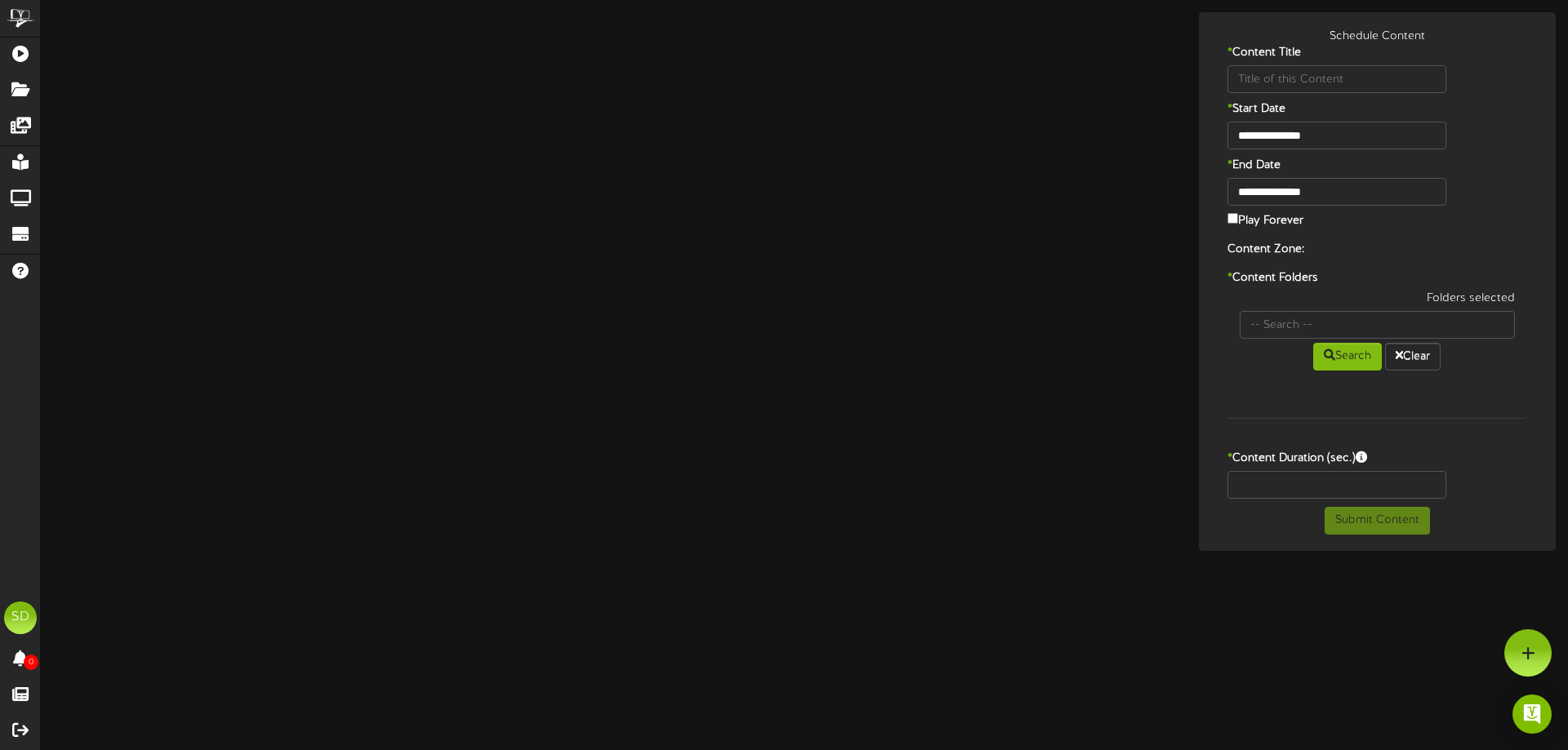
type input "BlueMonsterMicrobubbleLeakDetector"
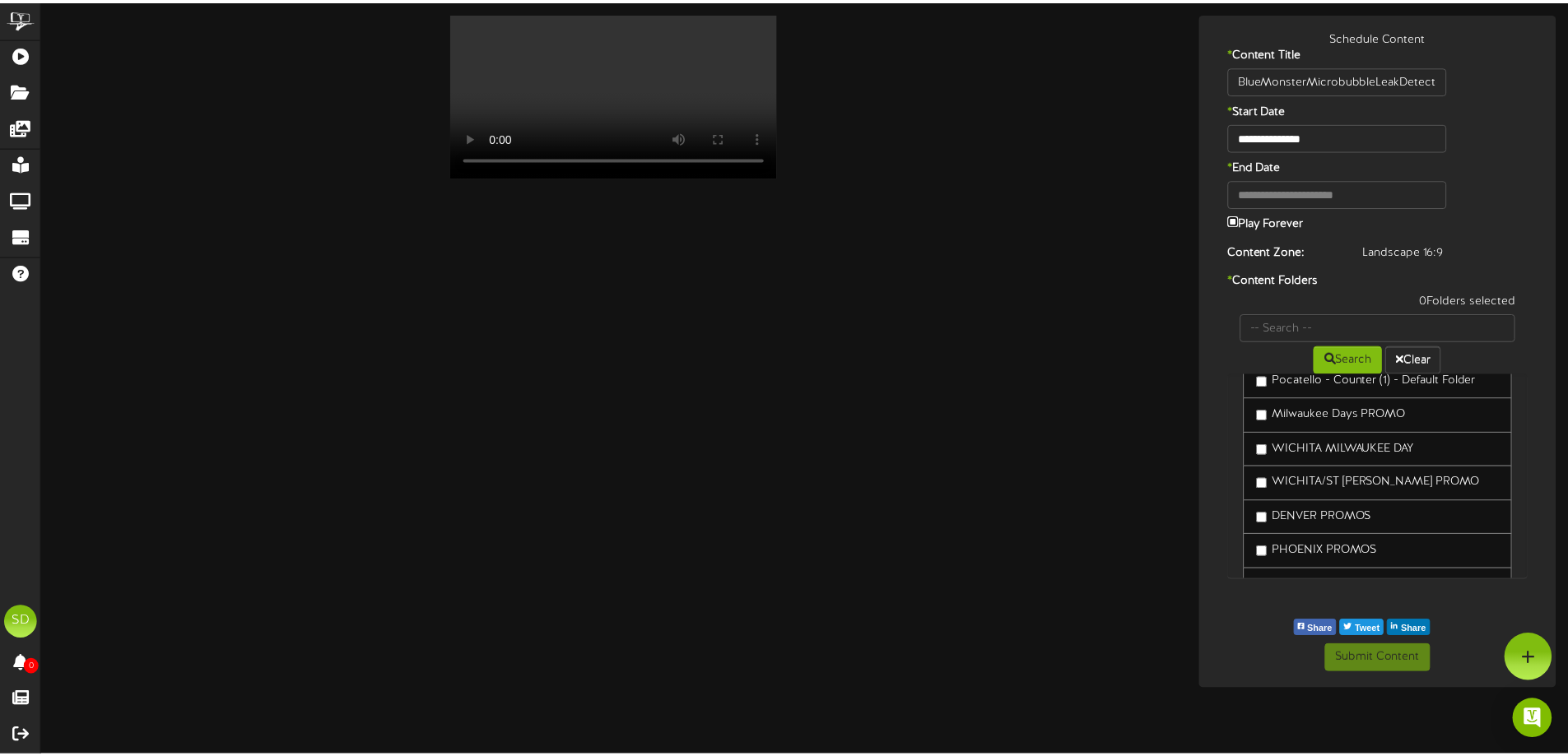
scroll to position [3937, 0]
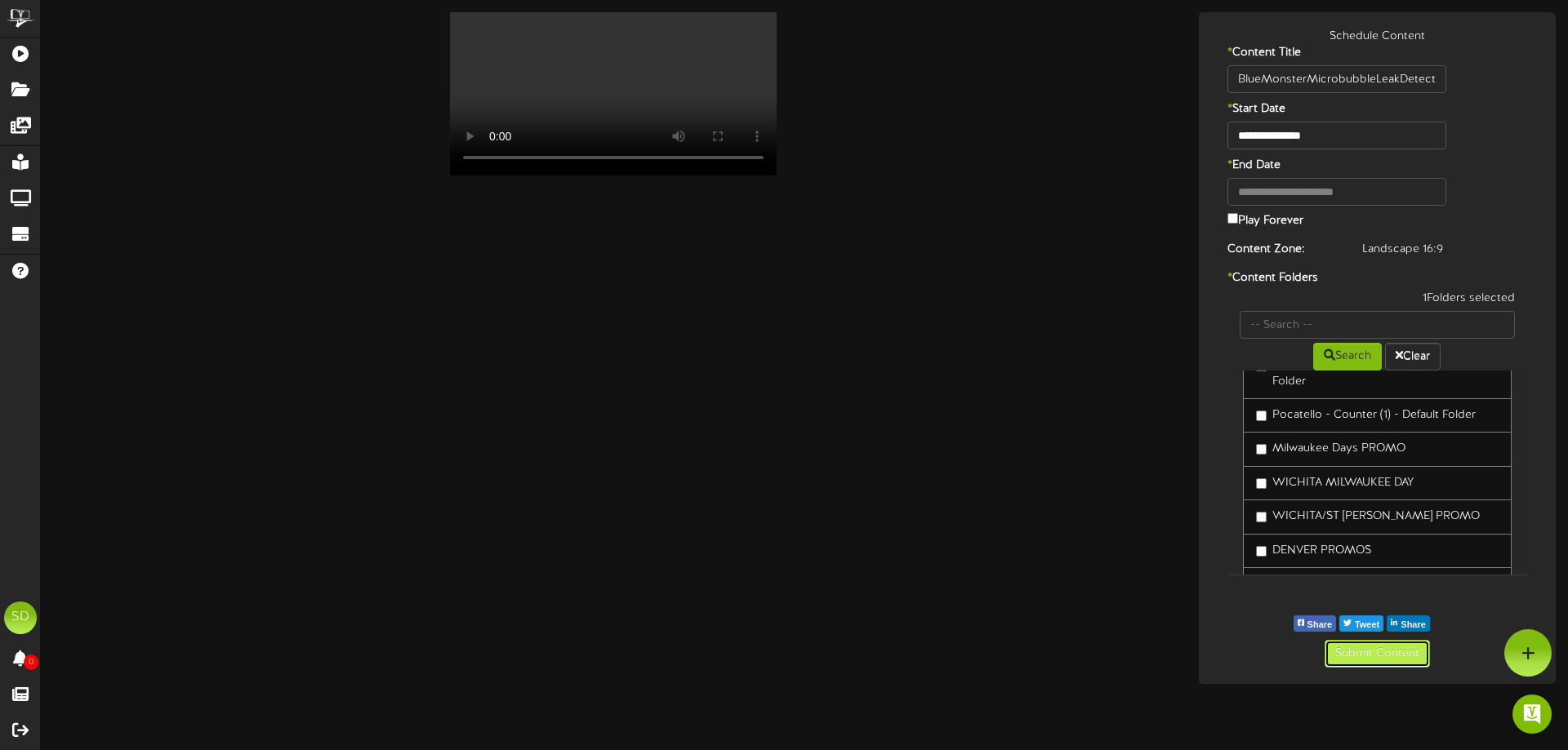
click at [1367, 658] on button "Submit Content" at bounding box center [1378, 654] width 106 height 28
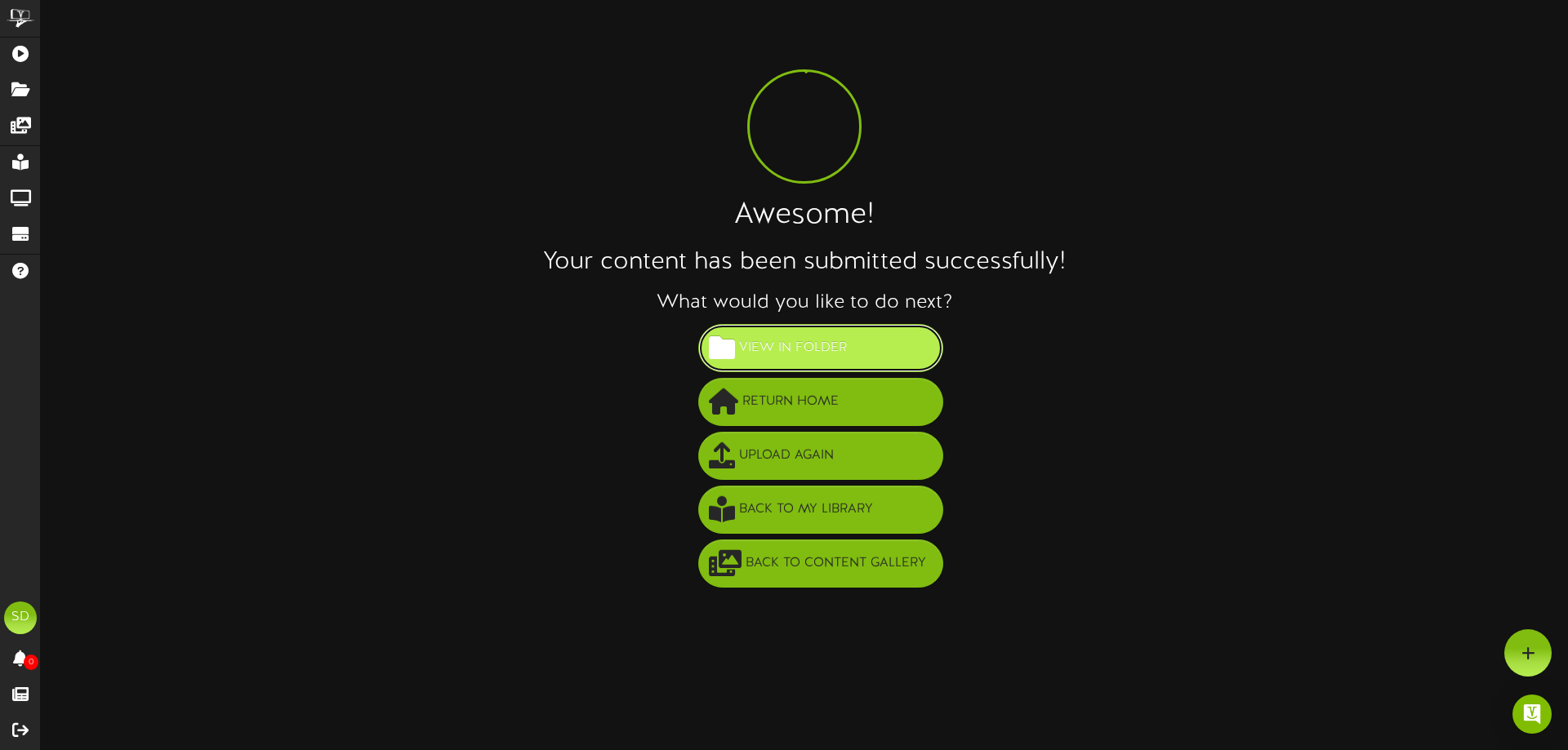
click at [818, 352] on span "View in Folder" at bounding box center [793, 348] width 116 height 27
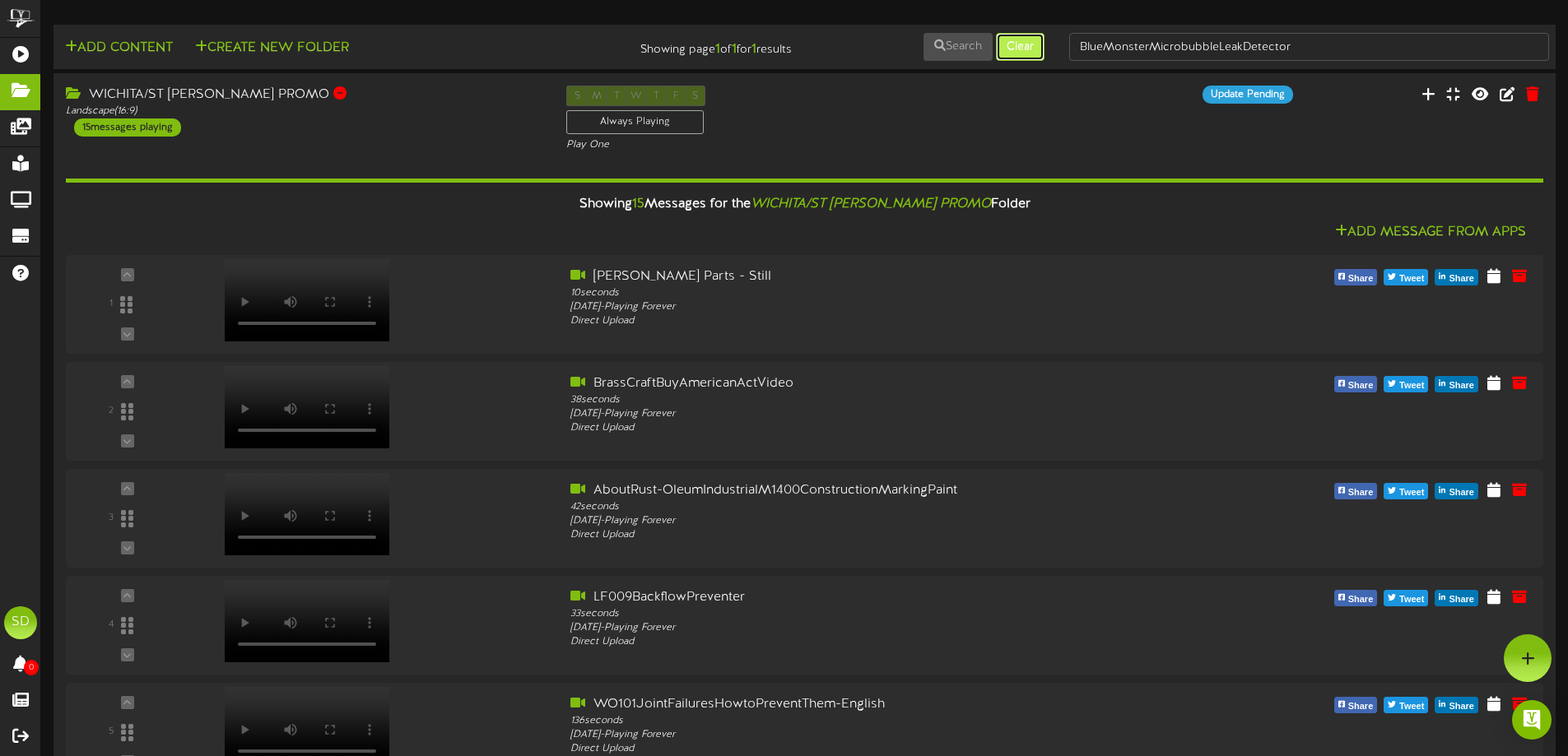
click at [1012, 53] on button "Clear" at bounding box center [1020, 46] width 49 height 28
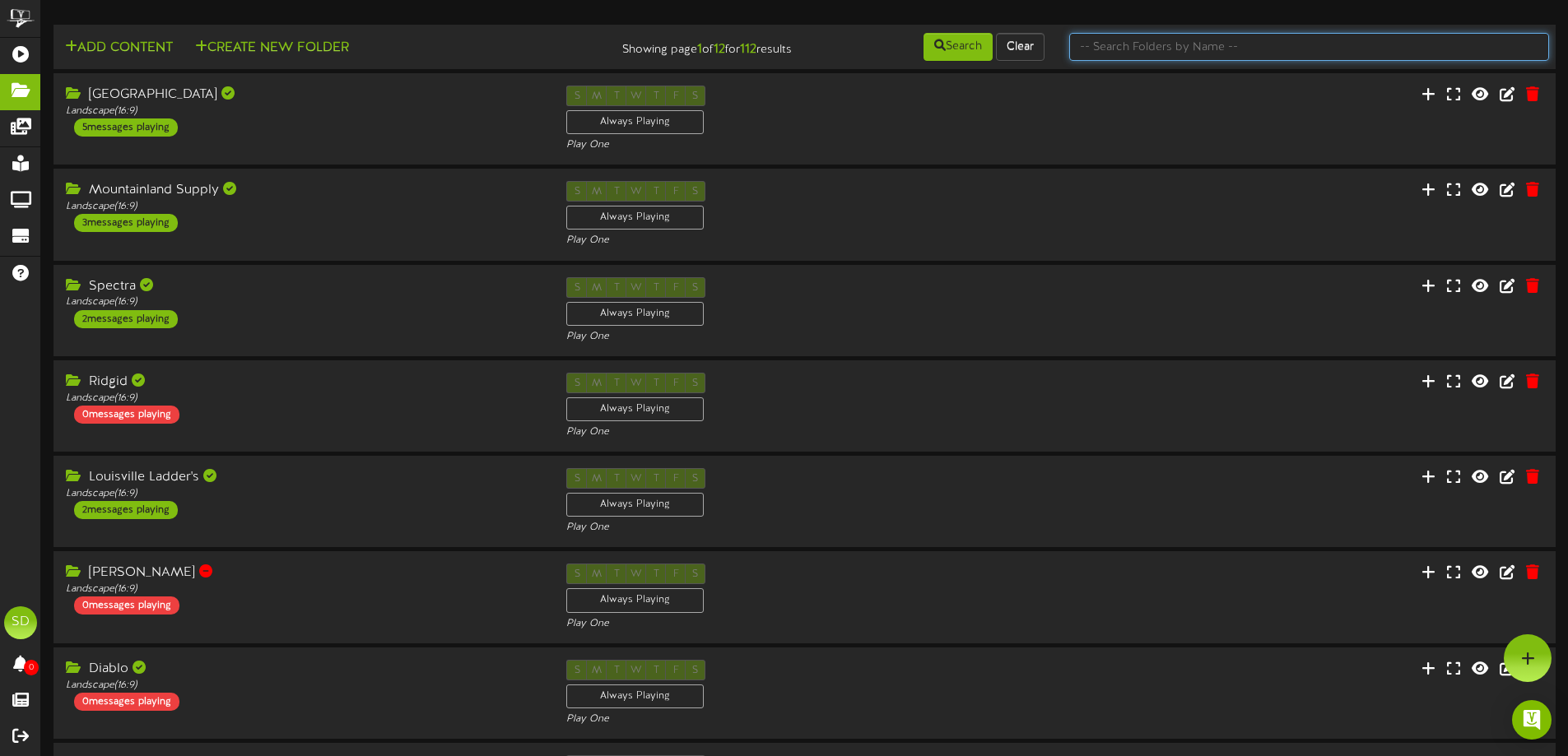
click at [1194, 54] on input "text" at bounding box center [1309, 46] width 480 height 28
type input "wichita"
click at [969, 39] on button "Search" at bounding box center [958, 46] width 70 height 28
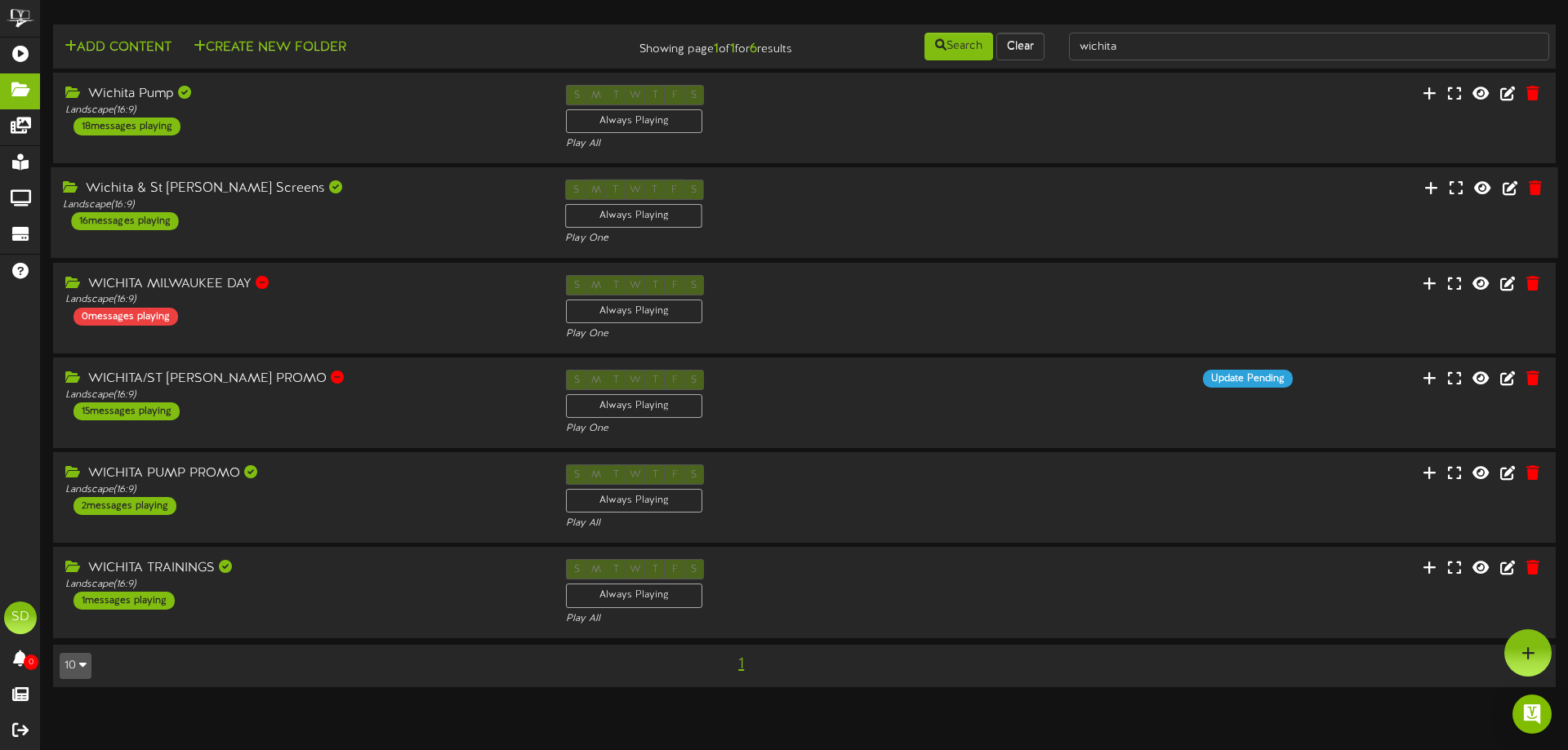
click at [444, 222] on div "Wichita & St [PERSON_NAME] Screens Landscape ( 16:9 ) 16 messages playing" at bounding box center [302, 204] width 503 height 50
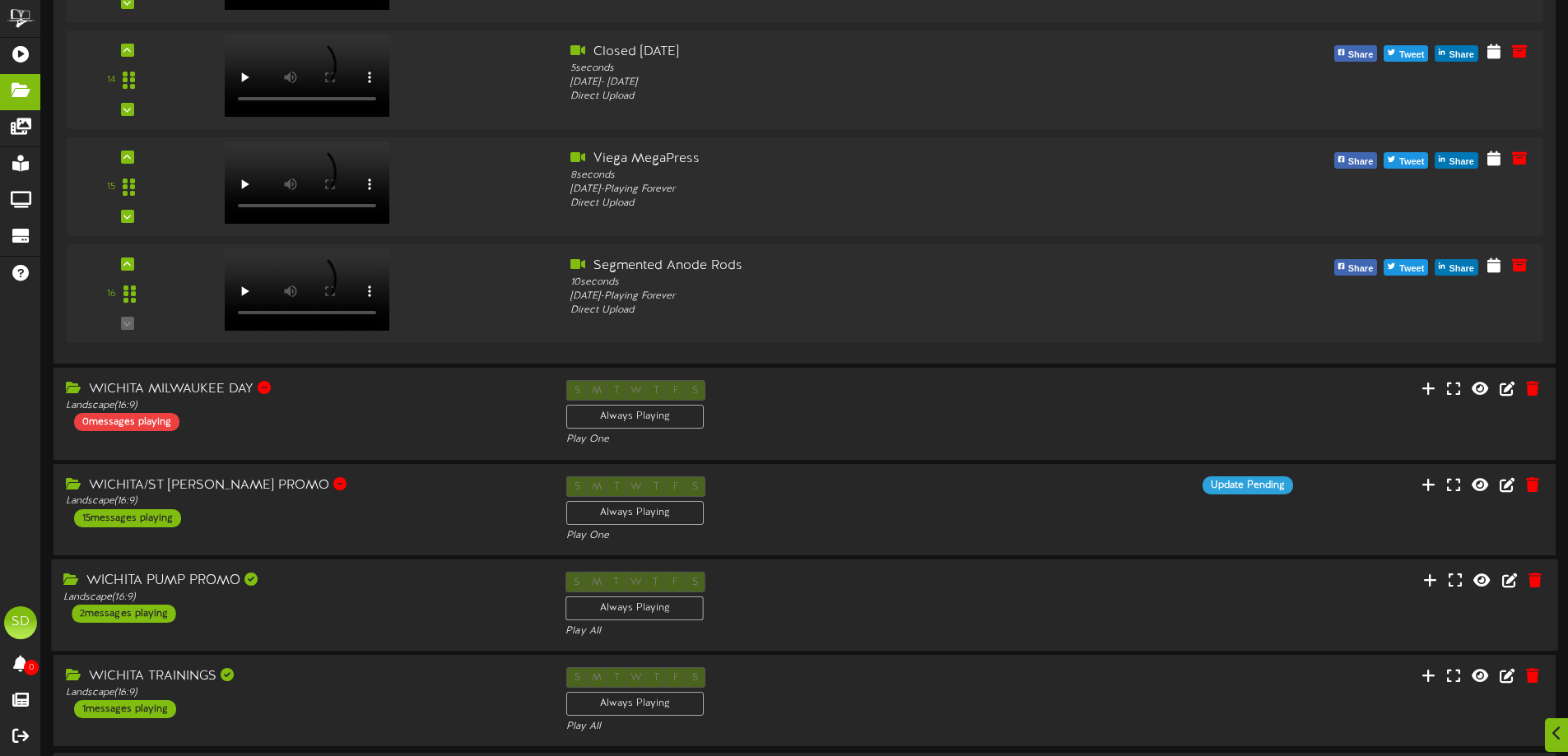
scroll to position [1728, 0]
